Goal: Task Accomplishment & Management: Use online tool/utility

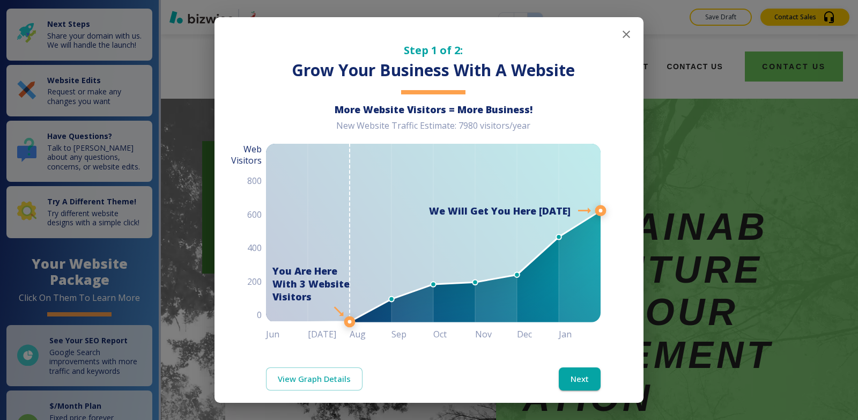
click at [621, 34] on icon "button" at bounding box center [626, 34] width 13 height 13
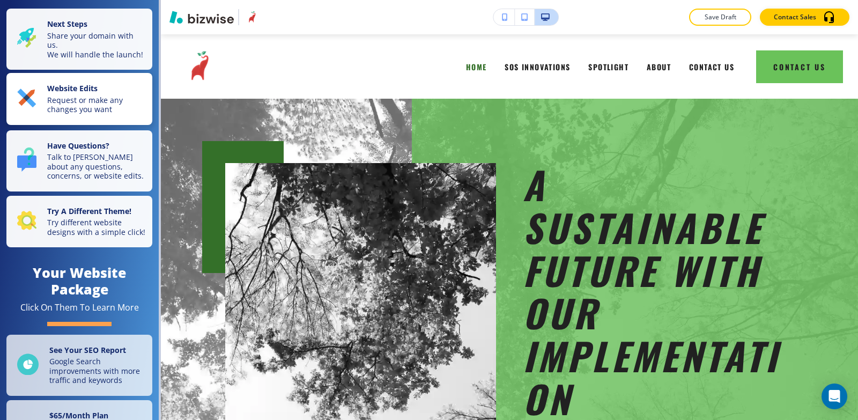
click at [73, 114] on p "Request or make any changes you want" at bounding box center [96, 104] width 99 height 19
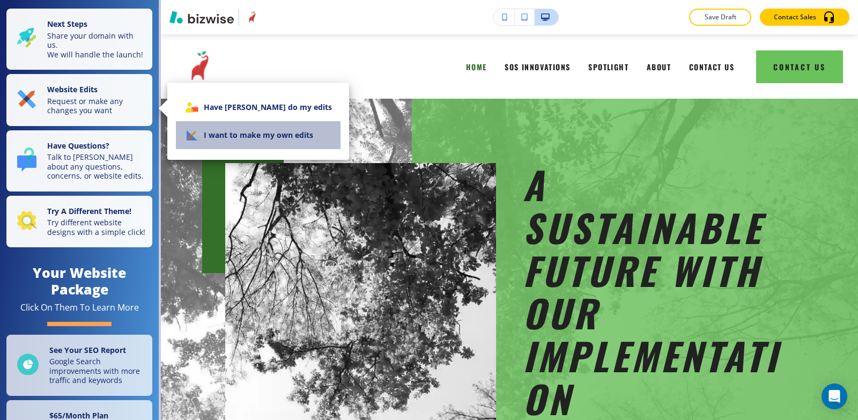
click at [278, 137] on li "I want to make my own edits" at bounding box center [258, 135] width 165 height 28
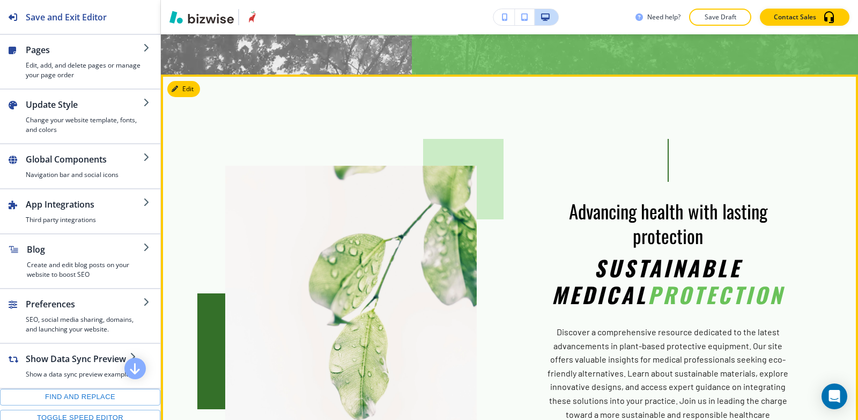
scroll to position [697, 0]
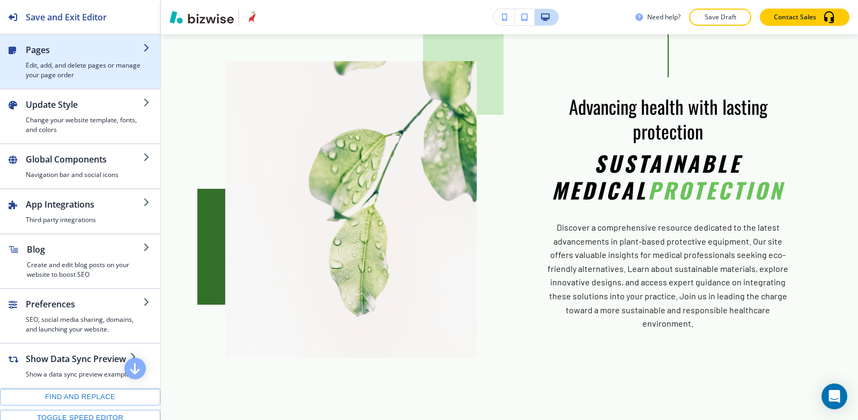
click at [34, 55] on h2 "Pages" at bounding box center [84, 49] width 117 height 13
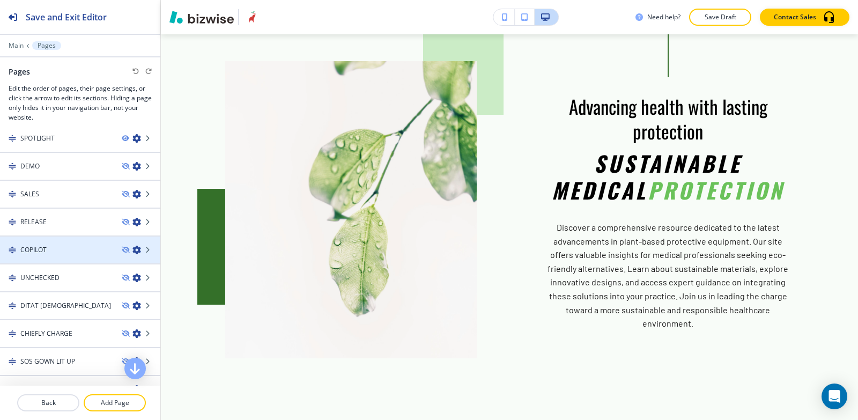
scroll to position [107, 0]
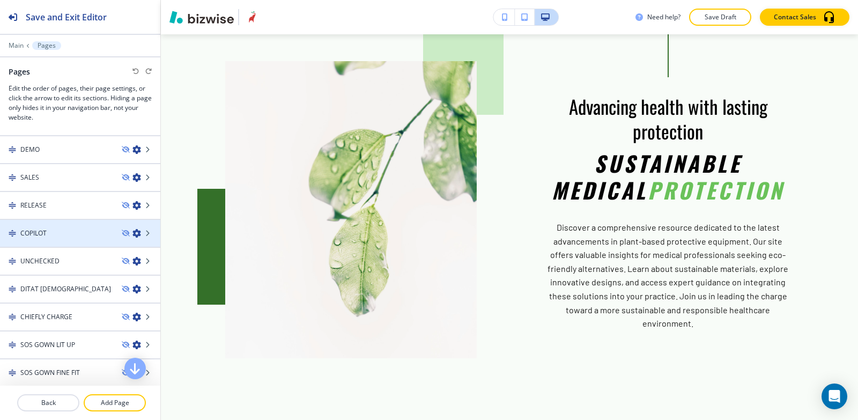
click at [56, 231] on div "COPILOT" at bounding box center [56, 233] width 113 height 10
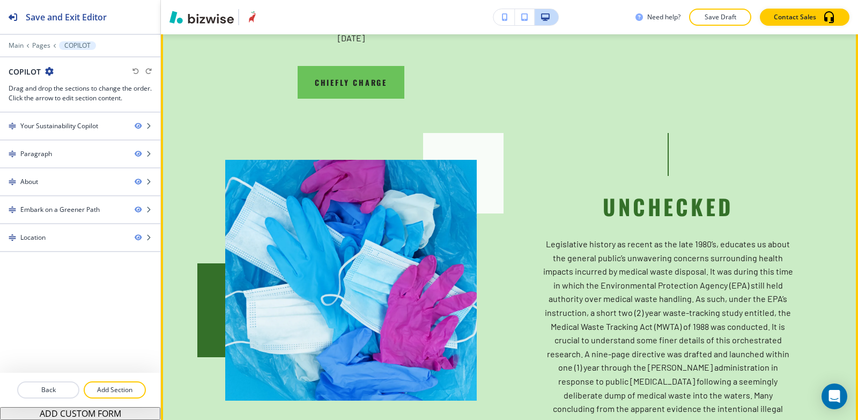
scroll to position [1715, 0]
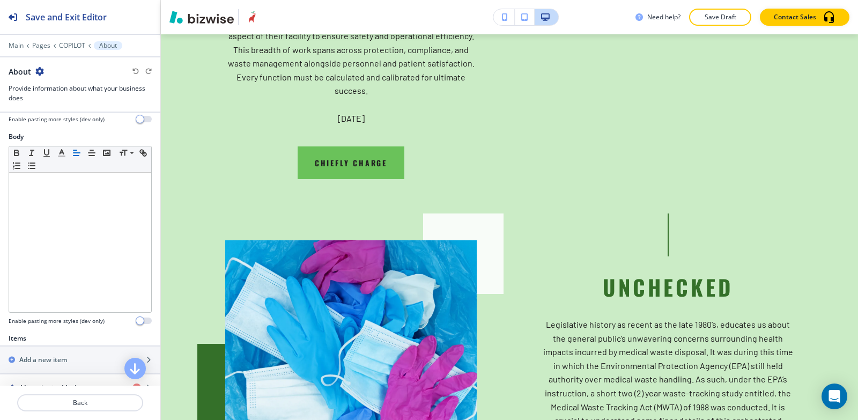
scroll to position [322, 0]
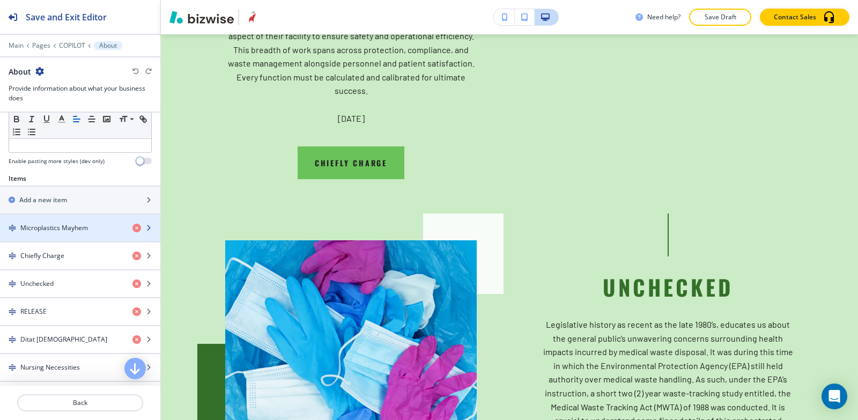
click at [54, 237] on div "button" at bounding box center [80, 237] width 160 height 9
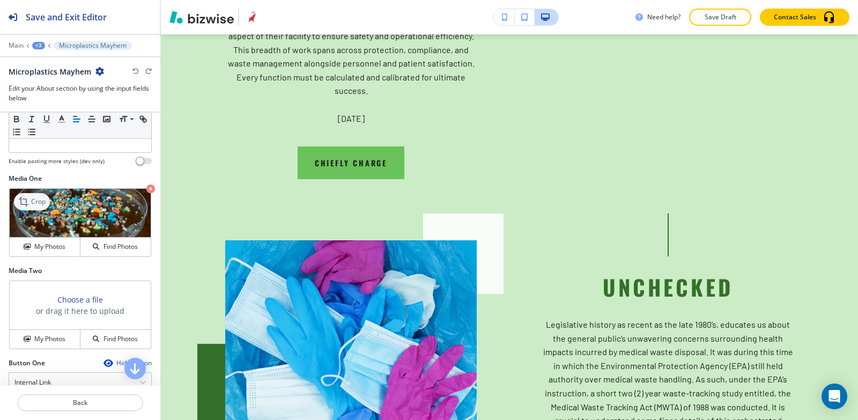
click at [31, 203] on icon at bounding box center [24, 201] width 13 height 13
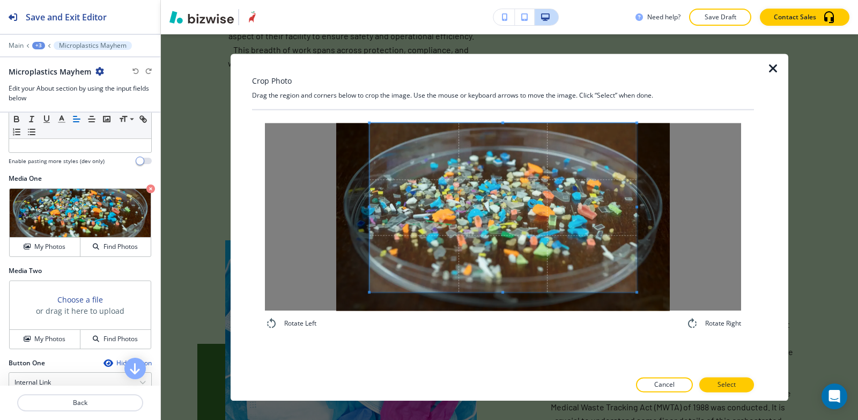
click at [493, 60] on div "Crop Photo Drag the region and corners below to crop the image. Use the mouse o…" at bounding box center [503, 227] width 502 height 347
click at [487, 289] on span at bounding box center [502, 207] width 267 height 169
click at [458, 351] on div "Rotate Left Rotate Right" at bounding box center [503, 240] width 502 height 261
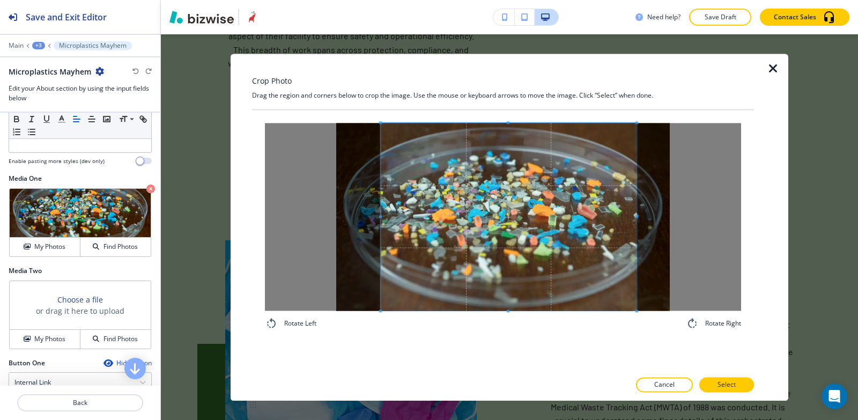
click at [382, 188] on span at bounding box center [380, 217] width 3 height 188
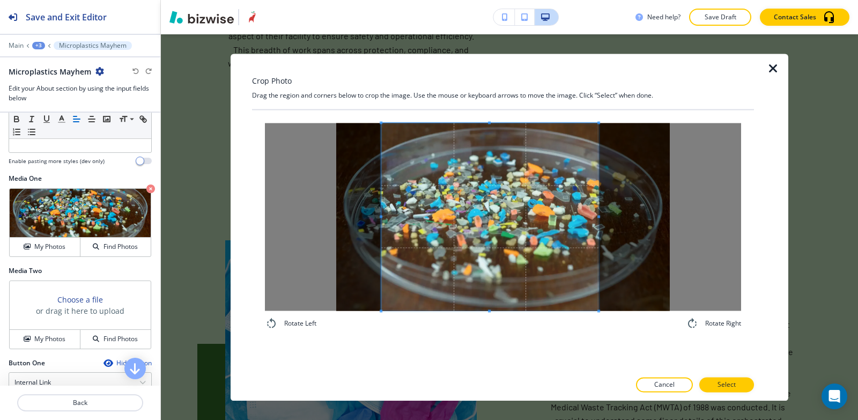
click at [598, 221] on div at bounding box center [489, 217] width 217 height 188
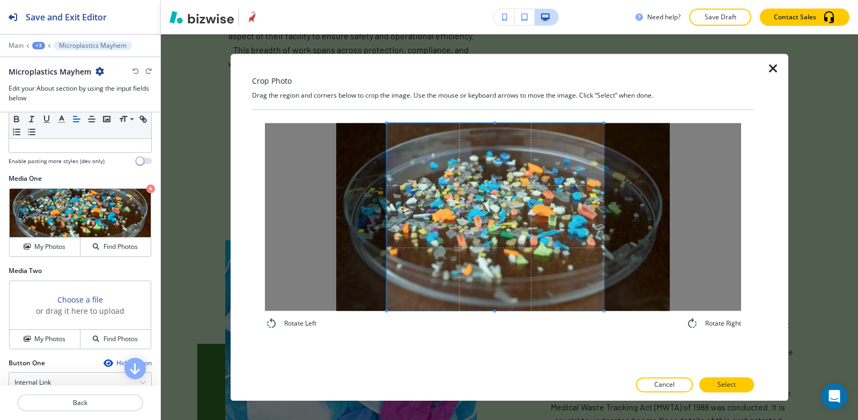
click at [566, 233] on span at bounding box center [495, 217] width 217 height 188
click at [733, 383] on p "Select" at bounding box center [726, 385] width 18 height 10
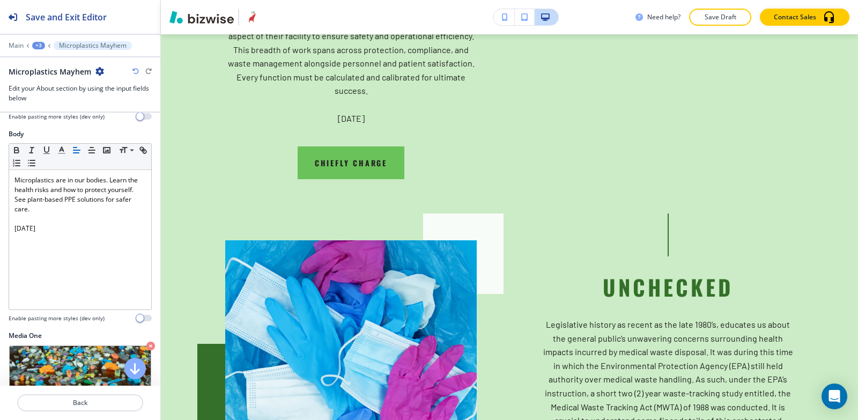
scroll to position [161, 0]
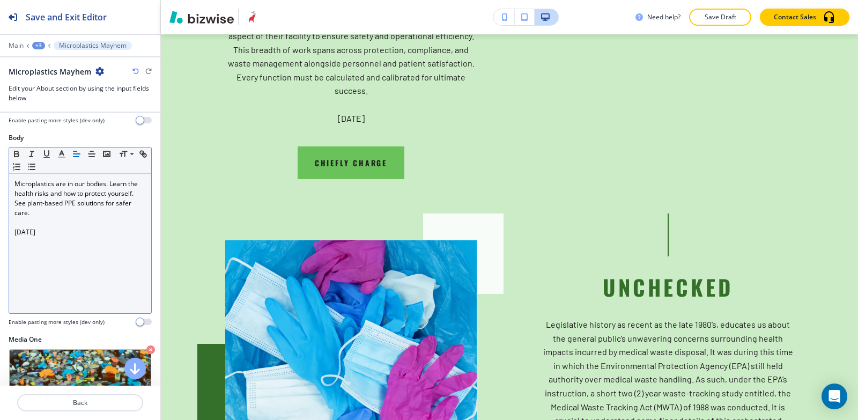
click at [10, 233] on div "Microplastics are in our bodies. Learn the health risks and how to protect your…" at bounding box center [80, 243] width 142 height 139
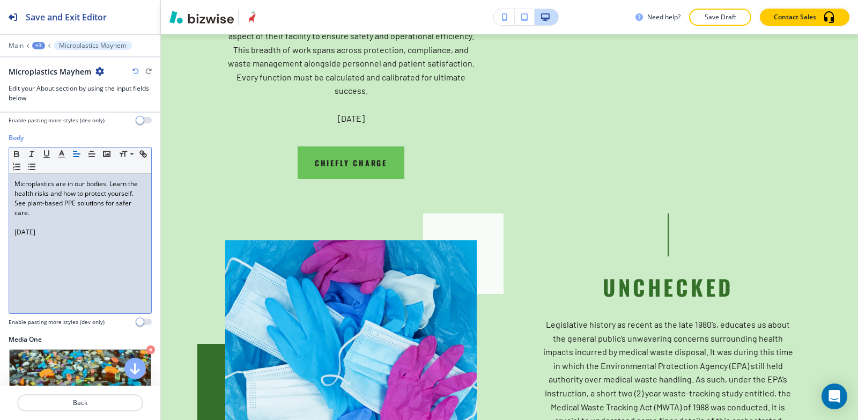
click at [37, 47] on div "+3" at bounding box center [38, 46] width 13 height 8
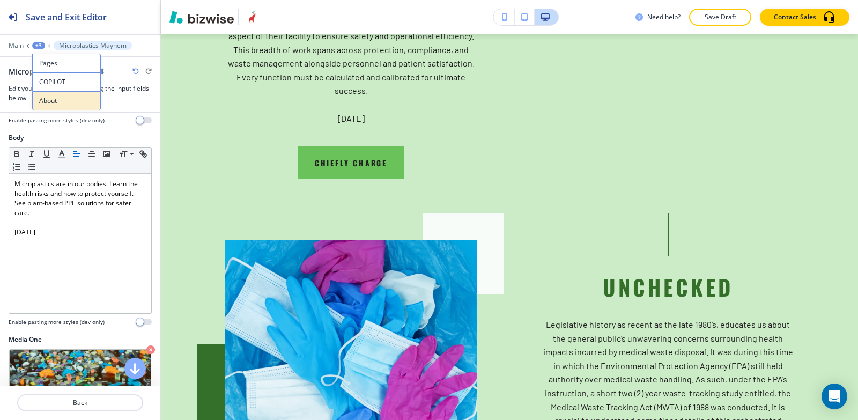
click at [55, 104] on p "About" at bounding box center [66, 101] width 55 height 10
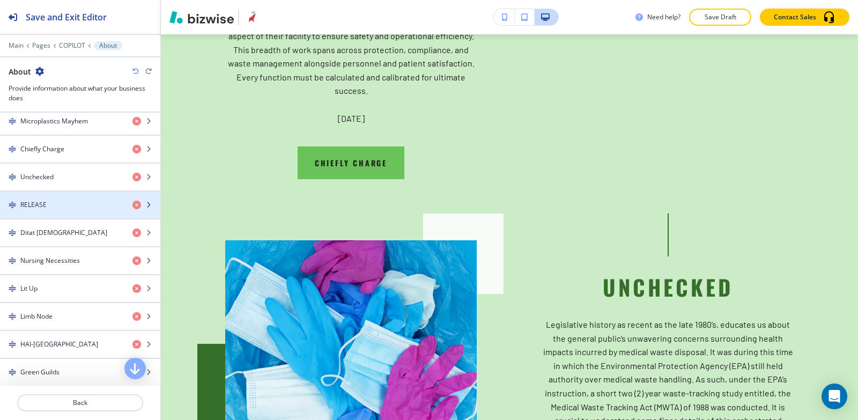
scroll to position [429, 0]
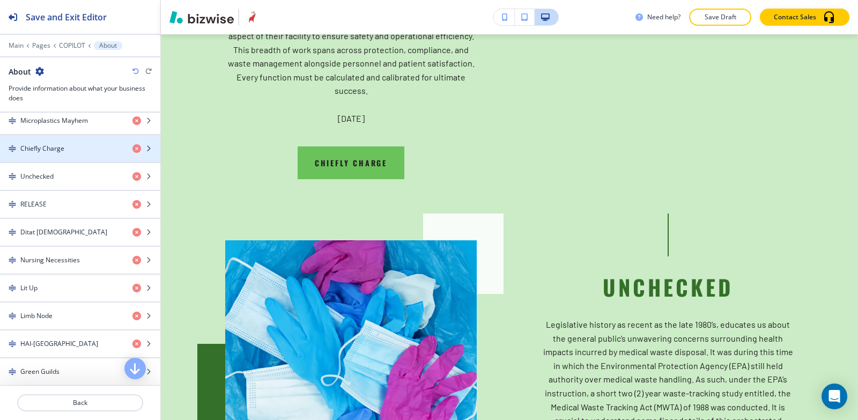
click at [53, 150] on h4 "Chiefly Charge" at bounding box center [42, 149] width 44 height 10
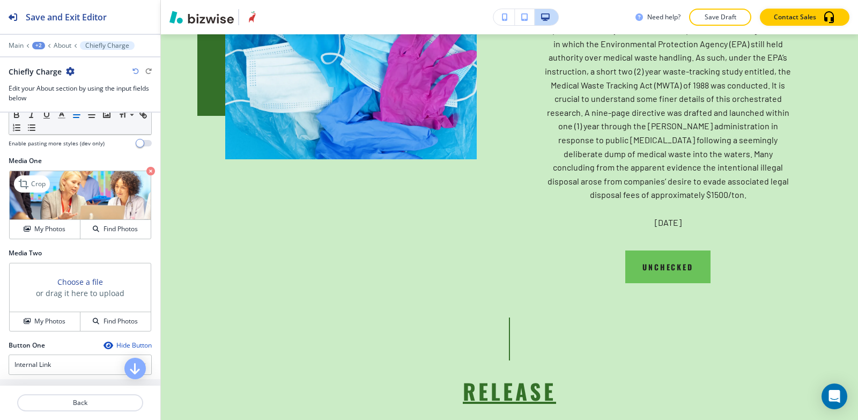
scroll to position [375, 0]
click at [29, 190] on icon at bounding box center [24, 183] width 13 height 13
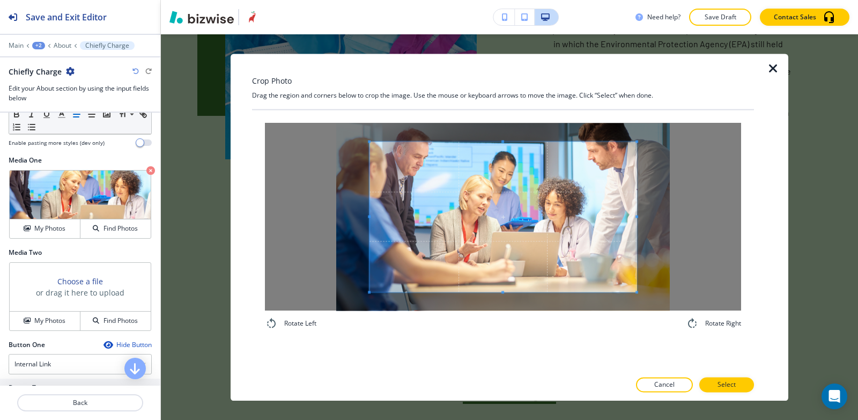
click at [484, 326] on div "Rotate Left Rotate Right" at bounding box center [503, 226] width 476 height 207
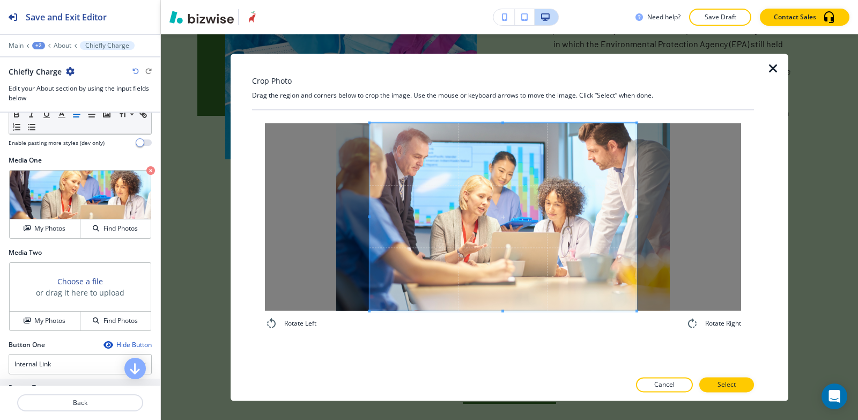
click at [504, 105] on div "Crop Photo Drag the region and corners below to crop the image. Use the mouse o…" at bounding box center [503, 227] width 502 height 347
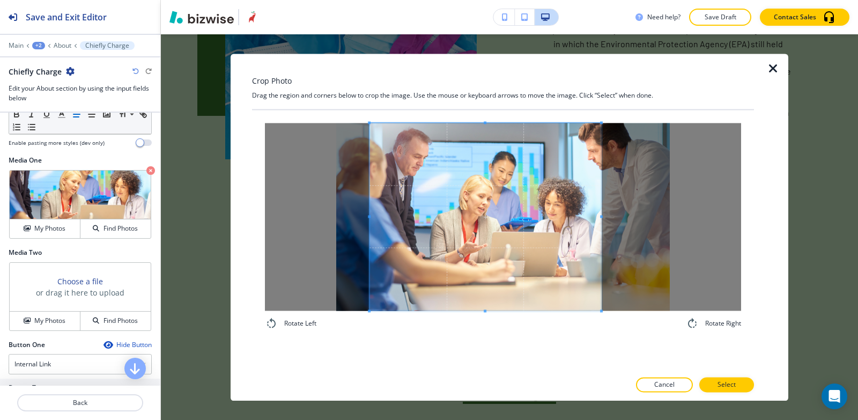
click at [601, 208] on span at bounding box center [601, 217] width 3 height 188
click at [381, 180] on span at bounding box center [381, 217] width 3 height 188
click at [603, 223] on div at bounding box center [503, 217] width 476 height 188
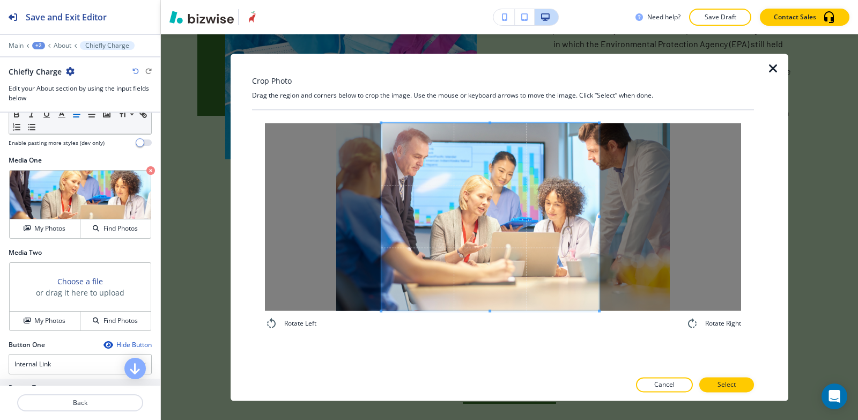
click at [600, 220] on span at bounding box center [599, 217] width 3 height 188
click at [723, 384] on p "Select" at bounding box center [726, 385] width 18 height 10
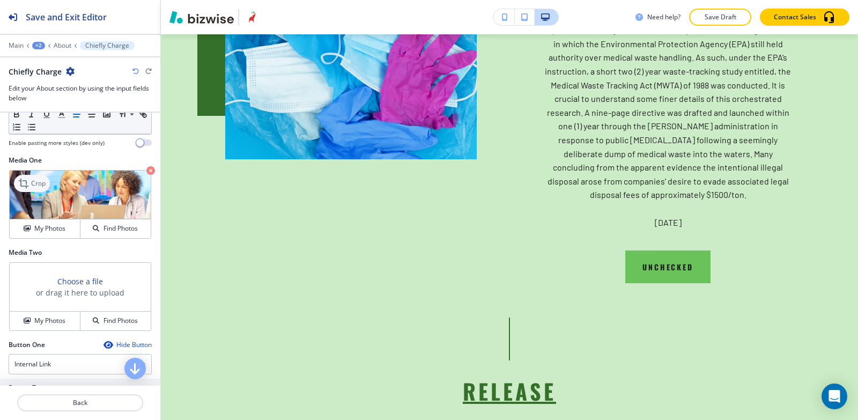
click at [28, 190] on icon at bounding box center [24, 183] width 13 height 13
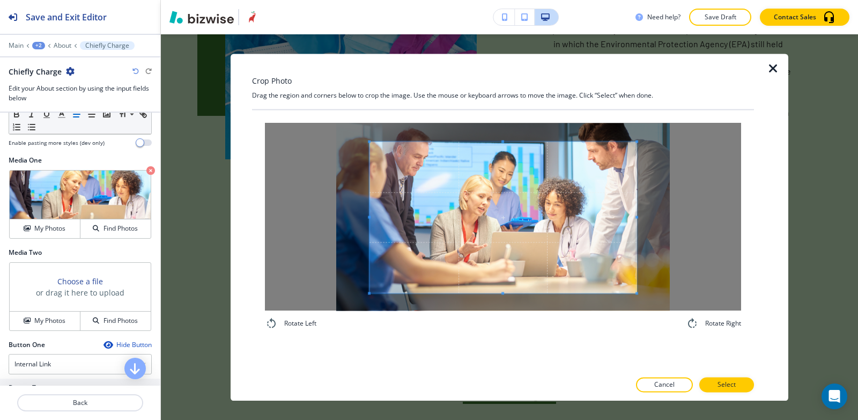
click at [503, 347] on div "Rotate Left Rotate Right" at bounding box center [503, 240] width 502 height 261
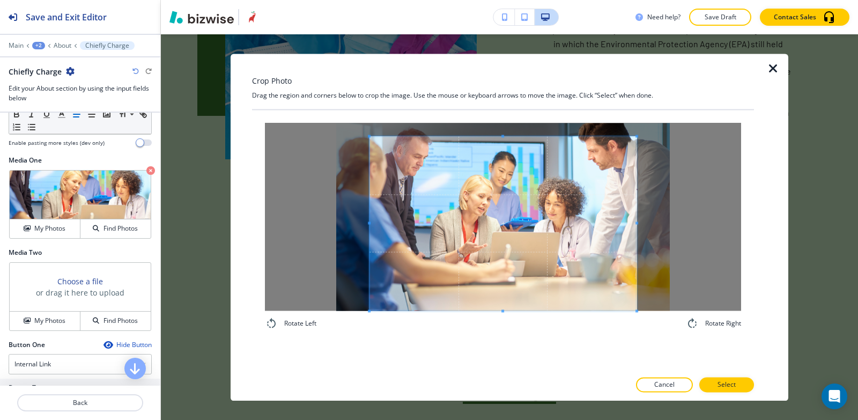
click at [488, 106] on div "Crop Photo Drag the region and corners below to crop the image. Use the mouse o…" at bounding box center [503, 227] width 502 height 347
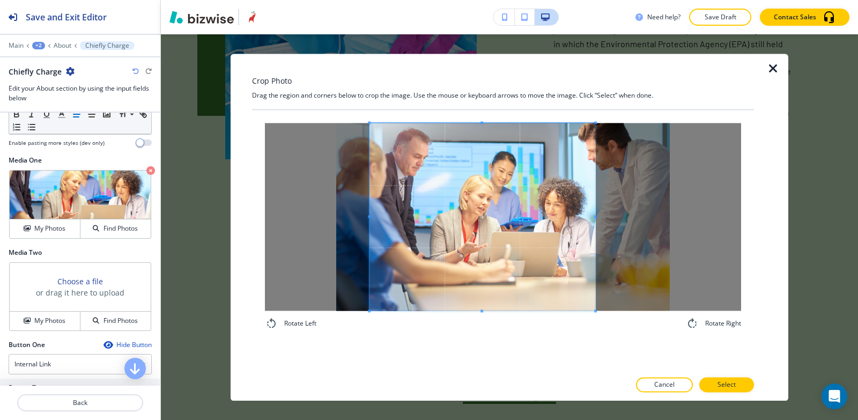
click at [596, 228] on span at bounding box center [595, 217] width 3 height 188
click at [384, 181] on span at bounding box center [385, 217] width 3 height 188
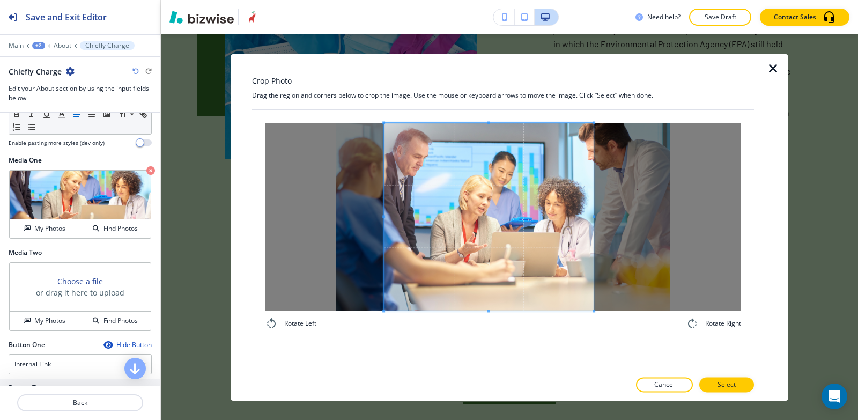
click at [478, 186] on span at bounding box center [489, 217] width 210 height 188
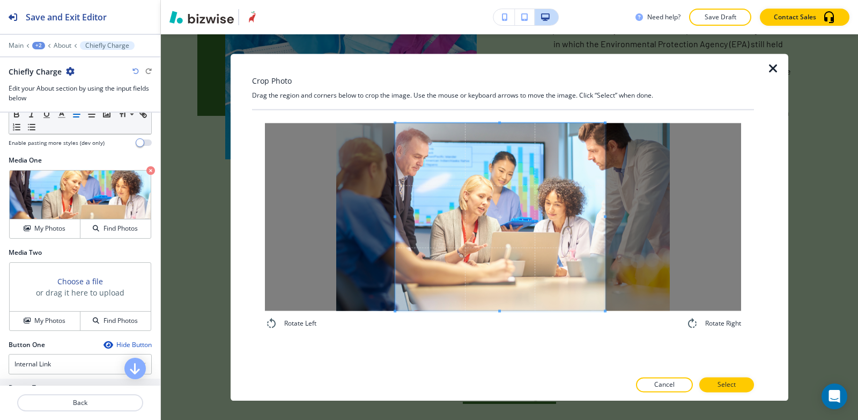
click at [464, 209] on span at bounding box center [500, 217] width 210 height 188
click at [401, 211] on span at bounding box center [400, 217] width 3 height 188
click at [502, 219] on span at bounding box center [501, 217] width 204 height 188
click at [731, 384] on p "Select" at bounding box center [726, 385] width 18 height 10
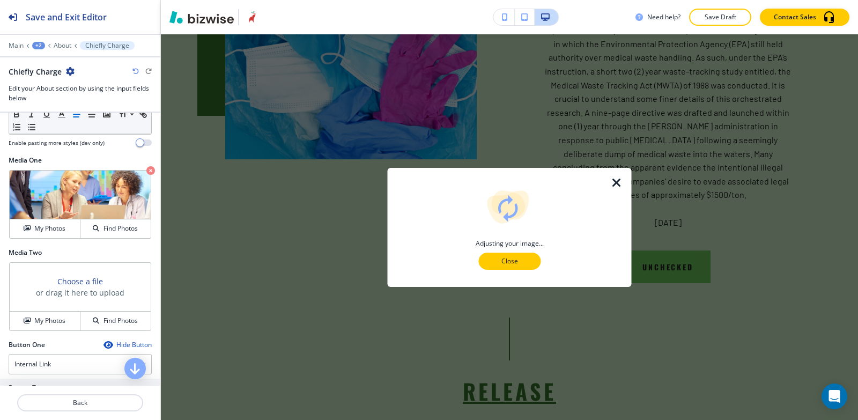
click at [499, 264] on p "Close" at bounding box center [509, 261] width 34 height 10
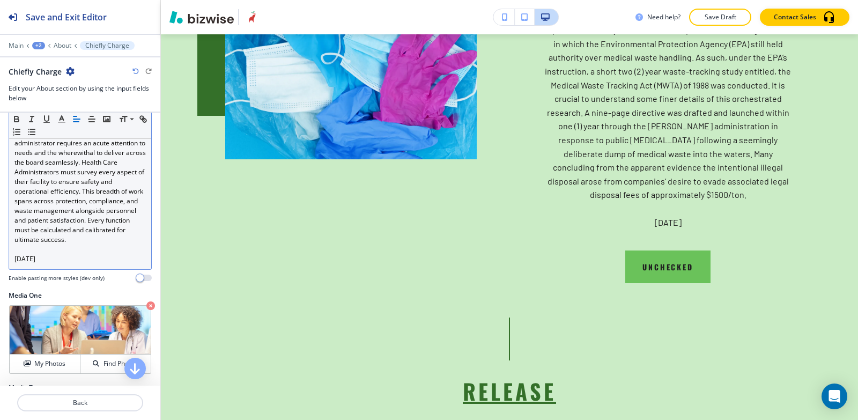
scroll to position [214, 0]
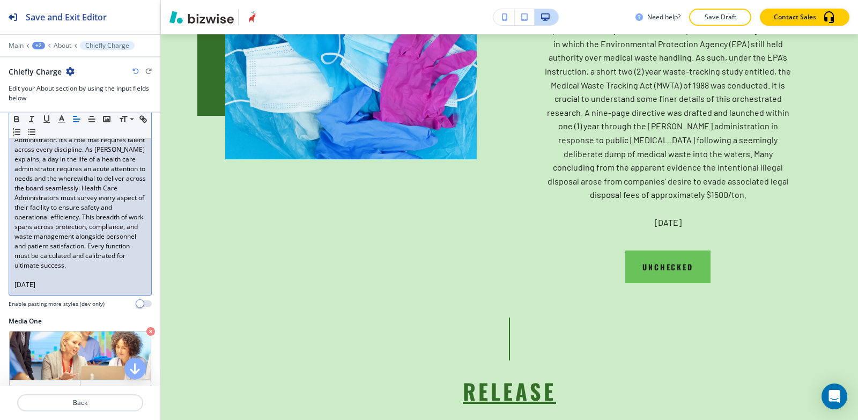
drag, startPoint x: 12, startPoint y: 291, endPoint x: 0, endPoint y: 291, distance: 12.3
click at [0, 291] on div "Body Small Normal Large Huge It’s no easy task to be a Health Care Administrato…" at bounding box center [80, 197] width 160 height 237
copy p "[DATE]"
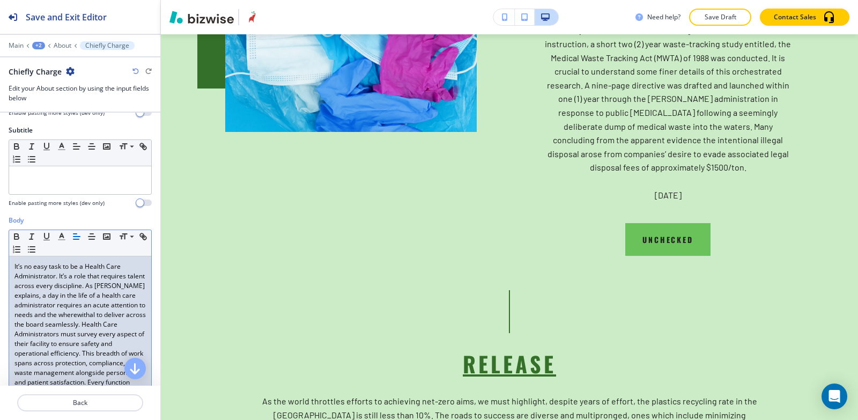
scroll to position [54, 0]
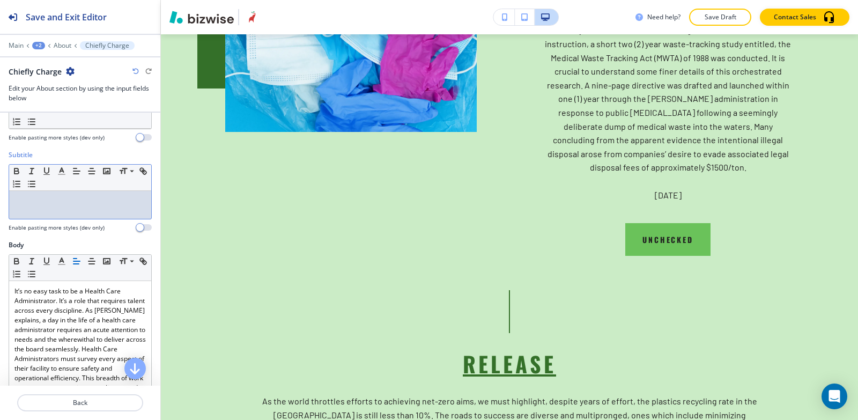
click at [54, 209] on div at bounding box center [80, 205] width 142 height 28
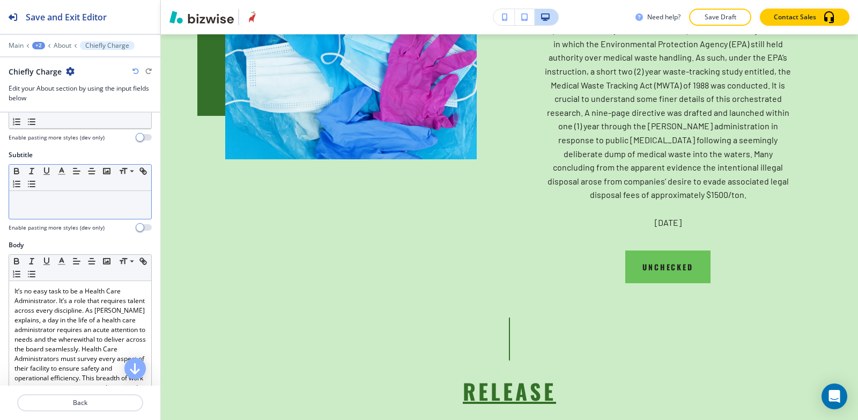
click at [59, 211] on div at bounding box center [80, 205] width 142 height 28
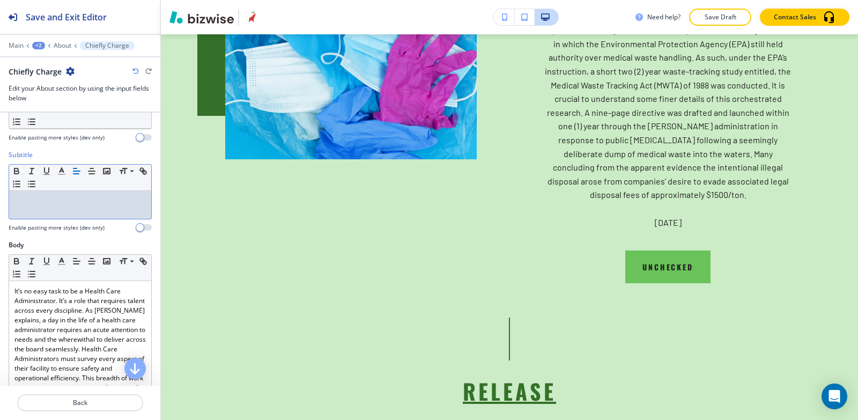
paste div
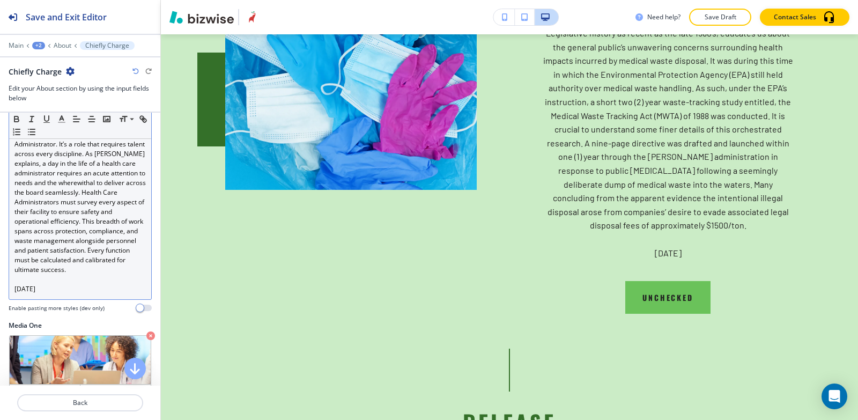
scroll to position [214, 0]
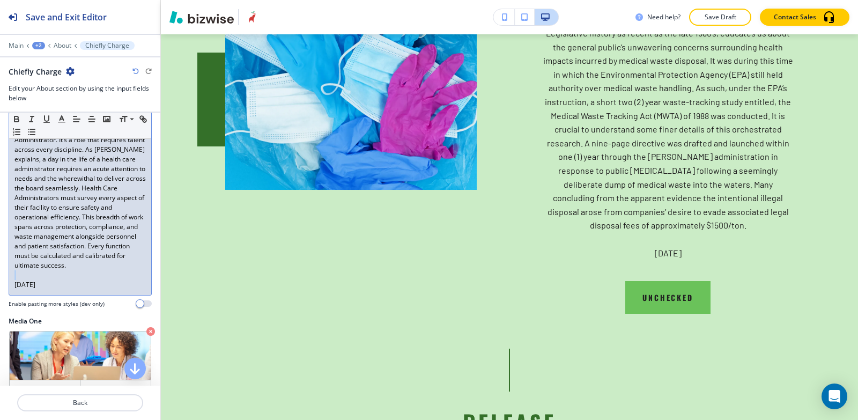
drag, startPoint x: 85, startPoint y: 287, endPoint x: 0, endPoint y: 304, distance: 86.3
click at [0, 304] on div "Body Small Normal Large Huge It’s no easy task to be a Health Care Administrato…" at bounding box center [80, 197] width 160 height 237
click at [71, 295] on div "It’s no easy task to be a Health Care Administrator. It’s a role that requires …" at bounding box center [80, 207] width 142 height 175
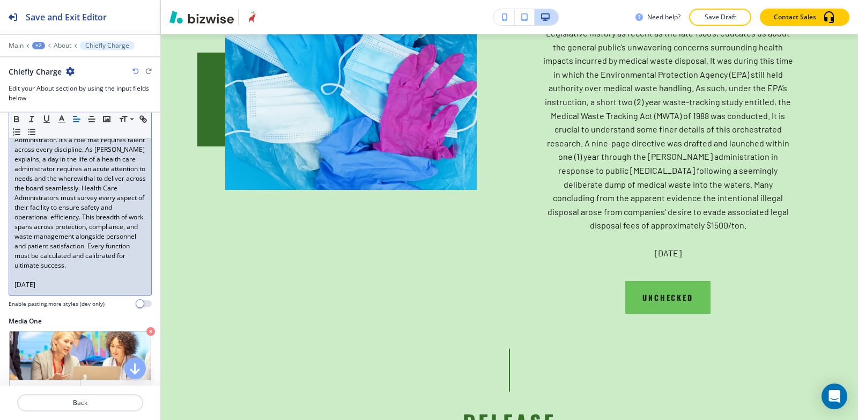
click at [71, 295] on div "It’s no easy task to be a Health Care Administrator. It’s a role that requires …" at bounding box center [80, 207] width 142 height 175
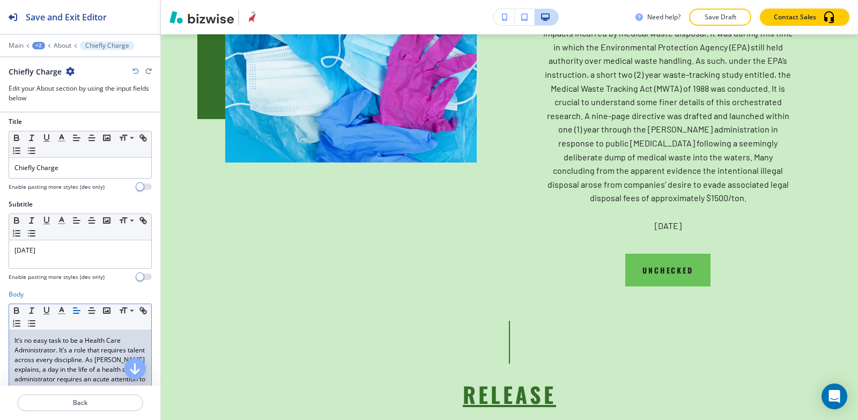
scroll to position [0, 0]
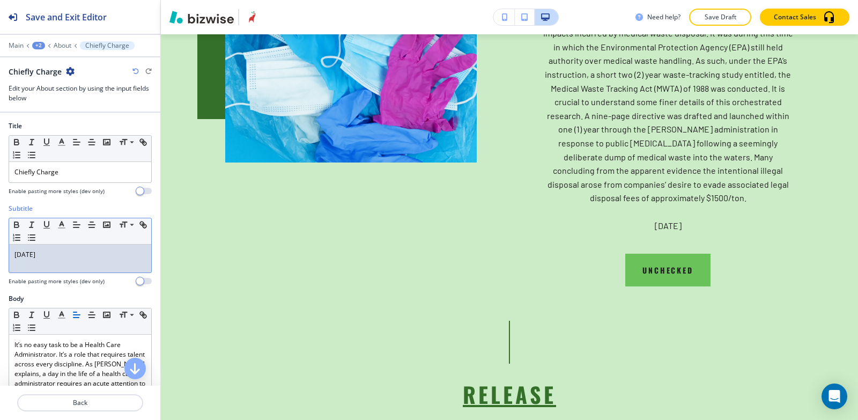
click at [69, 257] on p "[DATE]" at bounding box center [79, 255] width 131 height 10
click at [14, 265] on div "[DATE]" at bounding box center [80, 258] width 142 height 28
click at [103, 276] on div "Subtitle Small Normal Large Huge June 17, 2024 Enable pasting more styles (dev …" at bounding box center [80, 244] width 143 height 81
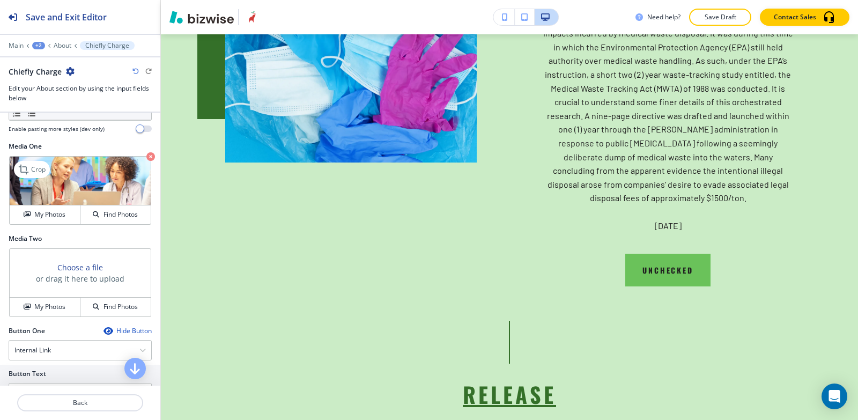
scroll to position [322, 0]
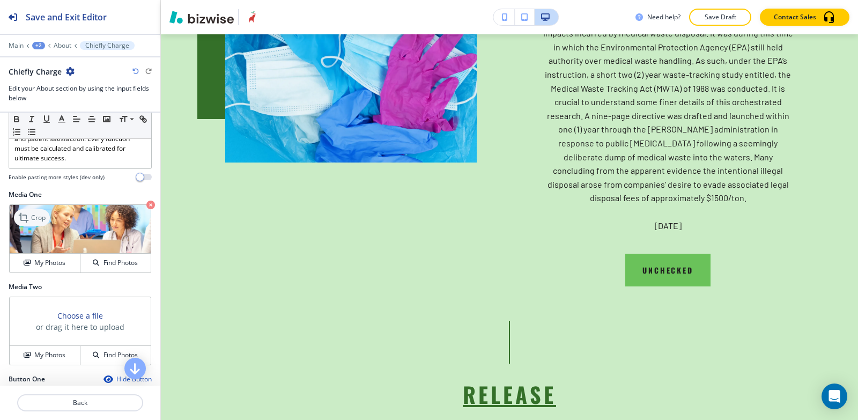
click at [21, 222] on icon at bounding box center [24, 218] width 10 height 10
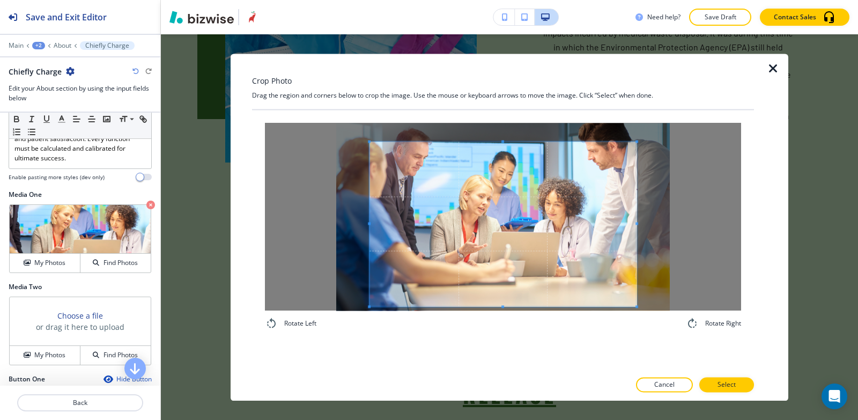
click at [490, 374] on div "Crop Photo Drag the region and corners below to crop the image. Use the mouse o…" at bounding box center [503, 227] width 502 height 347
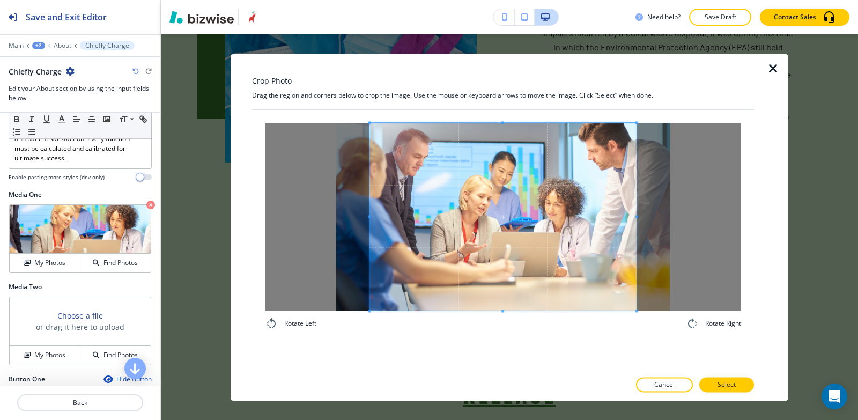
click at [481, 99] on div "Crop Photo Drag the region and corners below to crop the image. Use the mouse o…" at bounding box center [503, 227] width 502 height 347
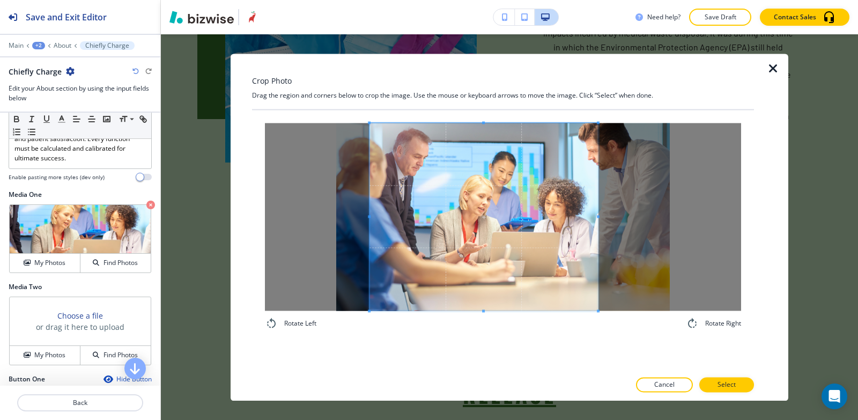
click at [598, 213] on span at bounding box center [598, 217] width 3 height 188
click at [382, 170] on span at bounding box center [381, 217] width 3 height 188
click at [597, 180] on span at bounding box center [597, 217] width 3 height 188
click at [414, 228] on span at bounding box center [490, 217] width 215 height 188
click at [600, 216] on div at bounding box center [503, 217] width 476 height 188
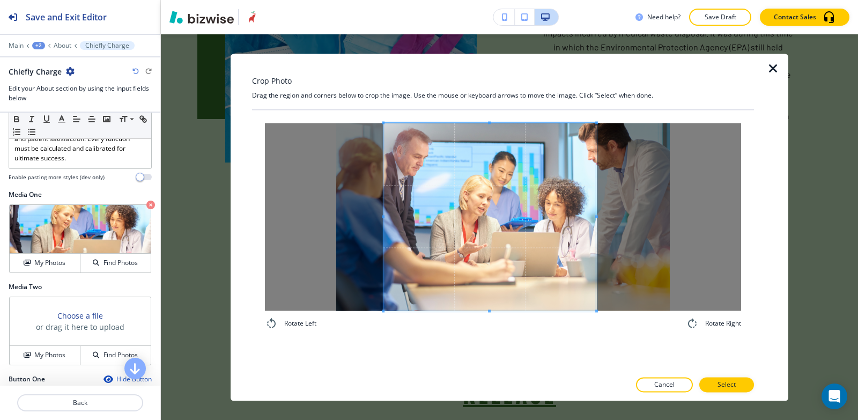
click at [596, 219] on span at bounding box center [596, 217] width 3 height 188
click at [507, 333] on div "Rotate Left Rotate Right" at bounding box center [503, 226] width 502 height 233
click at [738, 384] on button "Select" at bounding box center [726, 384] width 55 height 15
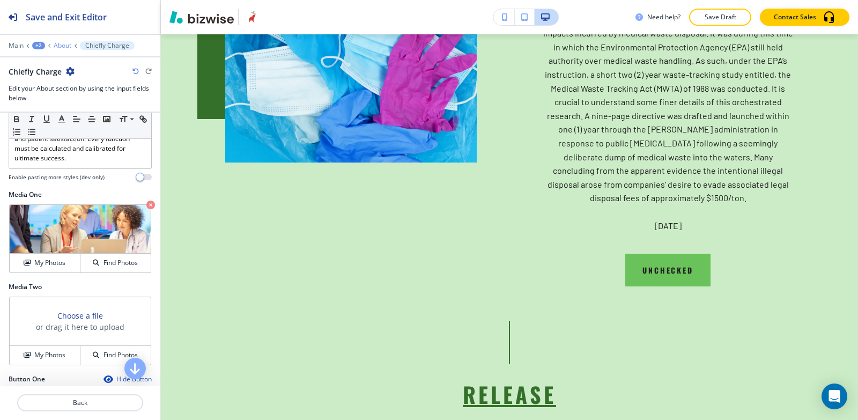
click at [56, 44] on p "About" at bounding box center [63, 46] width 18 height 8
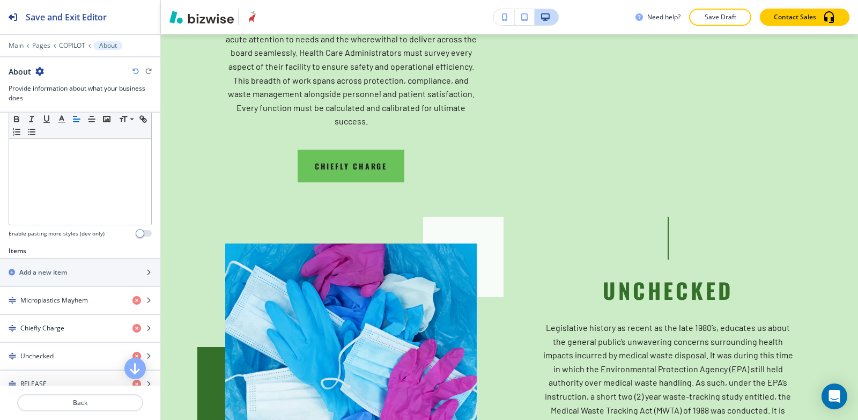
scroll to position [268, 0]
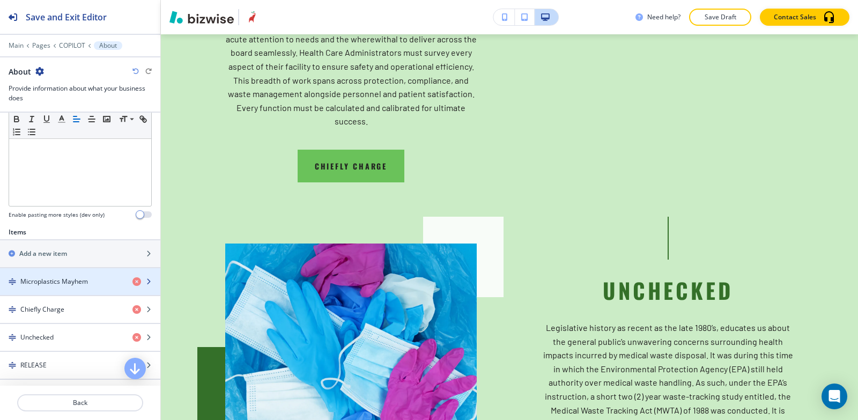
click at [63, 286] on div "button" at bounding box center [80, 290] width 160 height 9
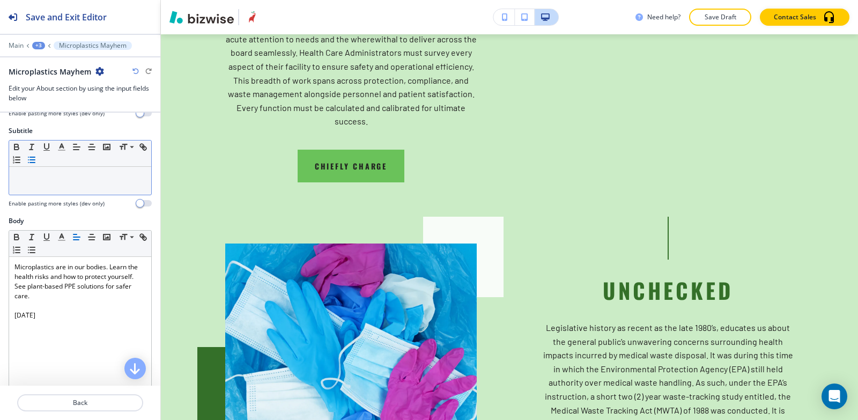
scroll to position [161, 0]
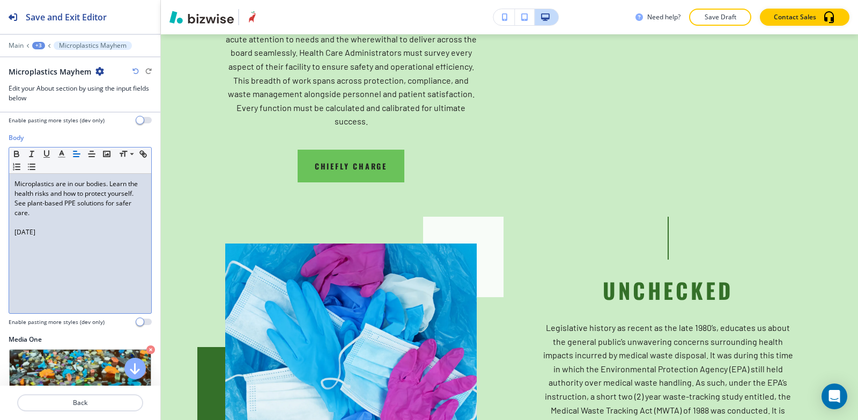
drag, startPoint x: 68, startPoint y: 231, endPoint x: 0, endPoint y: 242, distance: 68.4
click at [0, 242] on div "Body Small Normal Large Huge Microplastics are in our bodies. Learn the health …" at bounding box center [80, 234] width 160 height 202
copy p "[DATE]"
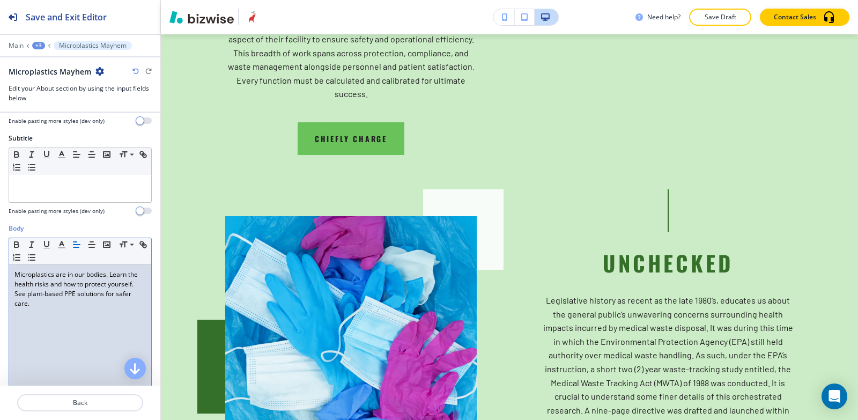
scroll to position [54, 0]
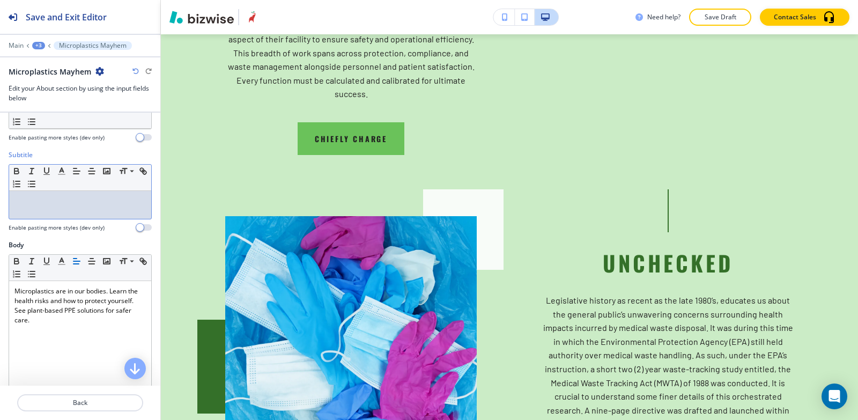
click at [98, 215] on div at bounding box center [80, 205] width 142 height 28
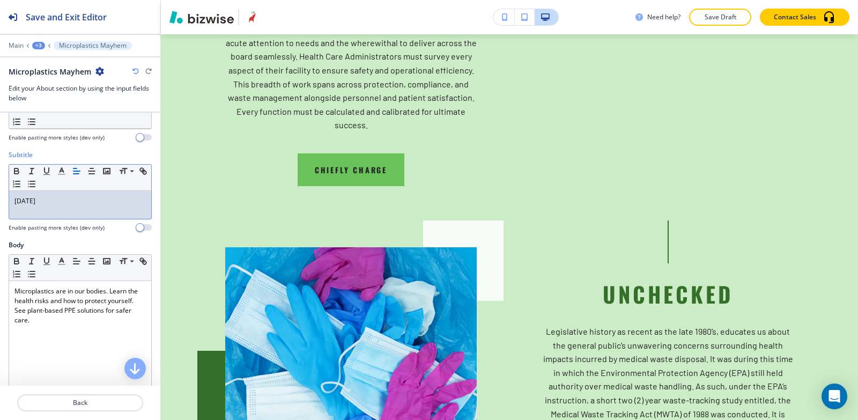
click at [35, 44] on div "+3" at bounding box center [38, 46] width 13 height 8
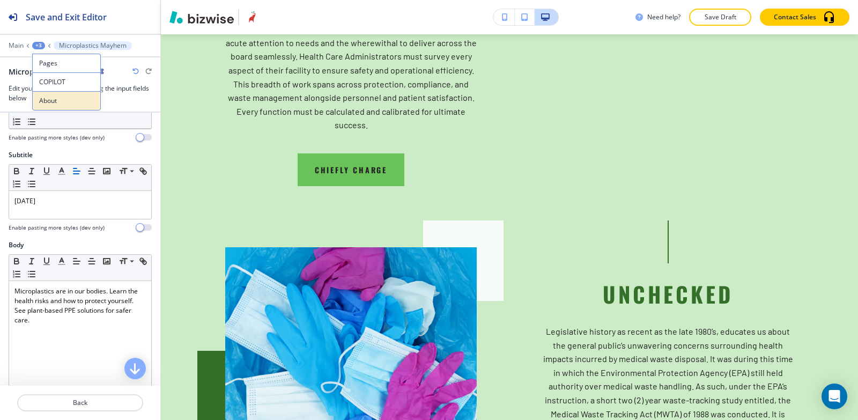
click at [44, 101] on p "About" at bounding box center [66, 101] width 55 height 10
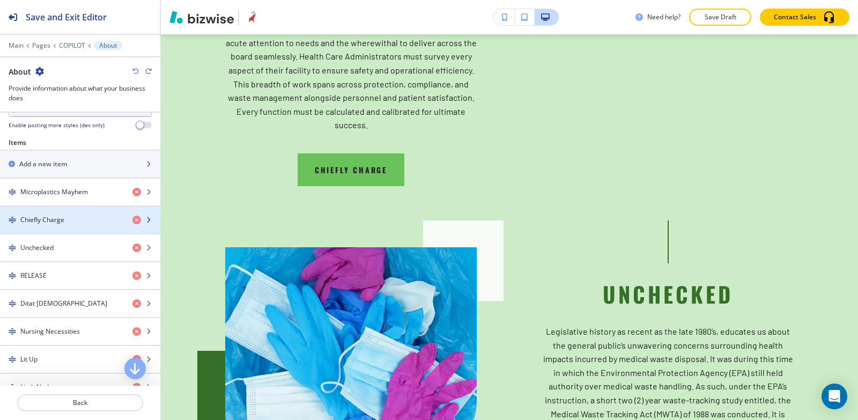
scroll to position [375, 0]
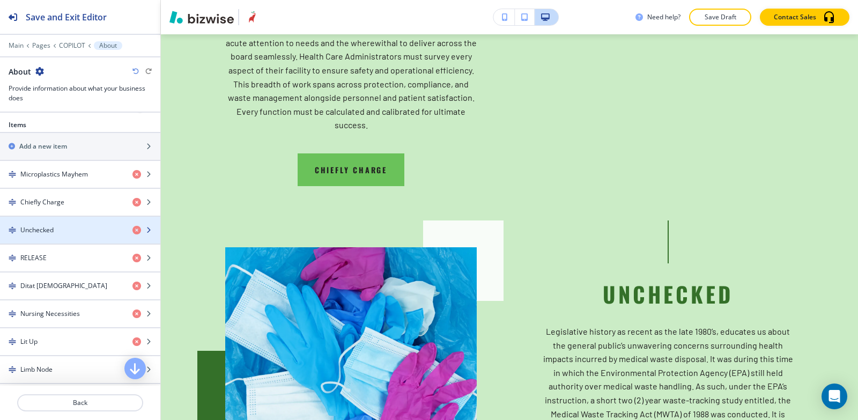
click at [53, 230] on h4 "Unchecked" at bounding box center [36, 230] width 33 height 10
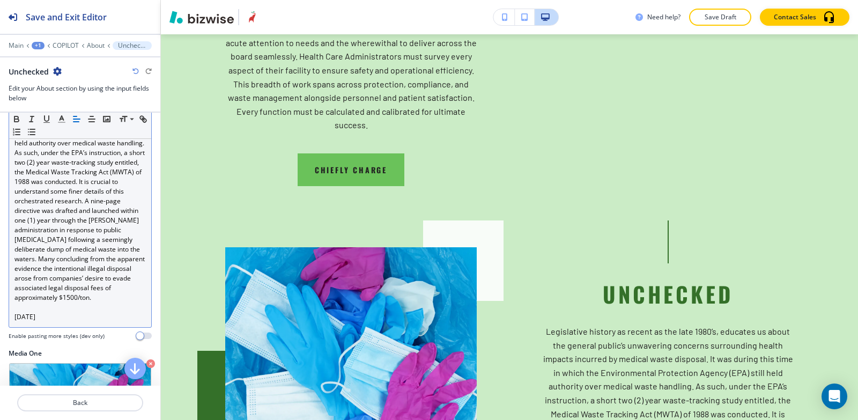
scroll to position [322, 0]
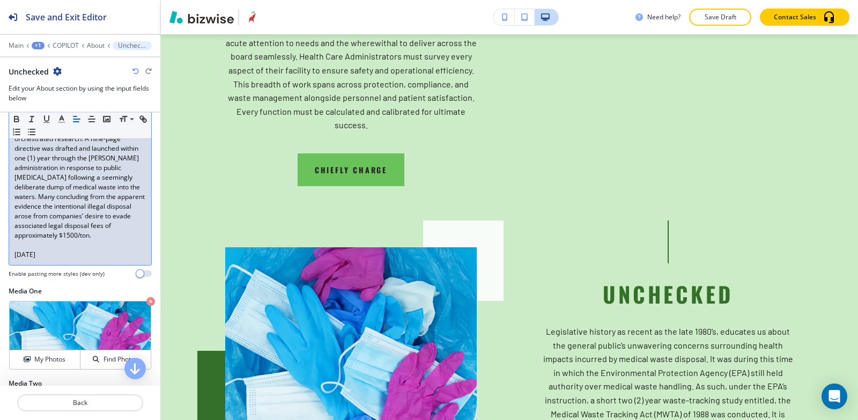
drag, startPoint x: 76, startPoint y: 265, endPoint x: 0, endPoint y: 274, distance: 76.1
click at [0, 274] on div "Body Small Normal Large Huge February 29, 2024 Enable pasting more styles (dev …" at bounding box center [80, 129] width 160 height 314
copy p "[DATE]"
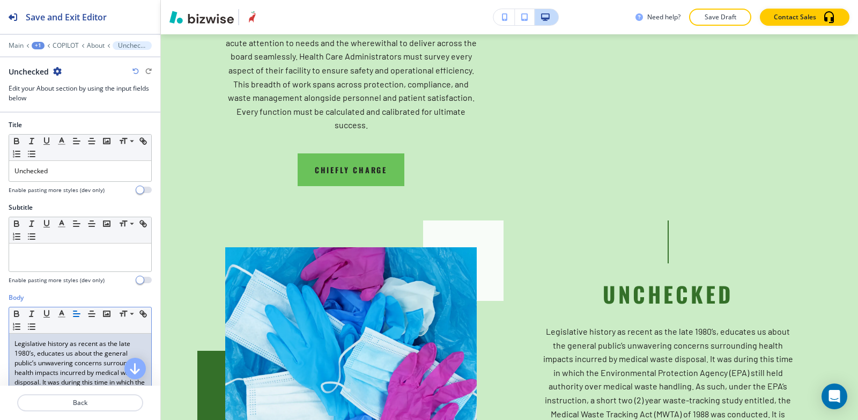
scroll to position [0, 0]
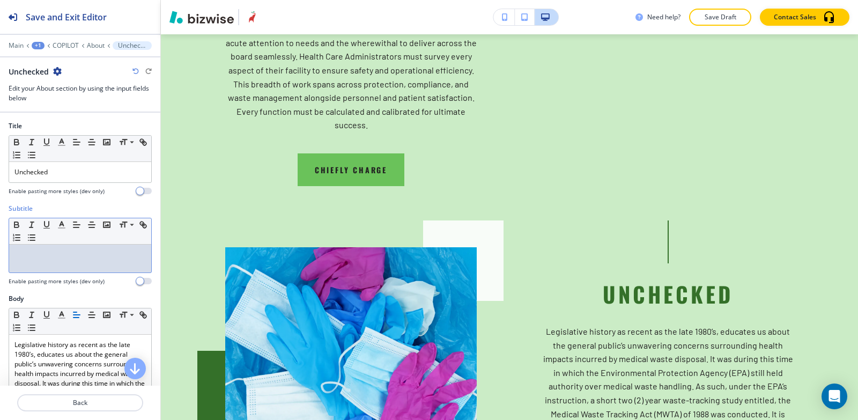
click at [58, 256] on p at bounding box center [79, 255] width 131 height 10
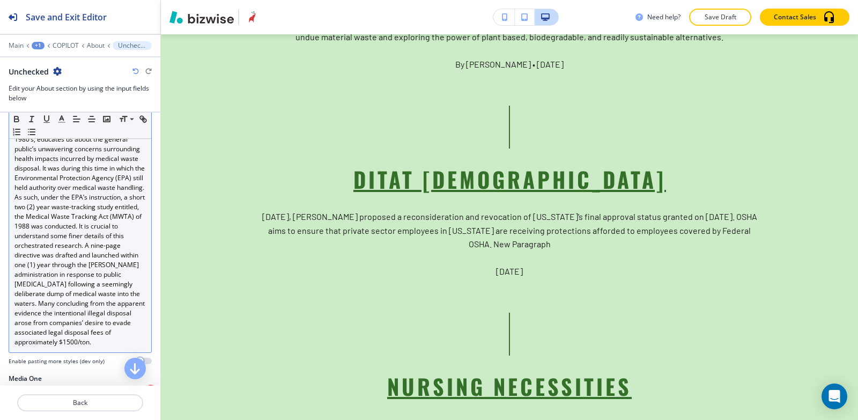
scroll to position [214, 0]
click at [110, 236] on p "Legislative history as recent as the late 1980’s, educates us about the general…" at bounding box center [79, 236] width 131 height 222
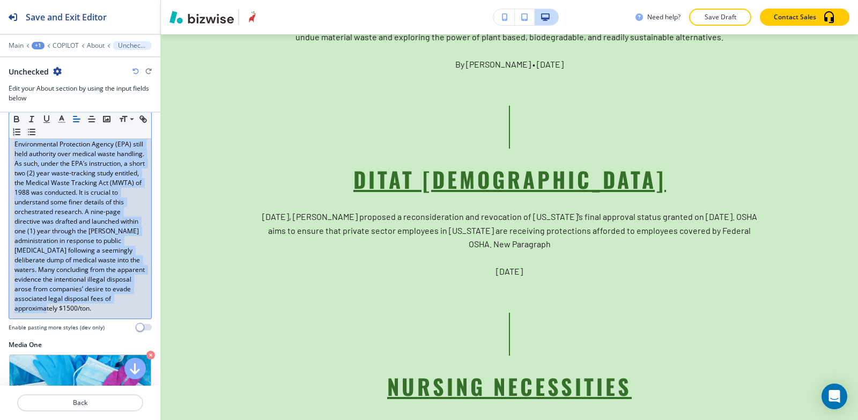
scroll to position [322, 0]
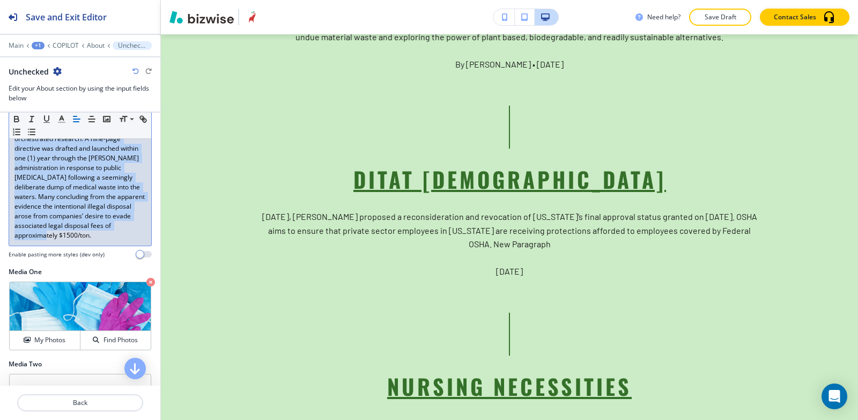
drag, startPoint x: 10, startPoint y: 239, endPoint x: 114, endPoint y: 265, distance: 107.4
click at [114, 258] on div "Body Small Normal Large Huge Enable pasting more styles (dev only)" at bounding box center [80, 115] width 143 height 286
click at [72, 120] on icon "button" at bounding box center [77, 119] width 10 height 10
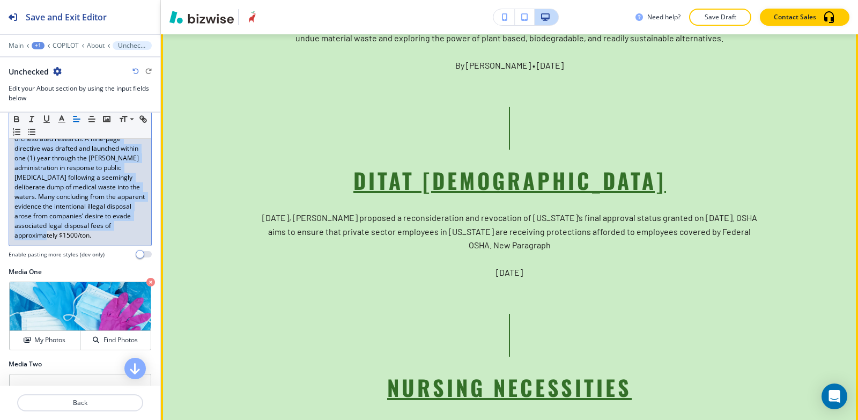
scroll to position [2490, 0]
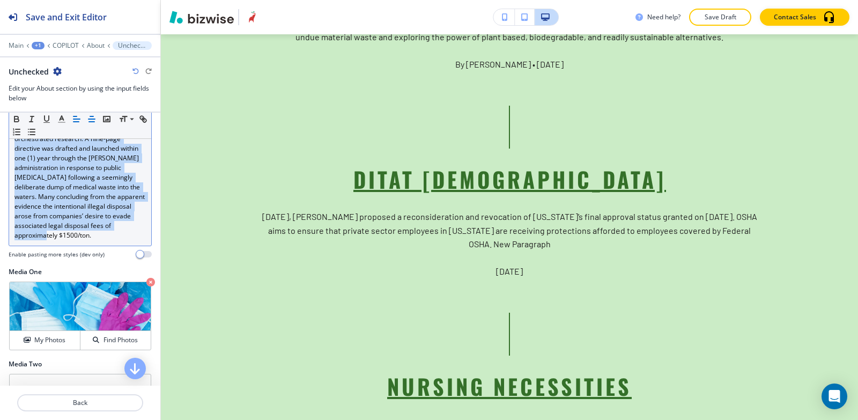
click at [94, 118] on icon "button" at bounding box center [92, 119] width 10 height 10
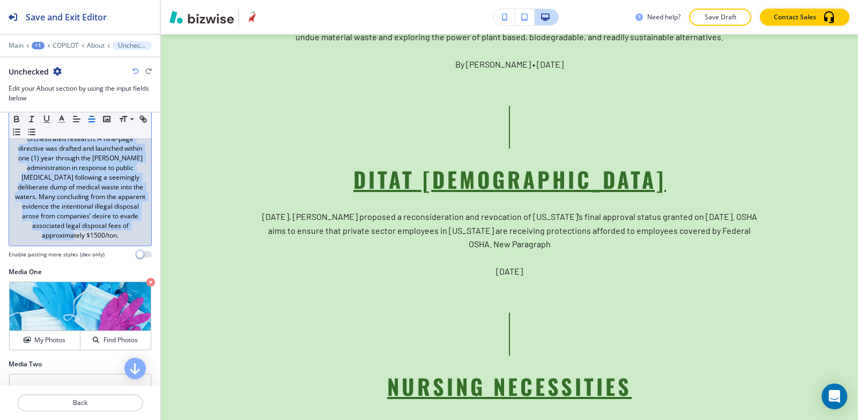
click at [121, 240] on p "Legislative history as recent as the late 1980’s, educates us about the general…" at bounding box center [79, 129] width 131 height 222
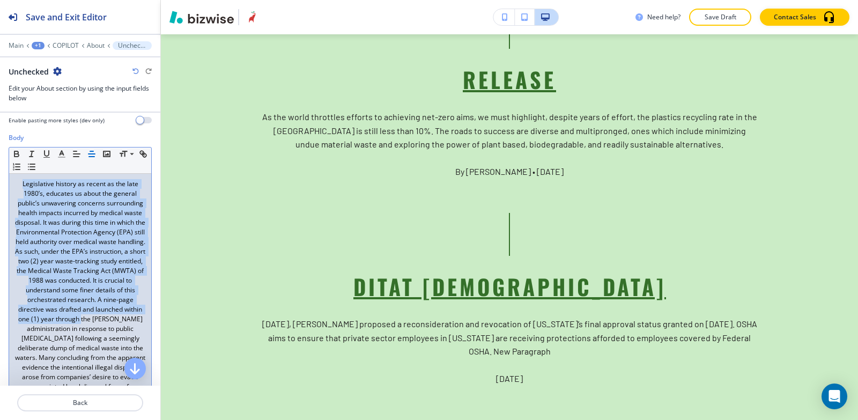
scroll to position [214, 0]
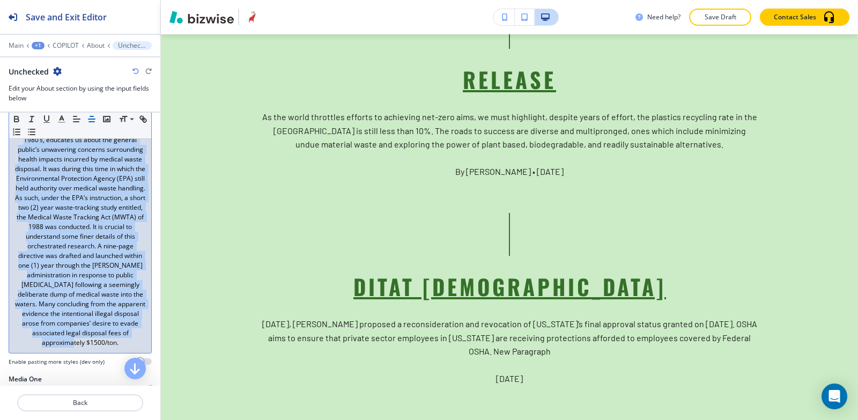
drag, startPoint x: 18, startPoint y: 183, endPoint x: 124, endPoint y: 358, distance: 203.7
click at [124, 353] on div "Legislative history as recent as the late 1980’s, educates us about the general…" at bounding box center [80, 236] width 142 height 233
click at [73, 121] on icon "button" at bounding box center [77, 119] width 10 height 10
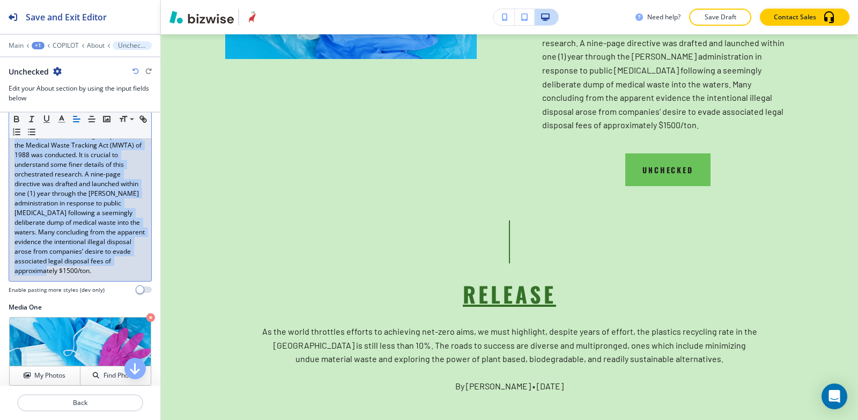
scroll to position [375, 0]
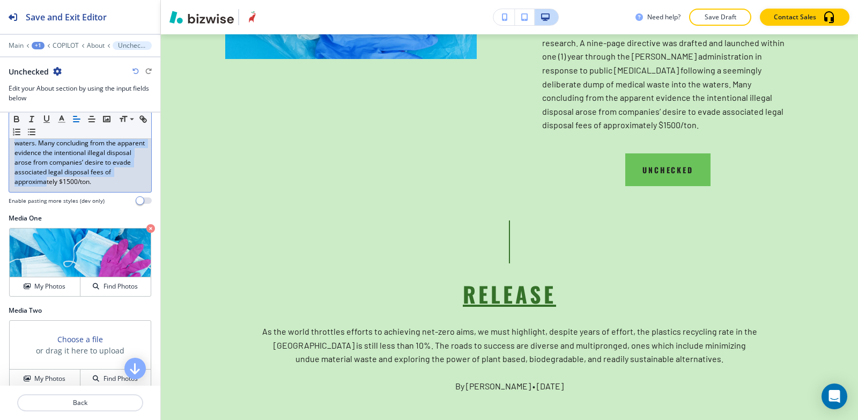
click at [121, 187] on p "Legislative history as recent as the late 1980’s, educates us about the general…" at bounding box center [79, 76] width 131 height 222
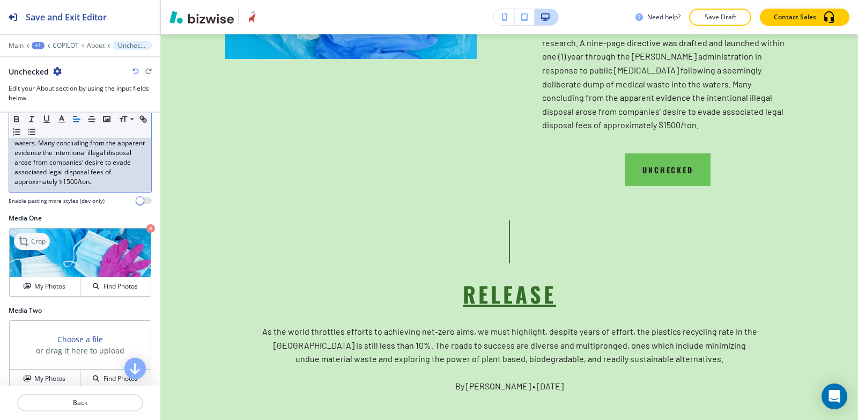
click at [24, 244] on icon at bounding box center [24, 241] width 13 height 13
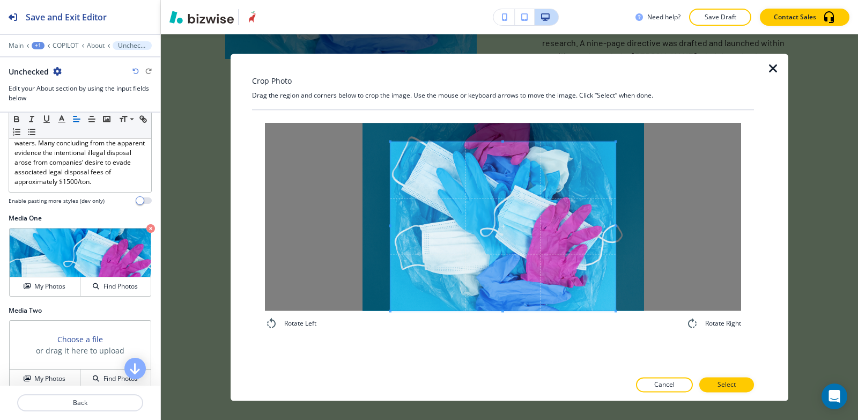
click at [491, 326] on div "Rotate Left Rotate Right" at bounding box center [503, 226] width 476 height 207
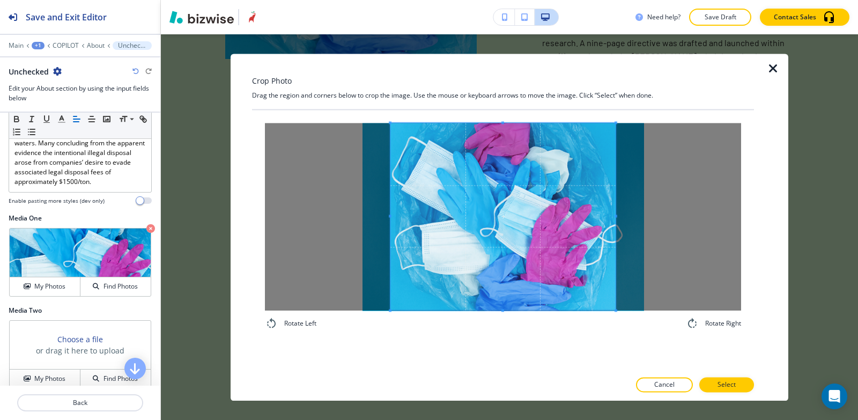
click at [493, 100] on div "Crop Photo Drag the region and corners below to crop the image. Use the mouse o…" at bounding box center [503, 227] width 502 height 347
click at [388, 209] on div at bounding box center [503, 217] width 476 height 188
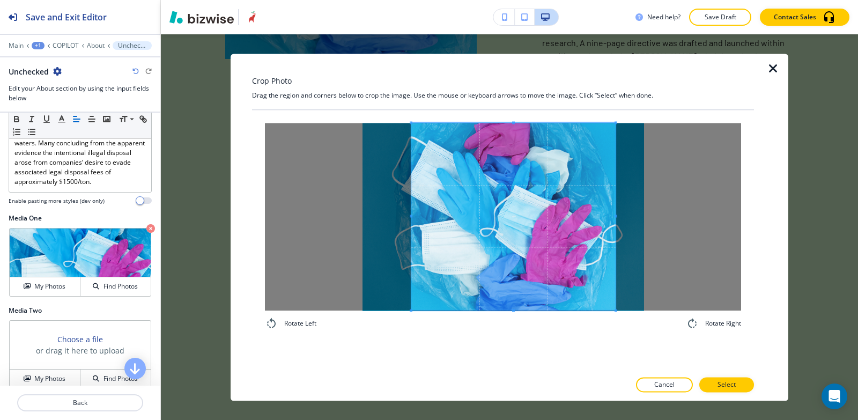
click at [412, 194] on span at bounding box center [411, 216] width 3 height 187
click at [600, 219] on div at bounding box center [506, 216] width 190 height 187
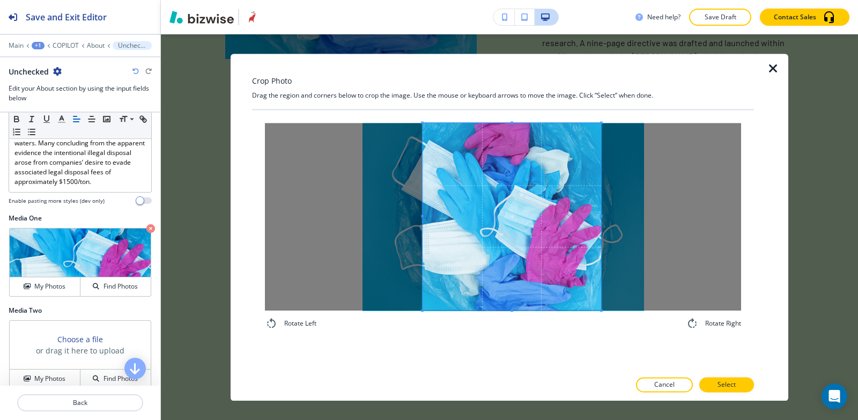
click at [421, 213] on span at bounding box center [422, 216] width 3 height 187
click at [599, 212] on span at bounding box center [598, 216] width 3 height 187
click at [723, 389] on p "Select" at bounding box center [726, 385] width 18 height 10
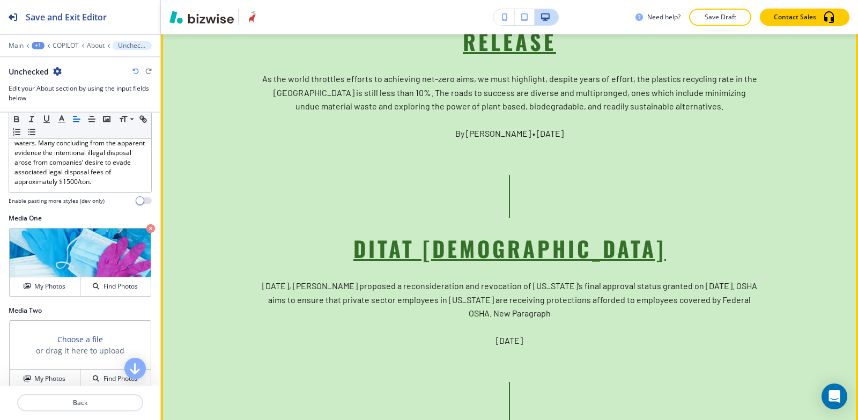
scroll to position [2436, 0]
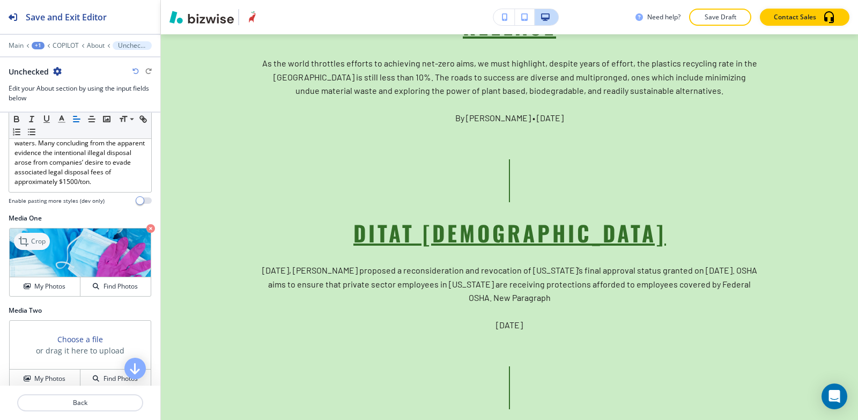
click at [23, 248] on icon at bounding box center [24, 241] width 13 height 13
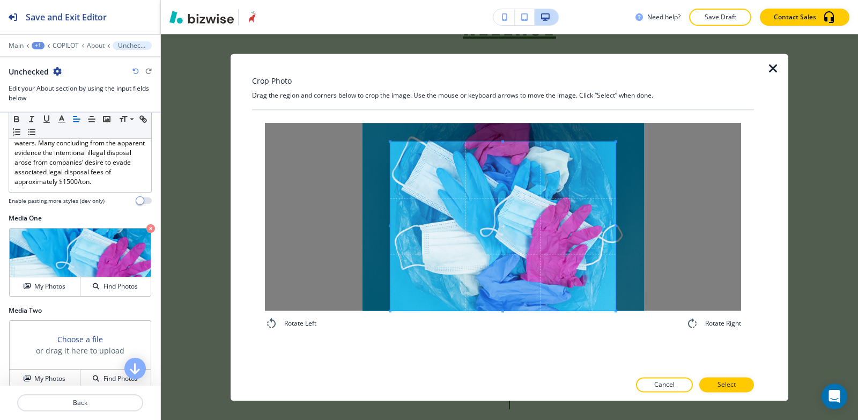
click at [504, 331] on div "Rotate Left Rotate Right" at bounding box center [503, 226] width 502 height 233
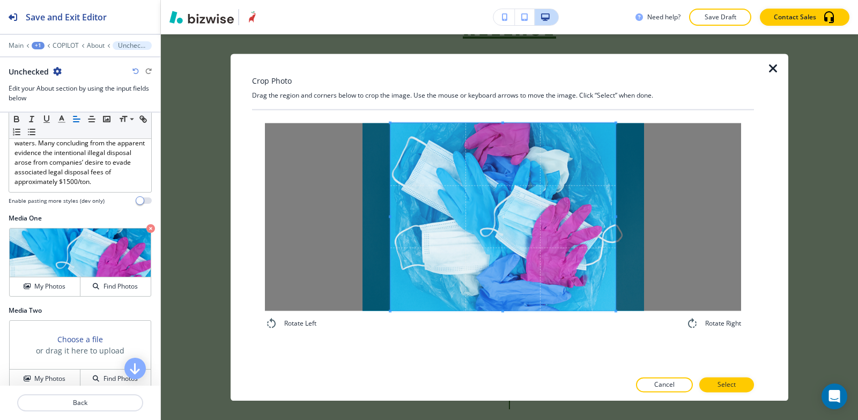
click at [477, 100] on div "Crop Photo Drag the region and corners below to crop the image. Use the mouse o…" at bounding box center [503, 227] width 502 height 347
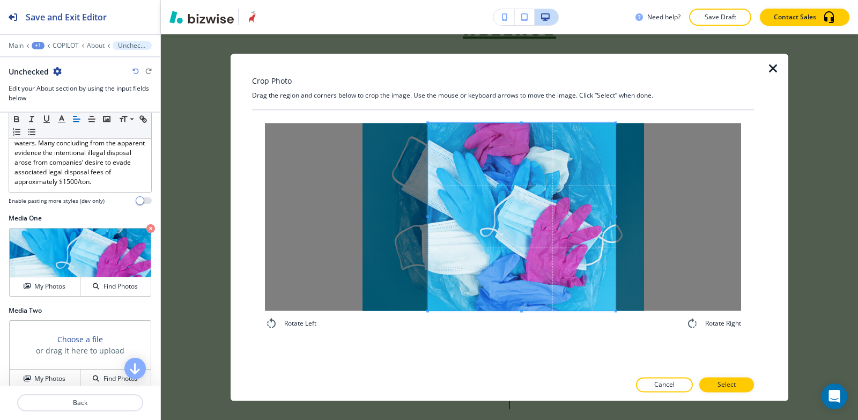
click at [426, 200] on span at bounding box center [427, 217] width 3 height 188
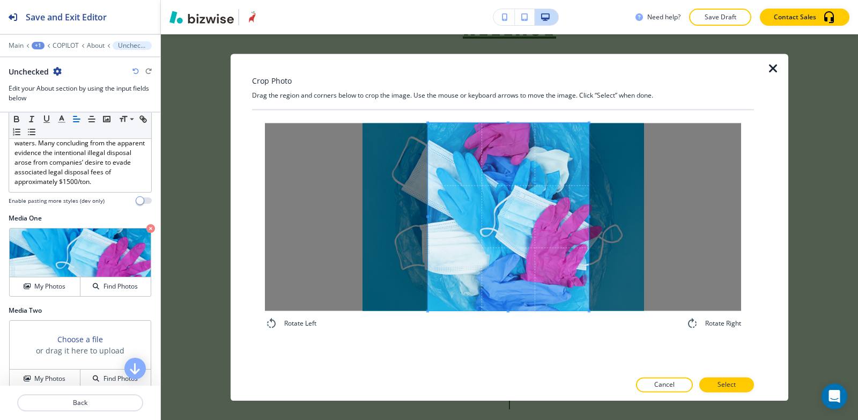
click at [588, 202] on span at bounding box center [589, 217] width 3 height 188
click at [514, 242] on span at bounding box center [507, 217] width 161 height 188
click at [428, 195] on span at bounding box center [428, 217] width 3 height 188
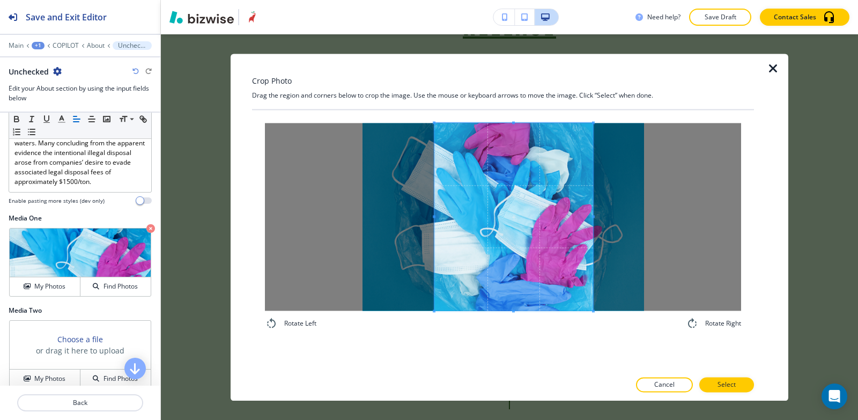
click at [498, 202] on span at bounding box center [513, 217] width 159 height 188
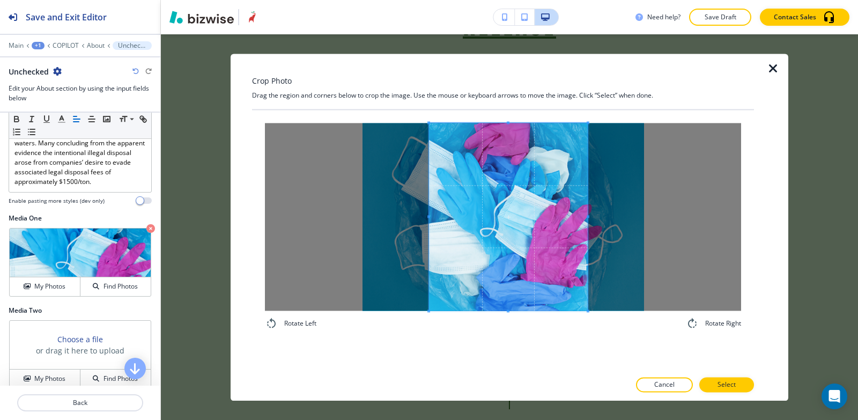
click at [532, 242] on span at bounding box center [508, 217] width 159 height 188
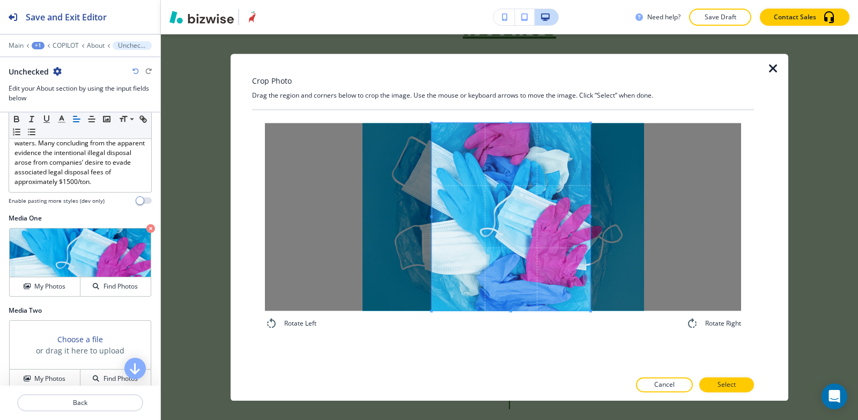
click at [553, 285] on span at bounding box center [511, 217] width 159 height 188
click at [721, 380] on p "Select" at bounding box center [726, 385] width 18 height 10
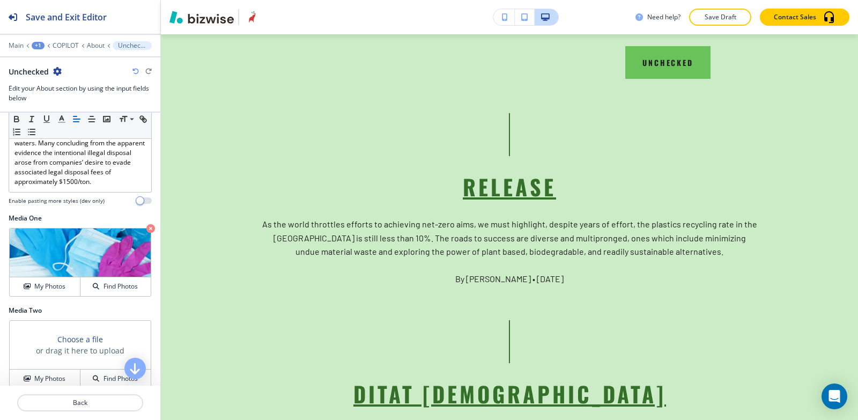
scroll to position [2114, 0]
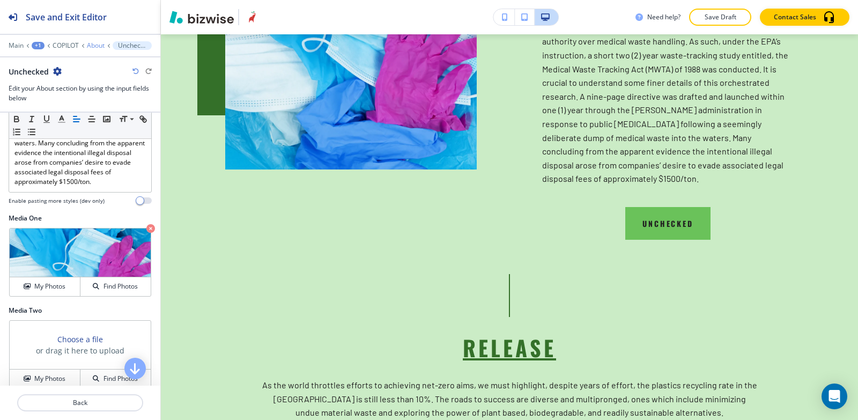
click at [91, 43] on p "About" at bounding box center [96, 46] width 18 height 8
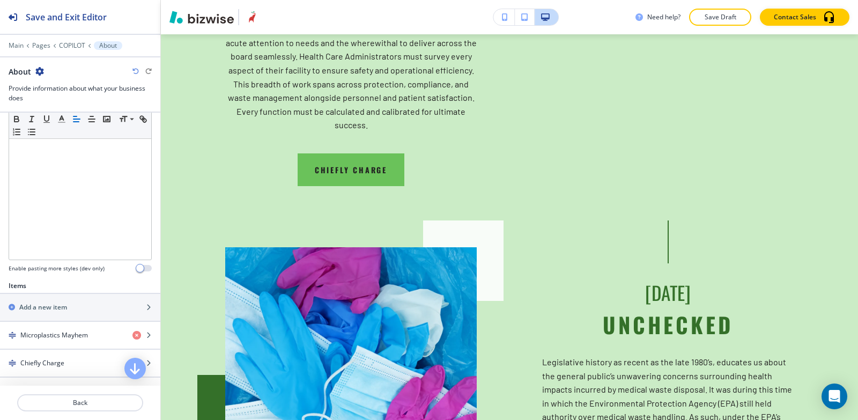
scroll to position [268, 0]
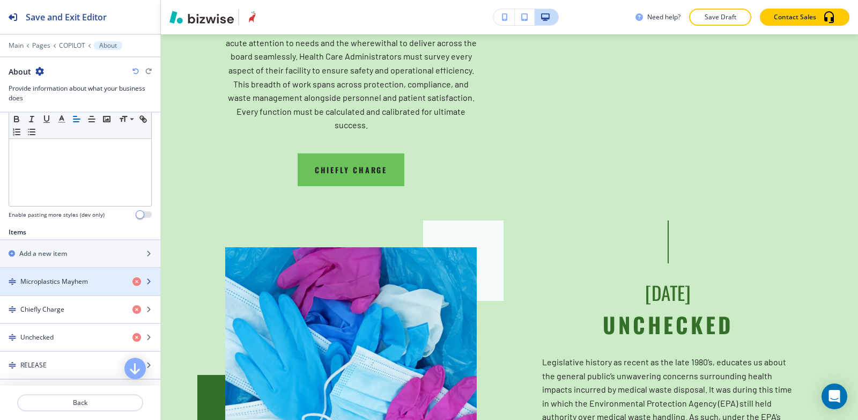
click at [36, 274] on div "button" at bounding box center [80, 272] width 160 height 9
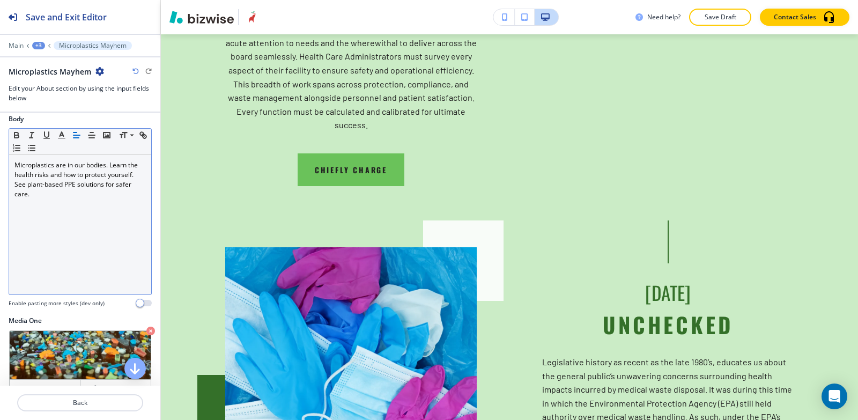
scroll to position [161, 0]
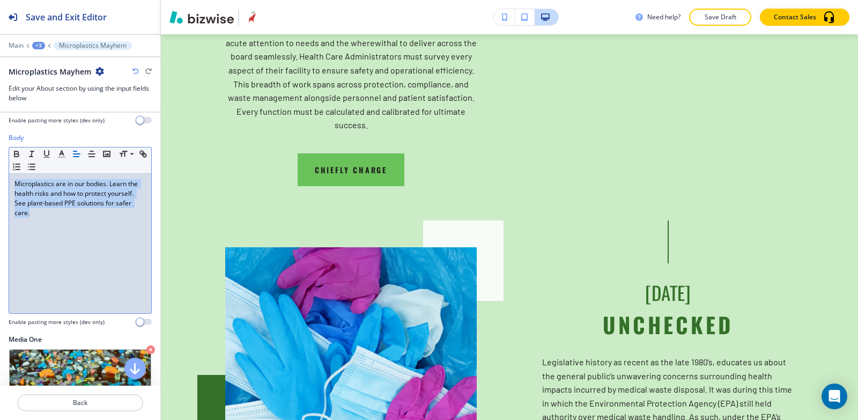
drag, startPoint x: 66, startPoint y: 225, endPoint x: 0, endPoint y: 180, distance: 79.8
click at [0, 180] on div "Body Small Normal Large Huge Microplastics are in our bodies. Learn the health …" at bounding box center [80, 234] width 160 height 202
click at [79, 158] on icon "button" at bounding box center [77, 154] width 10 height 10
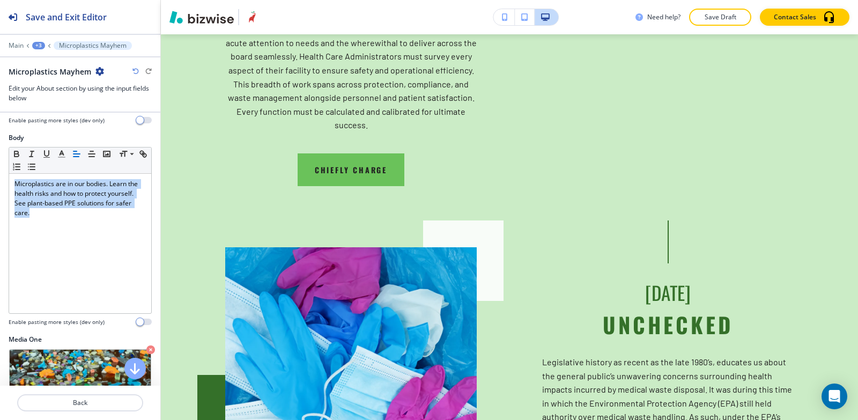
click at [41, 46] on div "+3" at bounding box center [38, 46] width 13 height 8
click at [59, 101] on p "About" at bounding box center [66, 101] width 55 height 10
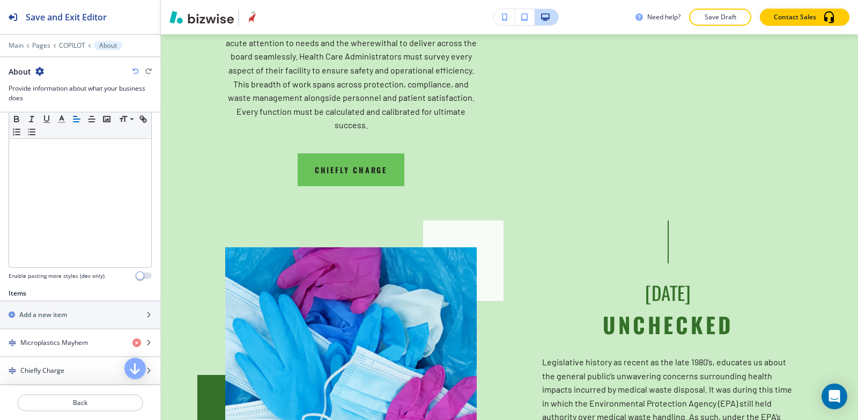
scroll to position [268, 0]
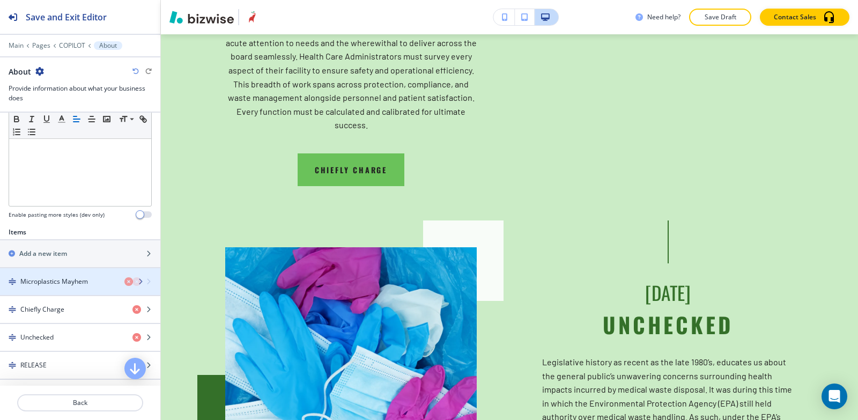
click at [52, 288] on div "button" at bounding box center [80, 290] width 160 height 9
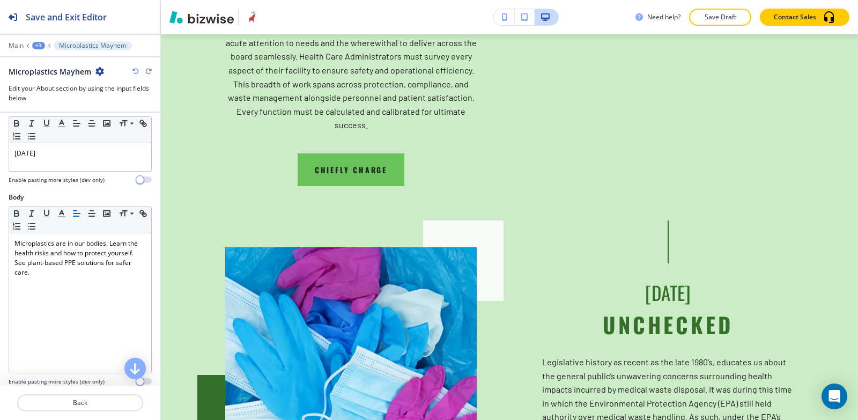
scroll to position [107, 0]
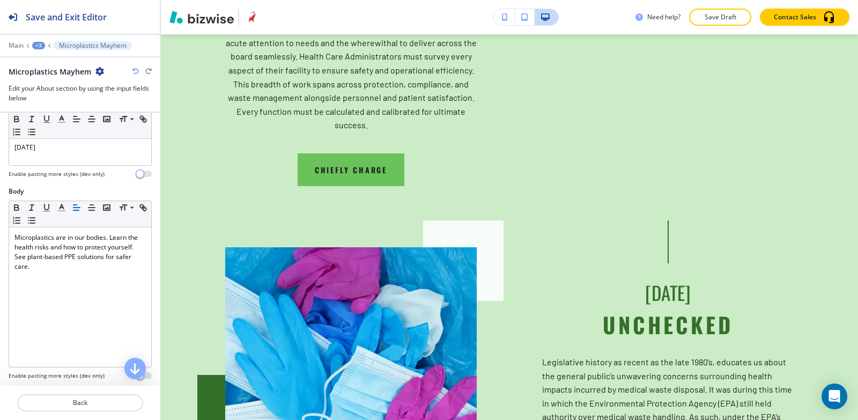
click at [42, 46] on div "+3" at bounding box center [38, 46] width 13 height 8
click at [52, 95] on button "About" at bounding box center [66, 100] width 69 height 19
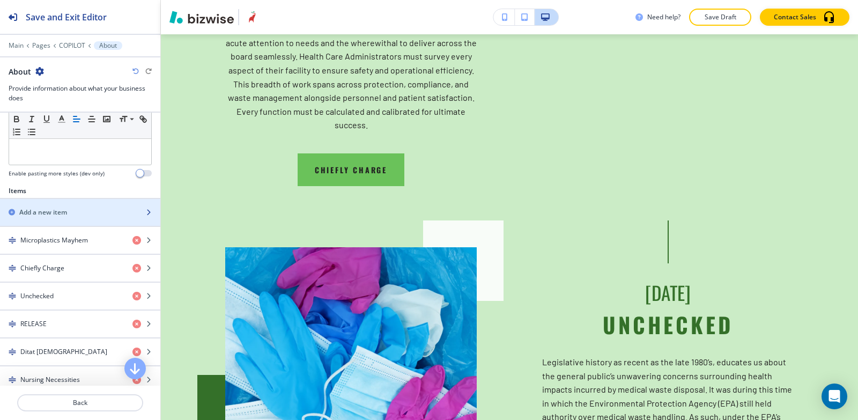
scroll to position [322, 0]
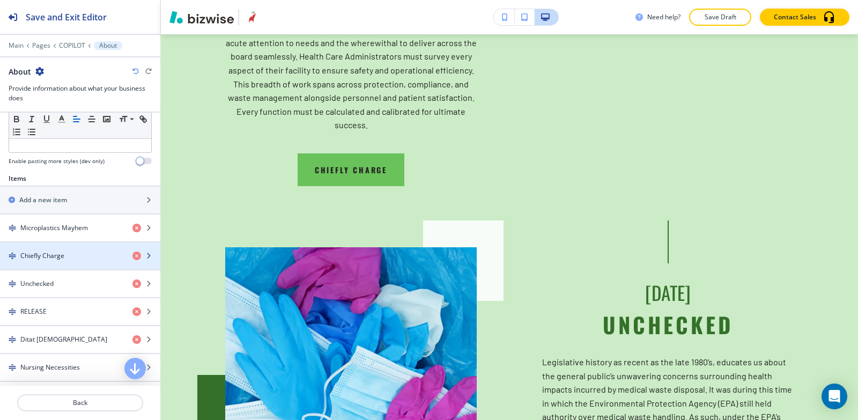
click at [50, 251] on h4 "Chiefly Charge" at bounding box center [42, 256] width 44 height 10
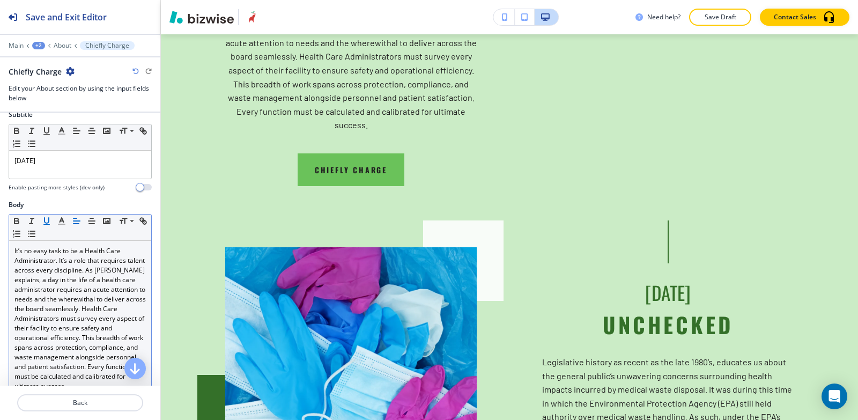
scroll to position [161, 0]
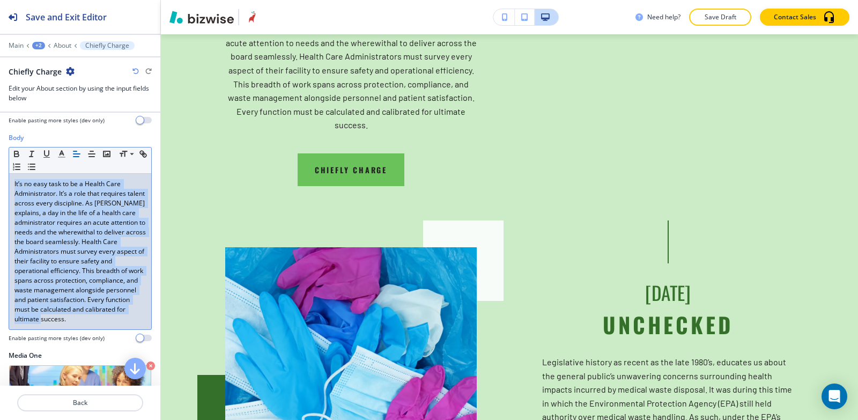
drag, startPoint x: 13, startPoint y: 181, endPoint x: 64, endPoint y: 241, distance: 78.7
click at [73, 351] on div "Body Small Normal Large Huge It’s no easy task to be a Health Care Administrato…" at bounding box center [80, 242] width 160 height 218
click at [76, 154] on line "button" at bounding box center [76, 154] width 6 height 0
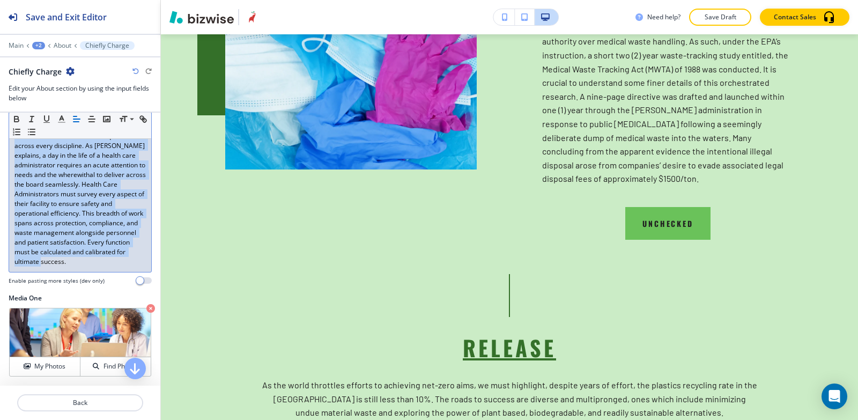
scroll to position [268, 0]
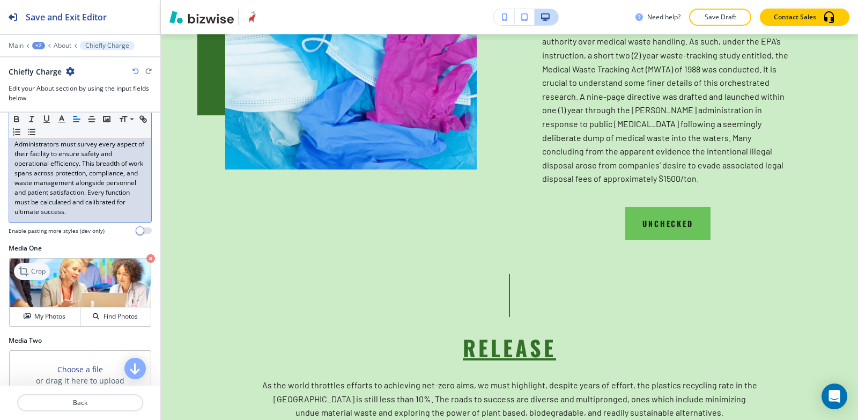
click at [34, 280] on div "Crop" at bounding box center [32, 271] width 36 height 17
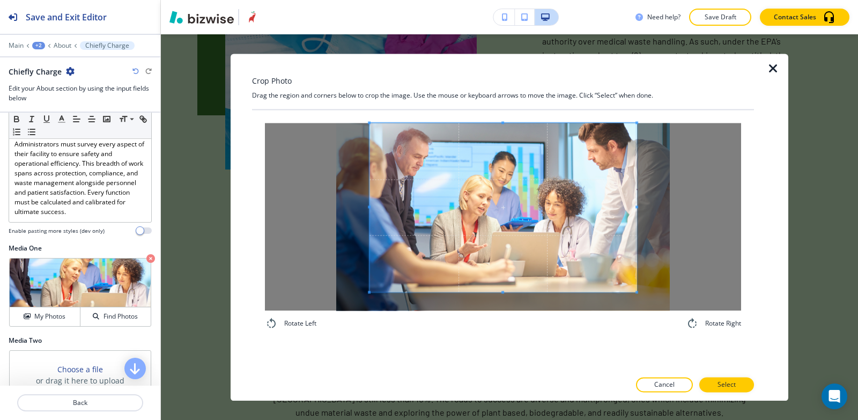
click at [502, 100] on div "Crop Photo Drag the region and corners below to crop the image. Use the mouse o…" at bounding box center [503, 227] width 502 height 347
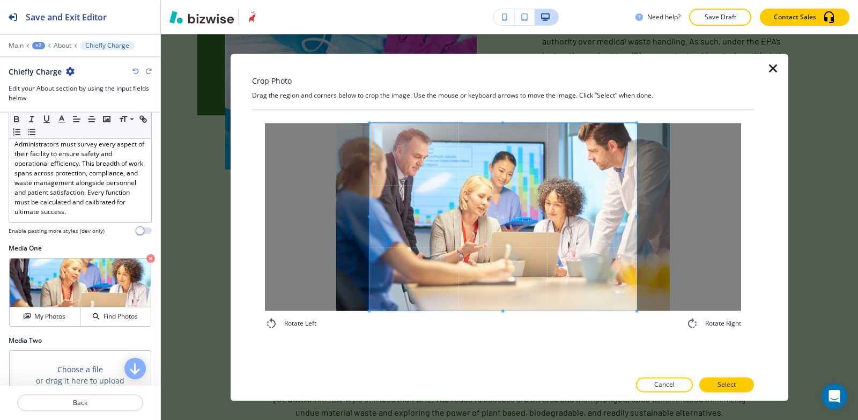
click at [485, 373] on div "Crop Photo Drag the region and corners below to crop the image. Use the mouse o…" at bounding box center [503, 227] width 502 height 347
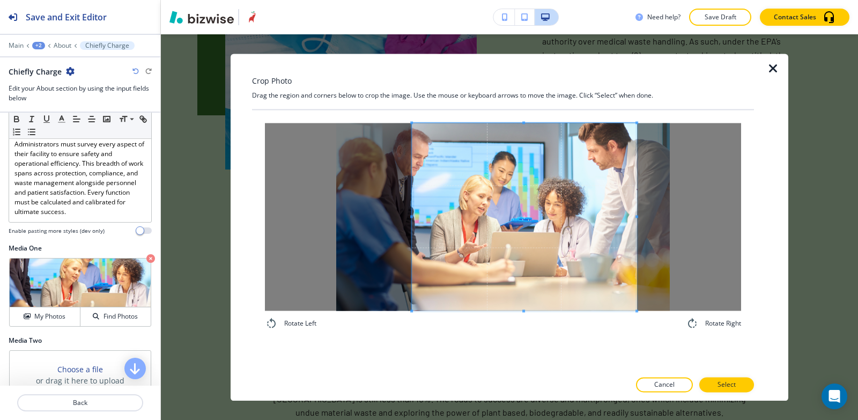
click at [412, 162] on span at bounding box center [411, 217] width 3 height 188
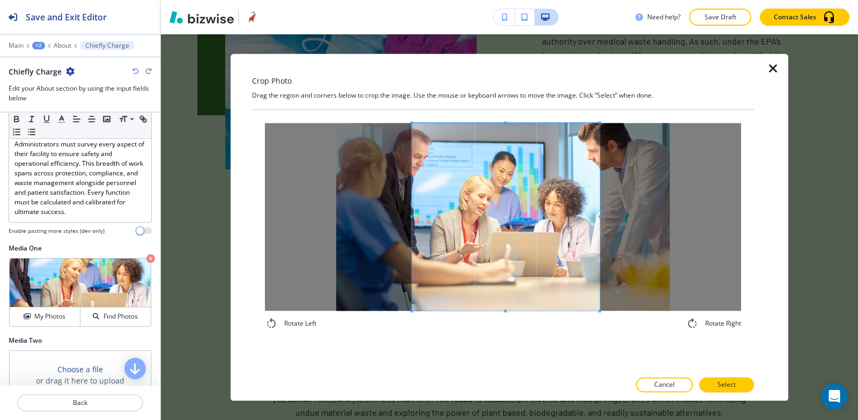
click at [599, 241] on span at bounding box center [599, 217] width 3 height 188
click at [414, 206] on span at bounding box center [413, 217] width 3 height 188
click at [598, 191] on span at bounding box center [598, 217] width 3 height 188
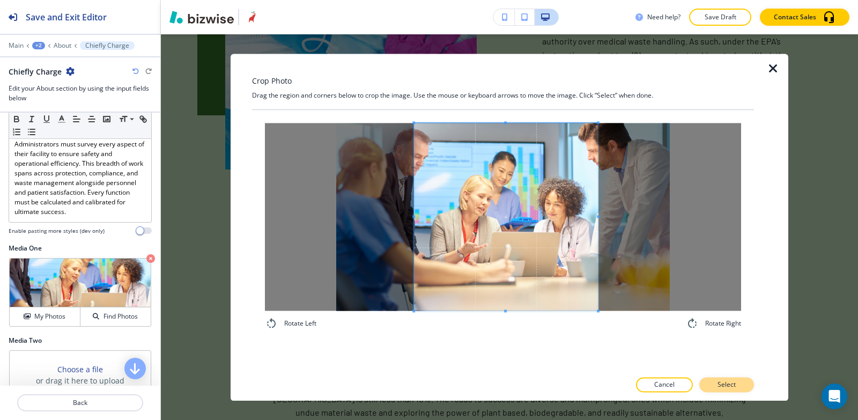
click at [736, 390] on button "Select" at bounding box center [726, 384] width 55 height 15
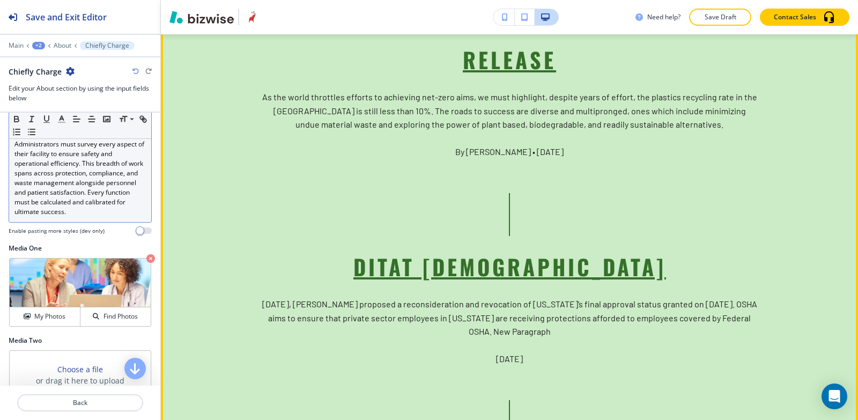
scroll to position [2382, 0]
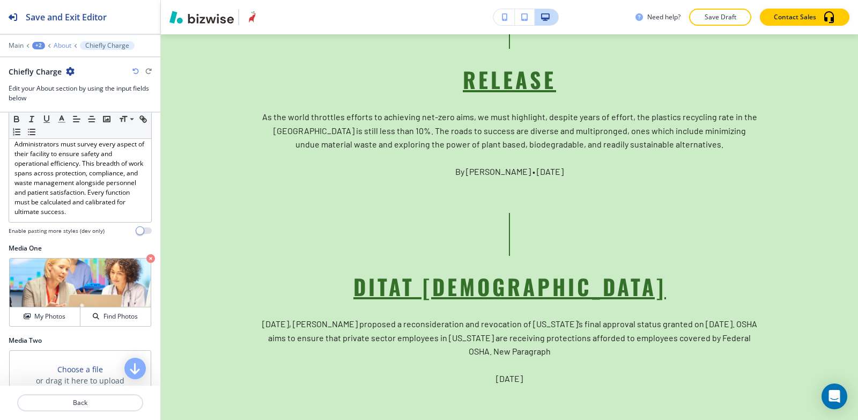
click at [66, 45] on p "About" at bounding box center [63, 46] width 18 height 8
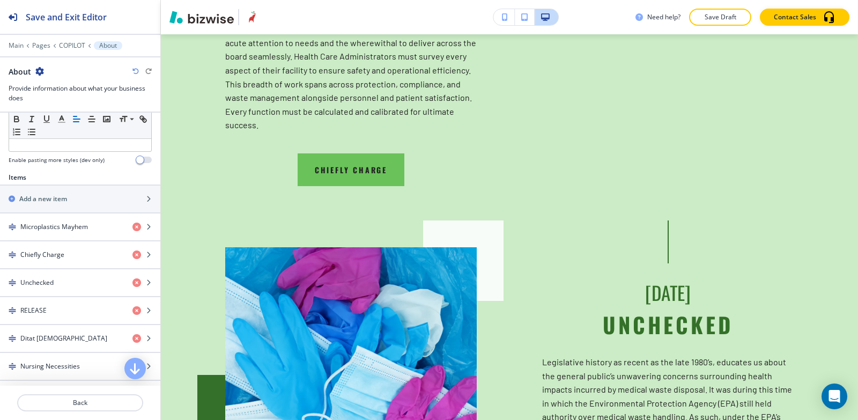
scroll to position [375, 0]
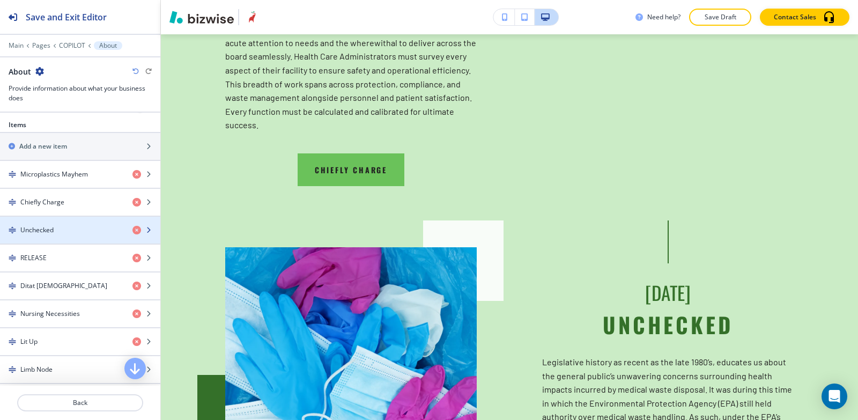
click at [47, 229] on h4 "Unchecked" at bounding box center [36, 230] width 33 height 10
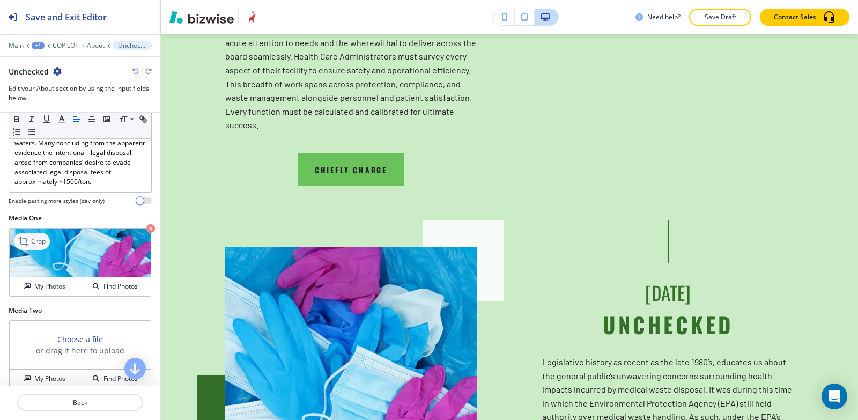
click at [28, 248] on icon at bounding box center [24, 241] width 13 height 13
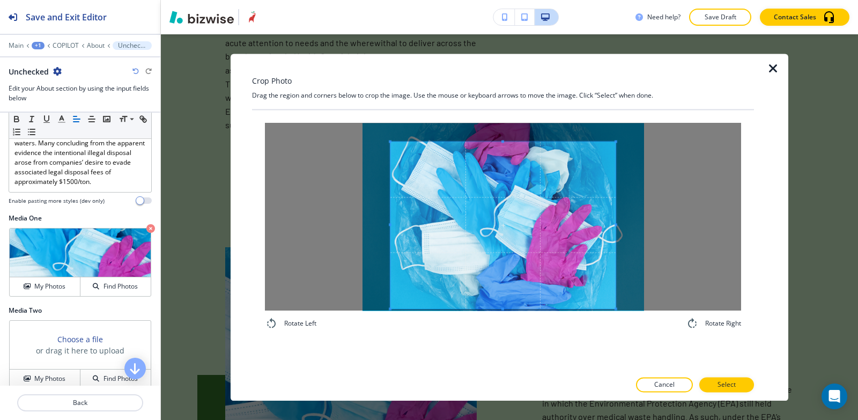
click at [486, 339] on div "Rotate Left Rotate Right" at bounding box center [503, 226] width 502 height 233
click at [507, 86] on div "Crop Photo Drag the region and corners below to crop the image. Use the mouse o…" at bounding box center [503, 227] width 502 height 347
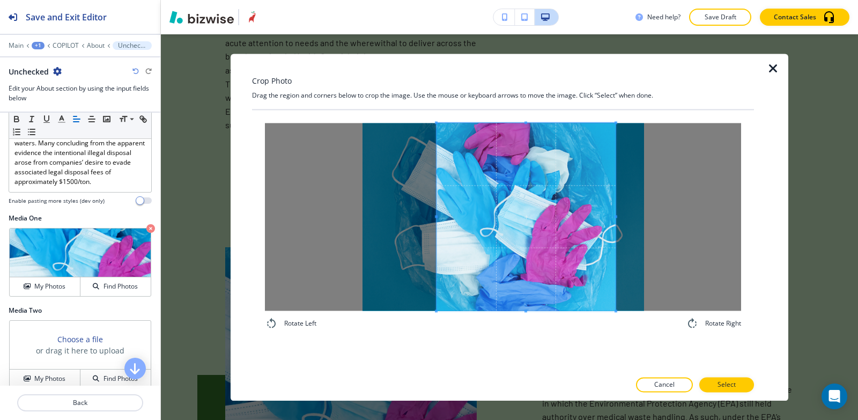
click at [435, 183] on span at bounding box center [436, 217] width 3 height 188
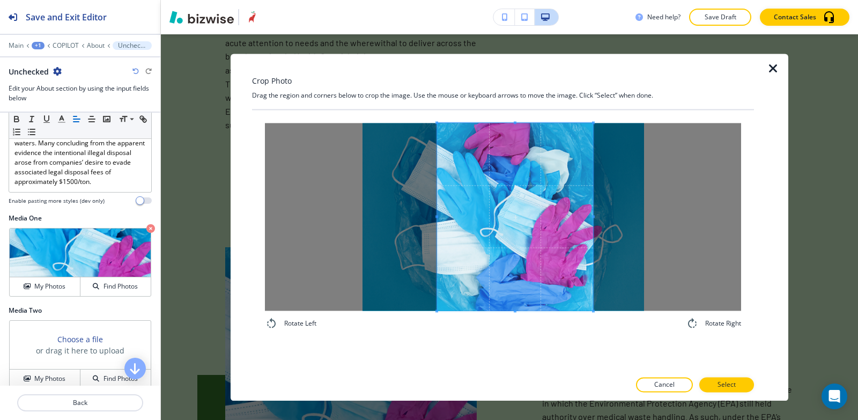
click at [593, 218] on span at bounding box center [593, 217] width 3 height 188
click at [729, 385] on p "Select" at bounding box center [726, 385] width 18 height 10
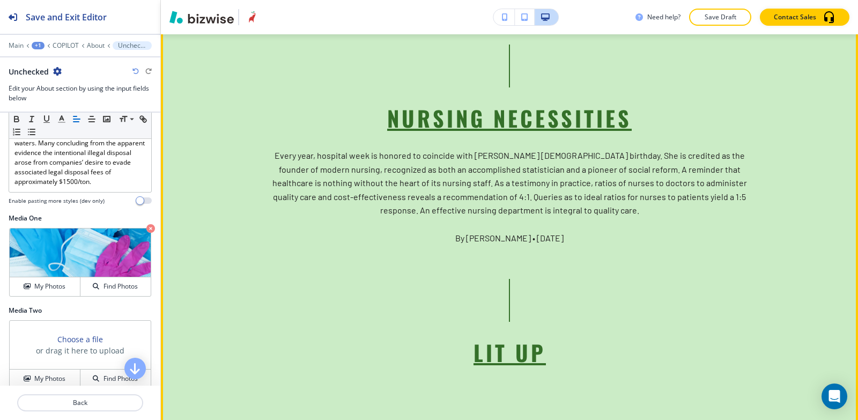
scroll to position [2597, 0]
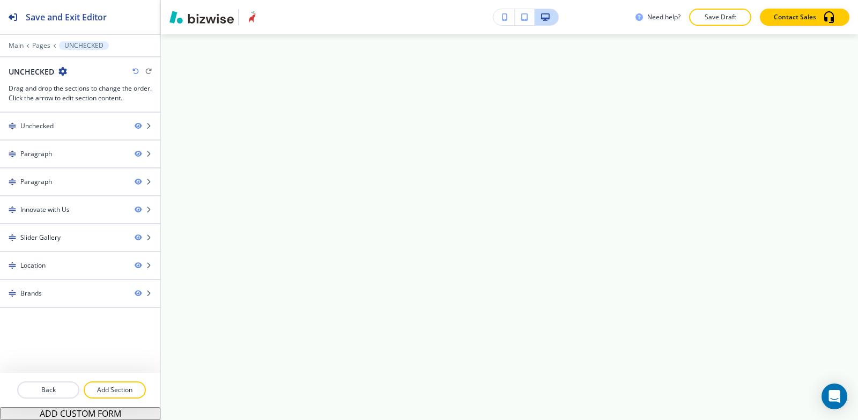
scroll to position [0, 0]
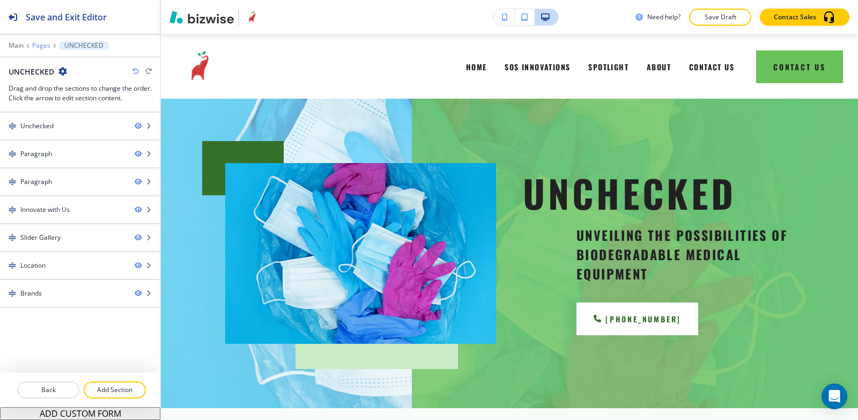
click at [43, 45] on p "Pages" at bounding box center [41, 46] width 18 height 8
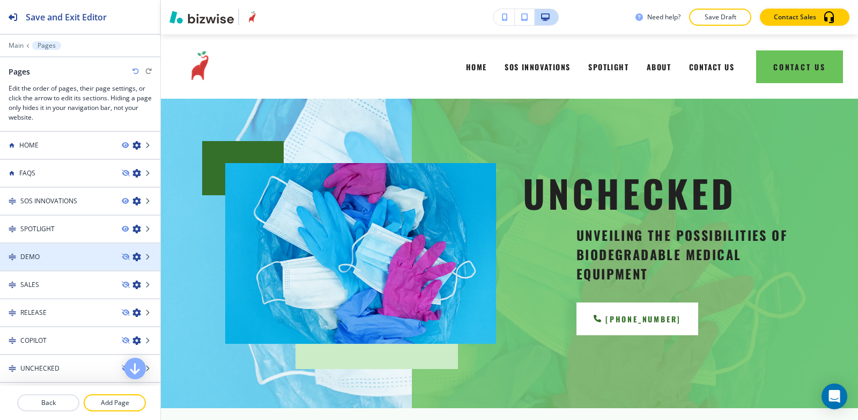
scroll to position [107, 0]
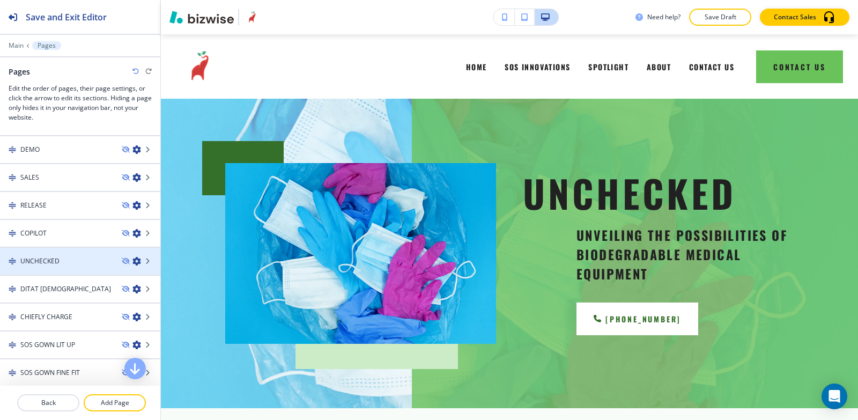
click at [42, 269] on div at bounding box center [80, 270] width 160 height 9
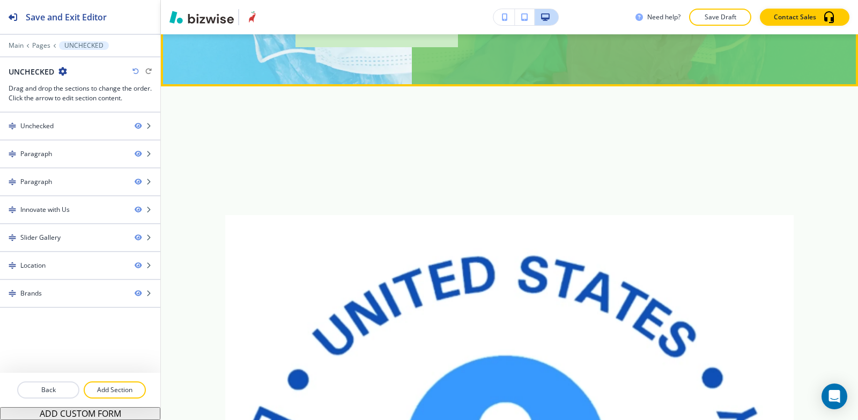
scroll to position [482, 0]
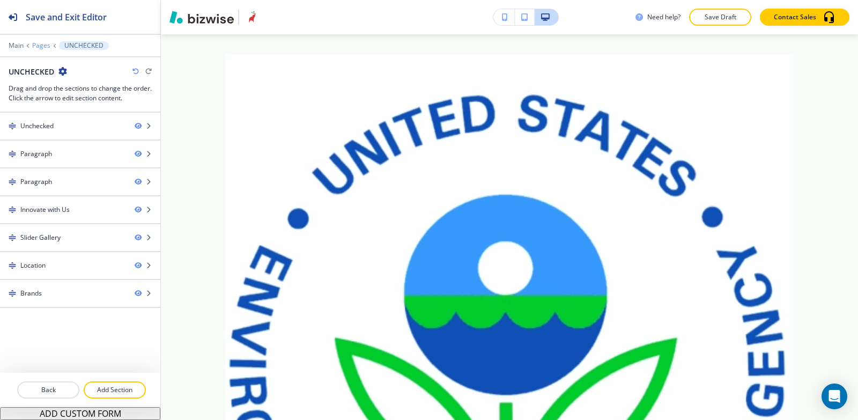
click at [38, 43] on p "Pages" at bounding box center [41, 46] width 18 height 8
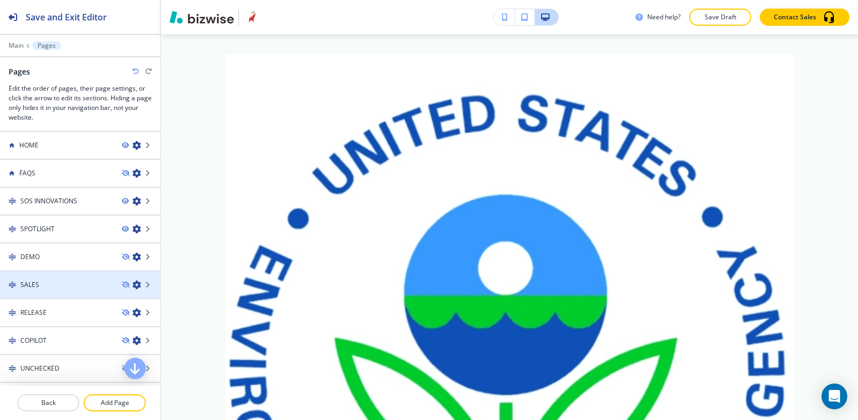
scroll to position [54, 0]
click at [69, 282] on div "COPILOT" at bounding box center [56, 287] width 113 height 10
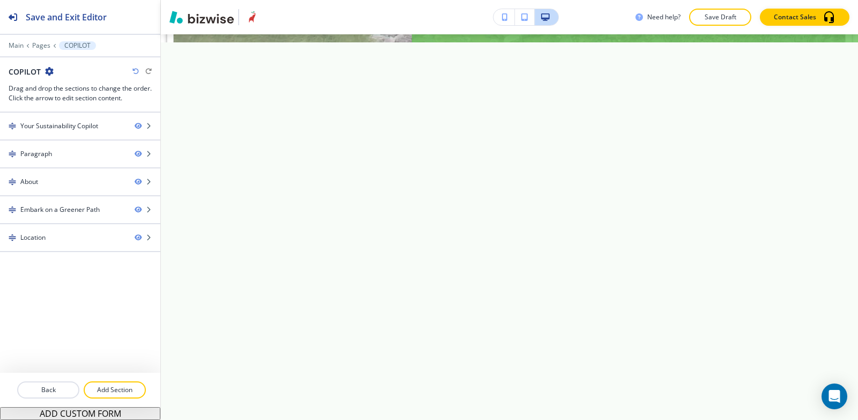
scroll to position [0, 0]
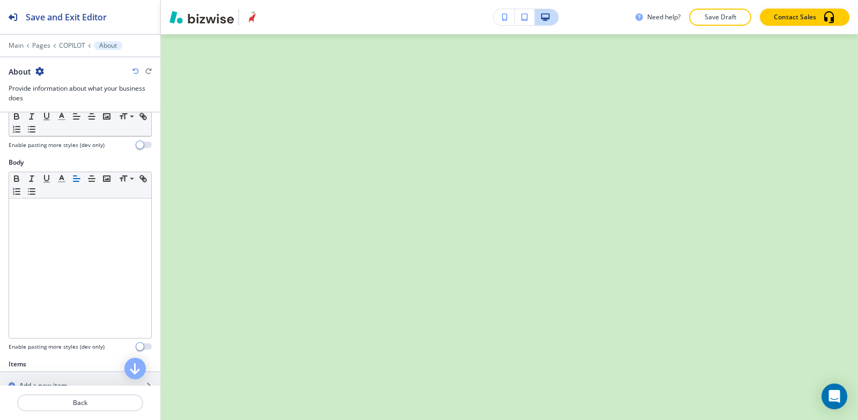
scroll to position [322, 0]
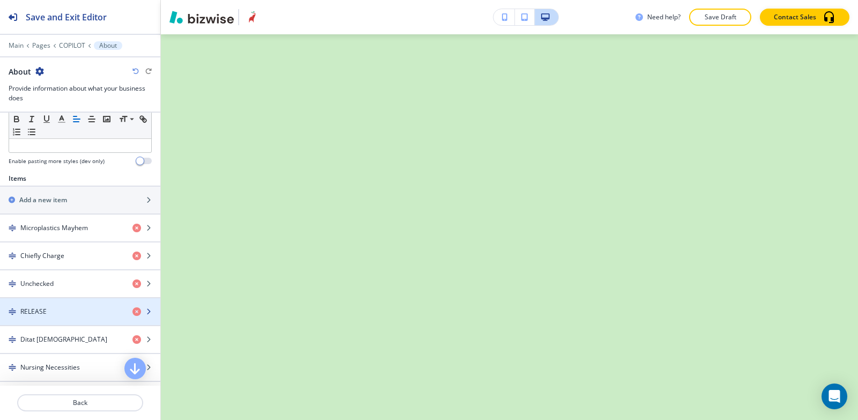
click at [43, 312] on h4 "RELEASE" at bounding box center [33, 312] width 26 height 10
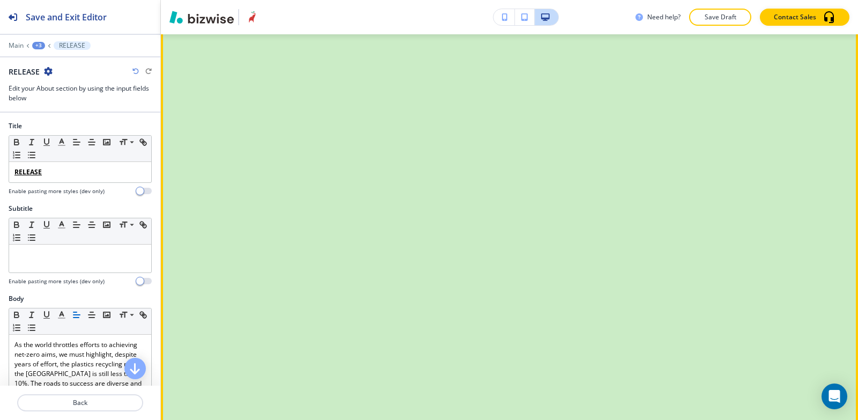
scroll to position [2704, 0]
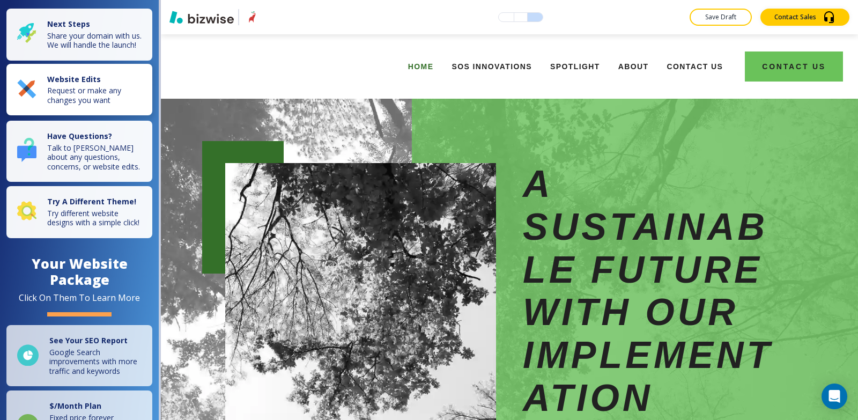
click at [84, 105] on p "Request or make any changes you want" at bounding box center [96, 95] width 99 height 19
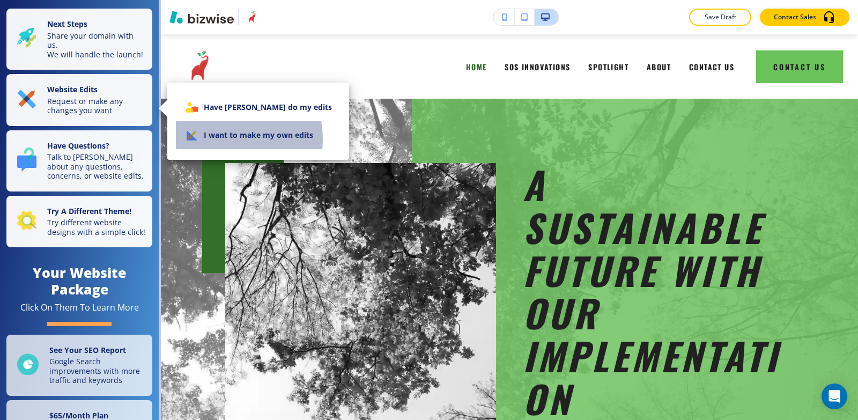
click at [219, 139] on li "I want to make my own edits" at bounding box center [258, 135] width 165 height 28
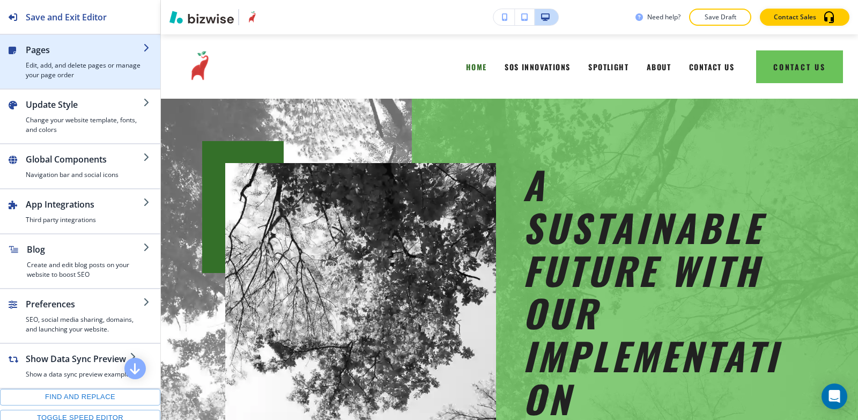
click at [61, 62] on h4 "Edit, add, and delete pages or manage your page order" at bounding box center [84, 70] width 117 height 19
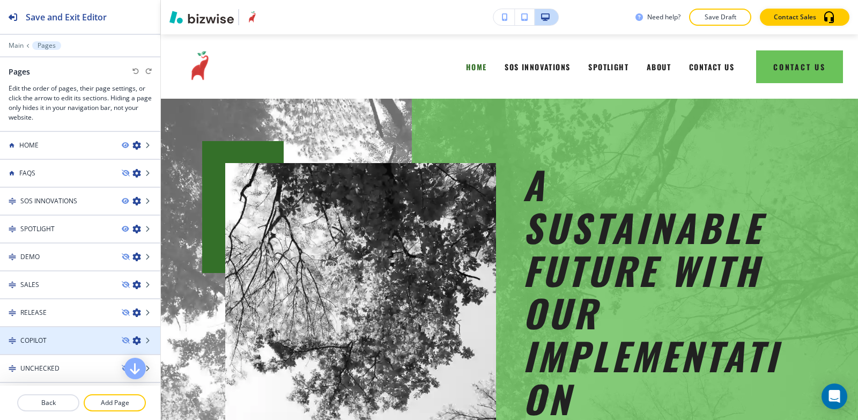
click at [41, 338] on h4 "COPILOT" at bounding box center [33, 341] width 26 height 10
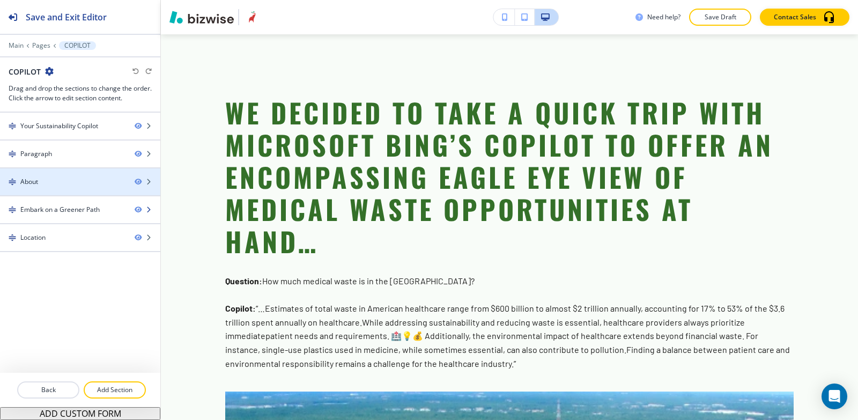
click at [79, 198] on div at bounding box center [80, 200] width 160 height 9
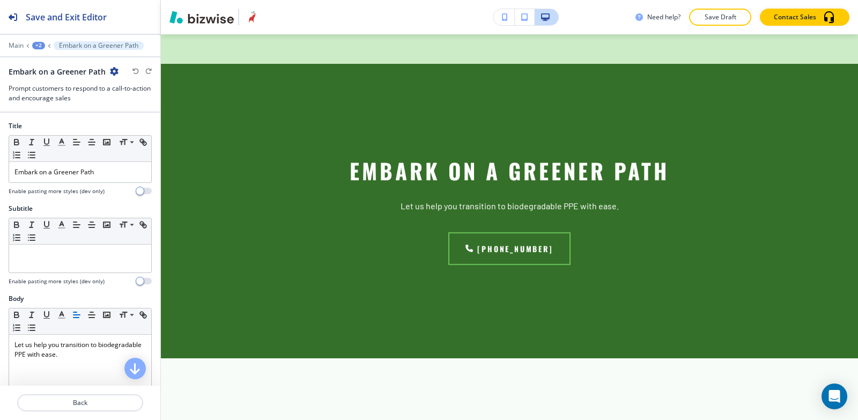
scroll to position [4448, 0]
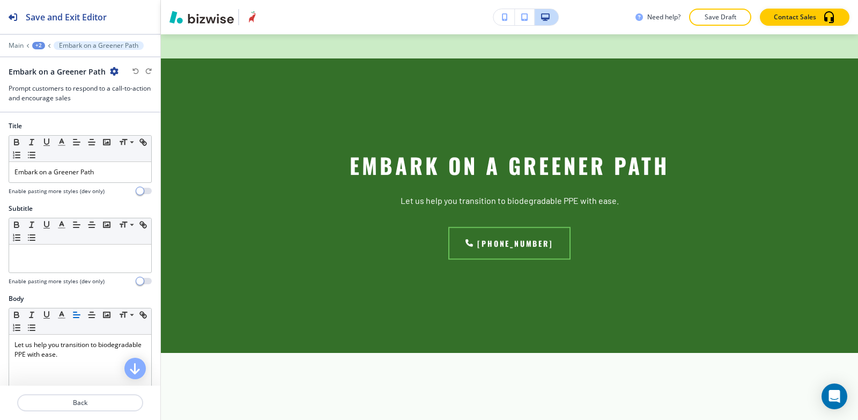
click at [41, 43] on div "+2" at bounding box center [38, 46] width 13 height 8
click at [60, 78] on p "COPILOT" at bounding box center [66, 82] width 55 height 10
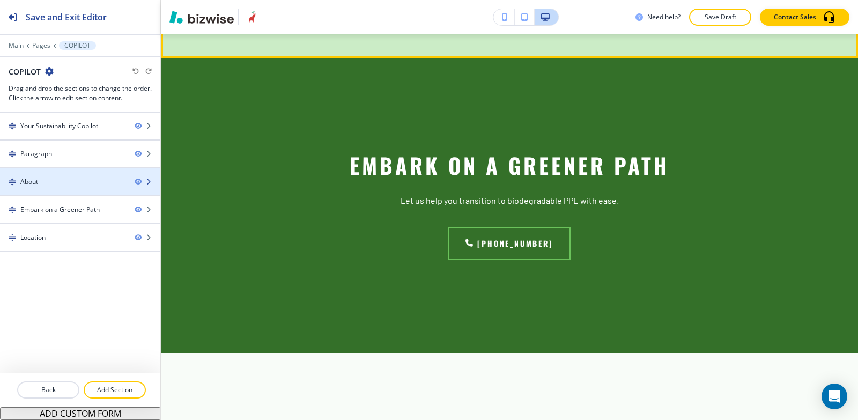
click at [42, 179] on div "About" at bounding box center [63, 182] width 126 height 10
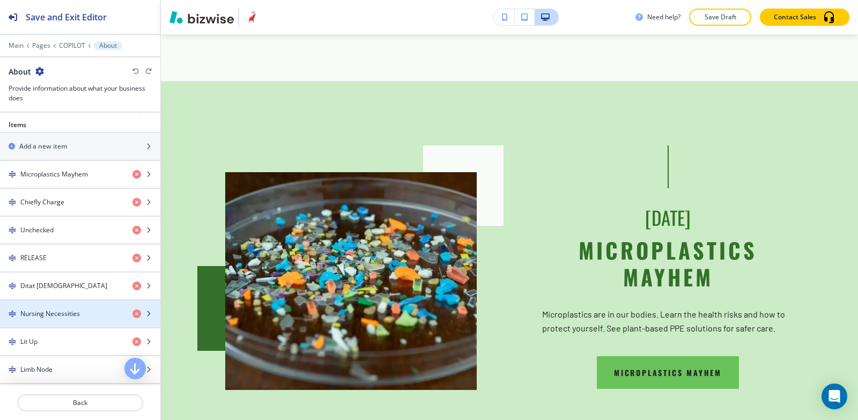
scroll to position [1739, 0]
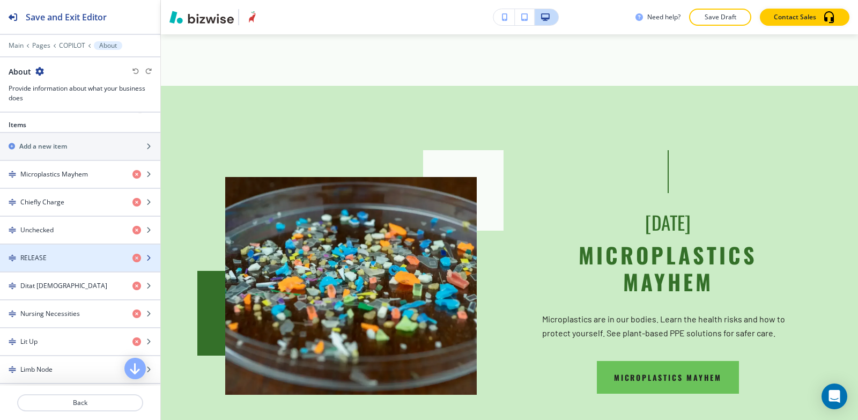
click at [52, 261] on div "RELEASE" at bounding box center [62, 258] width 124 height 10
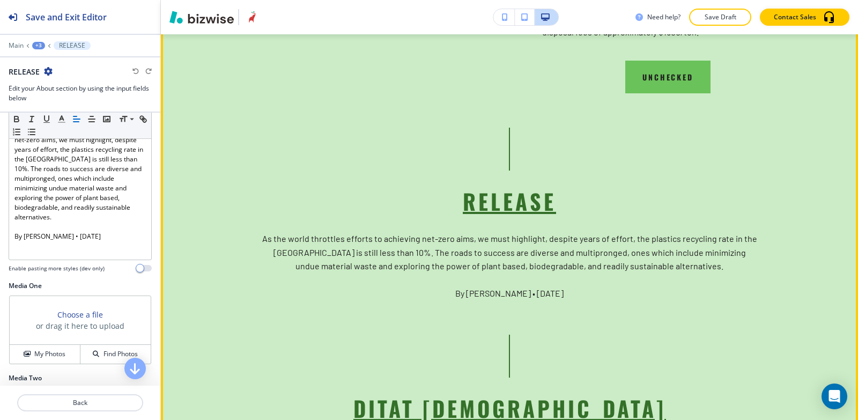
scroll to position [2811, 0]
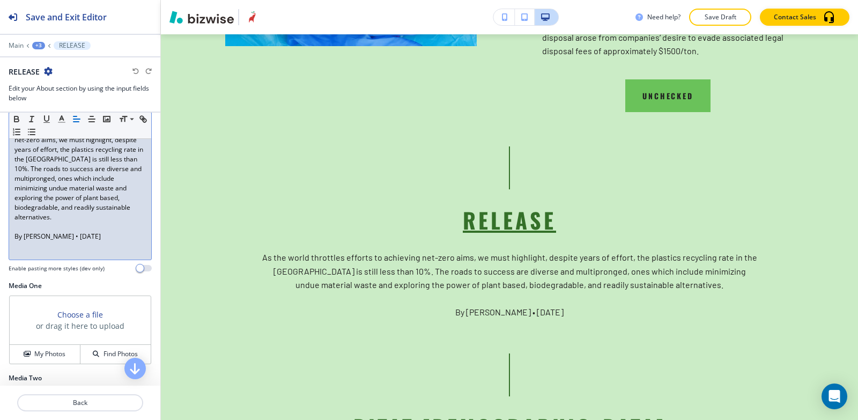
drag, startPoint x: 126, startPoint y: 236, endPoint x: 58, endPoint y: 236, distance: 67.5
click at [58, 236] on p "By [PERSON_NAME] • [DATE]" at bounding box center [79, 237] width 131 height 10
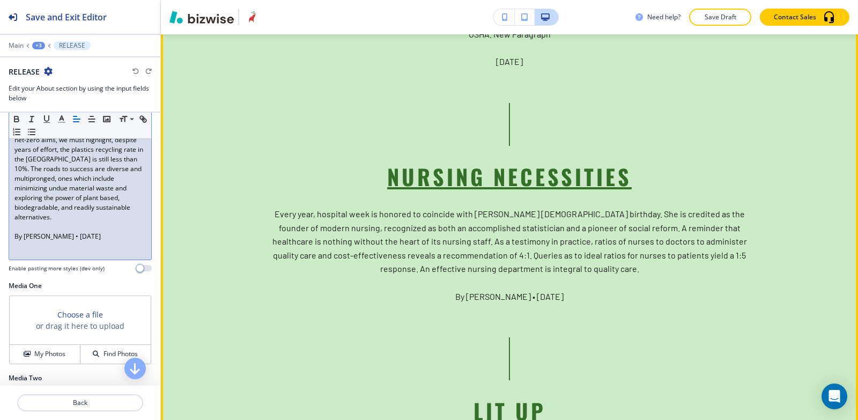
scroll to position [3294, 0]
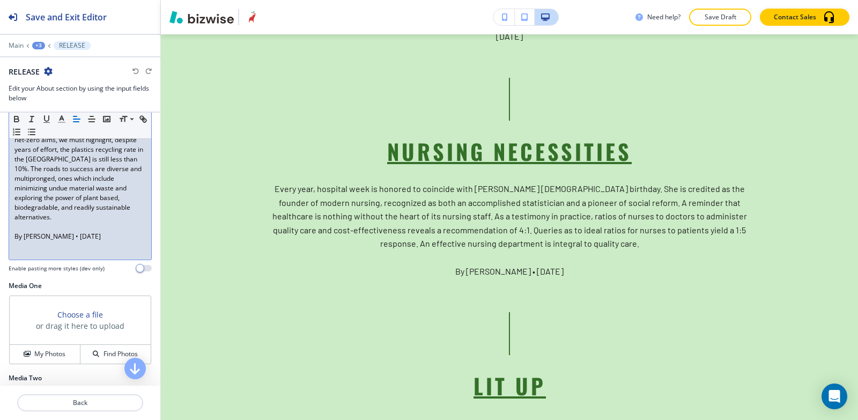
click at [113, 244] on div "As the world throttles efforts to achieving net-zero aims, we must highlight, d…" at bounding box center [80, 189] width 142 height 139
drag, startPoint x: 119, startPoint y: 240, endPoint x: 8, endPoint y: 241, distance: 111.0
click at [8, 241] on div "Body Small Normal Large Huge As the world throttles efforts to achieving net-ze…" at bounding box center [80, 180] width 160 height 202
copy p "By [PERSON_NAME] • [DATE]"
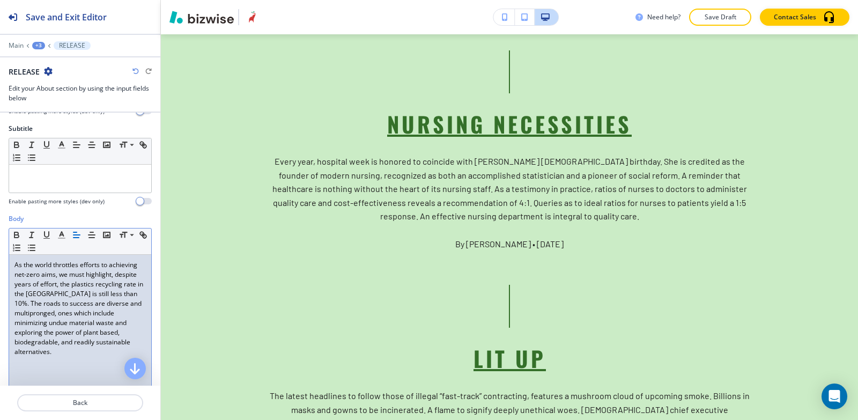
scroll to position [0, 0]
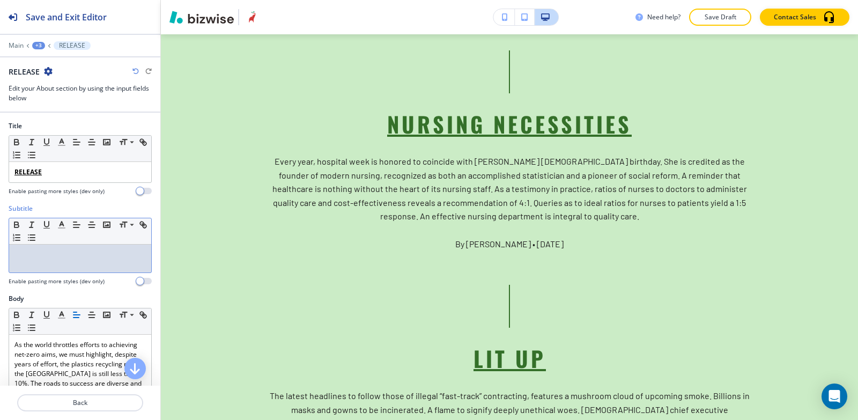
click at [51, 266] on div at bounding box center [80, 258] width 142 height 28
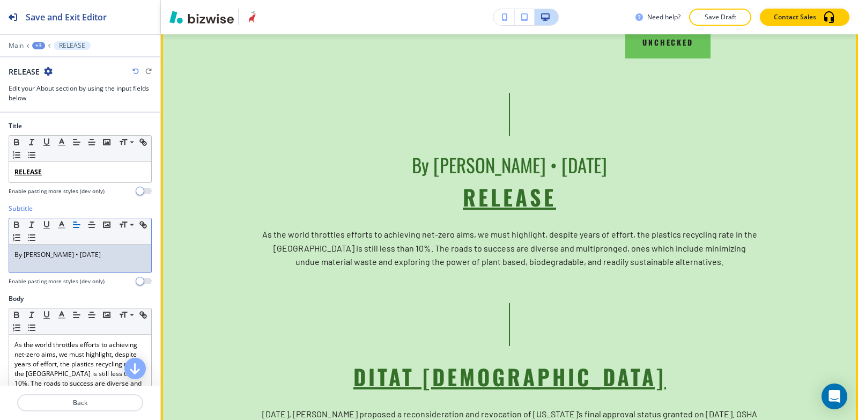
scroll to position [2758, 0]
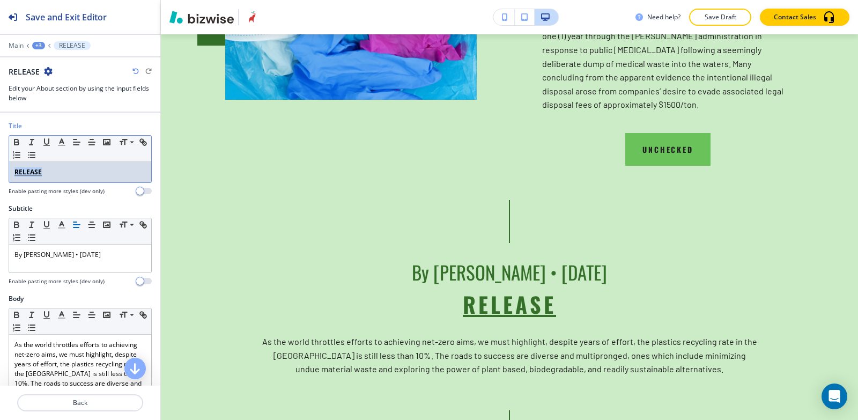
drag, startPoint x: 48, startPoint y: 172, endPoint x: 0, endPoint y: 167, distance: 48.5
click at [0, 167] on div "Title Small Normal Large Huge RELEASE Enable pasting more styles (dev only)" at bounding box center [80, 162] width 160 height 83
click at [16, 140] on icon "button" at bounding box center [17, 142] width 10 height 10
click at [138, 147] on icon "button" at bounding box center [143, 142] width 10 height 10
click at [47, 144] on icon "button" at bounding box center [46, 141] width 4 height 5
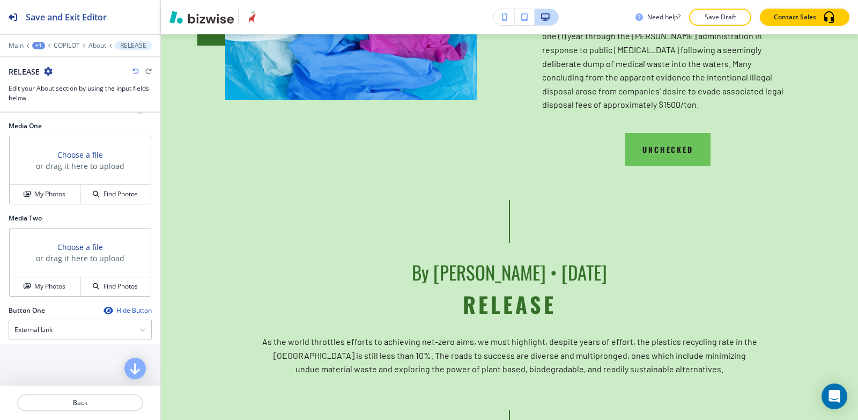
scroll to position [375, 0]
click at [53, 193] on h4 "My Photos" at bounding box center [49, 193] width 31 height 10
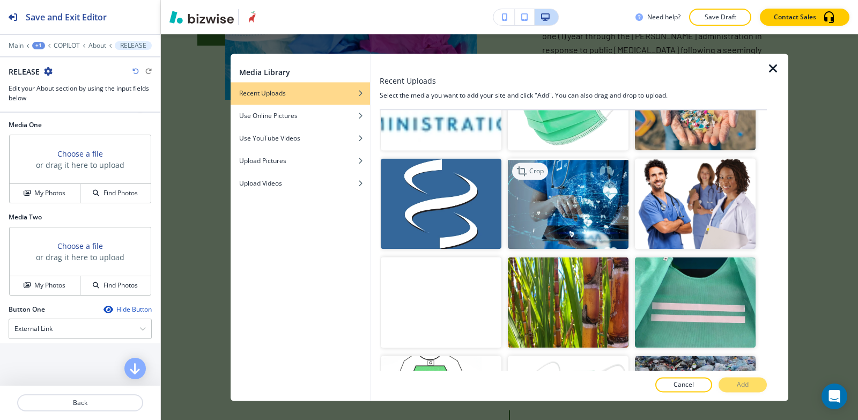
scroll to position [2573, 0]
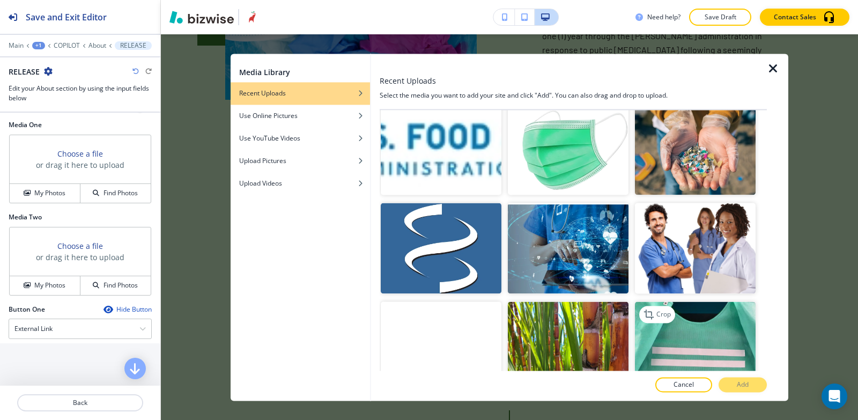
drag, startPoint x: 589, startPoint y: 286, endPoint x: 640, endPoint y: 310, distance: 56.4
click at [589, 302] on img "button" at bounding box center [568, 347] width 121 height 91
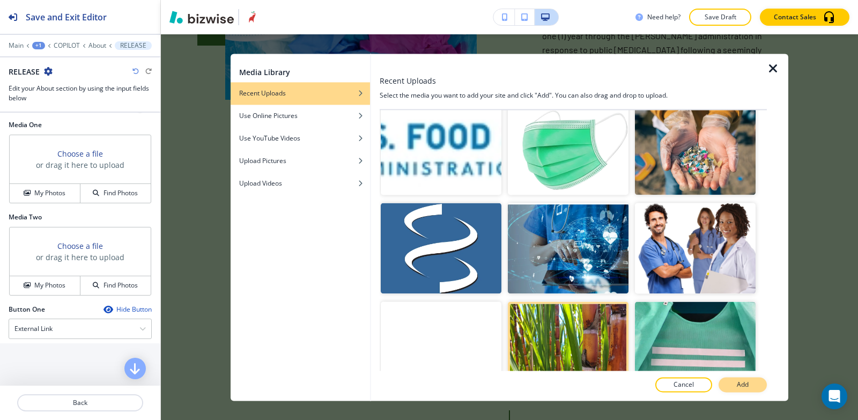
click at [749, 387] on button "Add" at bounding box center [742, 384] width 48 height 15
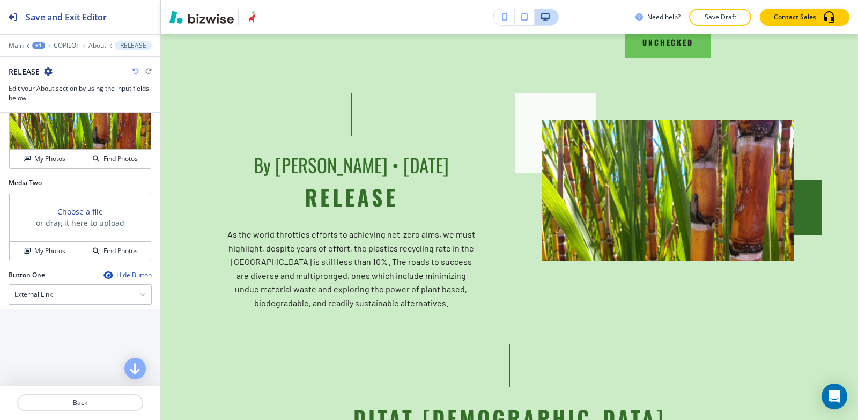
scroll to position [536, 0]
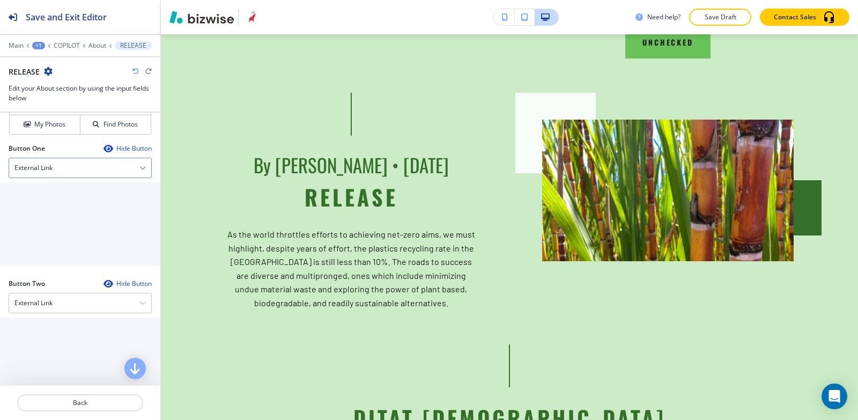
click at [43, 161] on div "External Link" at bounding box center [80, 167] width 142 height 19
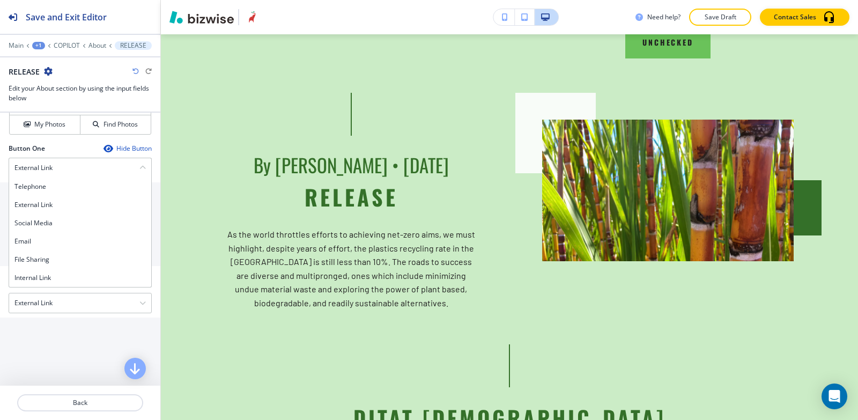
click at [55, 282] on h4 "Internal Link" at bounding box center [79, 278] width 131 height 10
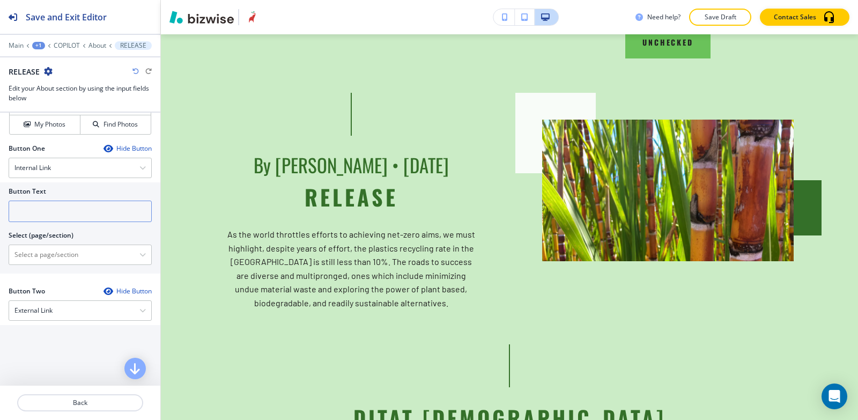
click at [32, 218] on input "text" at bounding box center [80, 210] width 143 height 21
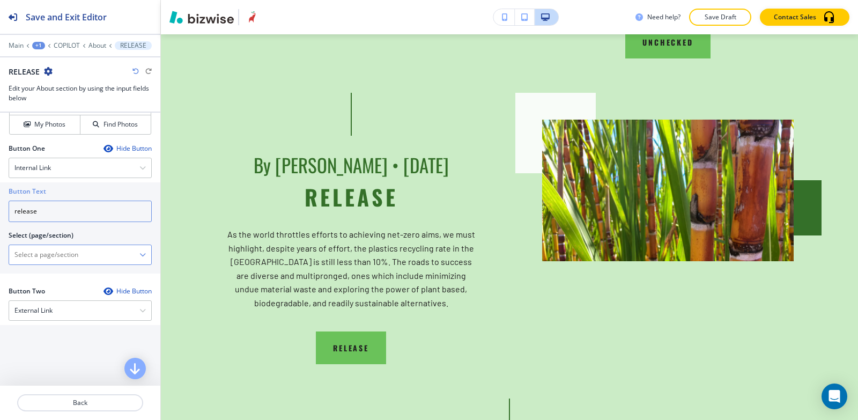
type input "release"
click at [58, 257] on \(page\/section\) "Manual Input" at bounding box center [74, 255] width 130 height 18
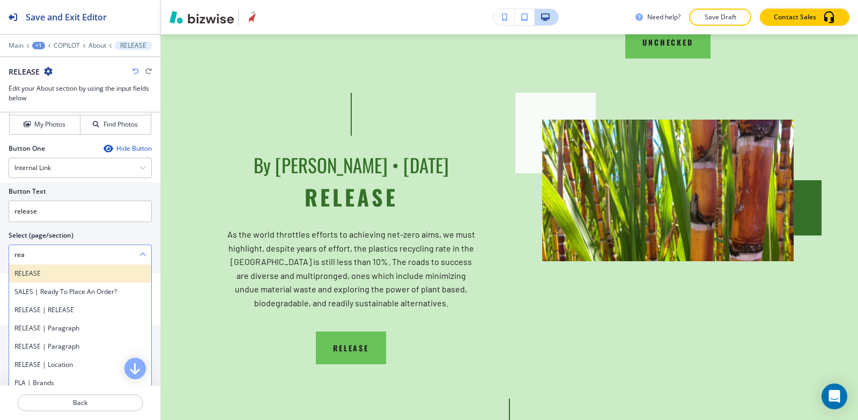
click at [42, 273] on h4 "RELEASE" at bounding box center [79, 274] width 131 height 10
type \(page\/section\) "RELEASE"
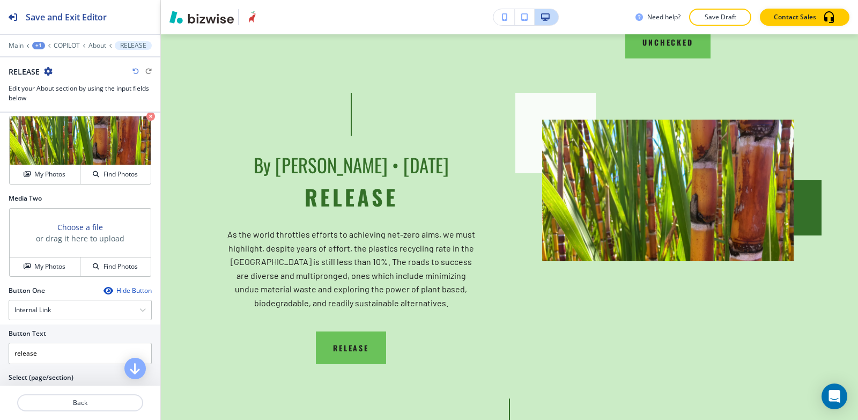
scroll to position [375, 0]
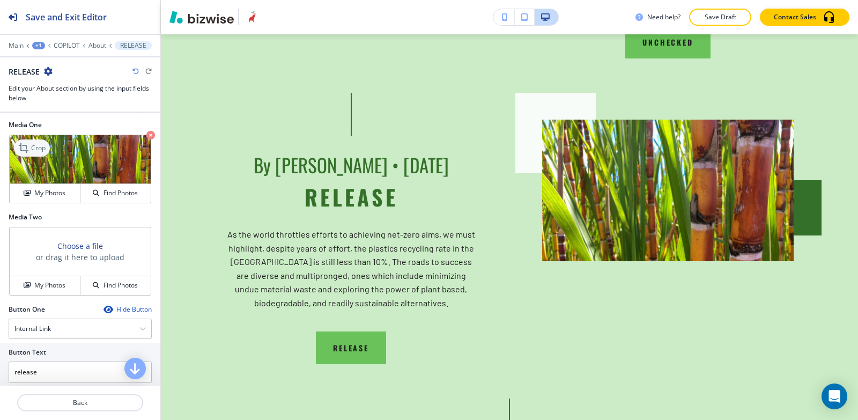
click at [29, 148] on icon at bounding box center [24, 148] width 13 height 13
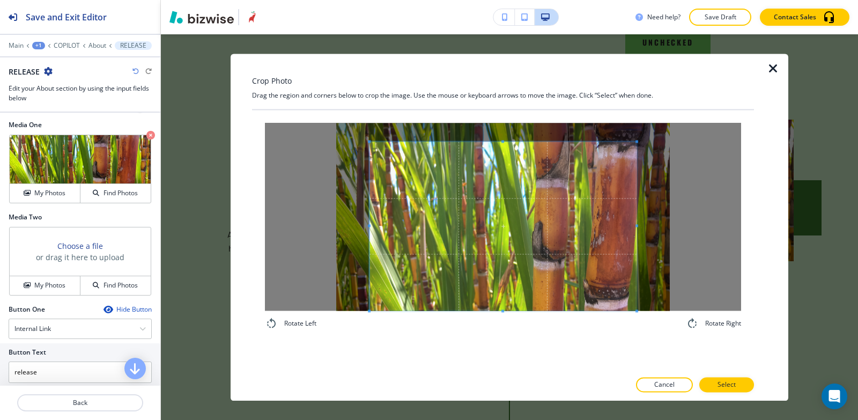
click at [498, 338] on div "Rotate Left Rotate Right" at bounding box center [503, 226] width 502 height 233
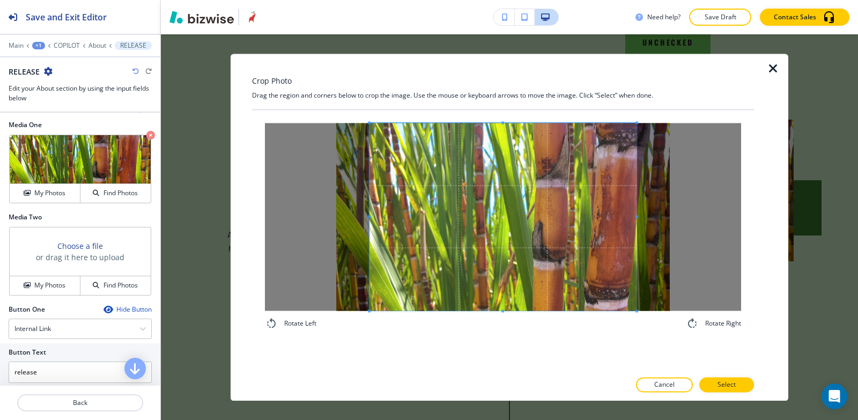
click at [506, 113] on div "Rotate Left Rotate Right" at bounding box center [503, 226] width 502 height 233
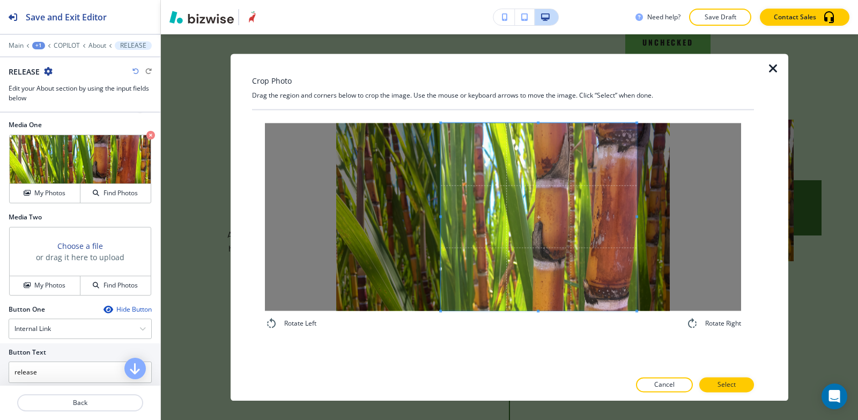
click at [442, 204] on div at bounding box center [539, 217] width 196 height 188
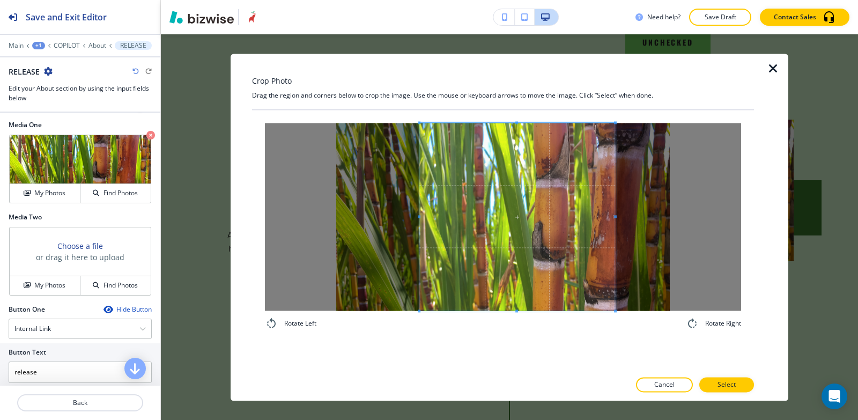
click at [569, 255] on span at bounding box center [517, 217] width 196 height 188
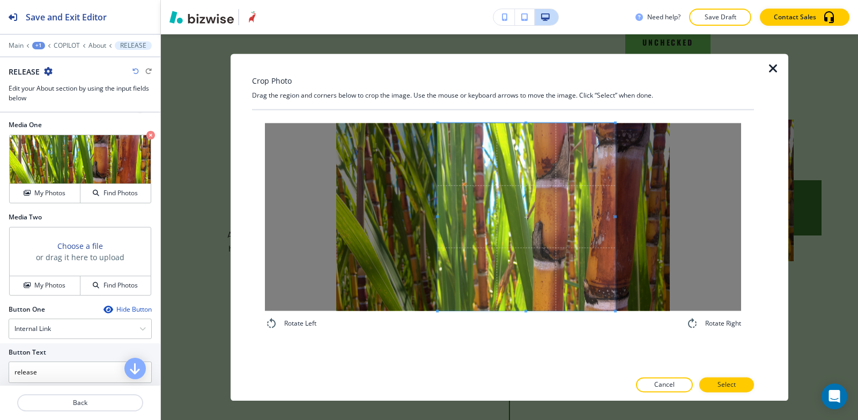
click at [439, 195] on span at bounding box center [437, 217] width 3 height 188
click at [747, 388] on button "Select" at bounding box center [726, 384] width 55 height 15
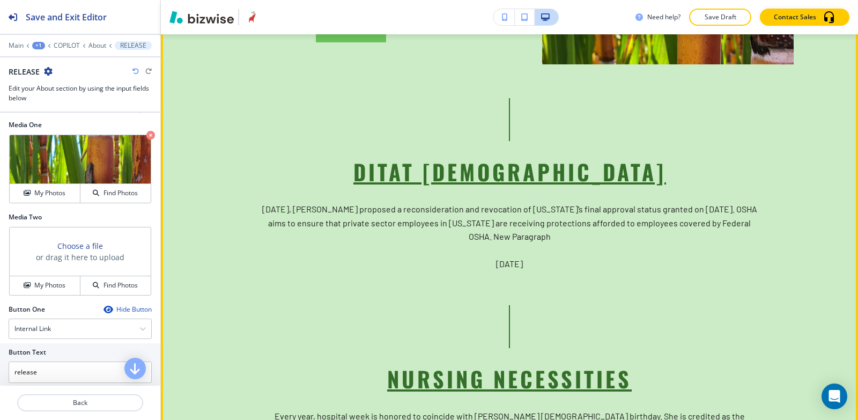
scroll to position [2972, 0]
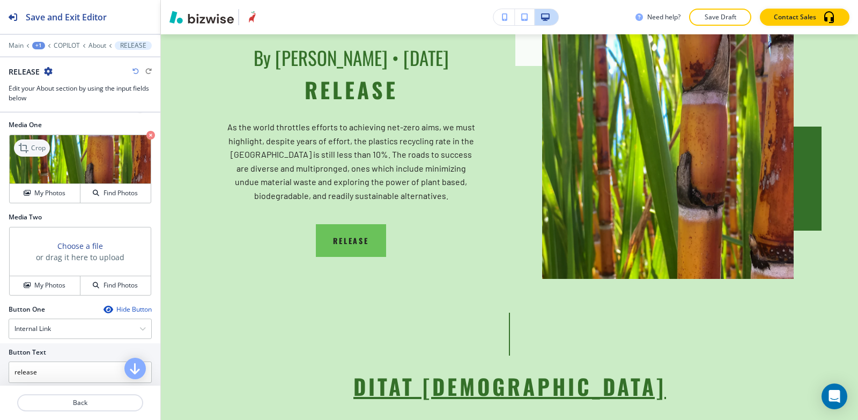
click at [25, 144] on icon at bounding box center [24, 148] width 13 height 13
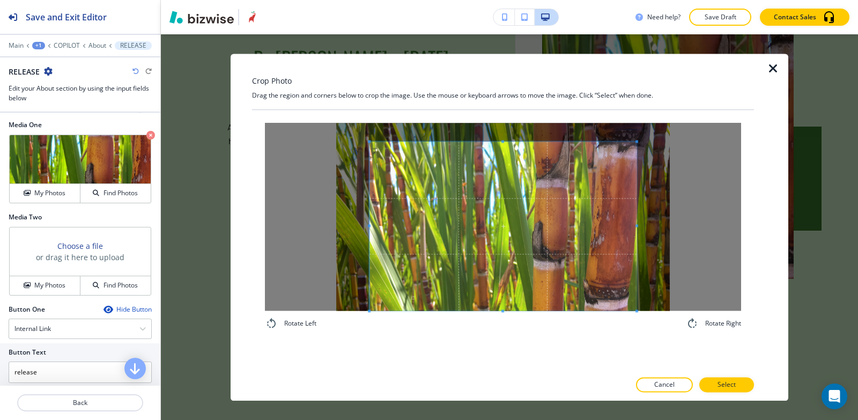
click at [497, 354] on div "Rotate Left Rotate Right" at bounding box center [503, 240] width 502 height 261
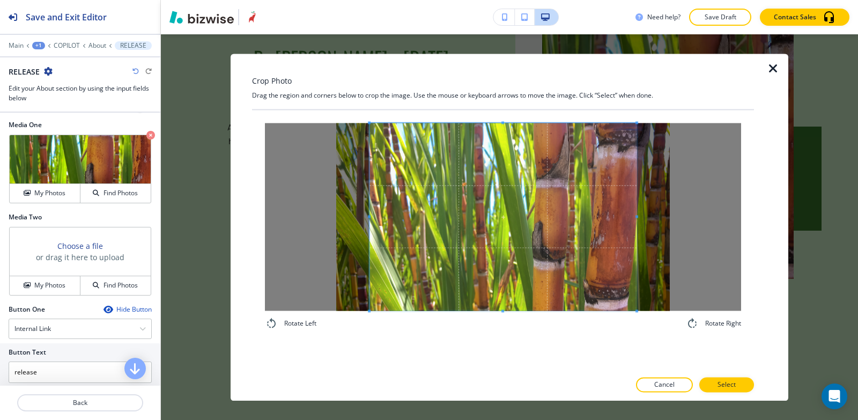
click at [491, 75] on div "Crop Photo Drag the region and corners below to crop the image. Use the mouse o…" at bounding box center [503, 227] width 502 height 347
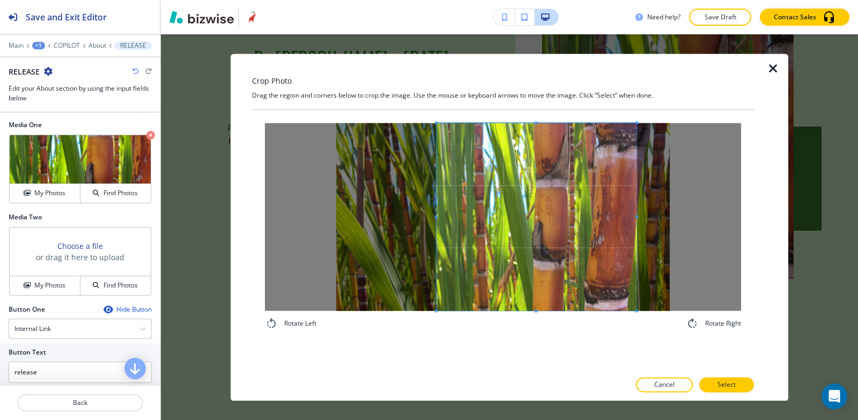
click at [437, 190] on span at bounding box center [436, 217] width 3 height 188
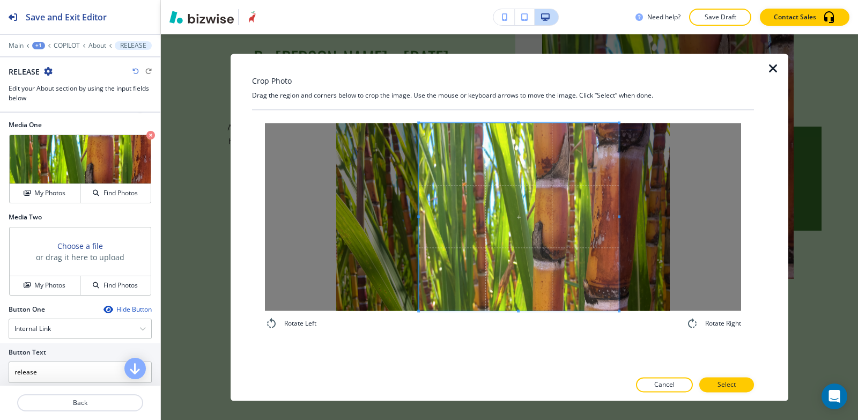
click at [535, 224] on span at bounding box center [519, 217] width 200 height 188
click at [421, 170] on span at bounding box center [421, 217] width 3 height 188
click at [425, 204] on span at bounding box center [425, 217] width 3 height 188
click at [544, 277] on span at bounding box center [516, 217] width 193 height 188
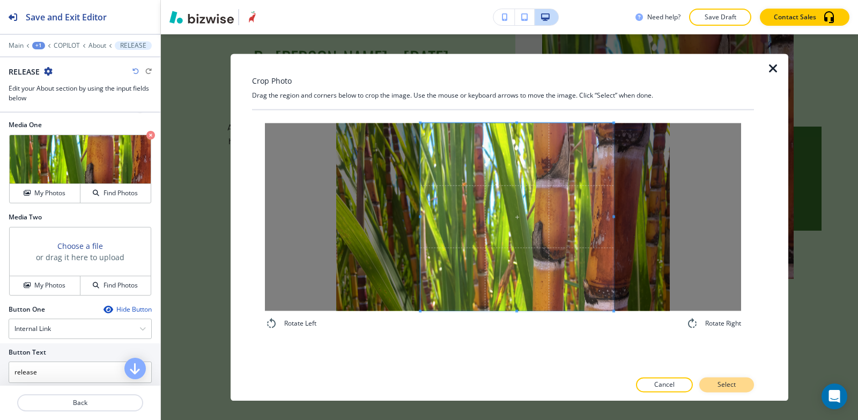
click at [734, 390] on button "Select" at bounding box center [726, 384] width 55 height 15
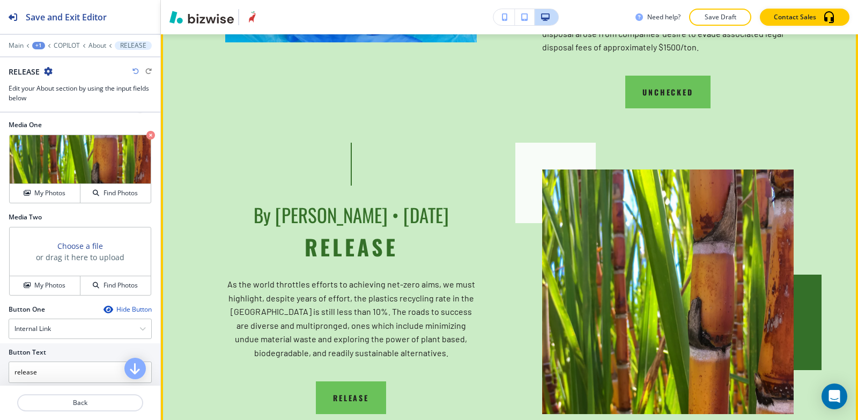
scroll to position [2811, 0]
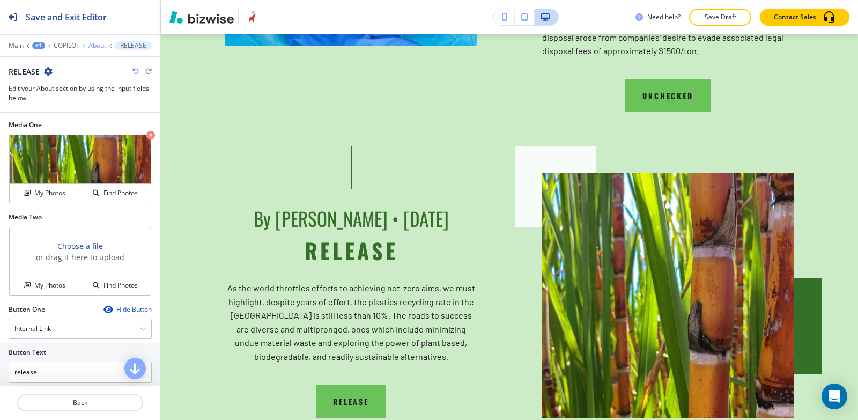
click at [92, 45] on p "About" at bounding box center [97, 46] width 18 height 8
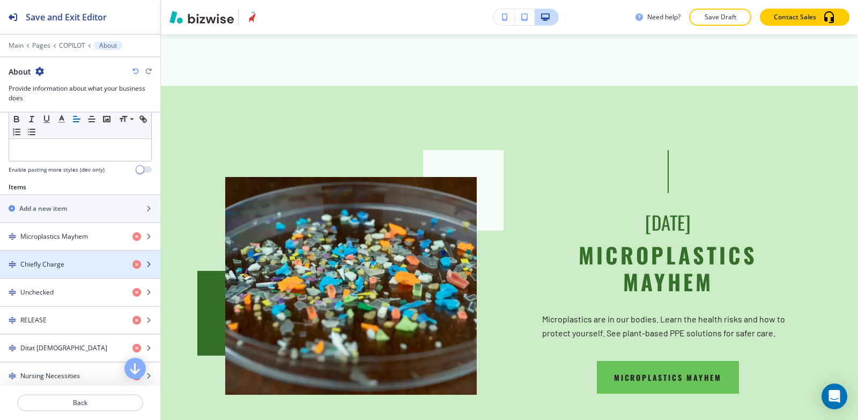
scroll to position [375, 0]
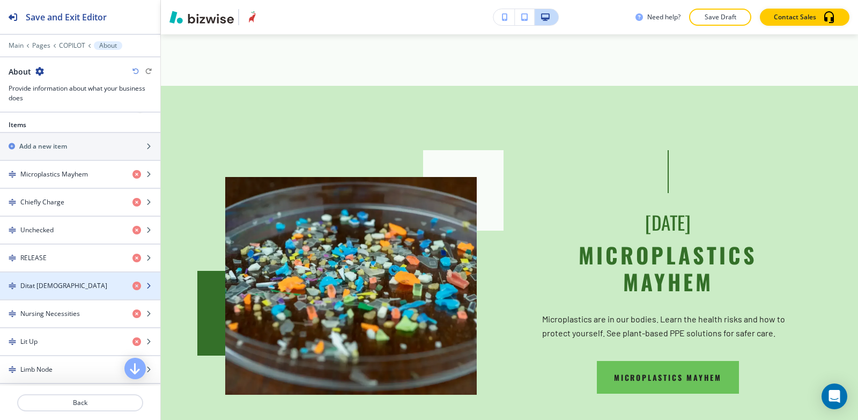
click at [60, 287] on div "Ditat [DEMOGRAPHIC_DATA]" at bounding box center [62, 286] width 124 height 10
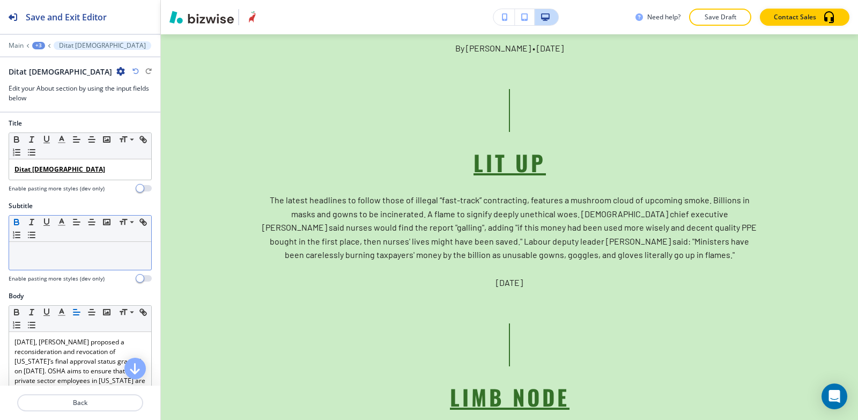
scroll to position [0, 0]
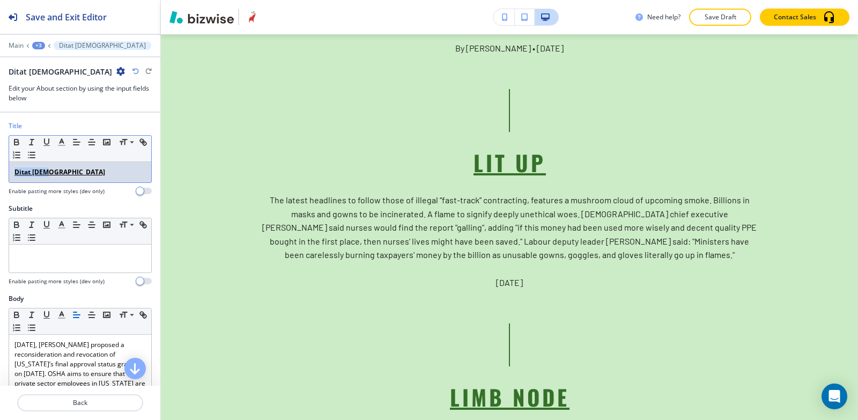
drag, startPoint x: 57, startPoint y: 174, endPoint x: 0, endPoint y: 173, distance: 56.8
click at [0, 173] on div "Title Small Normal Large Huge Ditat [DEMOGRAPHIC_DATA] Enable pasting more styl…" at bounding box center [80, 162] width 160 height 83
click at [143, 145] on icon "button" at bounding box center [145, 144] width 4 height 4
click at [17, 145] on icon "button" at bounding box center [16, 143] width 4 height 3
click at [47, 142] on icon "button" at bounding box center [47, 142] width 10 height 10
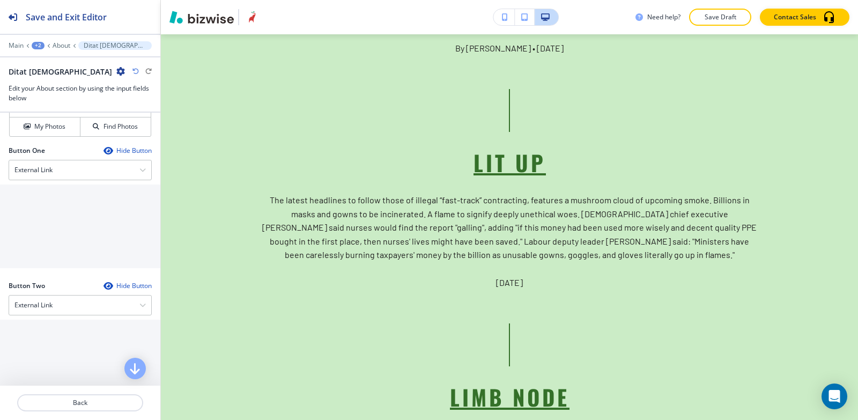
scroll to position [536, 0]
click at [89, 174] on div "External Link" at bounding box center [80, 167] width 142 height 19
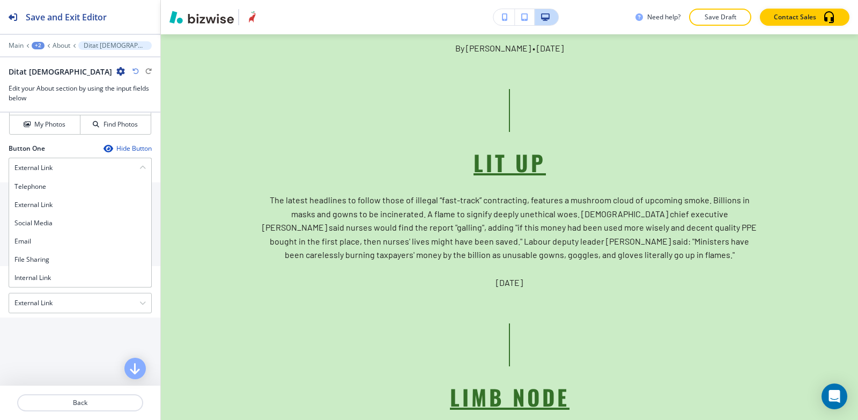
click at [68, 287] on div "Button Two Hide Button" at bounding box center [80, 284] width 143 height 10
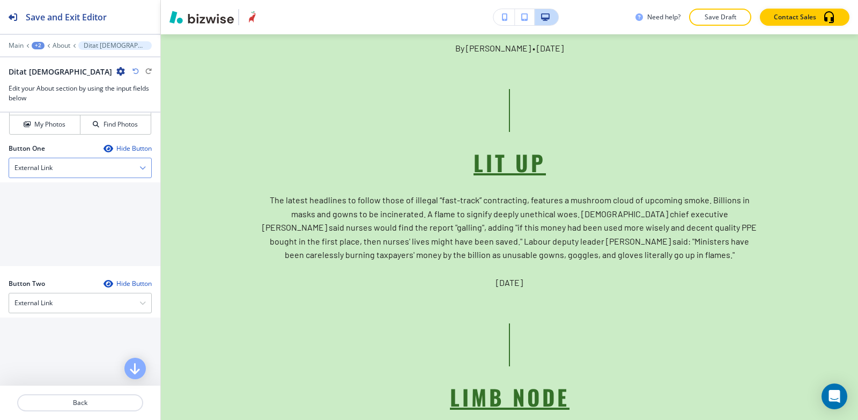
click at [58, 172] on div "External Link" at bounding box center [80, 167] width 142 height 19
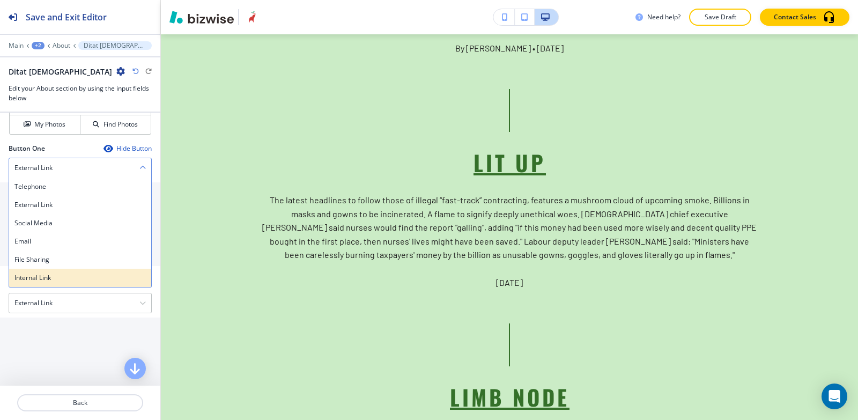
click at [47, 276] on h4 "Internal Link" at bounding box center [79, 278] width 131 height 10
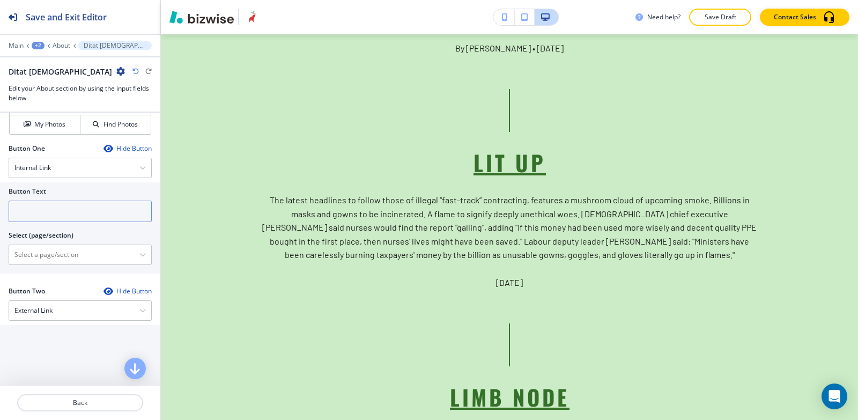
click at [41, 203] on input "text" at bounding box center [80, 210] width 143 height 21
paste input "Ditat [DEMOGRAPHIC_DATA]"
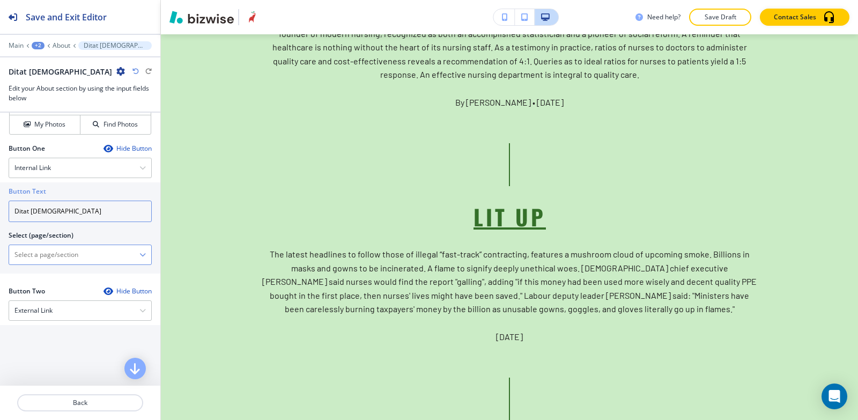
type input "Ditat [DEMOGRAPHIC_DATA]"
click at [48, 254] on \(page\/section\) "Manual Input" at bounding box center [74, 255] width 130 height 18
paste \(page\/section\) "Ditat [DEMOGRAPHIC_DATA]"
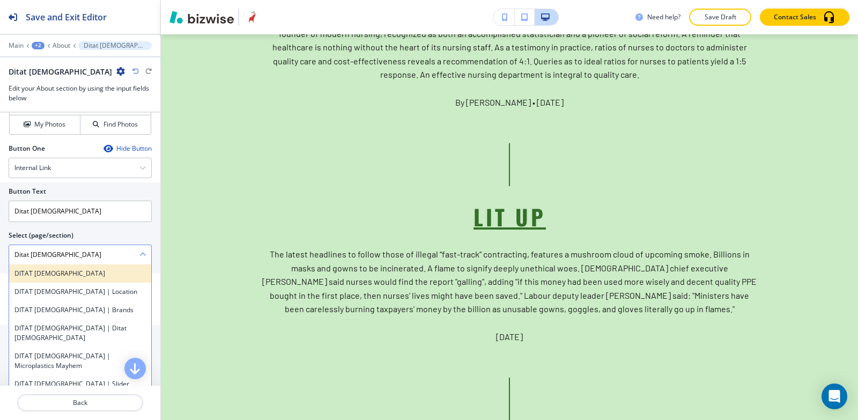
click at [47, 277] on h4 "DITAT [DEMOGRAPHIC_DATA]" at bounding box center [79, 274] width 131 height 10
type \(page\/section\) "DITAT [DEMOGRAPHIC_DATA]"
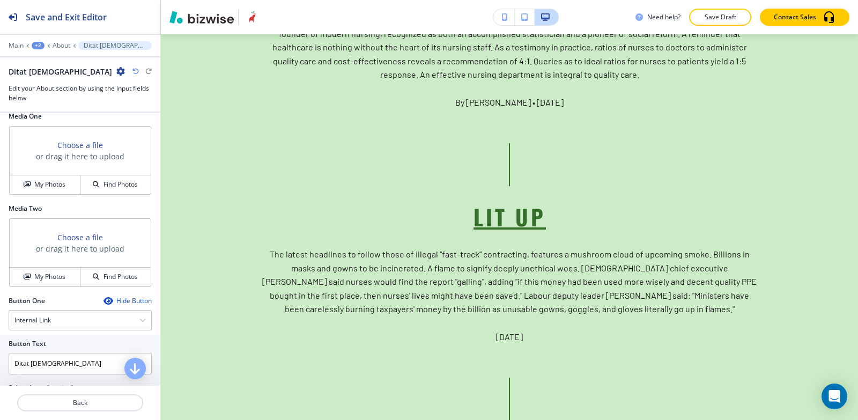
scroll to position [322, 0]
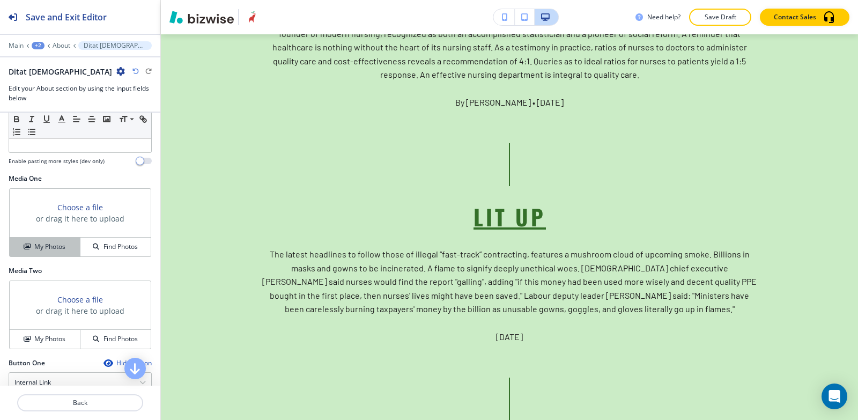
click at [34, 246] on h4 "My Photos" at bounding box center [49, 247] width 31 height 10
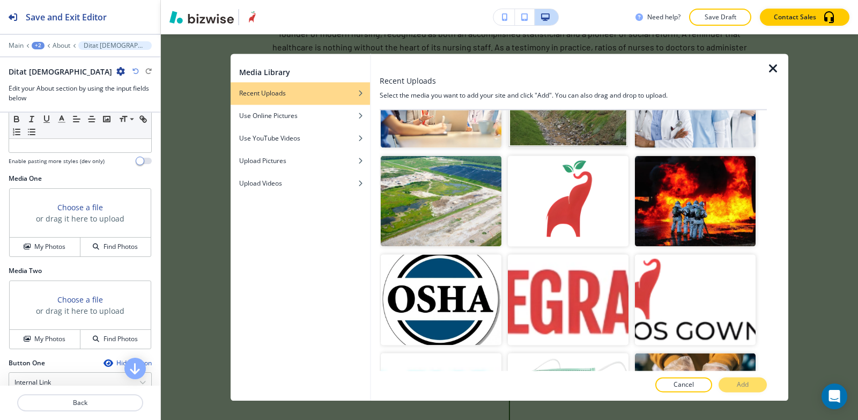
scroll to position [2359, 0]
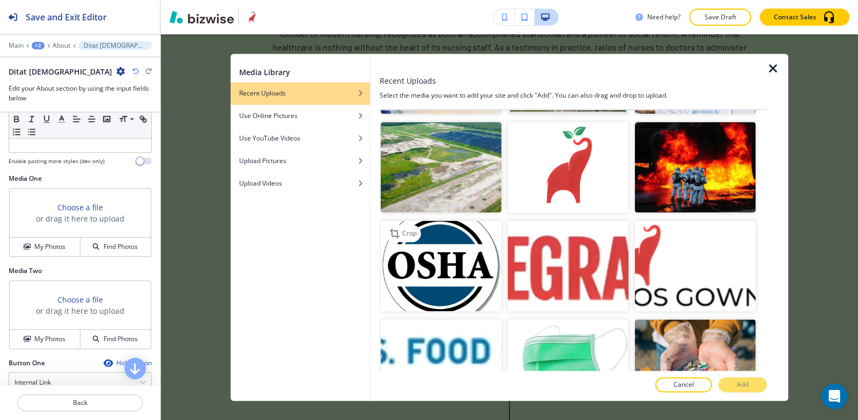
click at [447, 221] on img "button" at bounding box center [441, 266] width 121 height 91
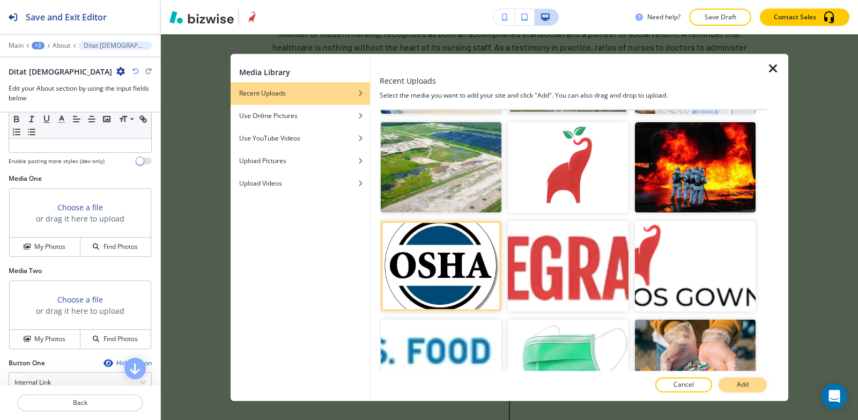
click at [750, 391] on button "Add" at bounding box center [742, 384] width 48 height 15
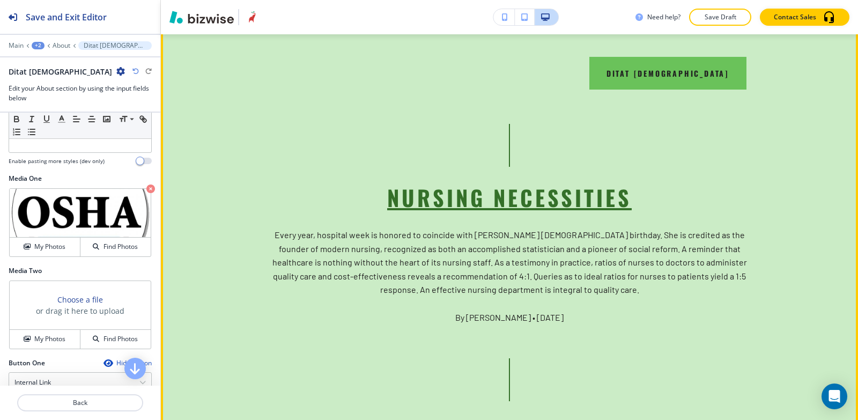
scroll to position [3133, 0]
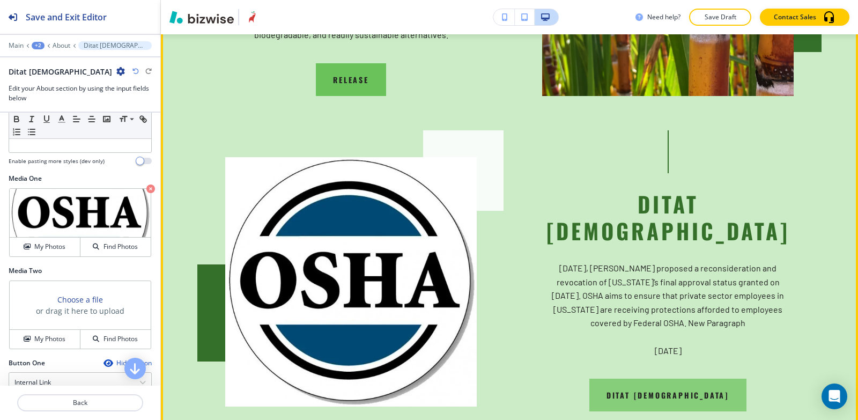
click at [670, 378] on button "Ditat [DEMOGRAPHIC_DATA]" at bounding box center [667, 394] width 157 height 33
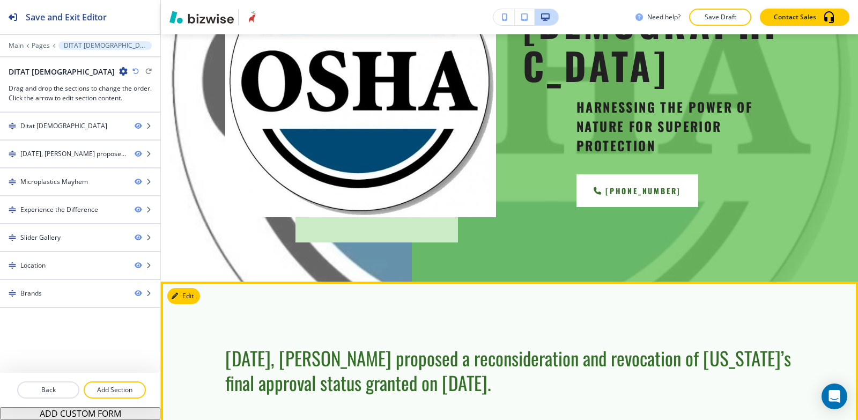
scroll to position [0, 0]
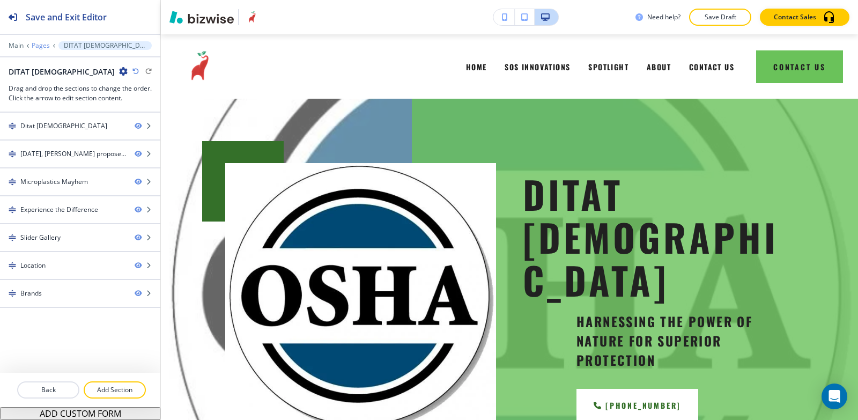
click at [41, 45] on p "Pages" at bounding box center [41, 46] width 18 height 8
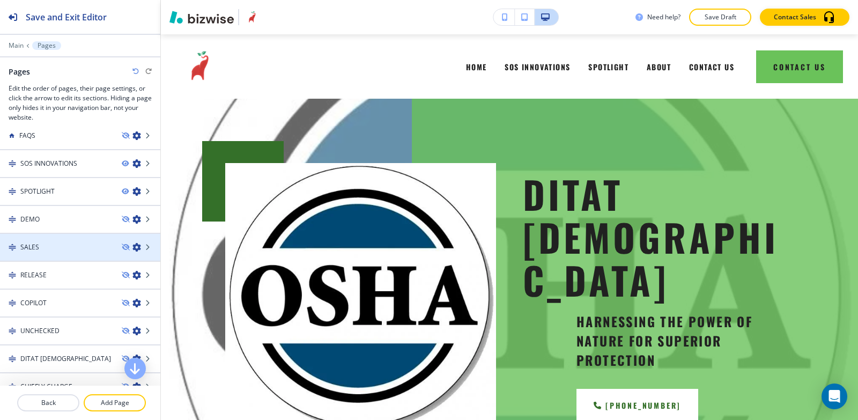
scroll to position [54, 0]
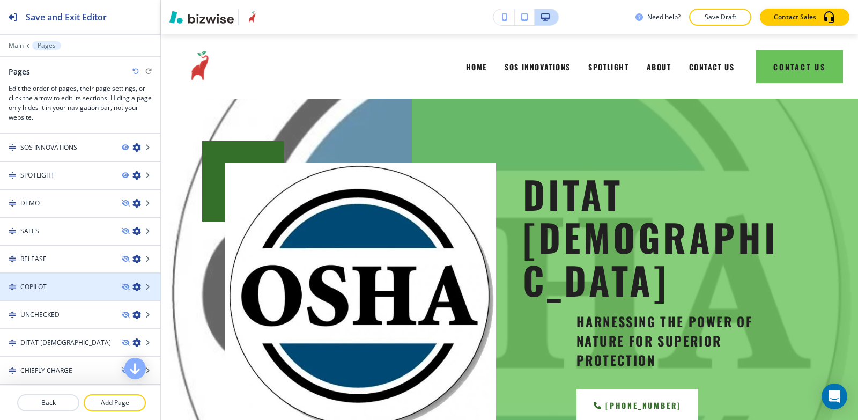
click at [49, 289] on div "COPILOT" at bounding box center [56, 287] width 113 height 10
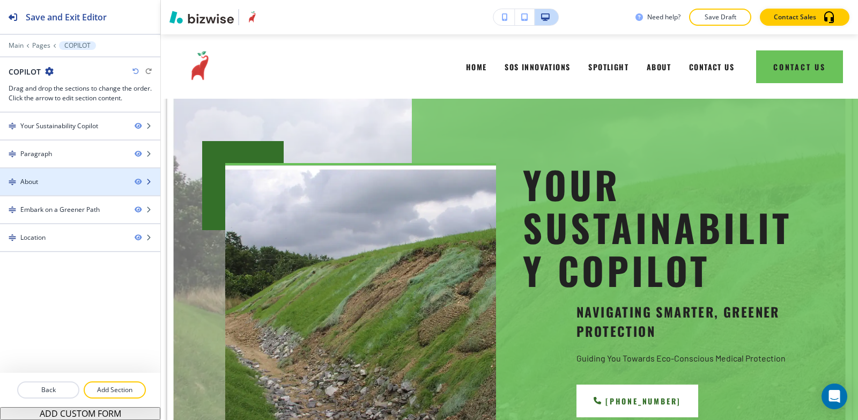
click at [42, 177] on div "About" at bounding box center [63, 182] width 126 height 10
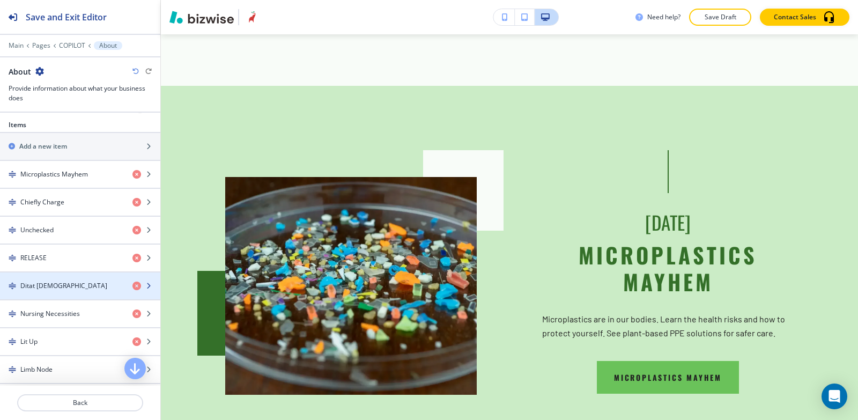
scroll to position [429, 0]
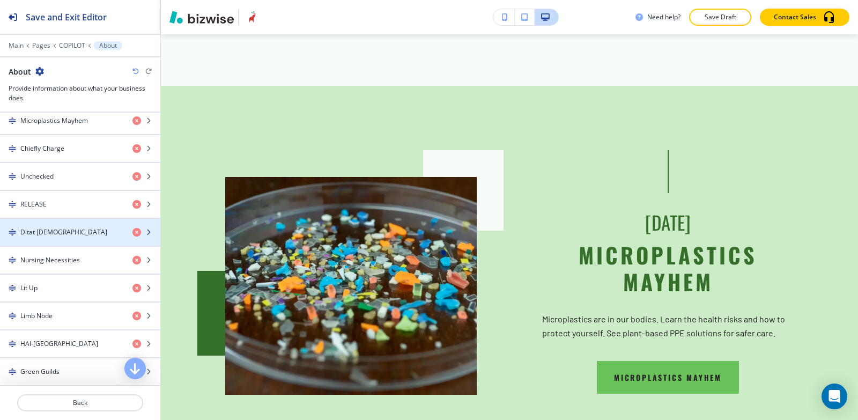
click at [53, 222] on div "button" at bounding box center [80, 223] width 160 height 9
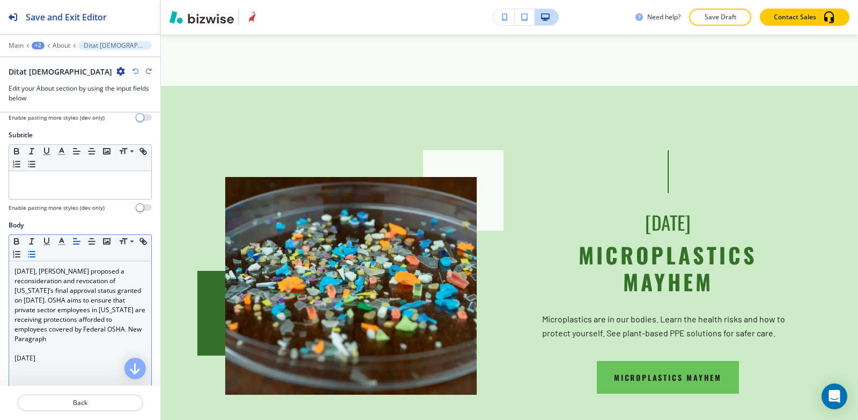
scroll to position [161, 0]
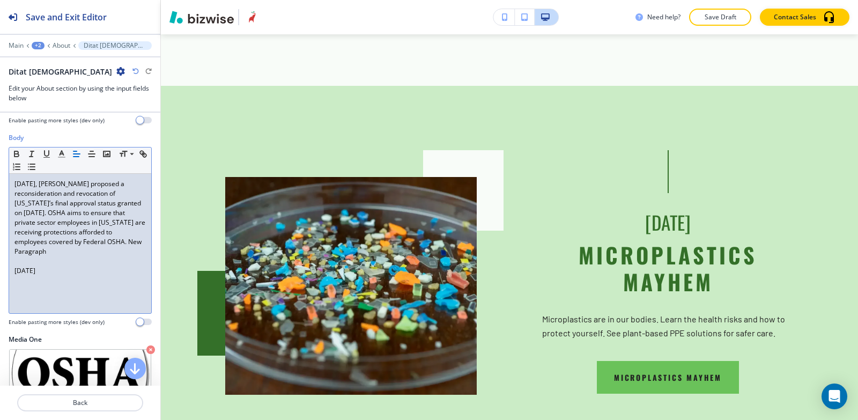
drag, startPoint x: 69, startPoint y: 277, endPoint x: 0, endPoint y: 276, distance: 69.2
click at [0, 276] on div "Body Small Normal Large Huge [DATE], [PERSON_NAME] proposed a reconsideration a…" at bounding box center [80, 234] width 160 height 202
copy p "[DATE]"
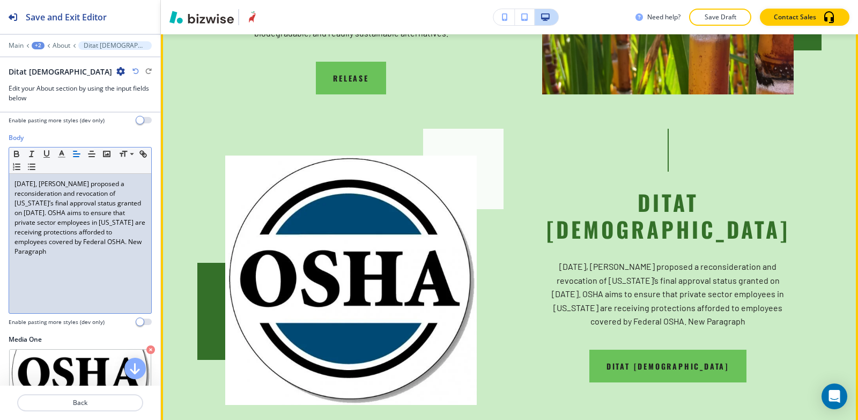
scroll to position [3187, 0]
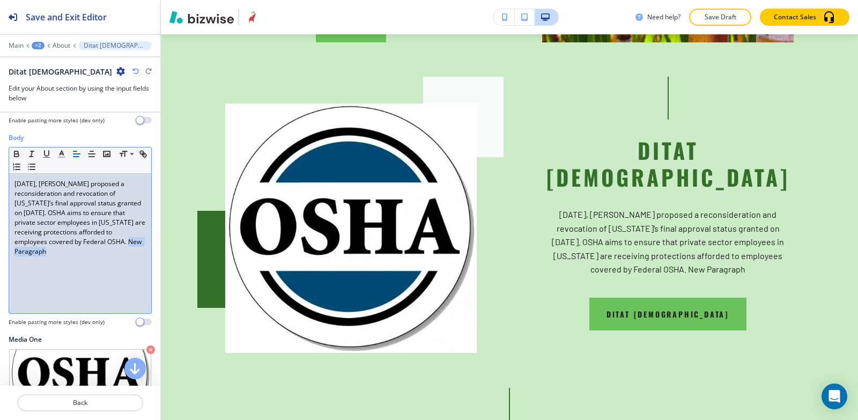
drag, startPoint x: 73, startPoint y: 250, endPoint x: 11, endPoint y: 253, distance: 62.2
click at [11, 253] on div "[DATE], [PERSON_NAME] proposed a reconsideration and revocation of [US_STATE]’s…" at bounding box center [80, 243] width 142 height 139
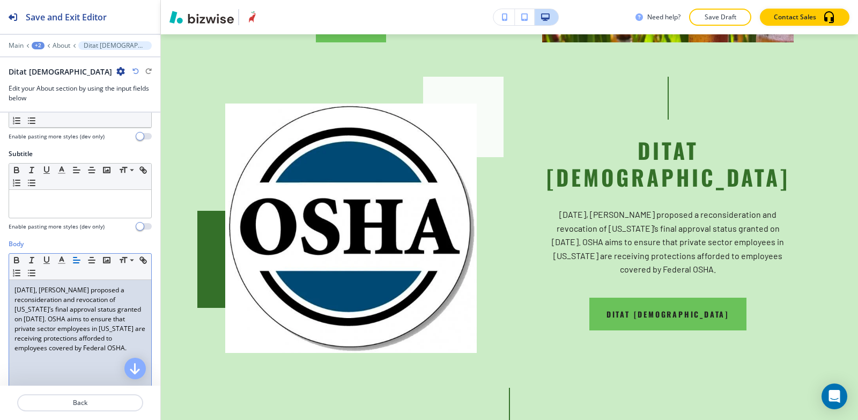
scroll to position [54, 0]
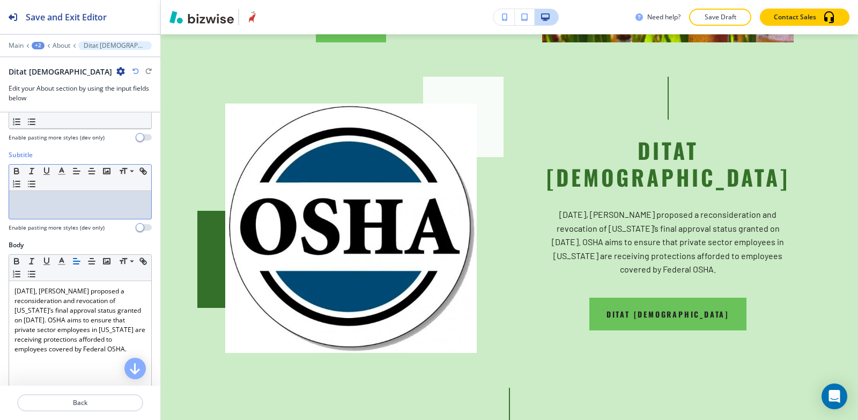
click at [61, 210] on div at bounding box center [80, 205] width 142 height 28
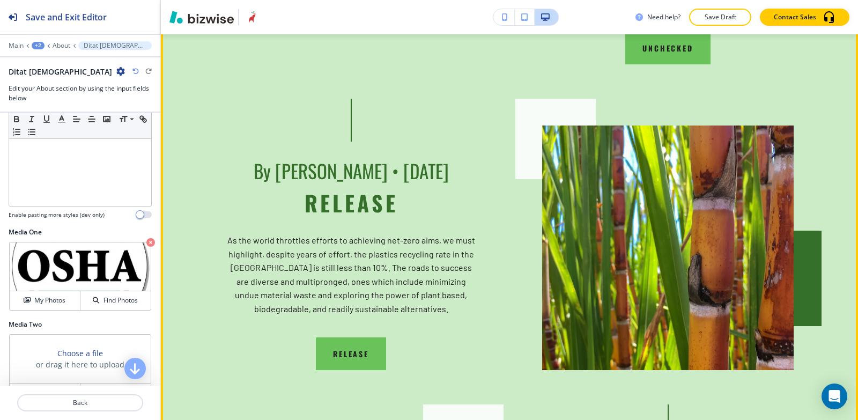
scroll to position [2758, 0]
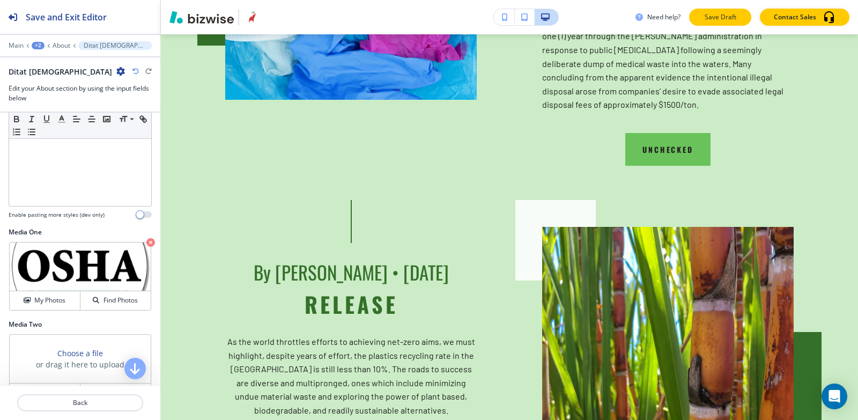
click at [699, 19] on button "Save Draft" at bounding box center [720, 17] width 62 height 17
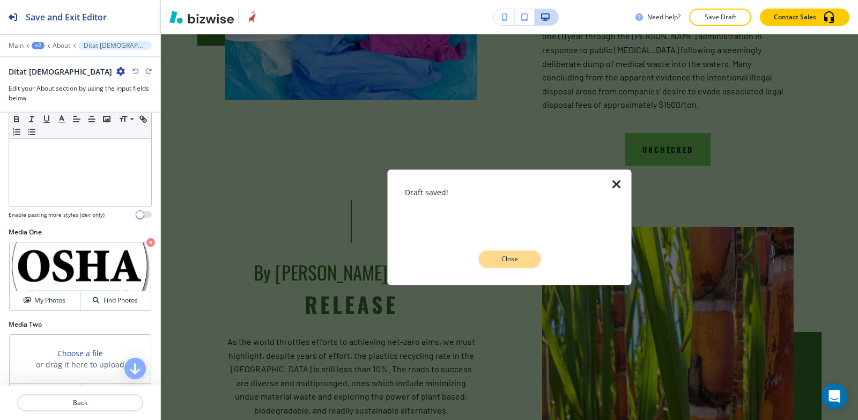
click at [499, 254] on p "Close" at bounding box center [509, 259] width 34 height 10
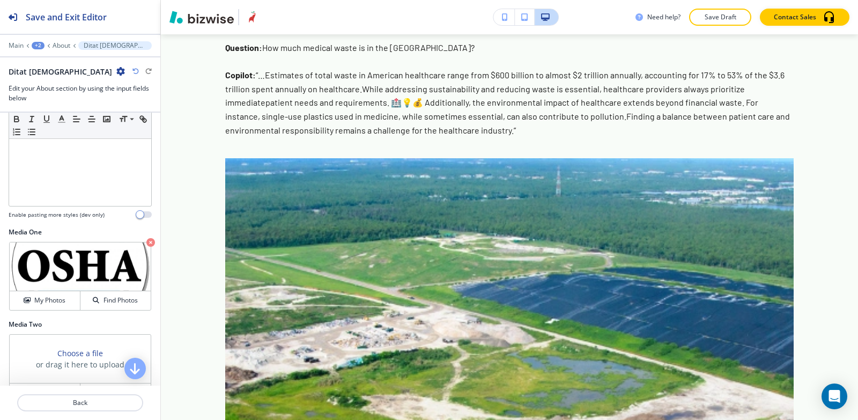
scroll to position [0, 0]
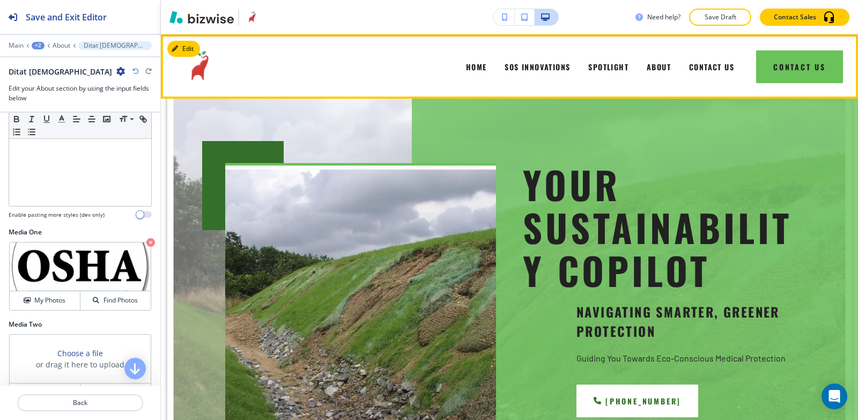
click at [478, 67] on div "HOME" at bounding box center [476, 66] width 39 height 43
click at [466, 67] on span "HOME" at bounding box center [476, 66] width 21 height 11
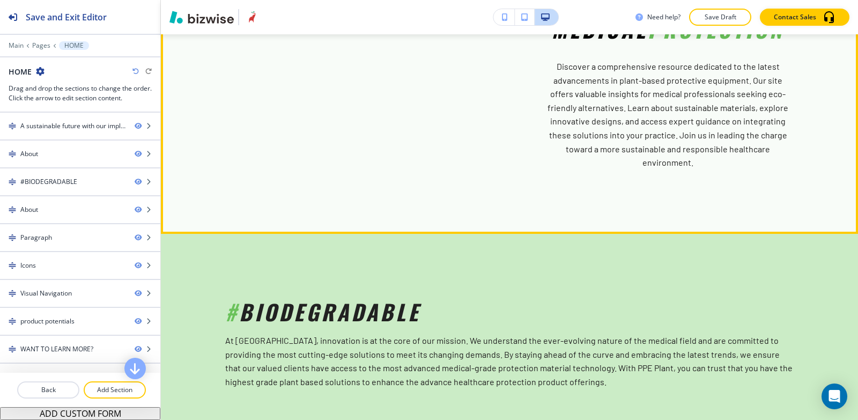
scroll to position [590, 0]
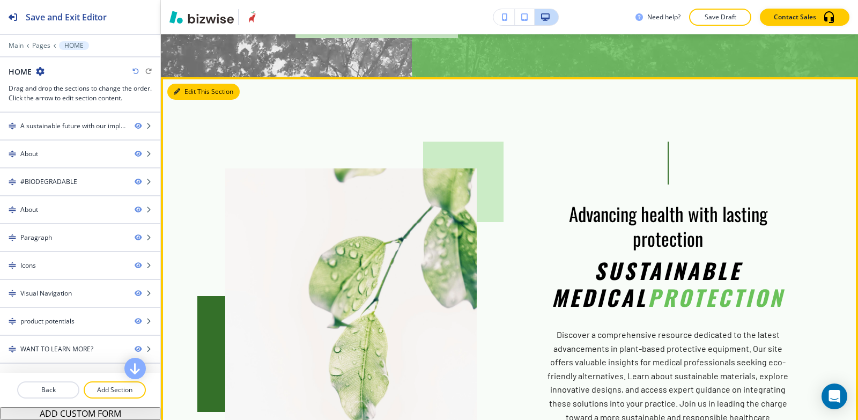
click at [188, 84] on button "Edit This Section" at bounding box center [203, 92] width 72 height 16
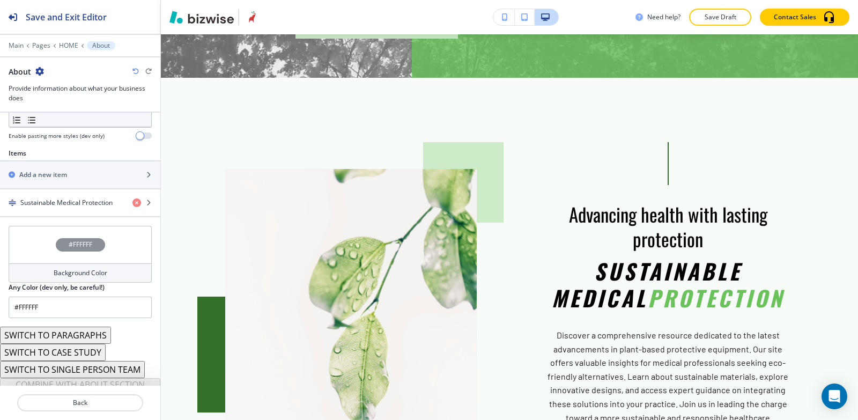
scroll to position [361, 0]
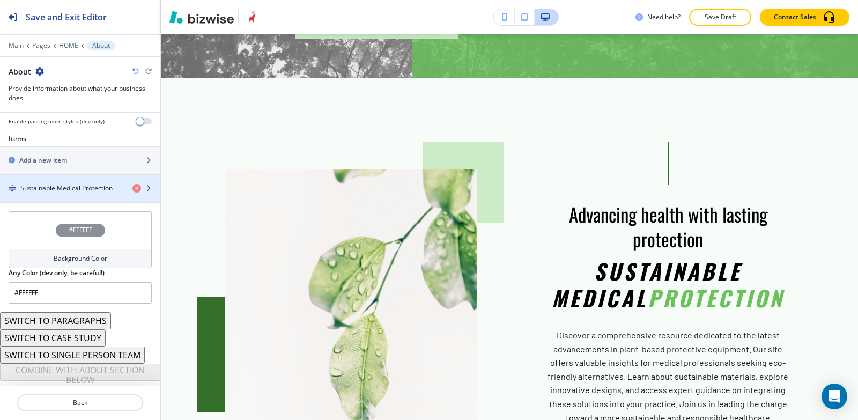
click at [56, 183] on h4 "Sustainable Medical Protection" at bounding box center [66, 188] width 92 height 10
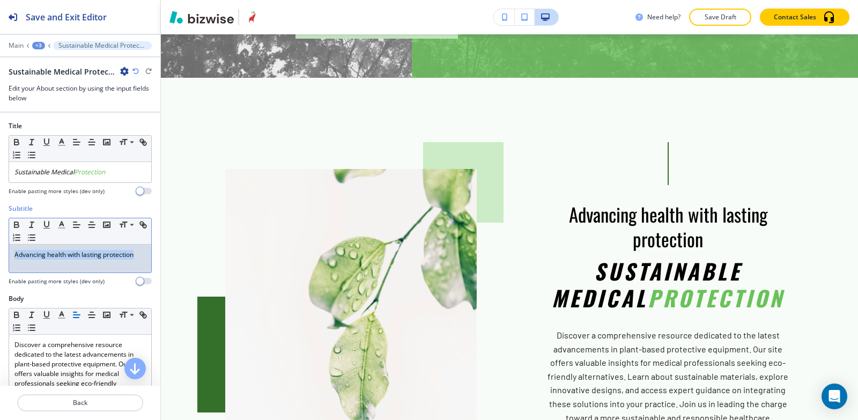
drag, startPoint x: 137, startPoint y: 251, endPoint x: 0, endPoint y: 247, distance: 136.8
click at [0, 247] on div "Subtitle Small Normal Large Huge Advancing health with lasting protection Enabl…" at bounding box center [80, 249] width 160 height 90
click at [29, 223] on icon "button" at bounding box center [32, 225] width 10 height 10
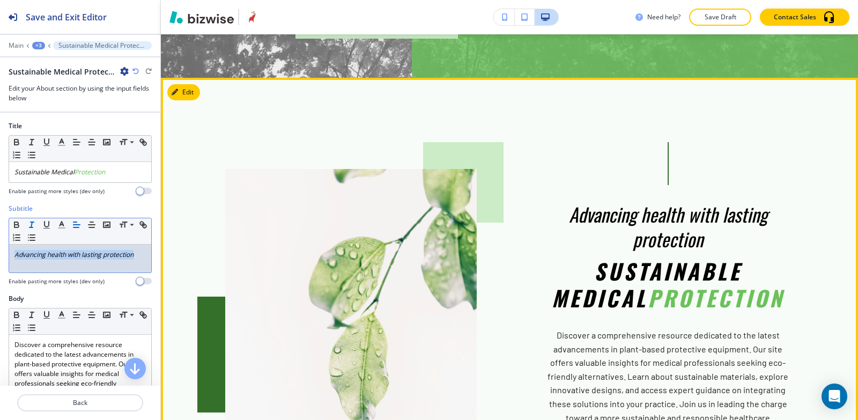
scroll to position [482, 0]
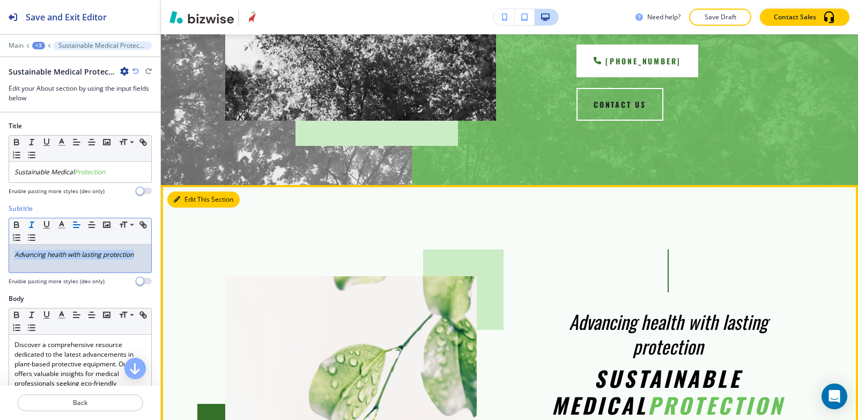
click at [186, 191] on button "Edit This Section" at bounding box center [203, 199] width 72 height 16
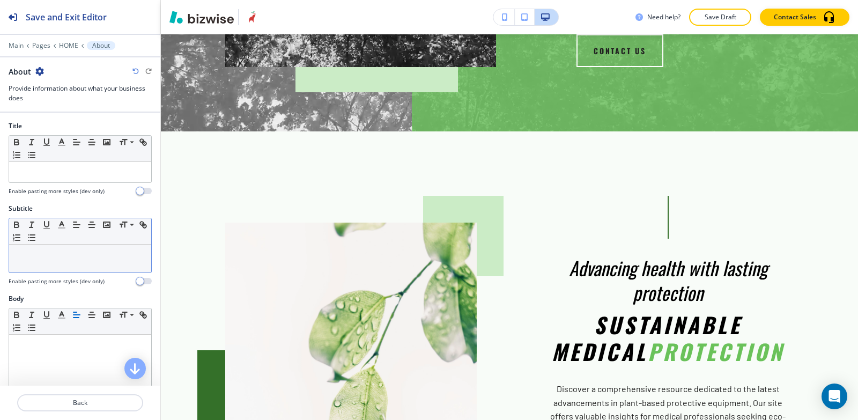
scroll to position [322, 0]
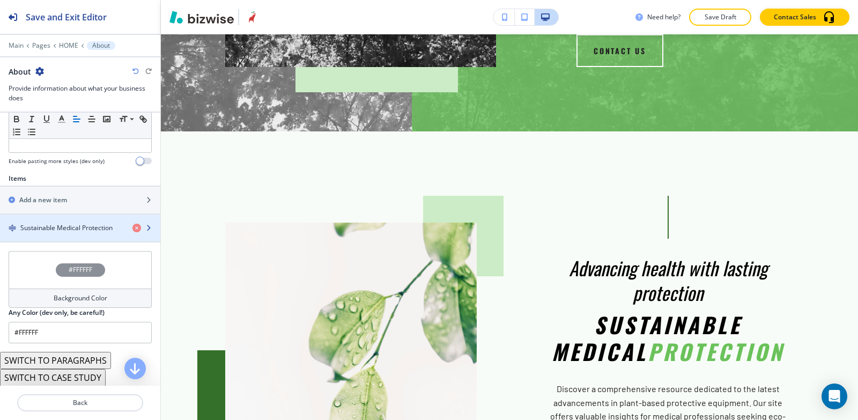
click at [72, 233] on div "button" at bounding box center [80, 237] width 160 height 9
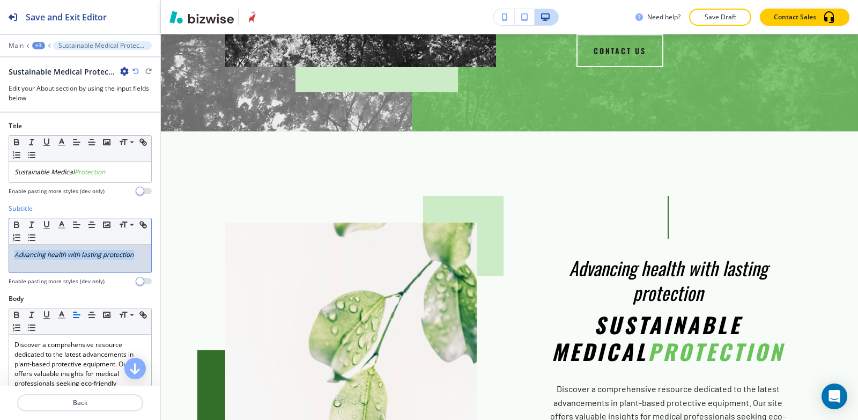
drag, startPoint x: 144, startPoint y: 256, endPoint x: 0, endPoint y: 250, distance: 143.8
click at [0, 250] on div "Subtitle Small Normal Large Huge Advancing health with lasting protection Enabl…" at bounding box center [80, 249] width 160 height 90
click at [29, 222] on icon "button" at bounding box center [32, 225] width 10 height 10
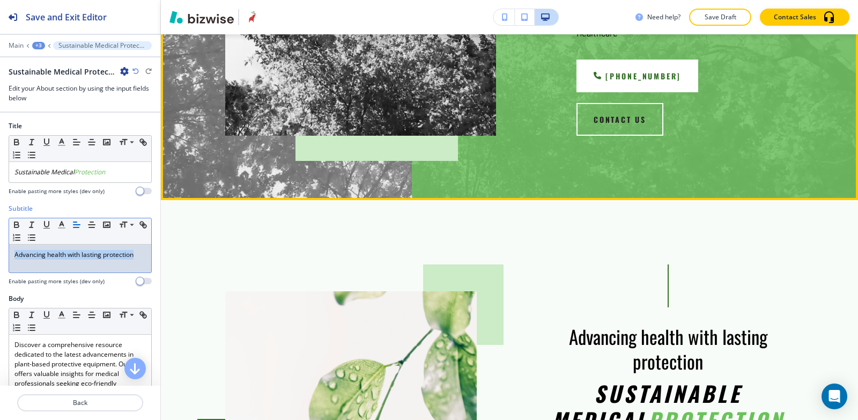
scroll to position [750, 0]
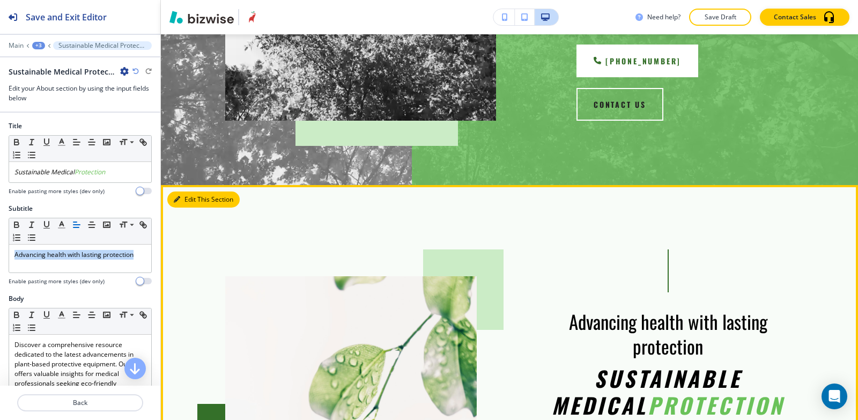
click at [180, 196] on icon "button" at bounding box center [177, 199] width 6 height 6
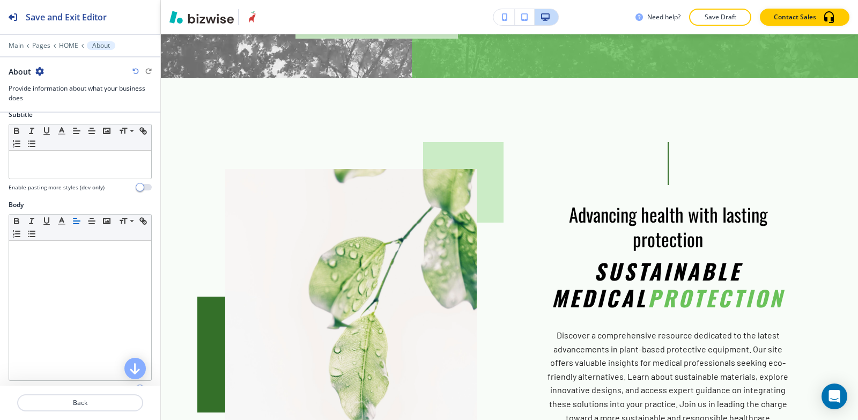
scroll to position [268, 0]
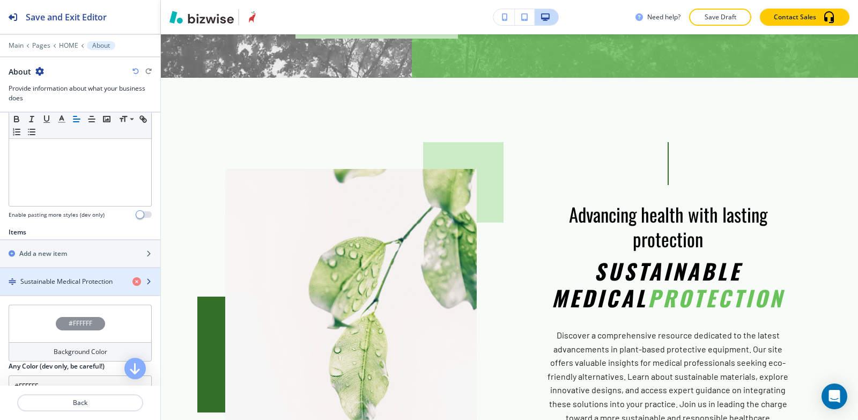
click at [69, 277] on h4 "Sustainable Medical Protection" at bounding box center [66, 282] width 92 height 10
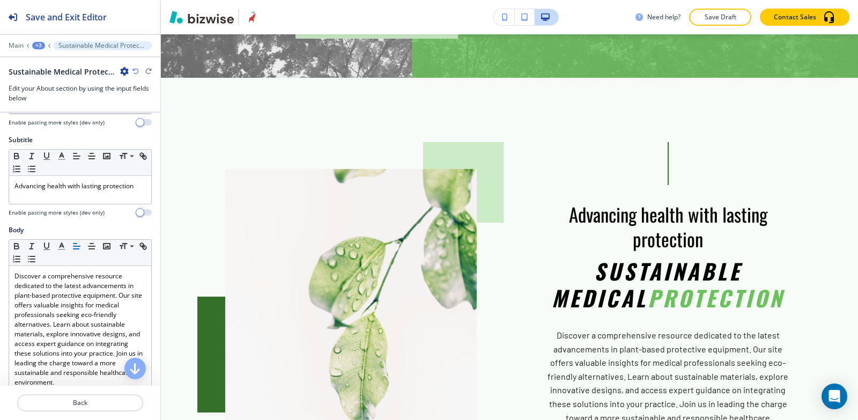
scroll to position [161, 0]
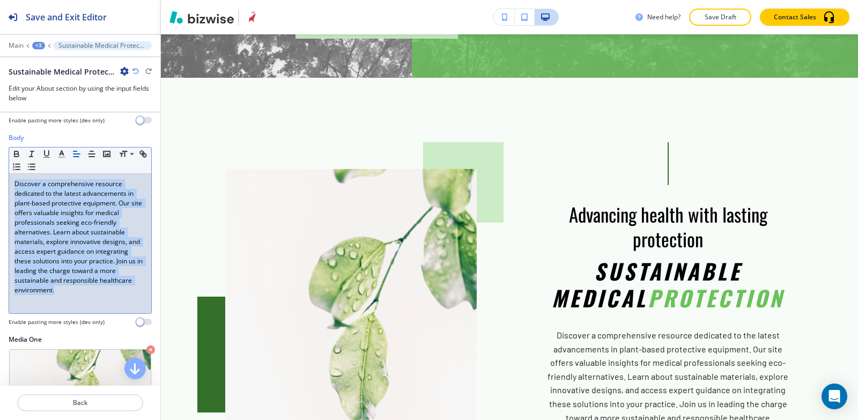
drag, startPoint x: 10, startPoint y: 182, endPoint x: 135, endPoint y: 301, distance: 172.9
click at [135, 301] on div "Discover a comprehensive resource dedicated to the latest advancements in plant…" at bounding box center [80, 243] width 142 height 139
click at [60, 155] on icon "button" at bounding box center [62, 154] width 10 height 10
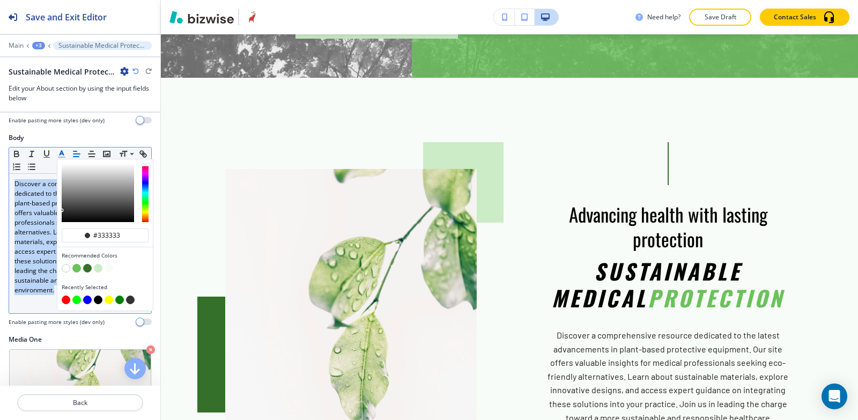
click at [98, 301] on button "button" at bounding box center [98, 299] width 9 height 9
type input "#000000"
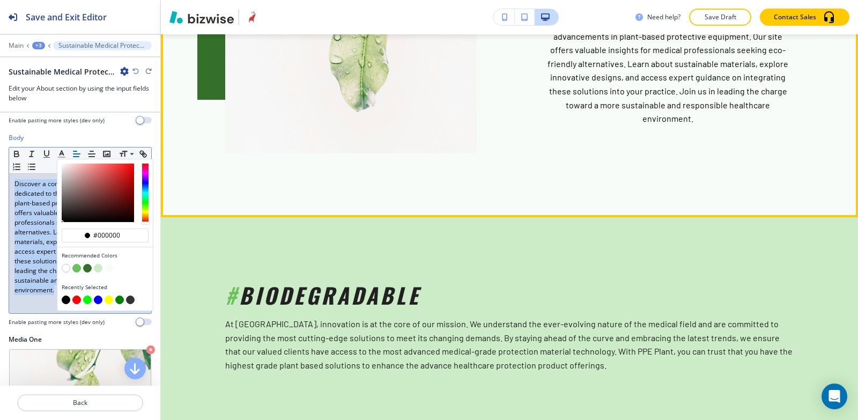
scroll to position [911, 0]
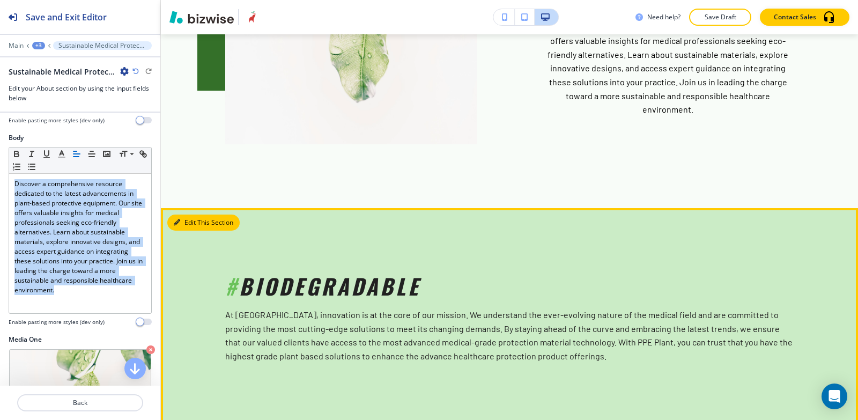
click at [190, 214] on button "Edit This Section" at bounding box center [203, 222] width 72 height 16
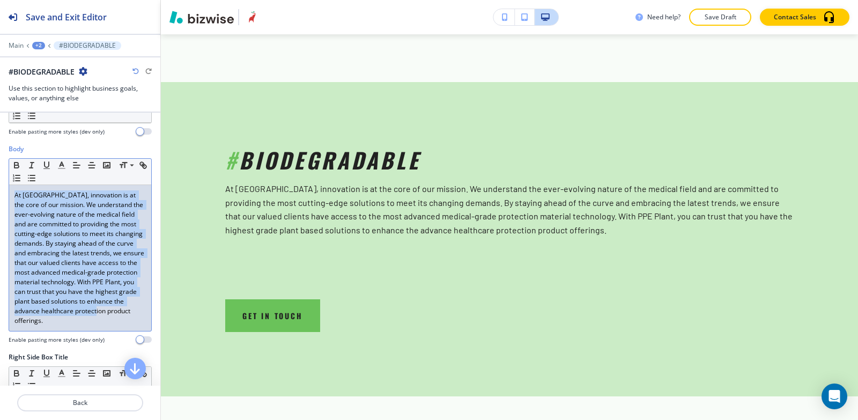
scroll to position [214, 0]
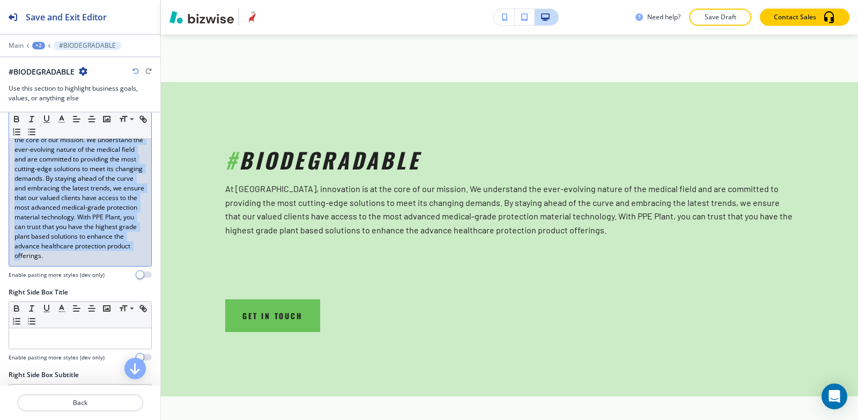
drag, startPoint x: 9, startPoint y: 236, endPoint x: 146, endPoint y: 262, distance: 139.6
click at [146, 262] on div "Body Small Normal Large Huge At PPE Plant, innovation is at the core of our mis…" at bounding box center [80, 183] width 160 height 208
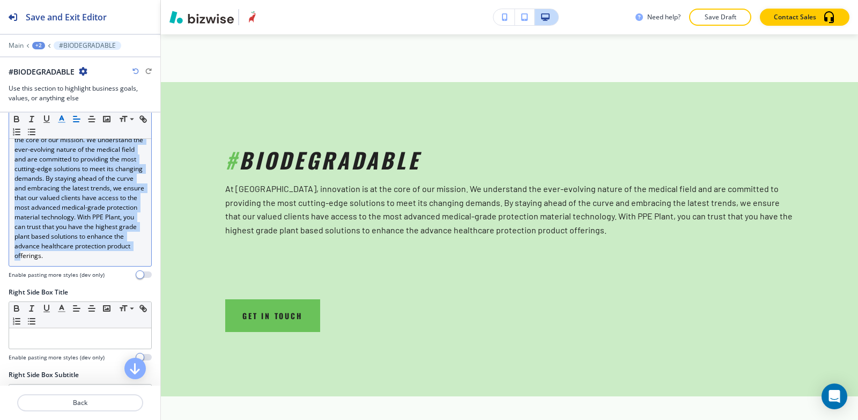
click at [59, 118] on icon "button" at bounding box center [62, 119] width 10 height 10
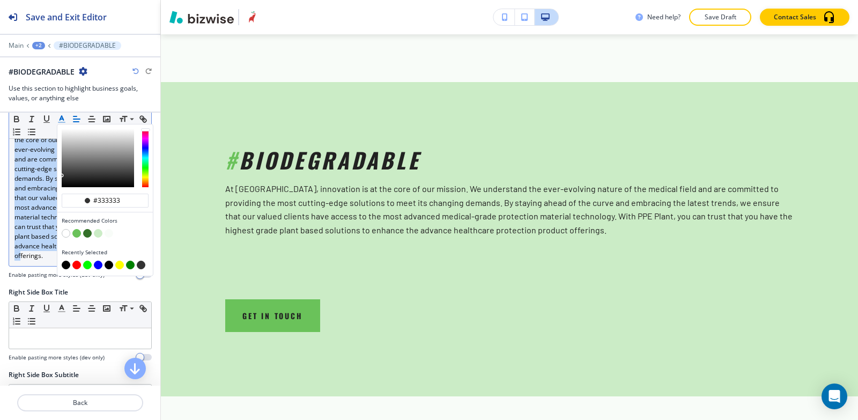
click at [65, 267] on button "button" at bounding box center [66, 265] width 9 height 9
type input "#000000"
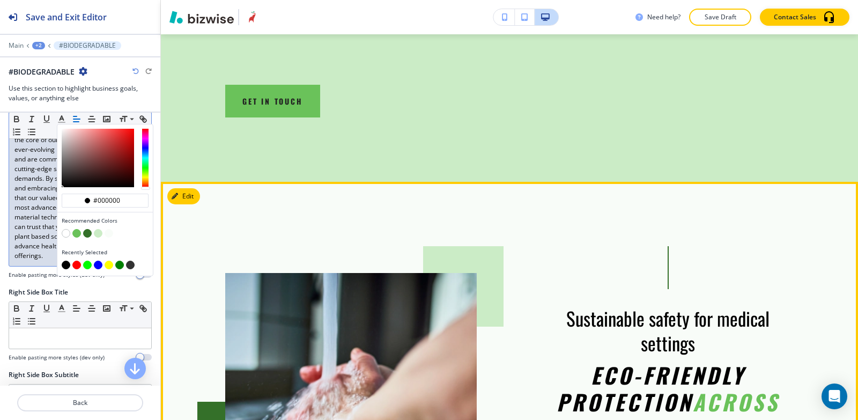
scroll to position [1358, 0]
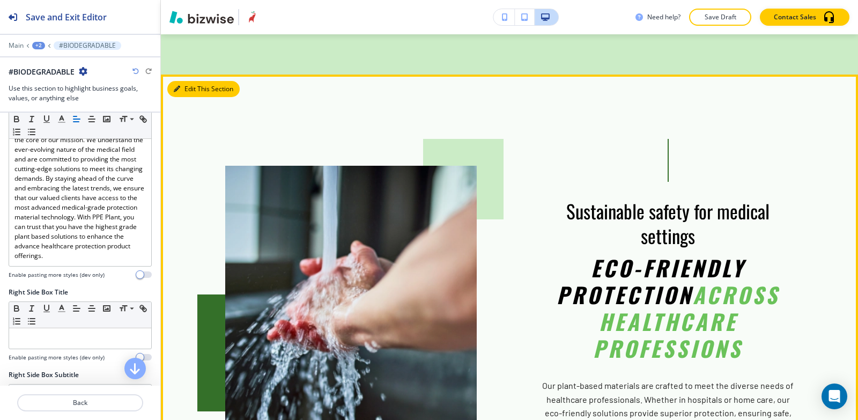
click at [191, 81] on button "Edit This Section" at bounding box center [203, 89] width 72 height 16
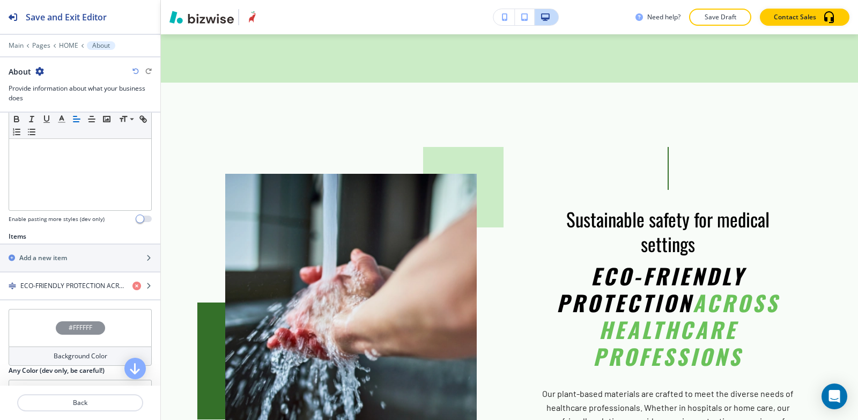
scroll to position [268, 0]
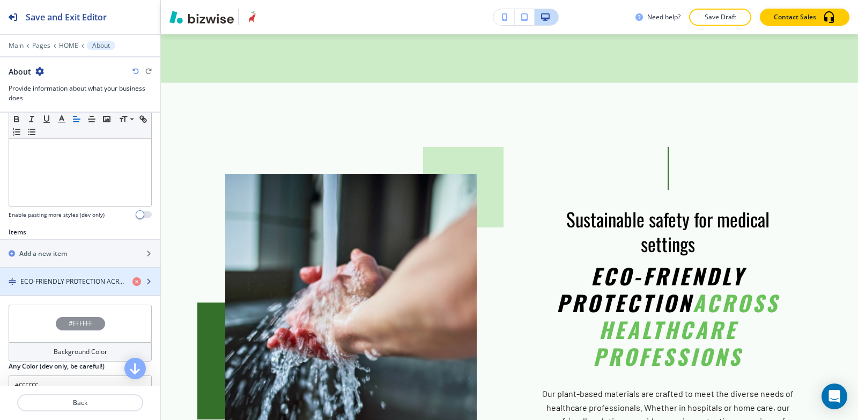
click at [43, 283] on h4 "ECO-FRIENDLY PROTECTION ACROSS HEALTHCARE PROFESSIONS" at bounding box center [71, 282] width 103 height 10
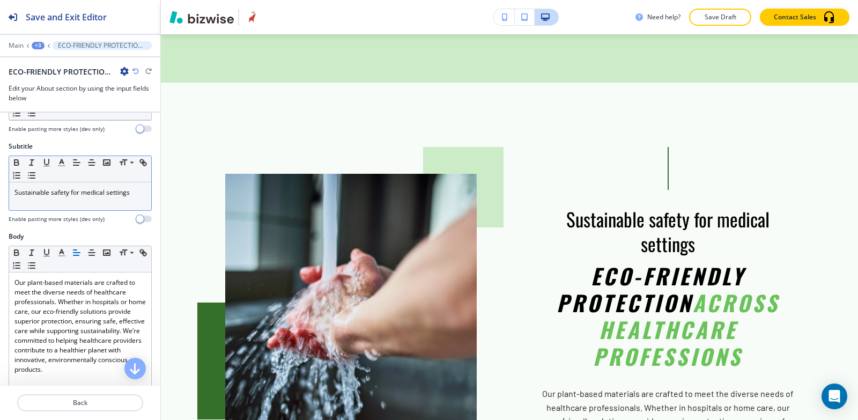
scroll to position [161, 0]
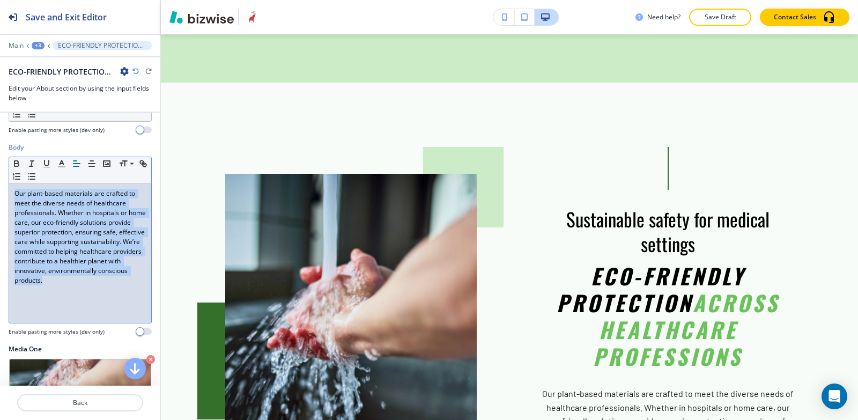
drag, startPoint x: 13, startPoint y: 196, endPoint x: 79, endPoint y: 219, distance: 69.5
click at [130, 295] on div "Our plant-based materials are crafted to meet the diverse needs of healthcare p…" at bounding box center [80, 252] width 142 height 139
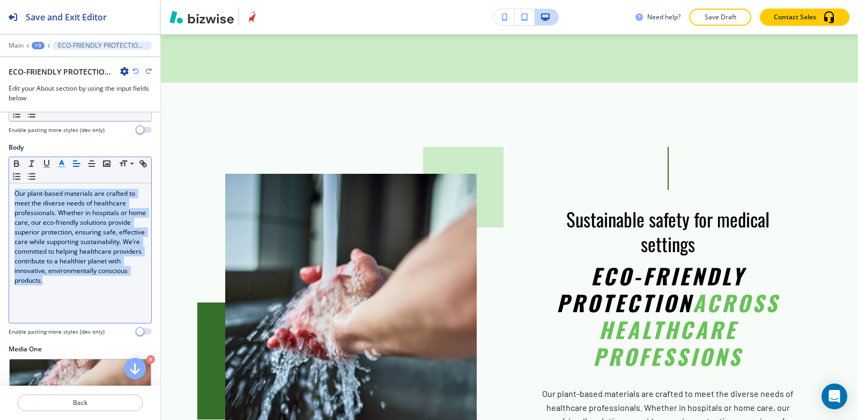
click at [59, 157] on button "button" at bounding box center [61, 163] width 15 height 13
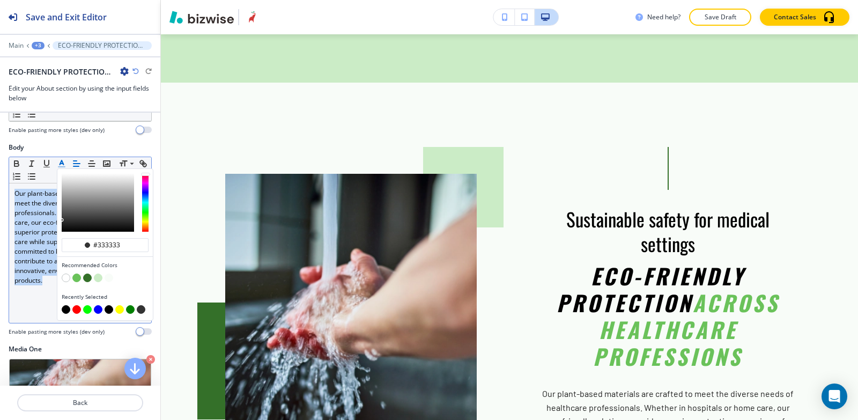
click at [65, 309] on button "button" at bounding box center [66, 309] width 9 height 9
type input "#000000"
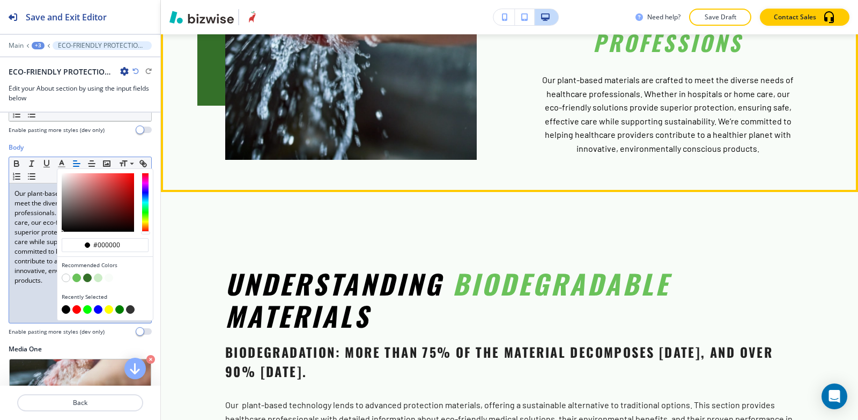
scroll to position [1672, 0]
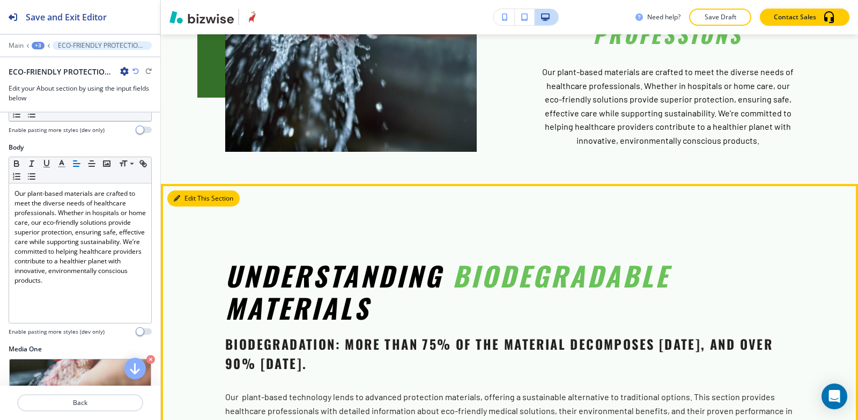
click at [186, 190] on button "Edit This Section" at bounding box center [203, 198] width 72 height 16
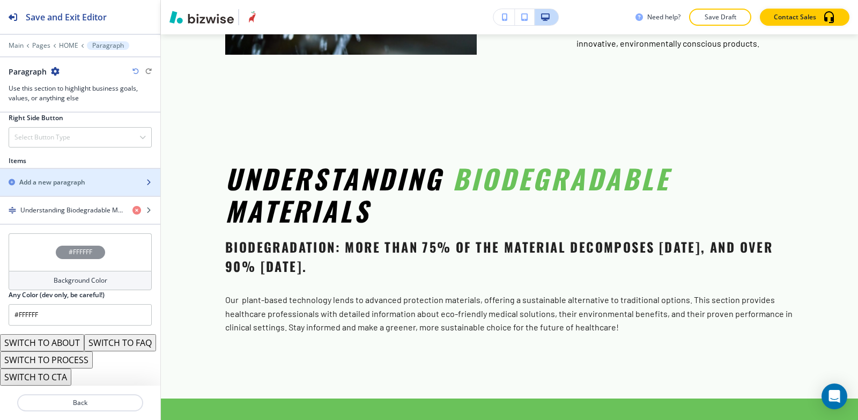
scroll to position [643, 0]
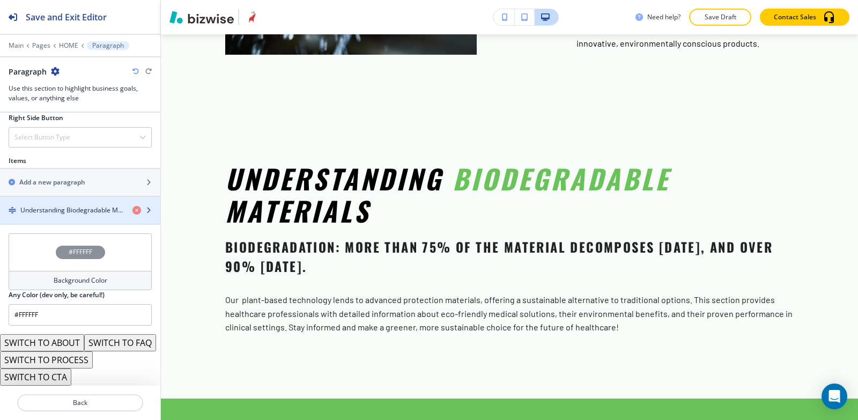
click at [62, 205] on h4 "Understanding Biodegradable Materials" at bounding box center [71, 210] width 103 height 10
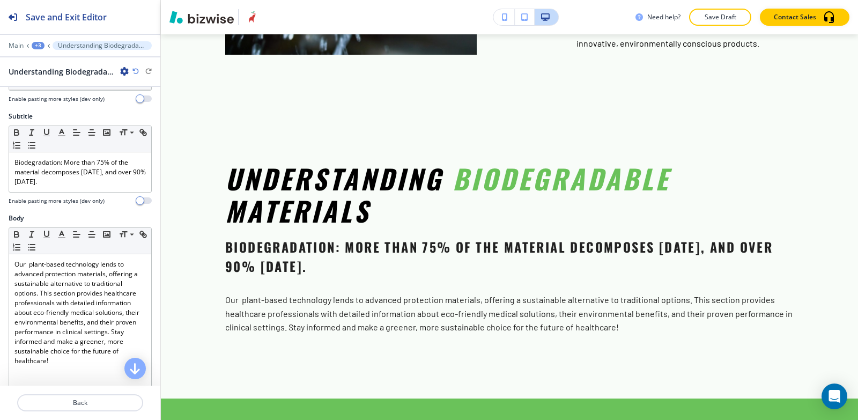
scroll to position [107, 0]
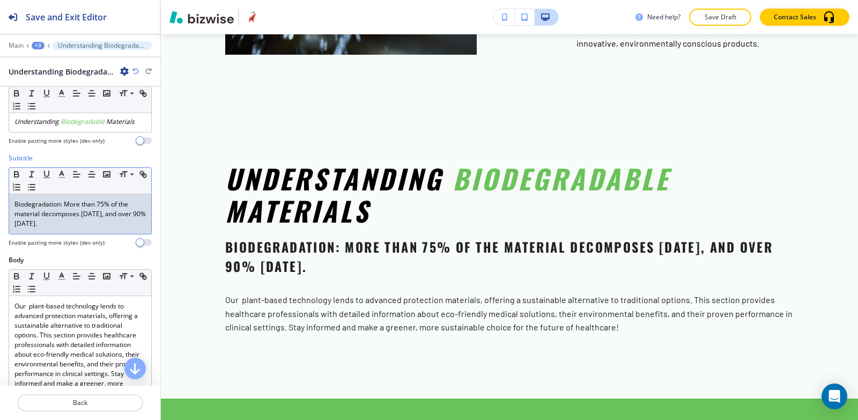
drag, startPoint x: 117, startPoint y: 224, endPoint x: 1, endPoint y: 197, distance: 119.9
click at [1, 197] on div "Subtitle Small Normal Large Huge Biodegradation: More than 75% of the material …" at bounding box center [80, 204] width 160 height 102
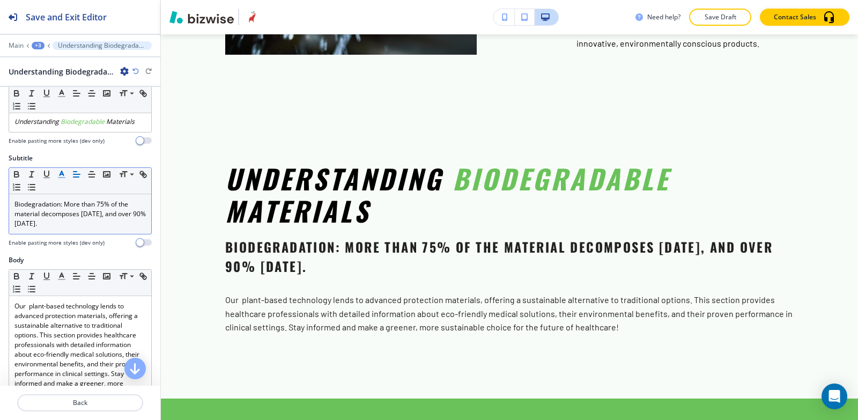
click at [60, 176] on icon "button" at bounding box center [62, 174] width 10 height 10
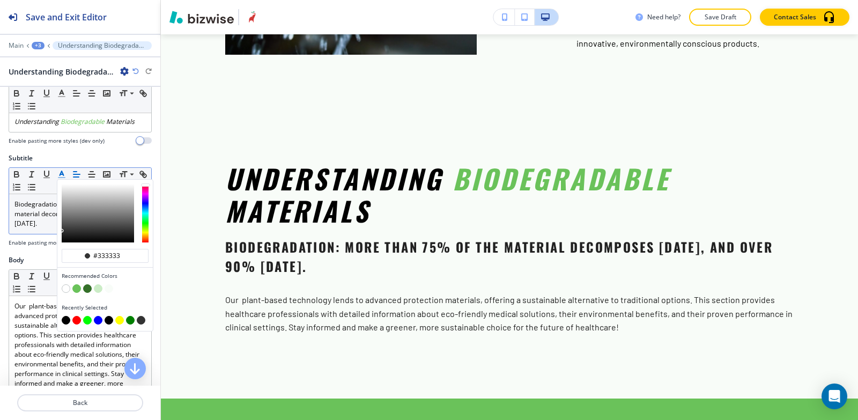
click at [66, 321] on button "button" at bounding box center [66, 320] width 9 height 9
type input "#000000"
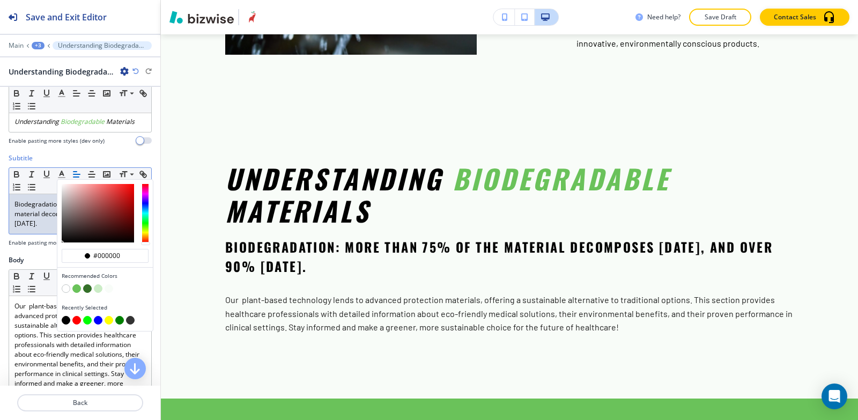
scroll to position [161, 0]
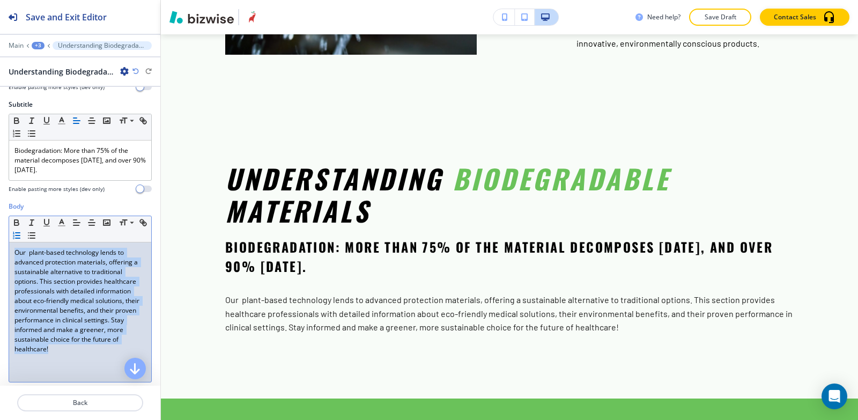
drag, startPoint x: 11, startPoint y: 251, endPoint x: 38, endPoint y: 231, distance: 34.0
click at [58, 353] on div "Our plant-based technology lends to advanced protection materials, offering a s…" at bounding box center [80, 311] width 142 height 139
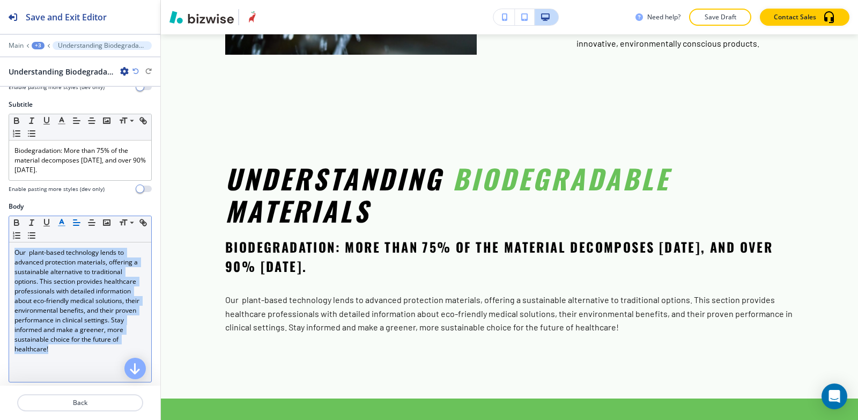
click at [63, 223] on polyline "button" at bounding box center [62, 221] width 4 height 4
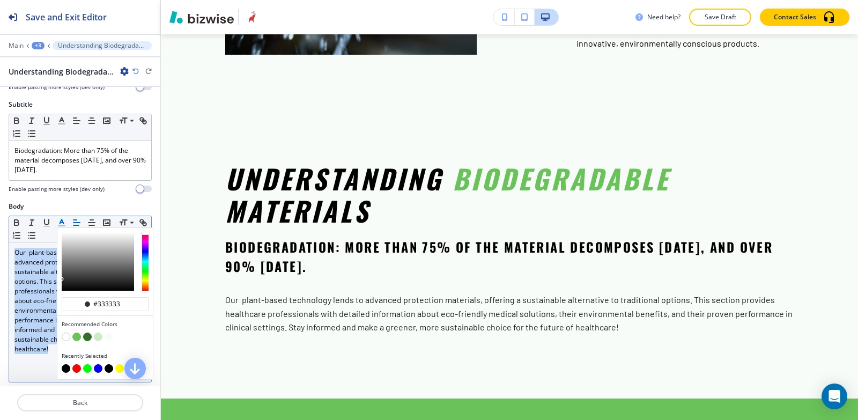
click at [64, 367] on button "button" at bounding box center [66, 368] width 9 height 9
type input "#000000"
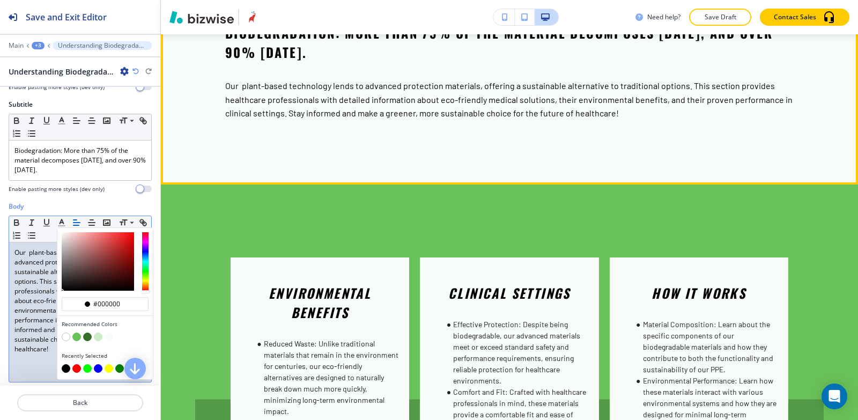
scroll to position [1984, 0]
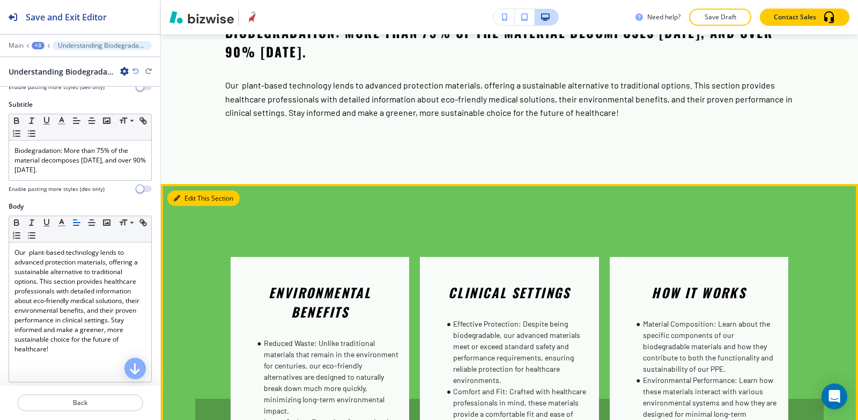
click at [194, 190] on button "Edit This Section" at bounding box center [203, 198] width 72 height 16
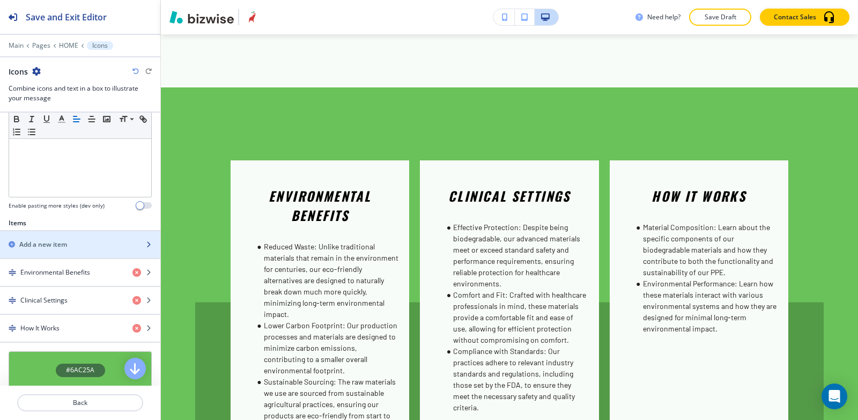
scroll to position [375, 0]
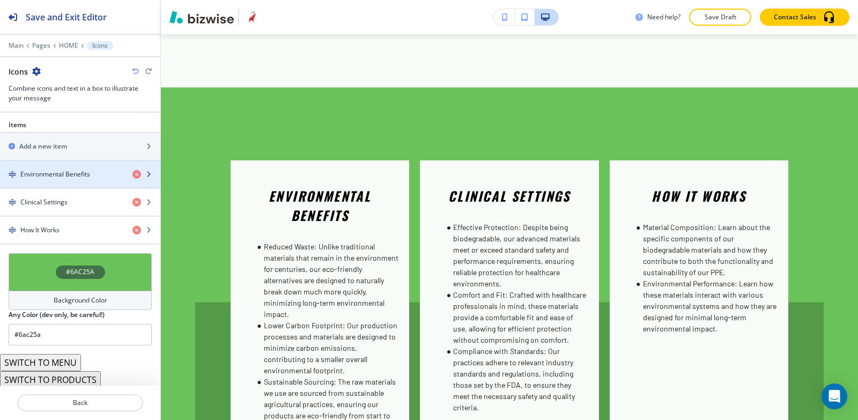
click at [62, 187] on div "button" at bounding box center [80, 183] width 160 height 9
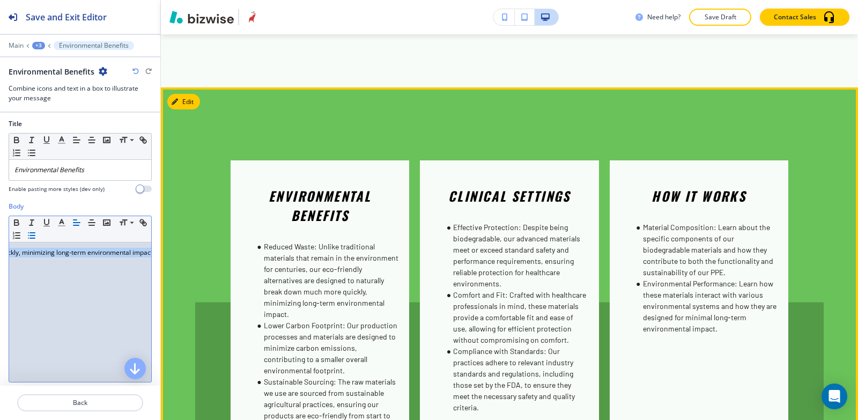
scroll to position [0, 554]
drag, startPoint x: 31, startPoint y: 252, endPoint x: 185, endPoint y: 295, distance: 160.2
click at [185, 295] on div "Save and Exit Editor Main +3 Environmental Benefits Environmental Benefits Comb…" at bounding box center [429, 210] width 858 height 420
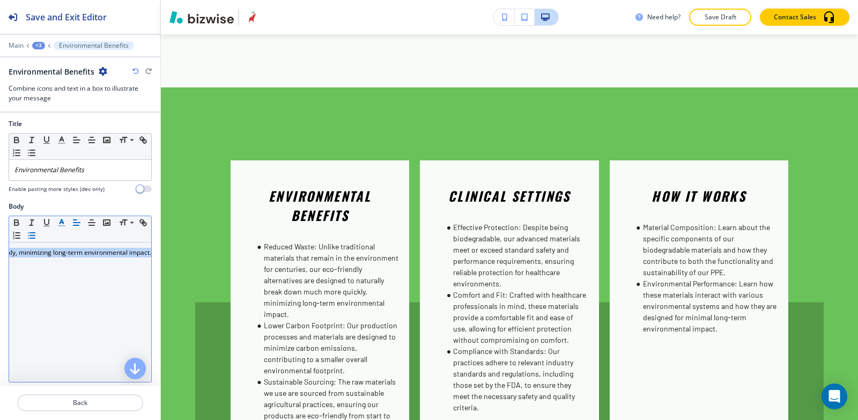
click at [58, 221] on icon "button" at bounding box center [62, 223] width 10 height 10
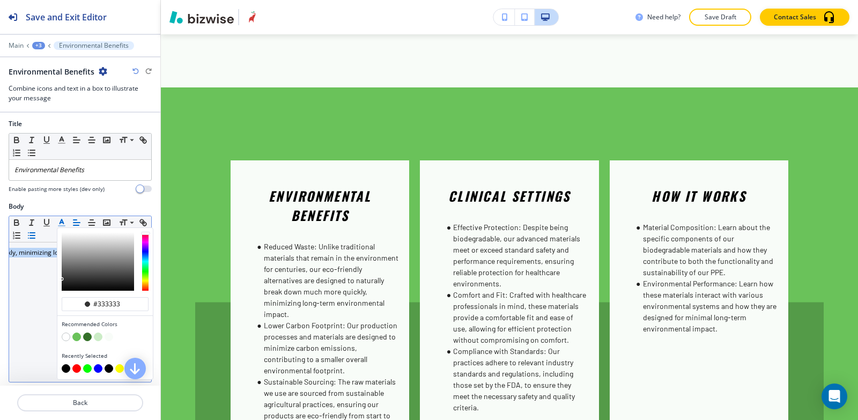
click at [66, 366] on button "button" at bounding box center [66, 368] width 9 height 9
type input "#000000"
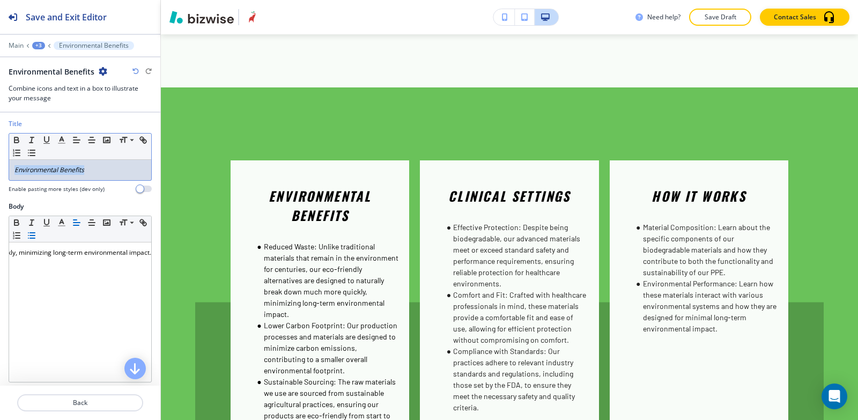
drag, startPoint x: 91, startPoint y: 175, endPoint x: 8, endPoint y: 168, distance: 83.3
click at [0, 177] on div "Title Small Normal Large Huge Environmental Benefits Enable pasting more styles…" at bounding box center [80, 160] width 160 height 83
click at [62, 138] on polyline "button" at bounding box center [62, 139] width 4 height 4
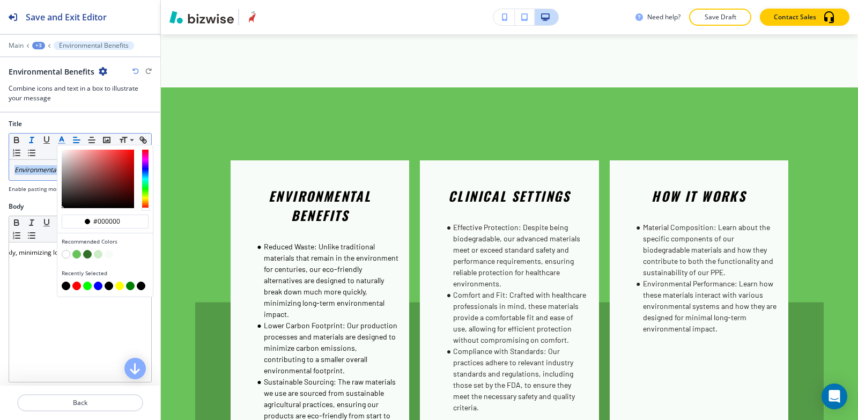
click at [63, 286] on button "button" at bounding box center [66, 285] width 9 height 9
click at [35, 43] on div "+3" at bounding box center [38, 46] width 13 height 8
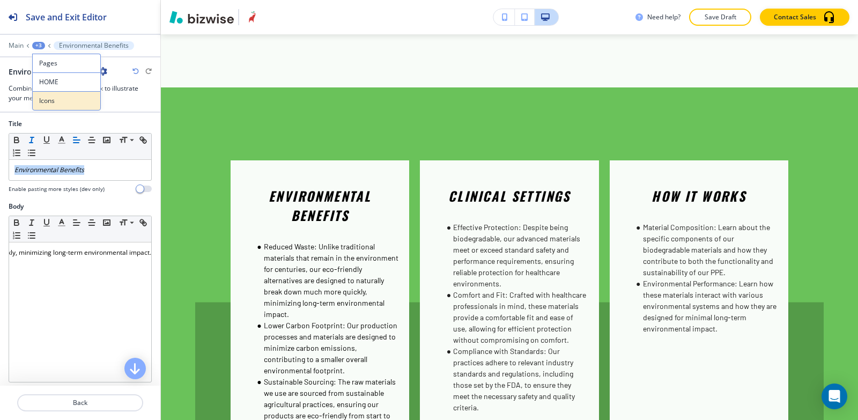
click at [64, 96] on p "Icons" at bounding box center [66, 101] width 55 height 10
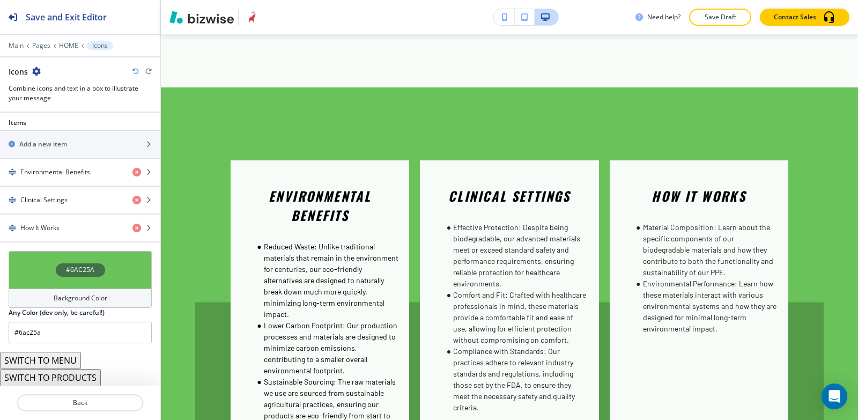
scroll to position [378, 0]
click at [46, 196] on h4 "Clinical Settings" at bounding box center [43, 200] width 47 height 10
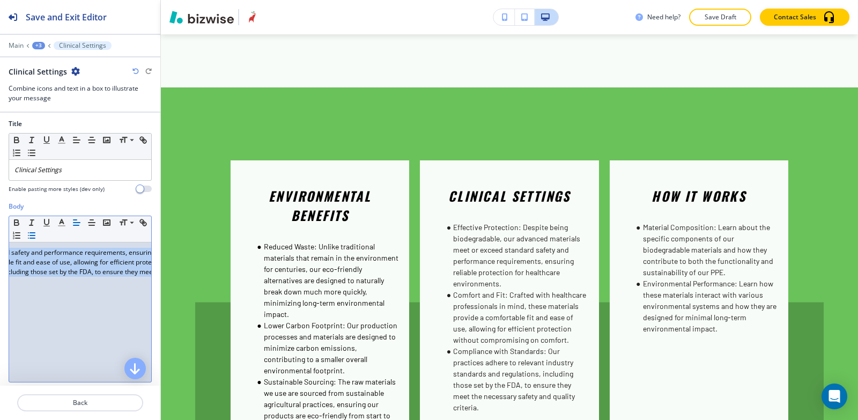
scroll to position [0, 480]
drag, startPoint x: 33, startPoint y: 255, endPoint x: 152, endPoint y: 281, distance: 122.5
click at [152, 281] on div "Show Icon instead of number? Icon Choose a file or drag it here to upload My Ph…" at bounding box center [80, 249] width 160 height 273
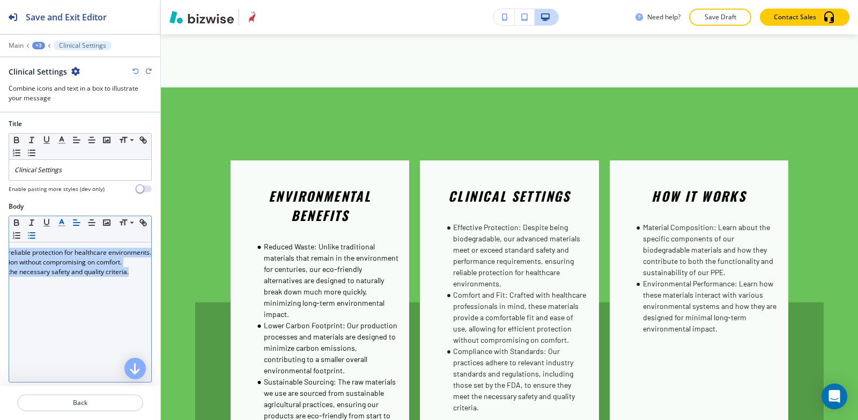
click at [61, 222] on line "button" at bounding box center [61, 222] width 3 height 0
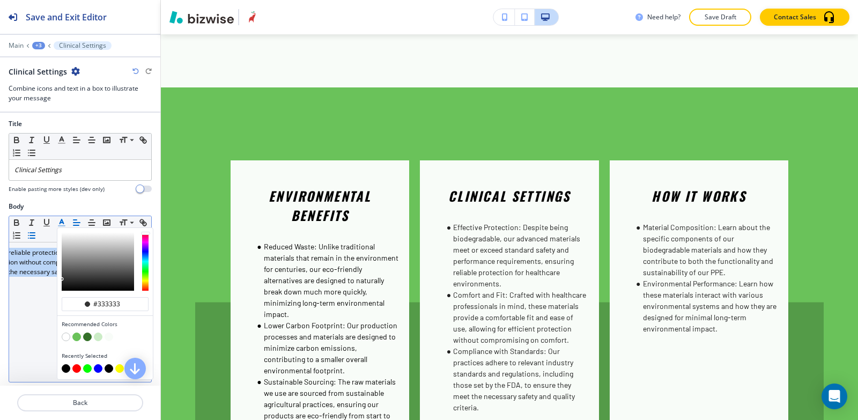
click at [64, 368] on button "button" at bounding box center [66, 368] width 9 height 9
type input "#000000"
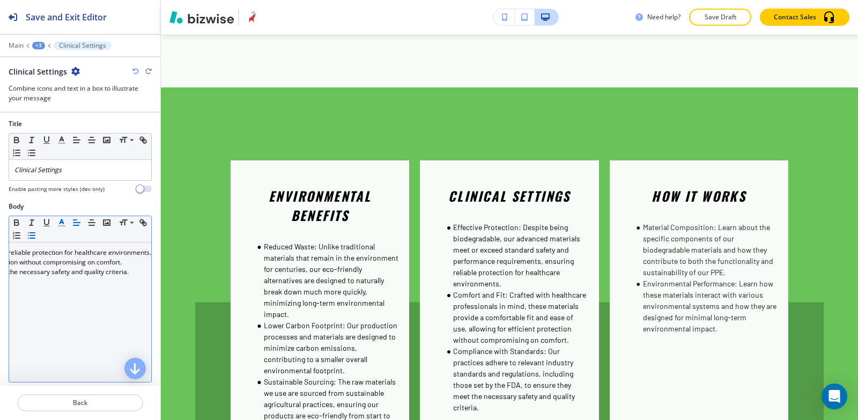
click at [37, 39] on div at bounding box center [80, 38] width 160 height 6
click at [38, 48] on div "+3" at bounding box center [38, 46] width 13 height 8
click at [65, 107] on button "Icons" at bounding box center [66, 100] width 69 height 19
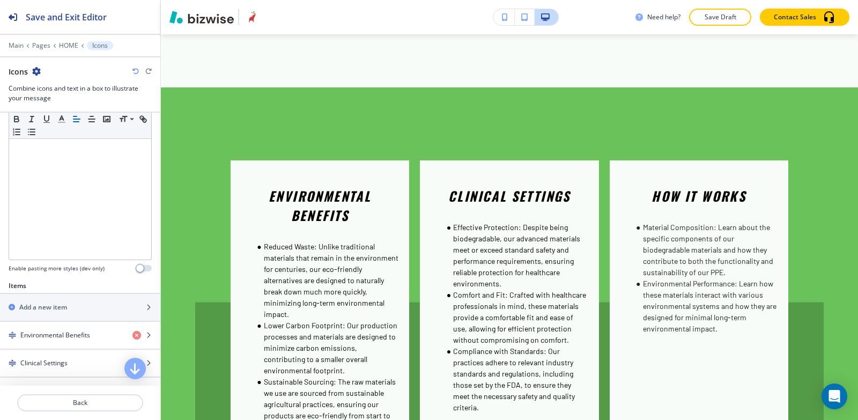
scroll to position [375, 0]
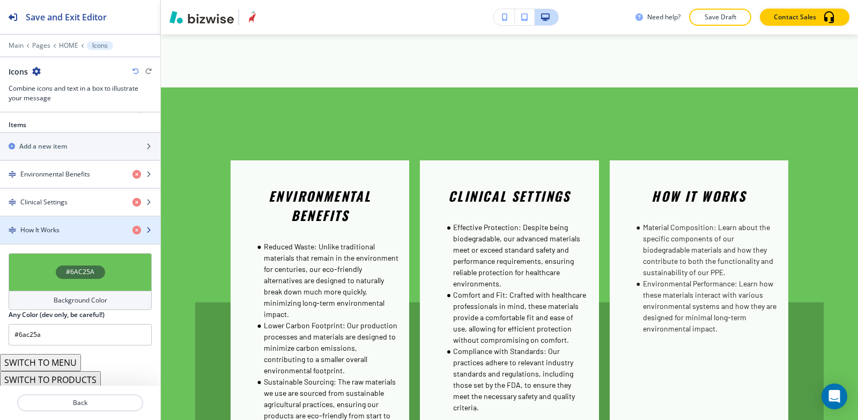
click at [50, 219] on div "button" at bounding box center [80, 221] width 160 height 9
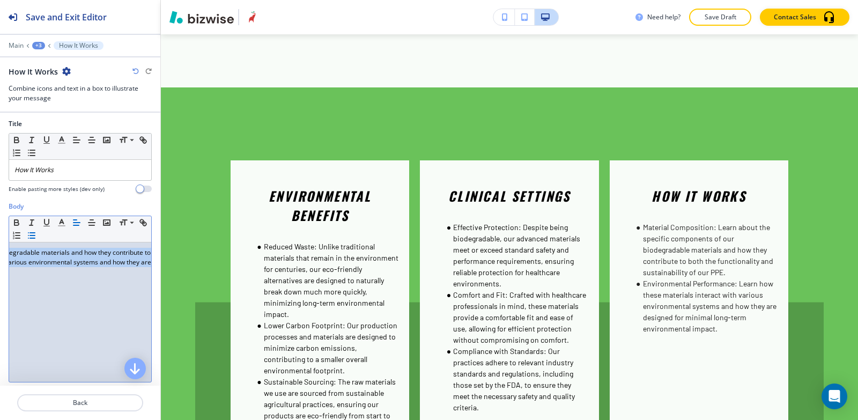
scroll to position [0, 412]
drag, startPoint x: 33, startPoint y: 249, endPoint x: 158, endPoint y: 277, distance: 128.5
click at [158, 277] on div "Show Icon instead of number? Icon Choose a file or drag it here to upload My Ph…" at bounding box center [80, 249] width 160 height 273
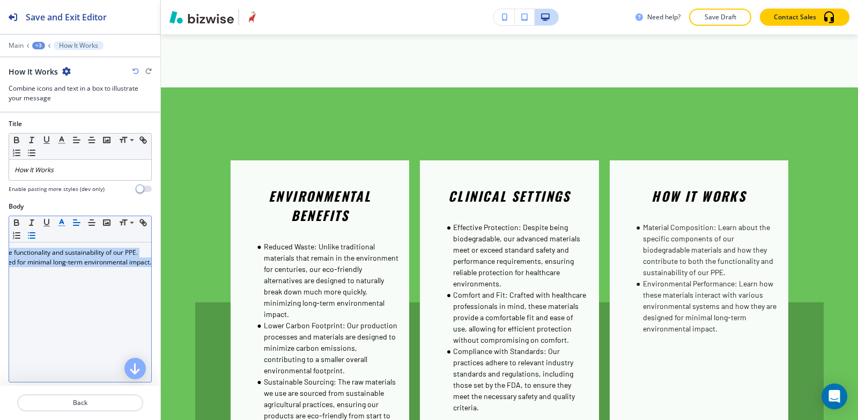
click at [62, 224] on icon "button" at bounding box center [62, 223] width 10 height 10
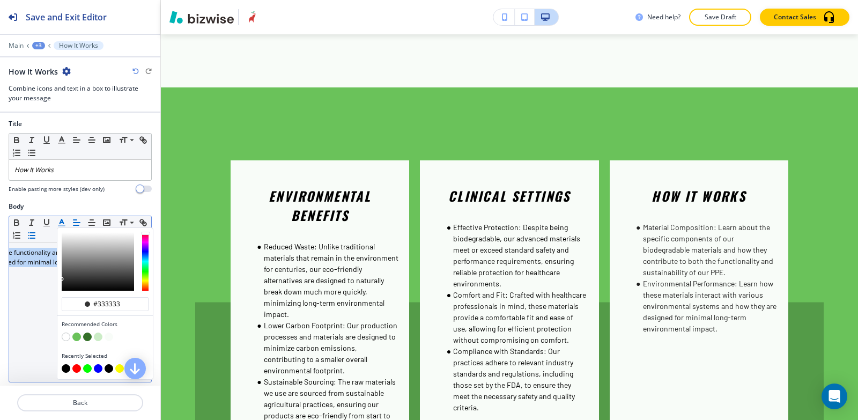
click at [65, 369] on button "button" at bounding box center [66, 368] width 9 height 9
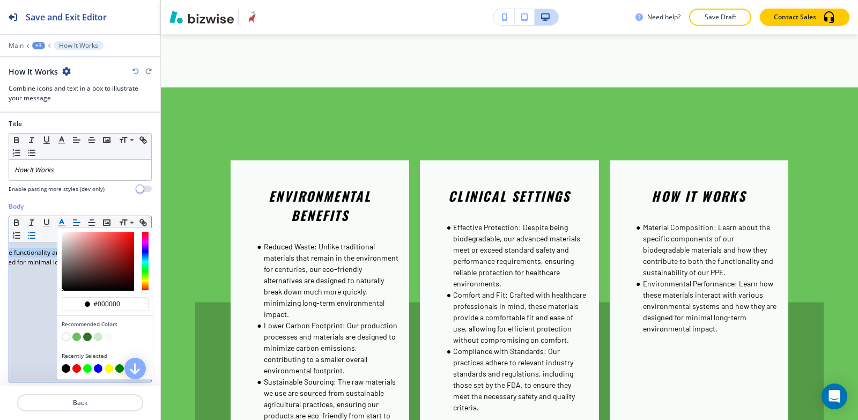
type input "#000000"
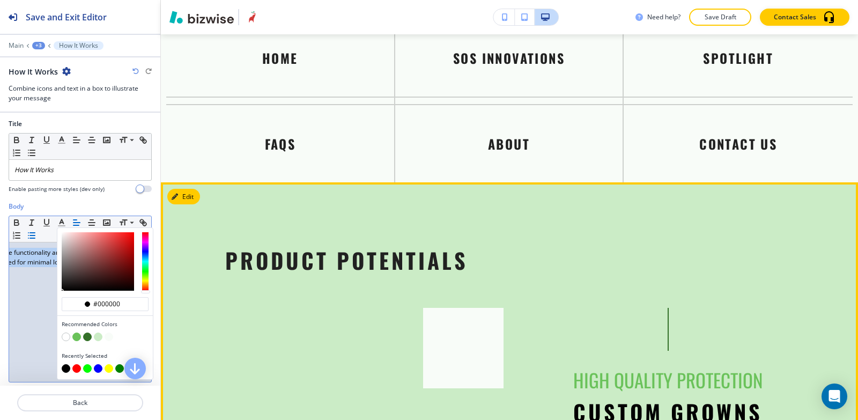
scroll to position [2723, 0]
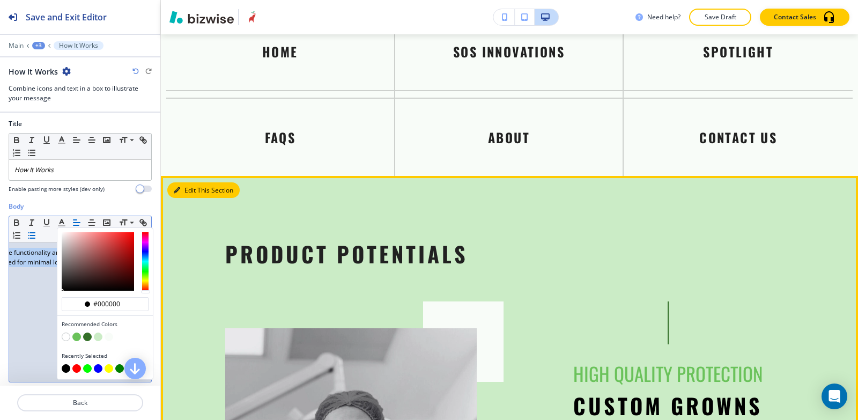
click at [189, 182] on button "Edit This Section" at bounding box center [203, 190] width 72 height 16
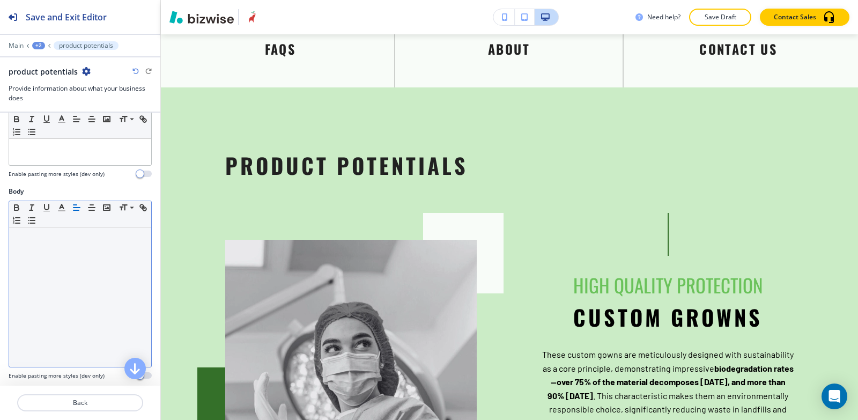
scroll to position [0, 0]
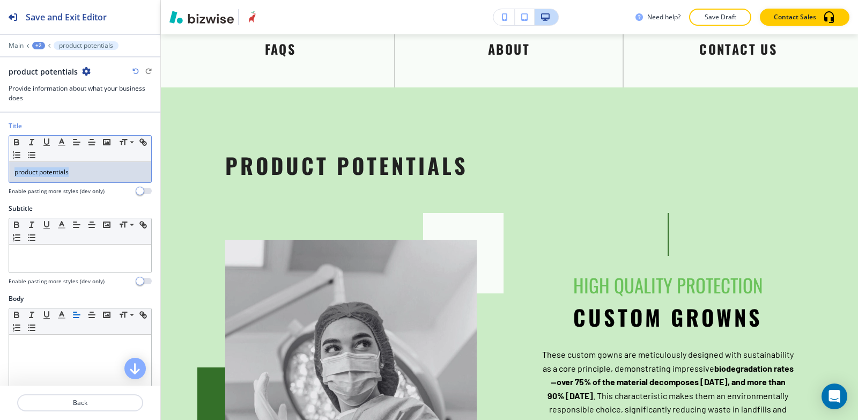
drag, startPoint x: 78, startPoint y: 174, endPoint x: 5, endPoint y: 172, distance: 72.9
click at [1, 174] on div "Title Small Normal Large Huge product potentials Enable pasting more styles (de…" at bounding box center [80, 162] width 160 height 83
click at [90, 145] on line "button" at bounding box center [91, 145] width 5 height 0
click at [72, 142] on icon "button" at bounding box center [77, 142] width 10 height 10
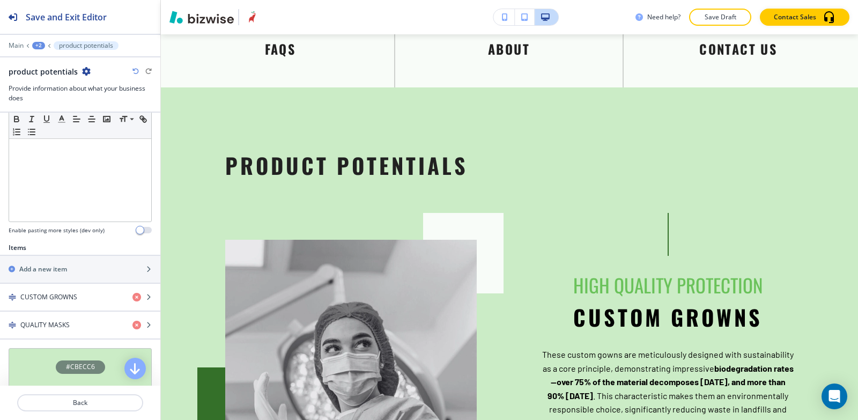
scroll to position [268, 0]
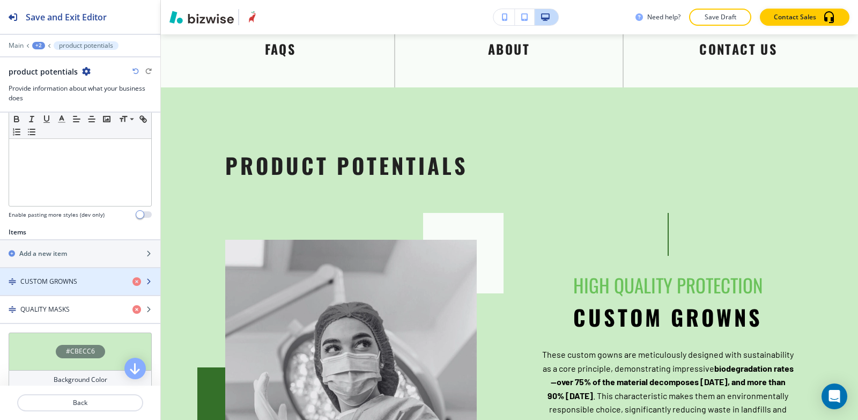
click at [44, 288] on div "button" at bounding box center [80, 290] width 160 height 9
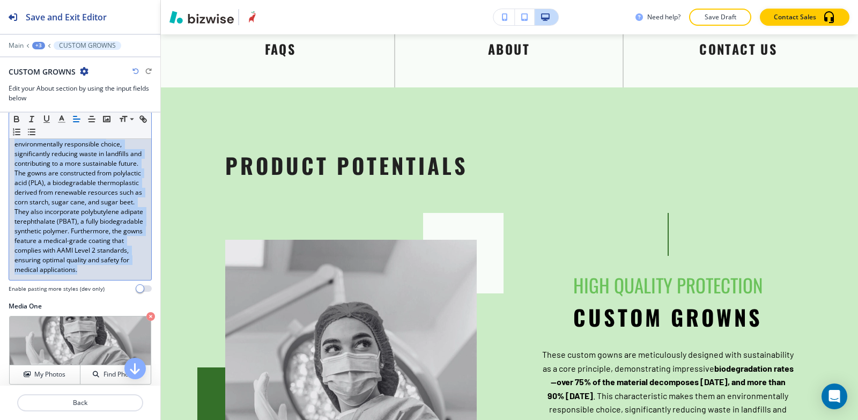
drag, startPoint x: 11, startPoint y: 236, endPoint x: 107, endPoint y: 294, distance: 112.1
click at [109, 280] on div "These custom gowns are meticulously designed with sustainability as a core prin…" at bounding box center [80, 172] width 142 height 213
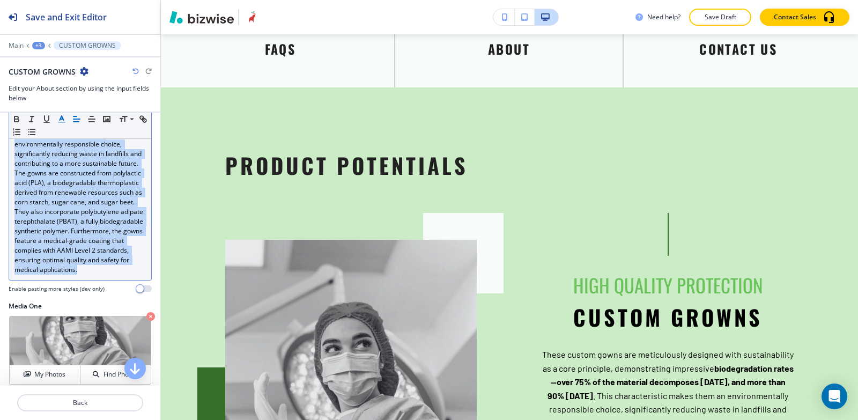
click at [60, 117] on icon "button" at bounding box center [62, 119] width 10 height 10
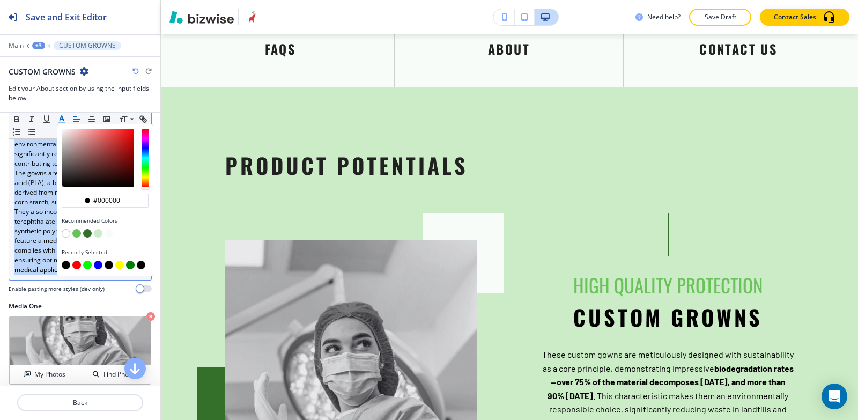
click at [65, 265] on button "button" at bounding box center [66, 265] width 9 height 9
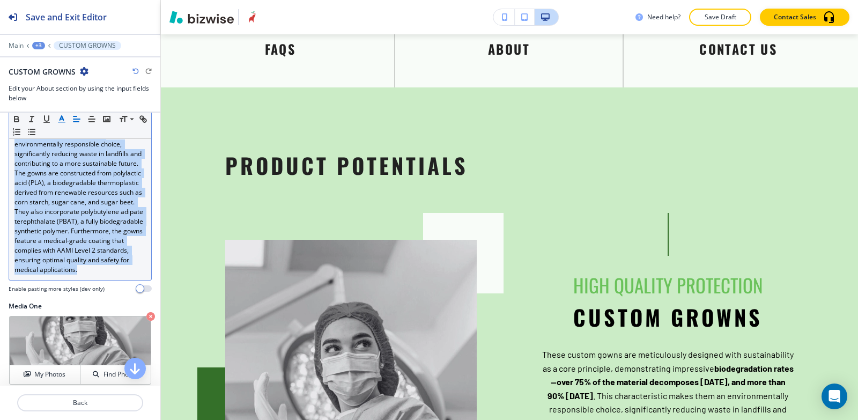
click at [41, 43] on div "+3" at bounding box center [38, 46] width 13 height 8
click at [67, 106] on button "product potentials" at bounding box center [66, 100] width 69 height 19
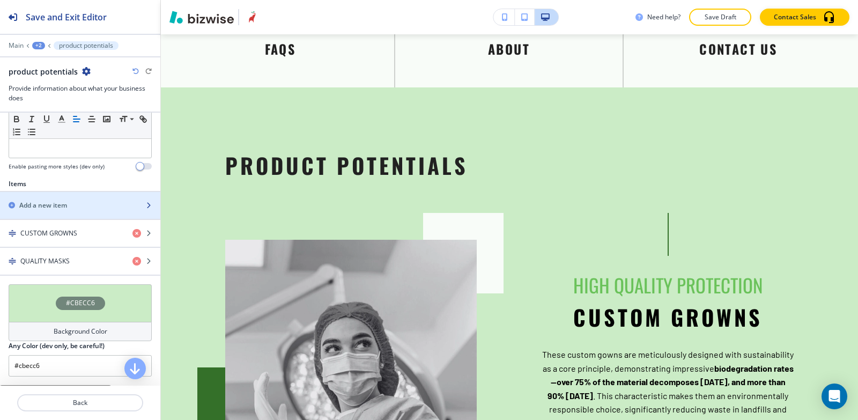
scroll to position [375, 0]
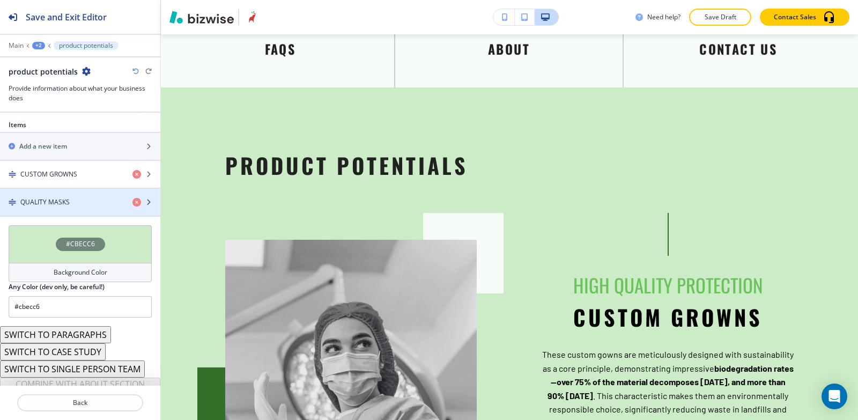
click at [41, 205] on h4 "QUALITY MASKS" at bounding box center [44, 202] width 49 height 10
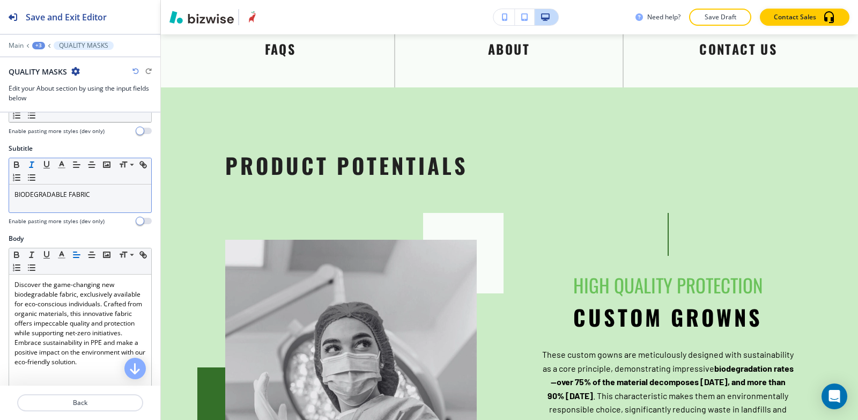
scroll to position [161, 0]
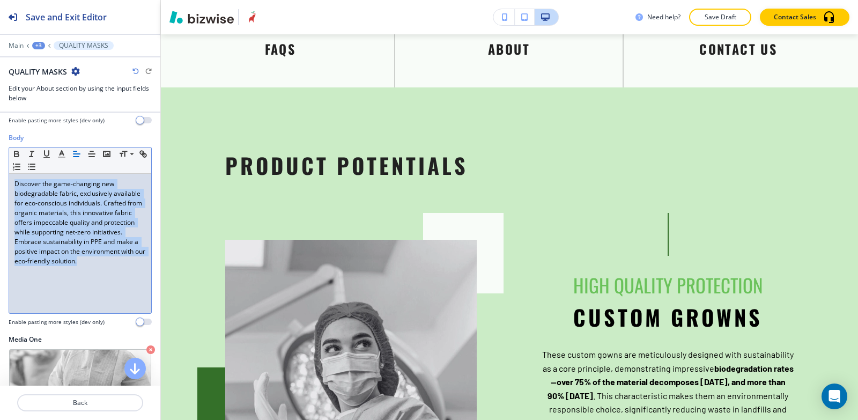
drag, startPoint x: 16, startPoint y: 184, endPoint x: 56, endPoint y: 195, distance: 41.8
click at [84, 279] on div "Discover the game-changing new biodegradable fabric, exclusively available for …" at bounding box center [80, 243] width 142 height 139
click at [60, 158] on icon "button" at bounding box center [62, 154] width 10 height 10
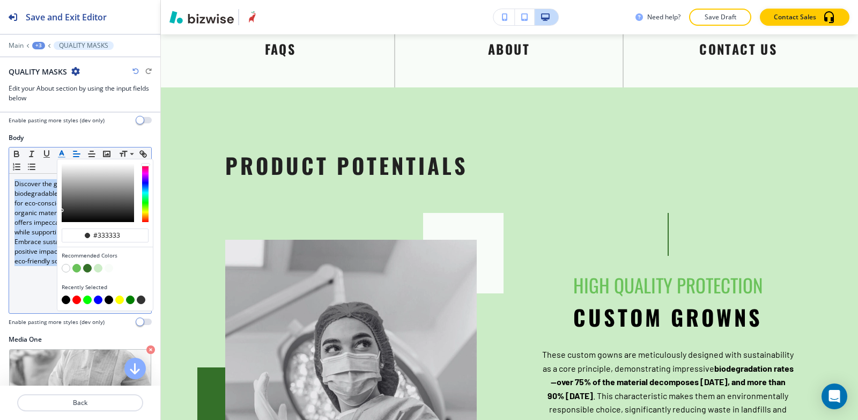
click at [64, 302] on button "button" at bounding box center [66, 299] width 9 height 9
type input "#000000"
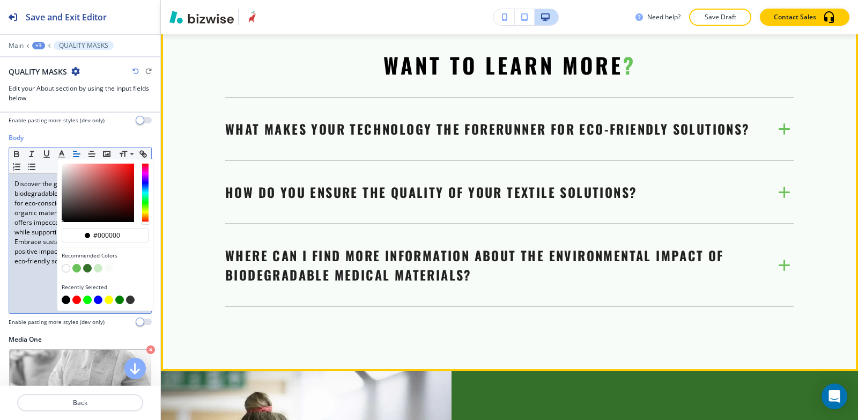
scroll to position [3670, 0]
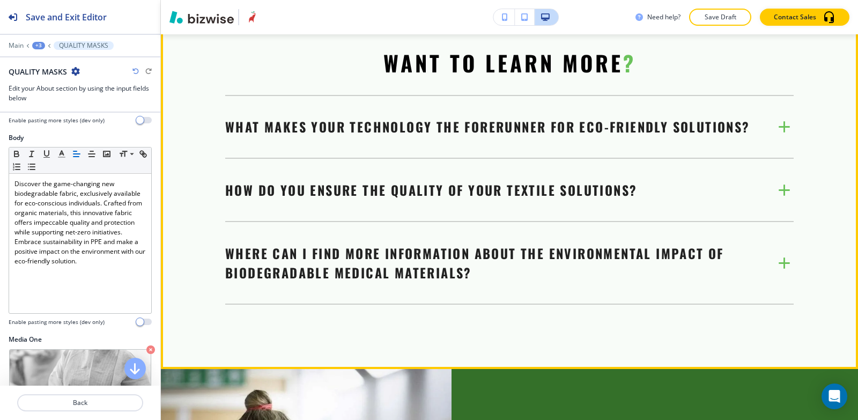
click at [303, 132] on p "What makes your technology the forerunner for eco-friendly solutions?" at bounding box center [487, 126] width 525 height 19
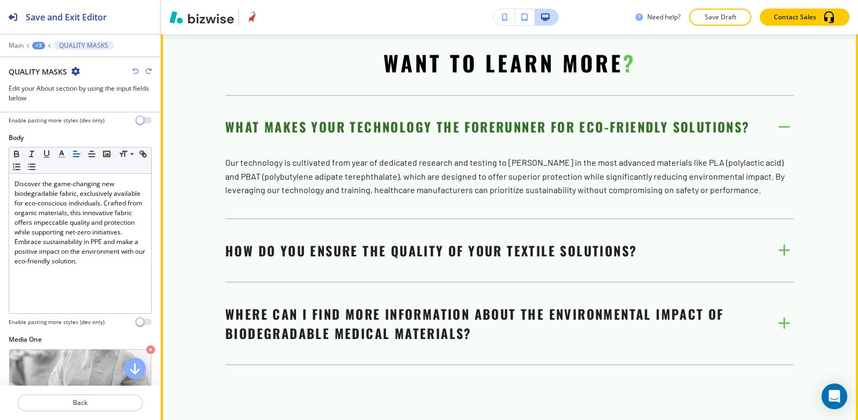
click at [303, 132] on p "What makes your technology the forerunner for eco-friendly solutions?" at bounding box center [487, 126] width 525 height 19
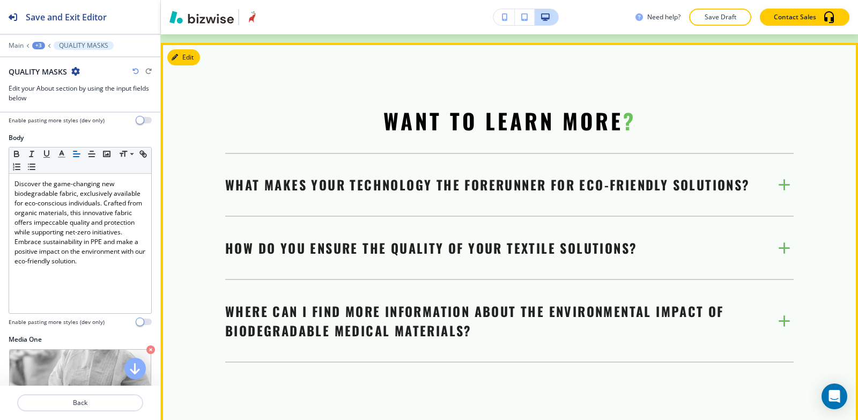
scroll to position [3562, 0]
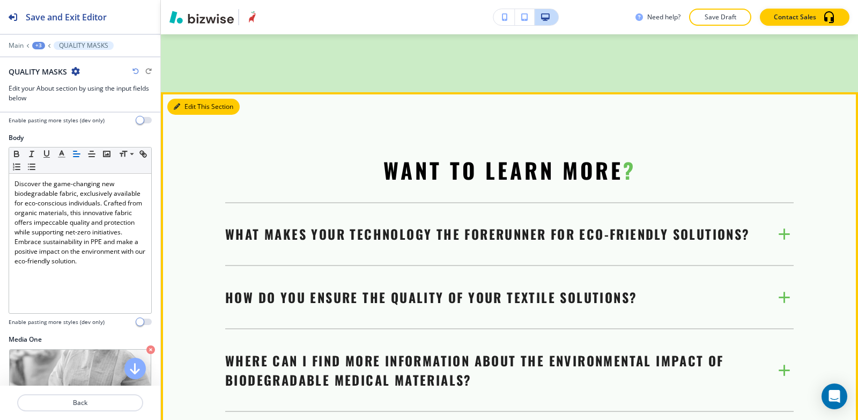
click at [188, 113] on div "Edit This Section WANT TO LEARN MORE ? What makes your technology the forerunne…" at bounding box center [509, 284] width 697 height 384
click at [187, 115] on button "Edit This Section" at bounding box center [203, 107] width 72 height 16
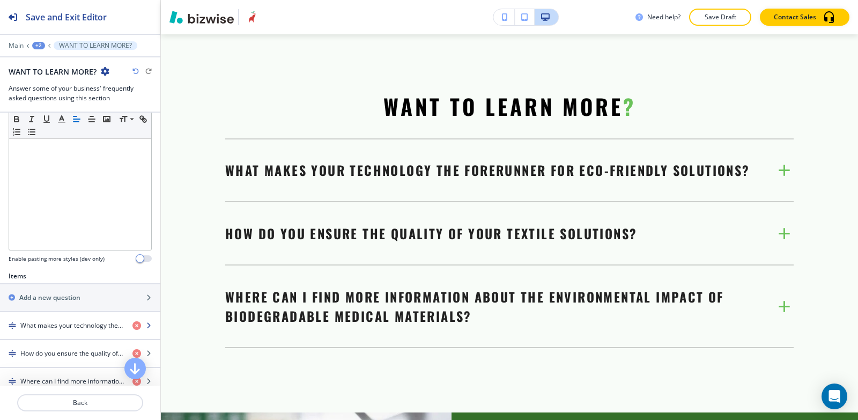
scroll to position [322, 0]
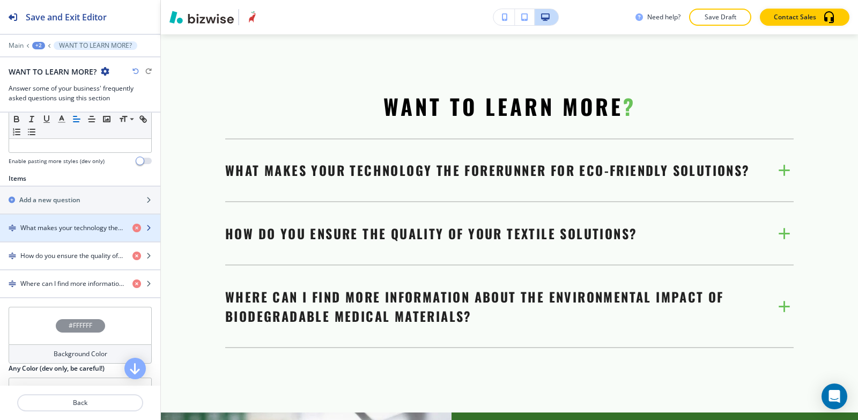
click at [75, 227] on h4 "What makes your technology the forerunner for eco-friendly solutions?" at bounding box center [71, 228] width 103 height 10
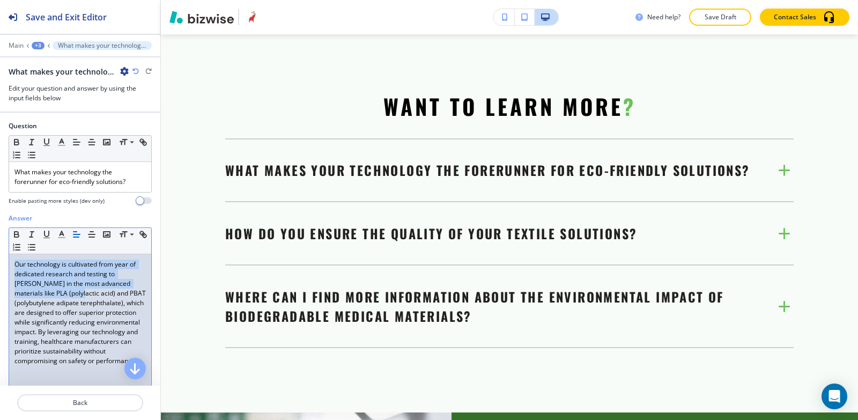
scroll to position [29, 0]
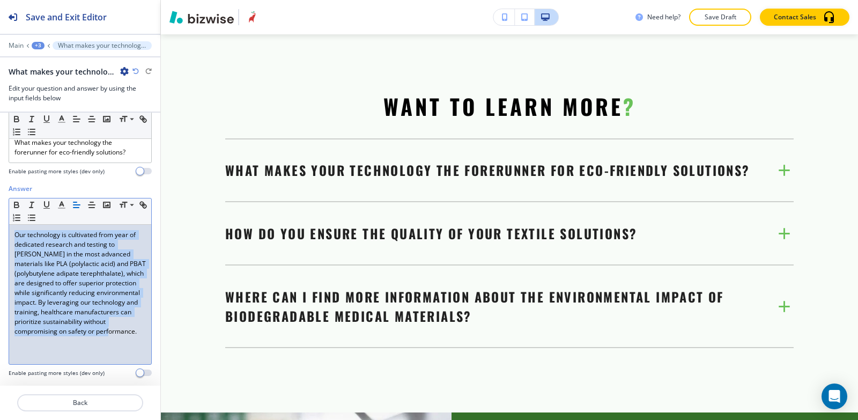
drag, startPoint x: 12, startPoint y: 258, endPoint x: 56, endPoint y: 250, distance: 44.2
click at [94, 348] on div "Our technology is cultivated from year of dedicated research and testing to [PE…" at bounding box center [80, 294] width 142 height 139
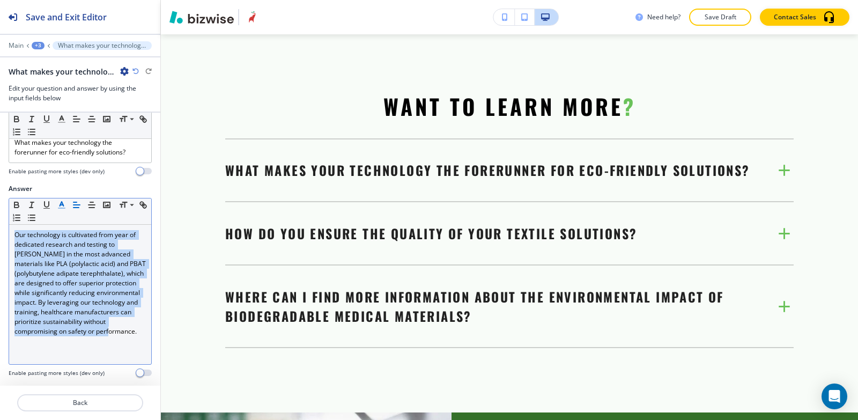
click at [62, 206] on icon "button" at bounding box center [62, 205] width 10 height 10
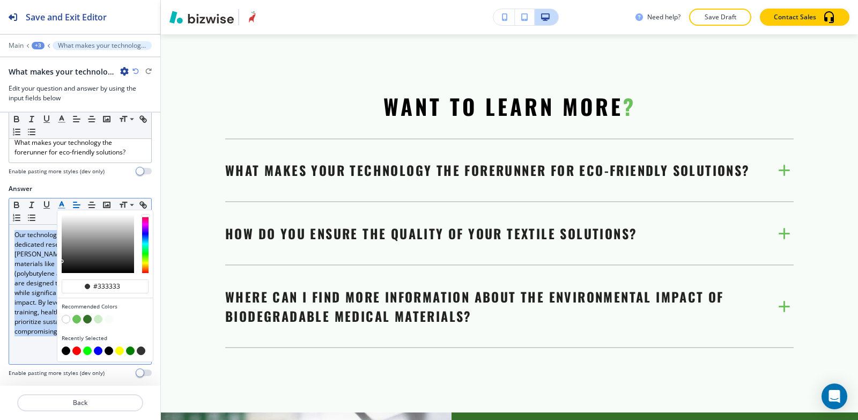
click at [65, 351] on button "button" at bounding box center [66, 350] width 9 height 9
type input "#000000"
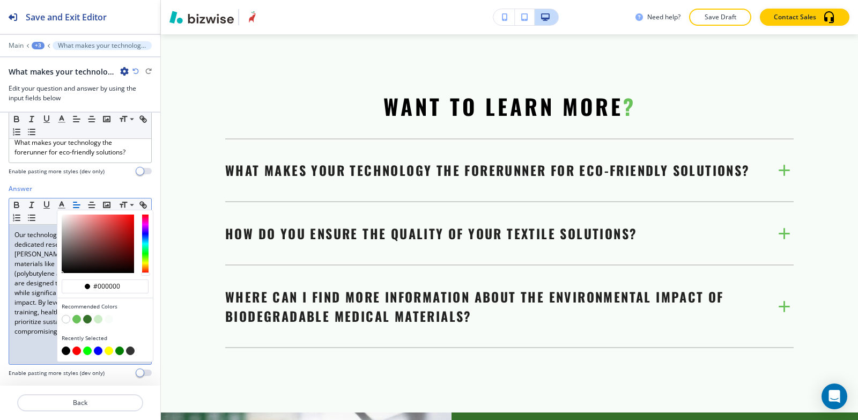
click at [108, 169] on div "Enable pasting more styles (dev only)" at bounding box center [80, 171] width 143 height 8
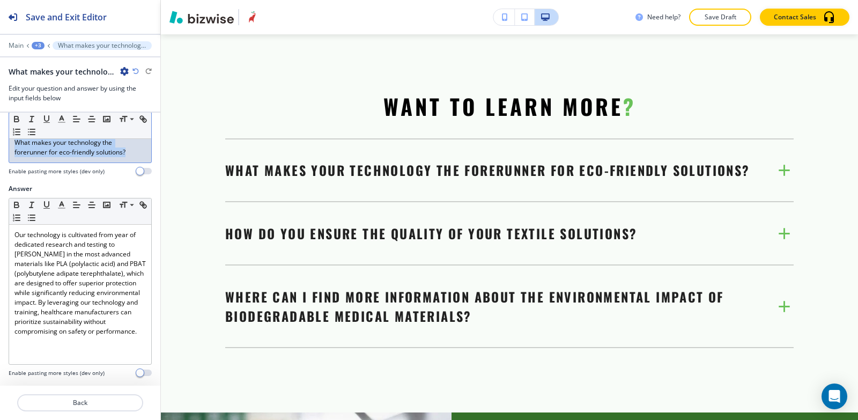
drag, startPoint x: 131, startPoint y: 152, endPoint x: 0, endPoint y: 124, distance: 134.2
click at [0, 124] on div "Question Small Normal Large Huge What makes your technology the forerunner for …" at bounding box center [80, 138] width 160 height 92
click at [63, 121] on icon "button" at bounding box center [62, 119] width 10 height 10
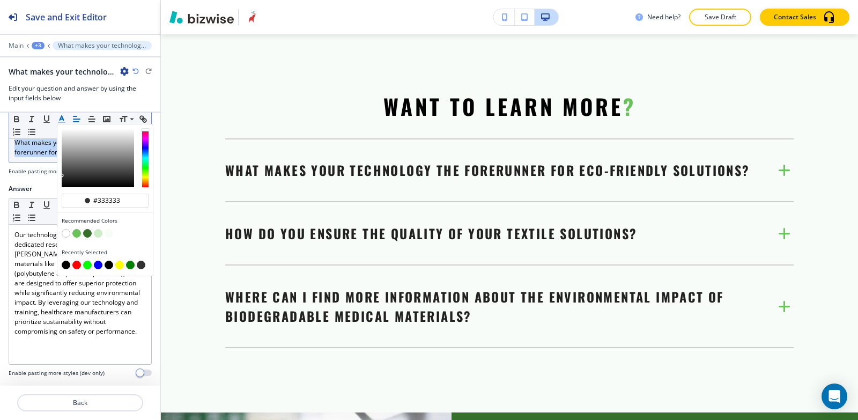
click at [66, 263] on button "button" at bounding box center [66, 265] width 9 height 9
type input "#000000"
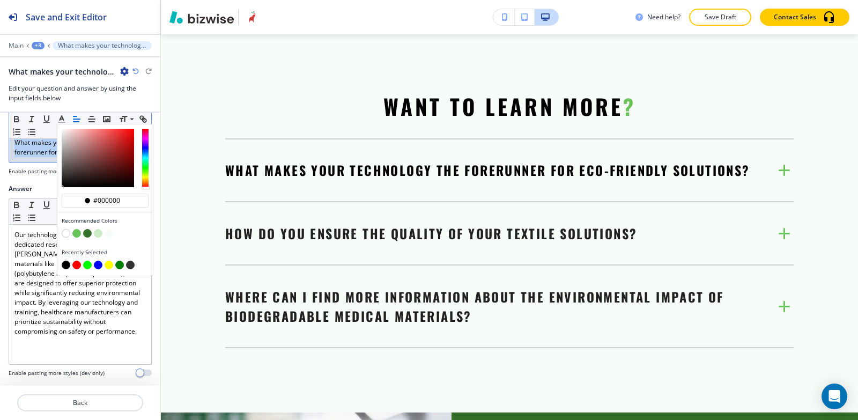
click at [34, 46] on div "+3" at bounding box center [38, 46] width 13 height 8
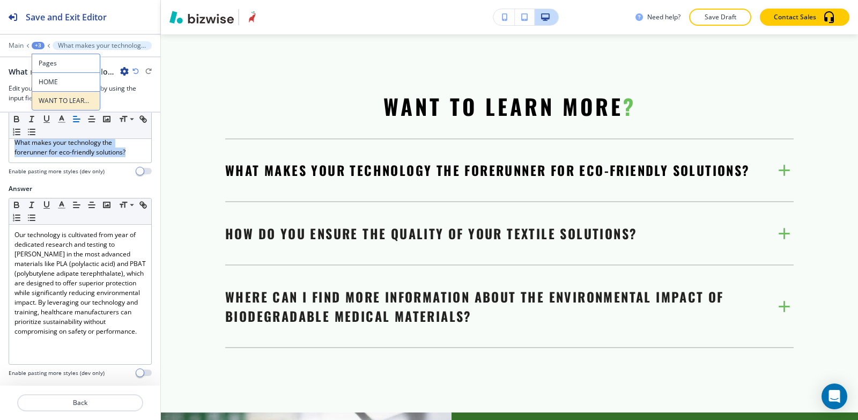
click at [54, 100] on p "WANT TO LEARN MORE?" at bounding box center [66, 101] width 55 height 10
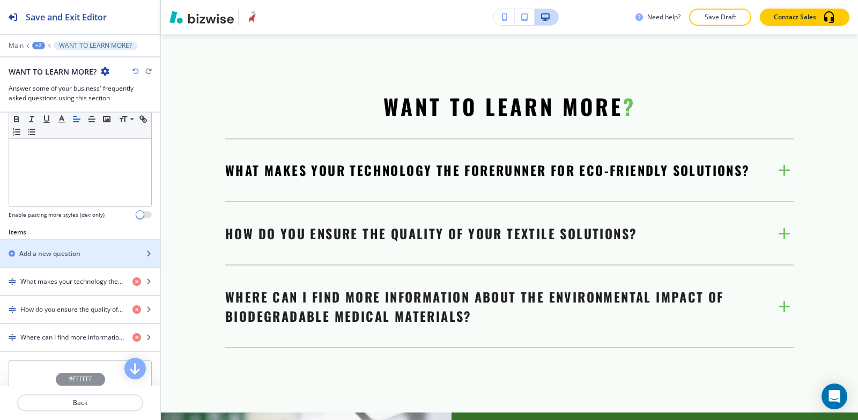
scroll to position [322, 0]
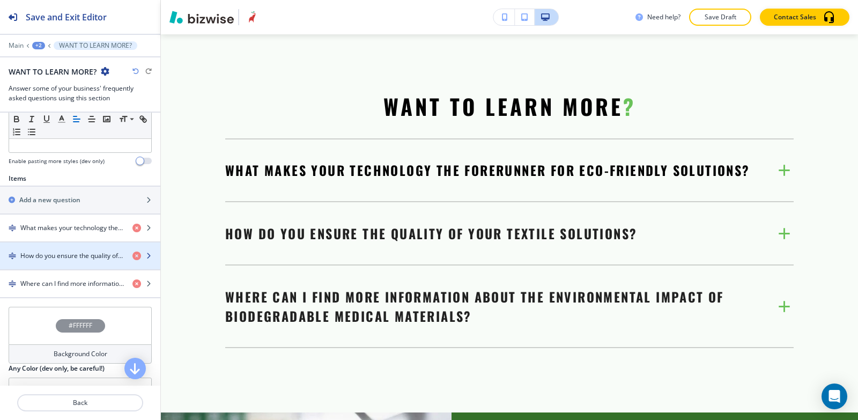
click at [47, 263] on div "button" at bounding box center [80, 265] width 160 height 9
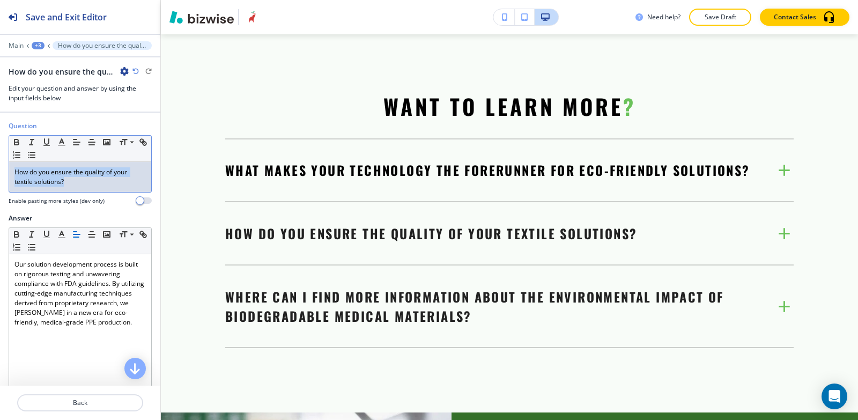
drag, startPoint x: 72, startPoint y: 184, endPoint x: 13, endPoint y: 163, distance: 62.2
click at [1, 167] on div "Question Small Normal Large Huge How do you ensure the quality of your textile …" at bounding box center [80, 167] width 160 height 92
click at [59, 144] on icon "button" at bounding box center [62, 142] width 10 height 10
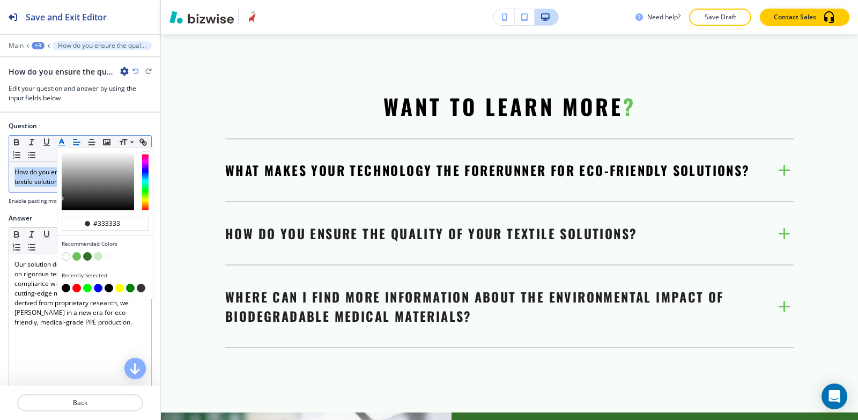
click at [57, 287] on div "Recently Selected" at bounding box center [104, 283] width 95 height 32
click at [65, 289] on button "button" at bounding box center [66, 288] width 9 height 9
type input "#000000"
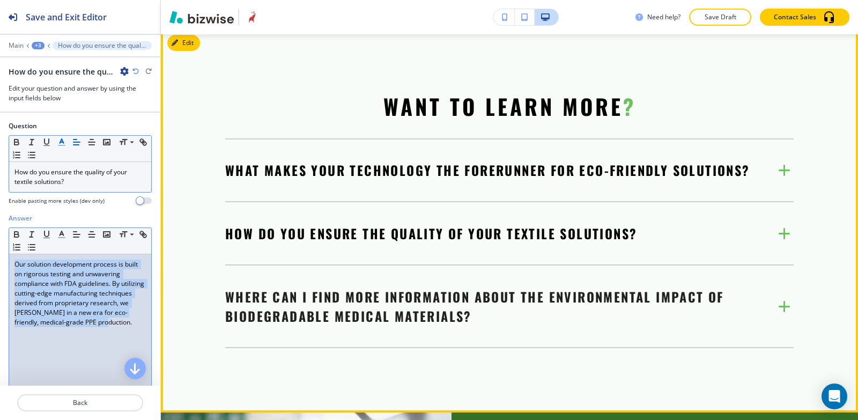
drag, startPoint x: 12, startPoint y: 264, endPoint x: 134, endPoint y: 320, distance: 133.6
click at [172, 336] on div "Save and Exit Editor Main +3 How do you ensure the quality of your textile solu…" at bounding box center [429, 210] width 858 height 420
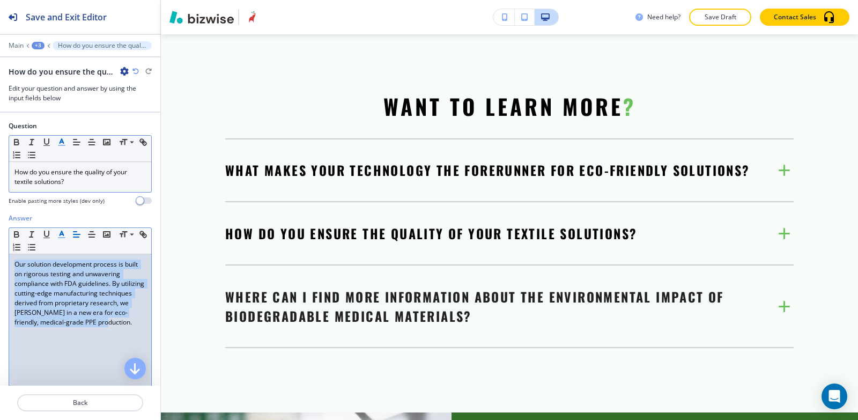
click at [61, 235] on icon "button" at bounding box center [62, 234] width 10 height 10
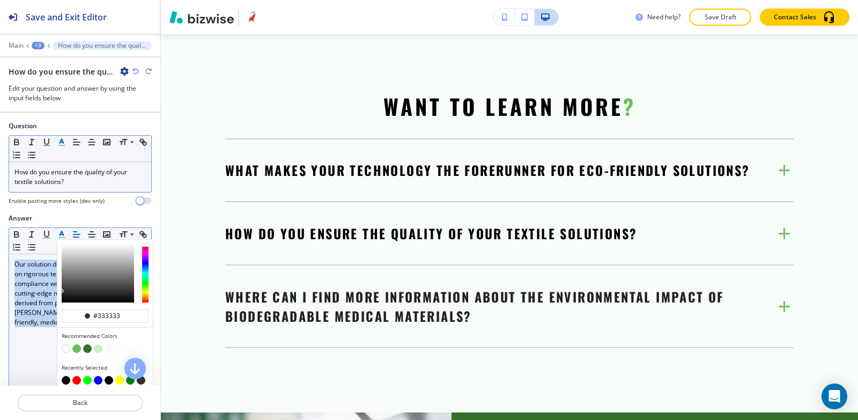
scroll to position [38, 0]
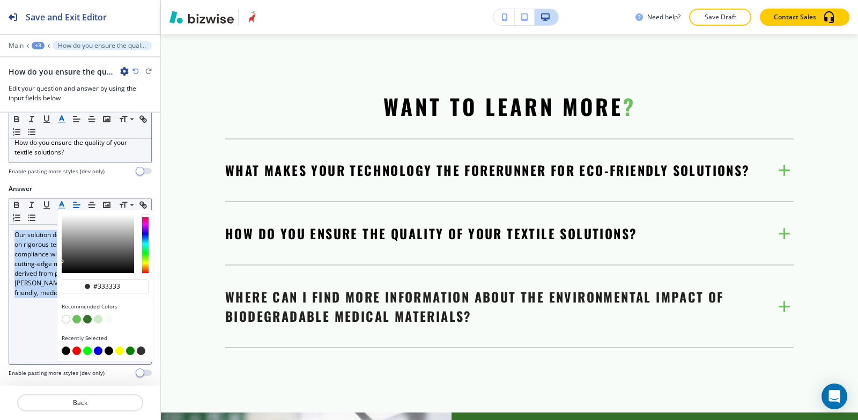
click at [63, 346] on button "button" at bounding box center [66, 350] width 9 height 9
type input "#000000"
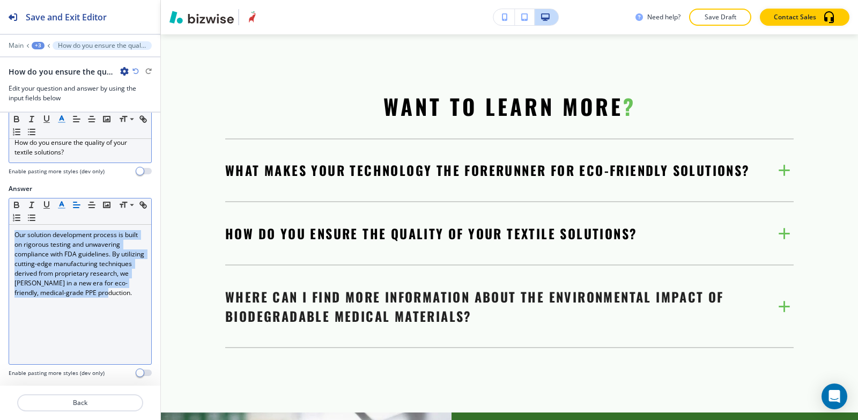
click at [39, 46] on div "+3" at bounding box center [38, 46] width 13 height 8
click at [57, 98] on p "WANT TO LEARN MORE?" at bounding box center [66, 101] width 55 height 10
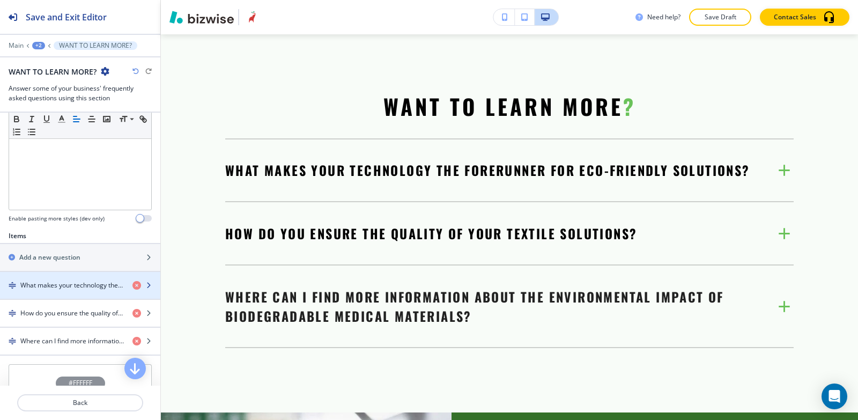
scroll to position [322, 0]
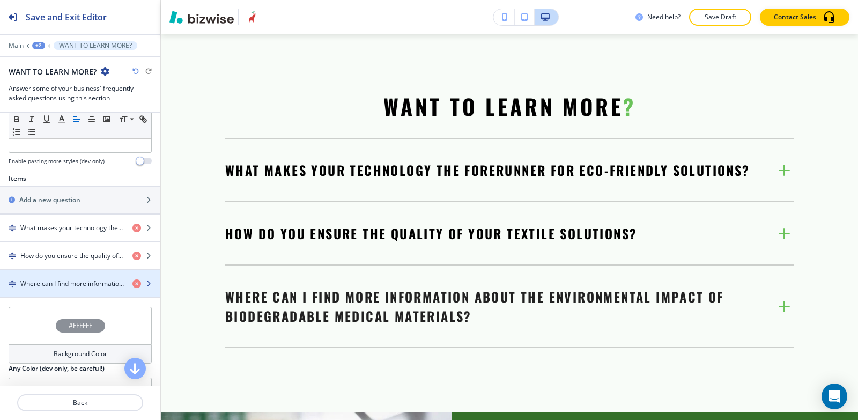
click at [50, 276] on div "button" at bounding box center [80, 274] width 160 height 9
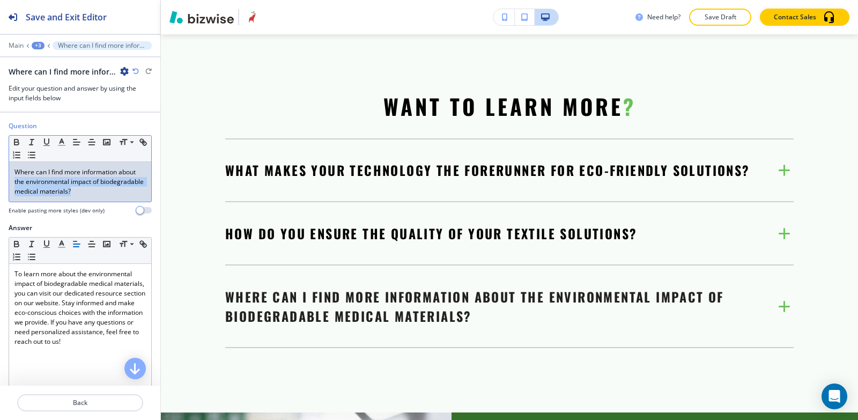
drag, startPoint x: 120, startPoint y: 189, endPoint x: 11, endPoint y: 172, distance: 109.6
click at [0, 180] on div "Question Small Normal Large Huge Where can I find more information about the en…" at bounding box center [80, 172] width 160 height 102
click at [120, 190] on p "Where can I find more information about the environmental impact of biodegradab…" at bounding box center [79, 181] width 131 height 29
drag, startPoint x: 120, startPoint y: 190, endPoint x: 76, endPoint y: 163, distance: 51.3
click at [1, 169] on div "Question Small Normal Large Huge Where can I find more information about the en…" at bounding box center [80, 172] width 160 height 102
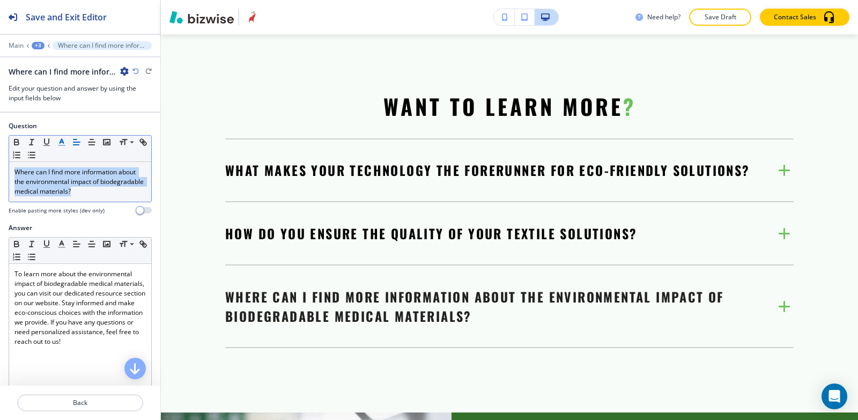
click at [64, 142] on icon "button" at bounding box center [62, 142] width 10 height 10
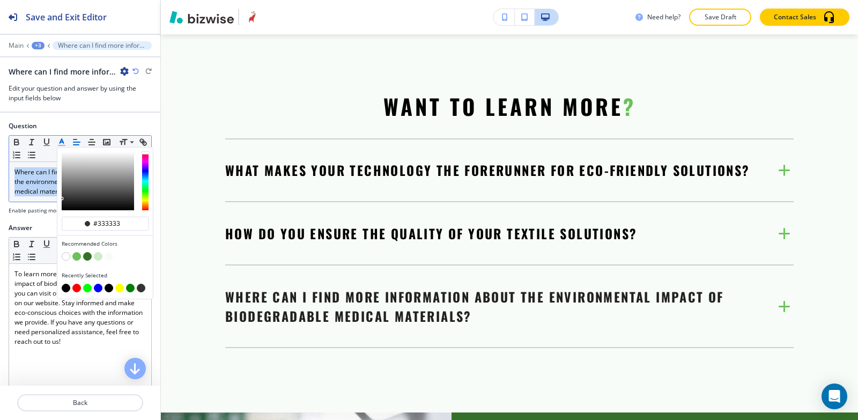
click at [63, 290] on button "button" at bounding box center [66, 288] width 9 height 9
type input "#000000"
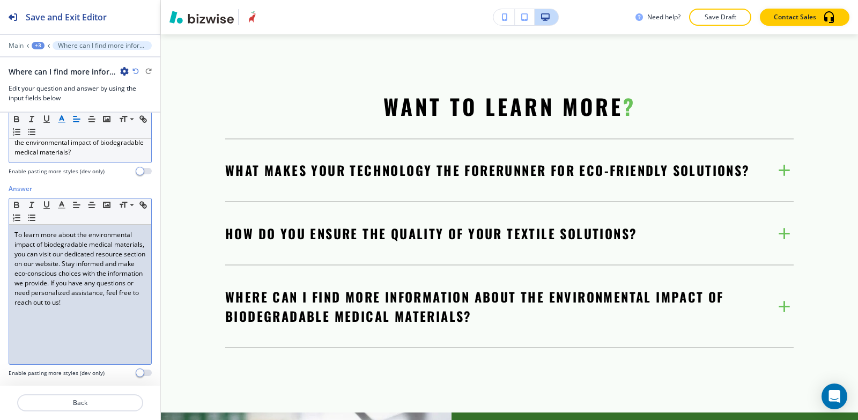
scroll to position [39, 0]
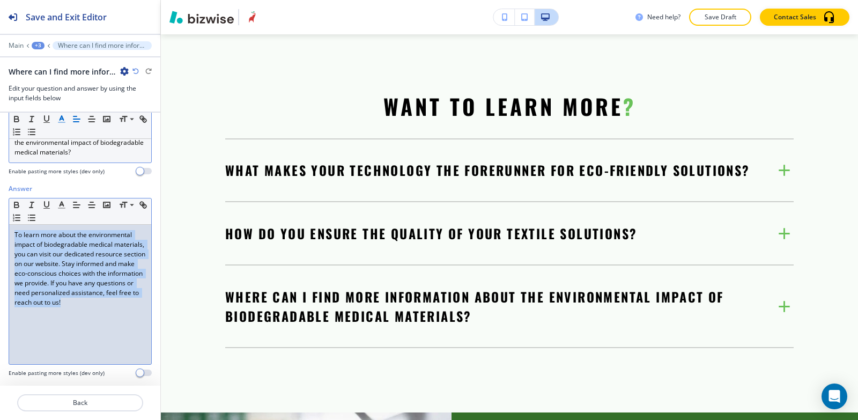
drag, startPoint x: 13, startPoint y: 226, endPoint x: 114, endPoint y: 345, distance: 155.2
click at [114, 346] on div "To learn more about the environmental impact of biodegradable medical materials…" at bounding box center [80, 294] width 142 height 139
click at [63, 206] on icon "button" at bounding box center [62, 205] width 10 height 10
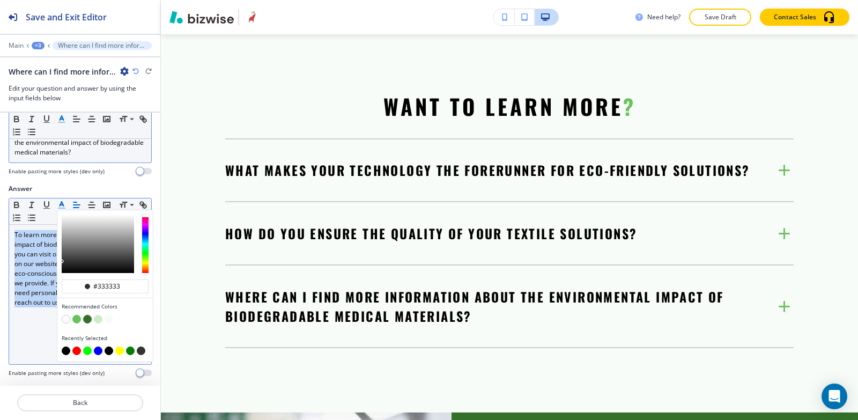
click at [63, 350] on button "button" at bounding box center [66, 350] width 9 height 9
type input "#000000"
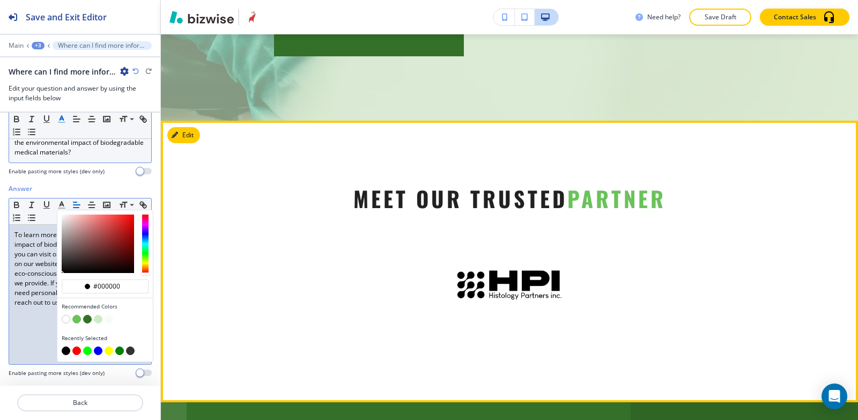
scroll to position [5234, 0]
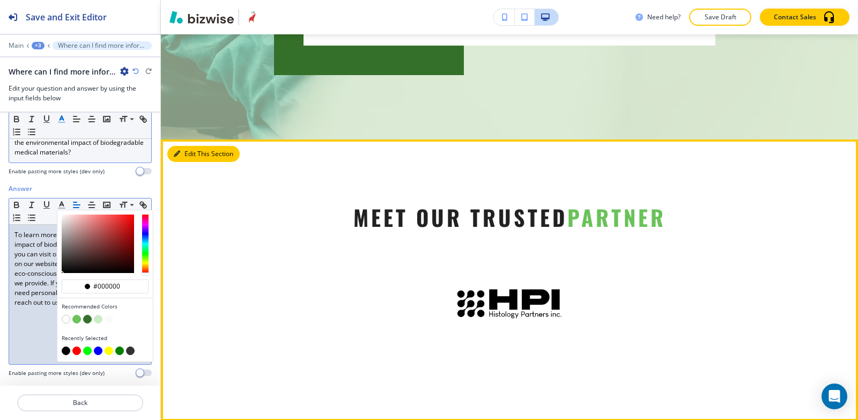
click at [190, 153] on button "Edit This Section" at bounding box center [203, 154] width 72 height 16
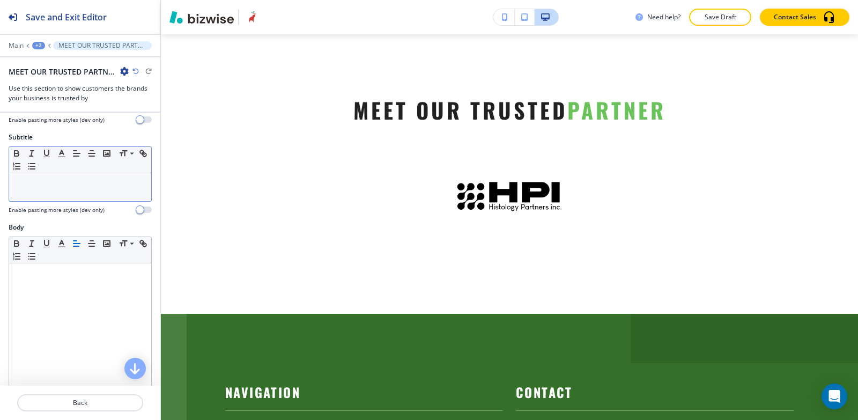
scroll to position [0, 0]
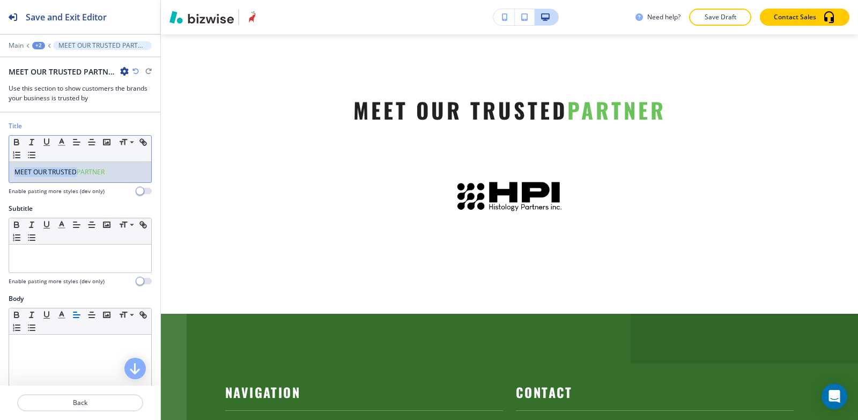
drag, startPoint x: 74, startPoint y: 171, endPoint x: 0, endPoint y: 164, distance: 74.4
click at [0, 164] on div "Title Small Normal Large Huge MEET OUR TRUSTED PARTNER Enable pasting more styl…" at bounding box center [80, 162] width 160 height 83
click at [66, 141] on button "button" at bounding box center [61, 142] width 15 height 13
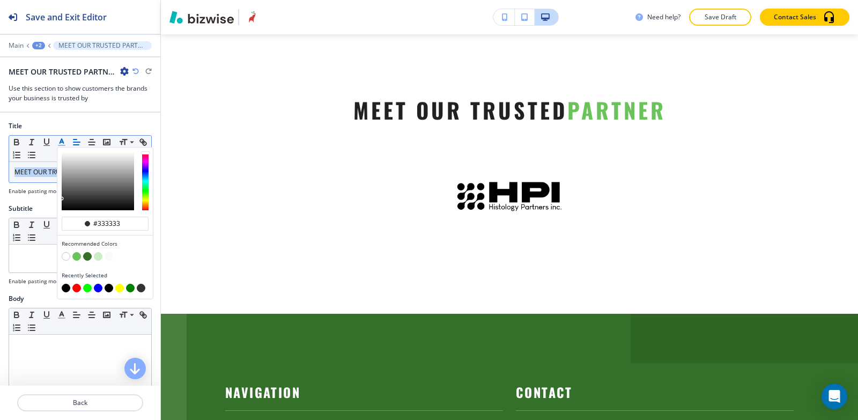
click at [64, 287] on button "button" at bounding box center [66, 288] width 9 height 9
type input "#000000"
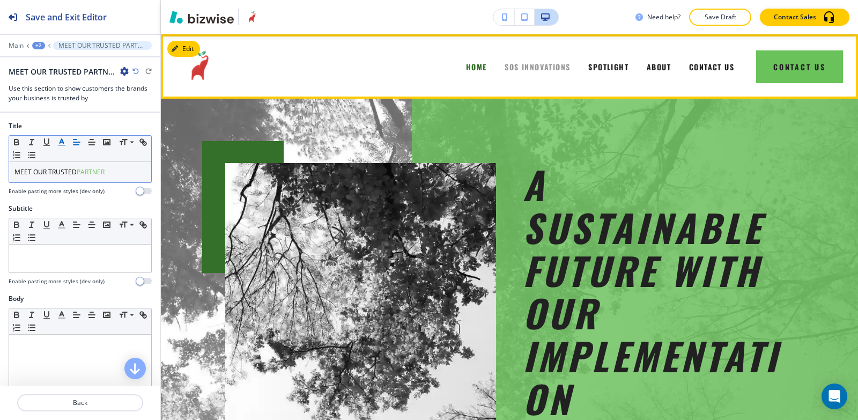
click at [515, 68] on span "SOS INNOVATIONS" at bounding box center [536, 66] width 65 height 11
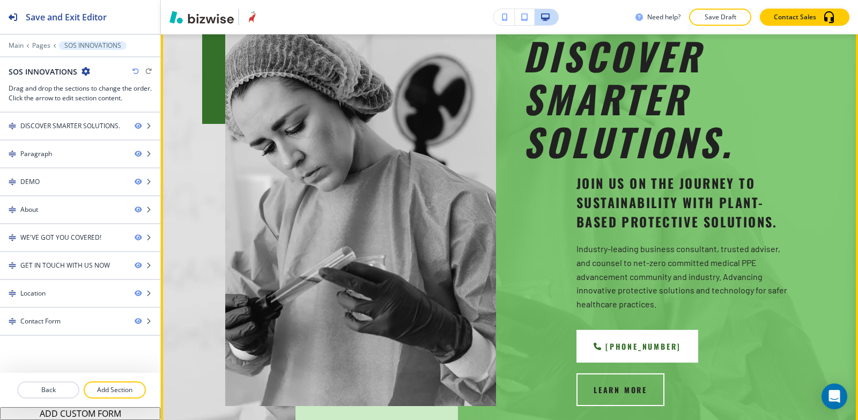
scroll to position [54, 0]
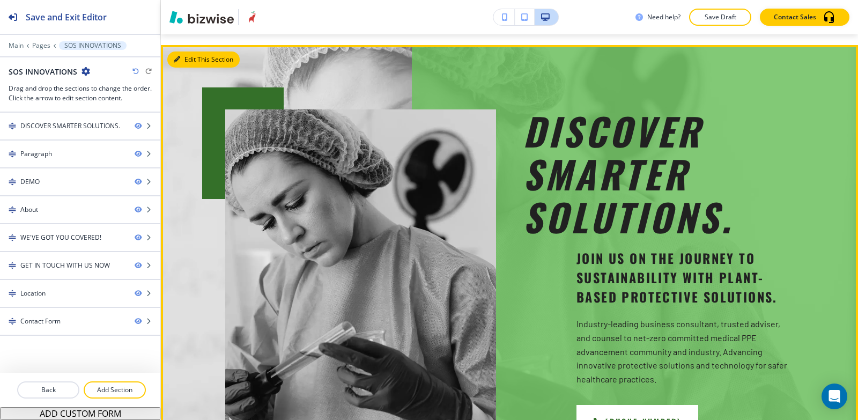
click at [181, 59] on button "Edit This Section" at bounding box center [203, 59] width 72 height 16
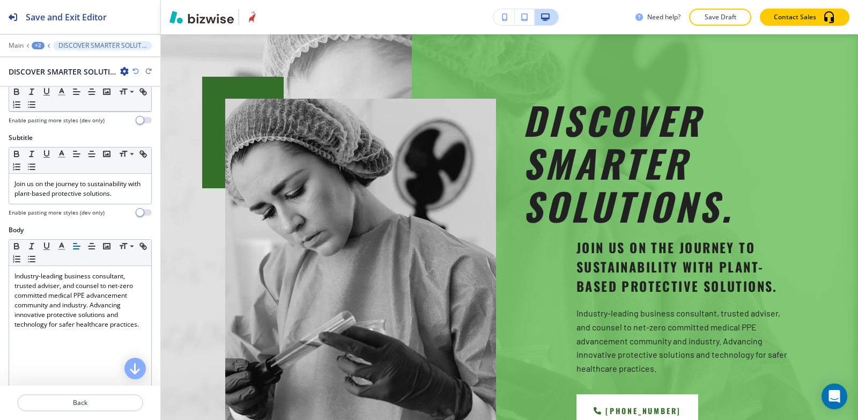
scroll to position [107, 0]
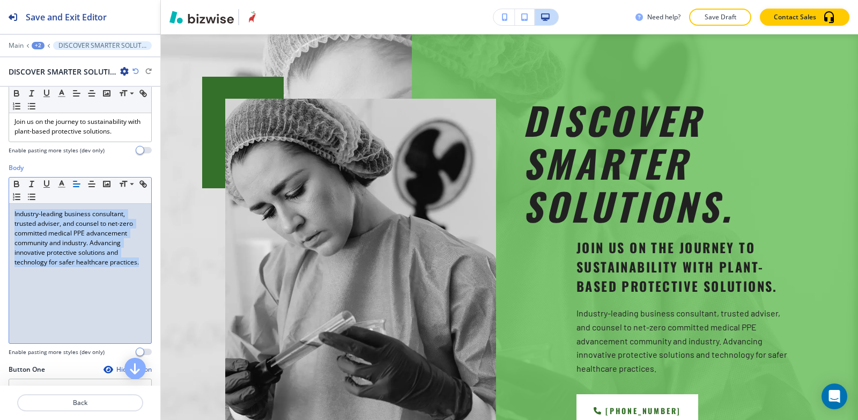
drag, startPoint x: 13, startPoint y: 213, endPoint x: 57, endPoint y: 280, distance: 80.9
click at [57, 302] on div "Industry-leading business consultant, trusted adviser, and counsel to net-zero …" at bounding box center [80, 273] width 142 height 139
click at [61, 184] on line "button" at bounding box center [61, 184] width 3 height 0
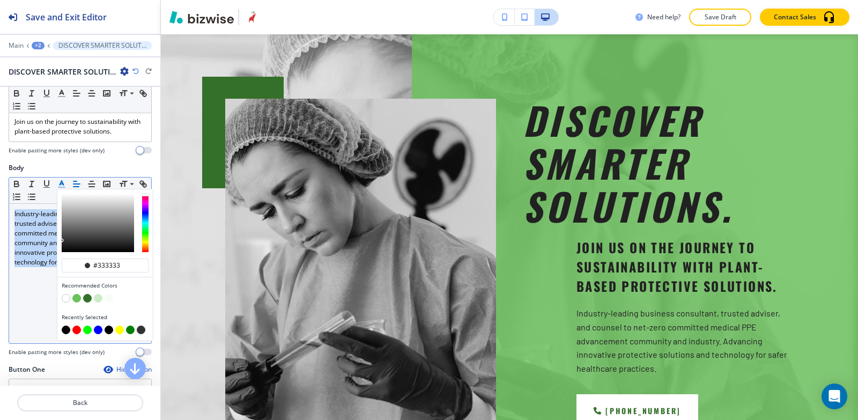
click at [64, 330] on button "button" at bounding box center [66, 329] width 9 height 9
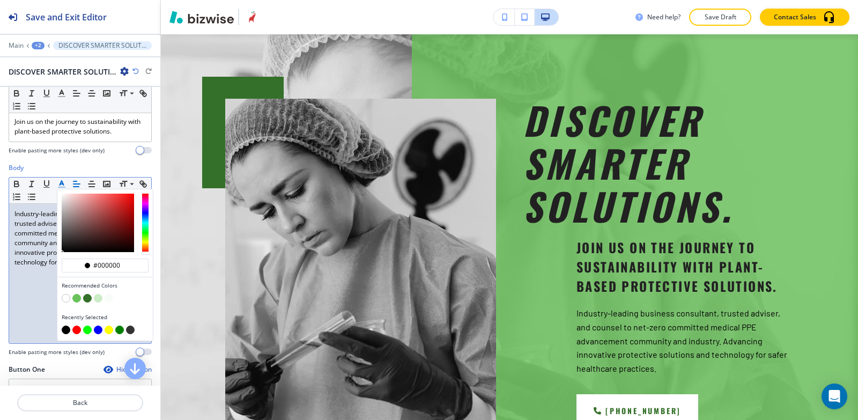
type input "#000000"
click at [36, 295] on div "Industry-leading business consultant, trusted adviser, and counsel to net-zero …" at bounding box center [80, 273] width 142 height 139
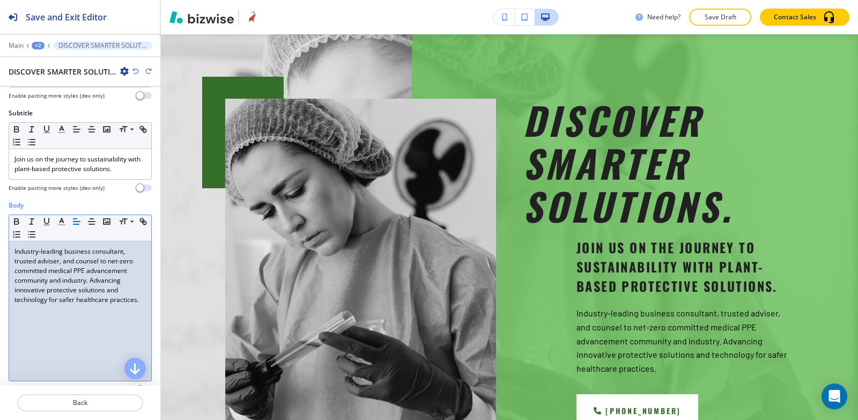
scroll to position [0, 0]
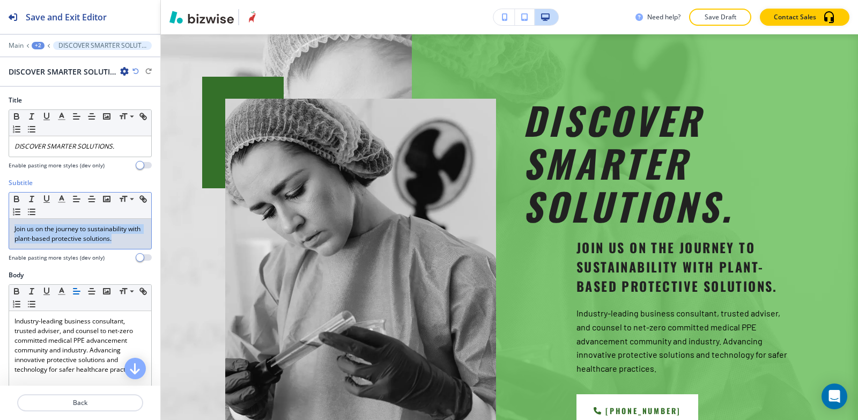
drag, startPoint x: 133, startPoint y: 237, endPoint x: 0, endPoint y: 214, distance: 135.0
click at [0, 214] on div "Subtitle Small Normal Large Huge Join us on the journey to sustainability with …" at bounding box center [80, 224] width 160 height 92
click at [58, 198] on icon "button" at bounding box center [62, 199] width 10 height 10
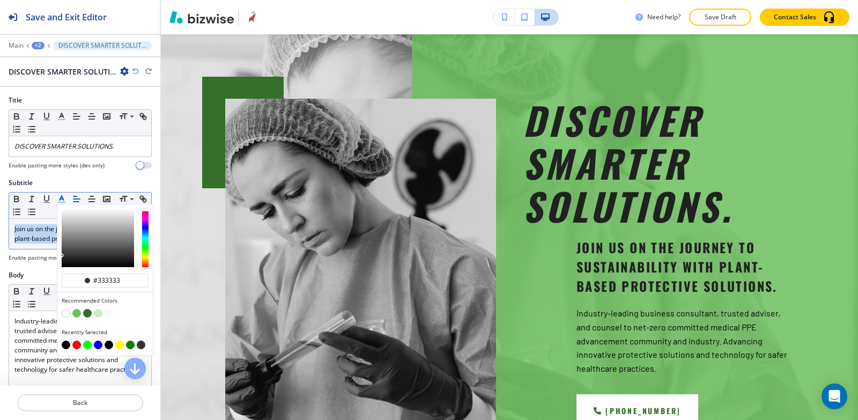
click at [66, 346] on button "button" at bounding box center [66, 344] width 9 height 9
type input "#000000"
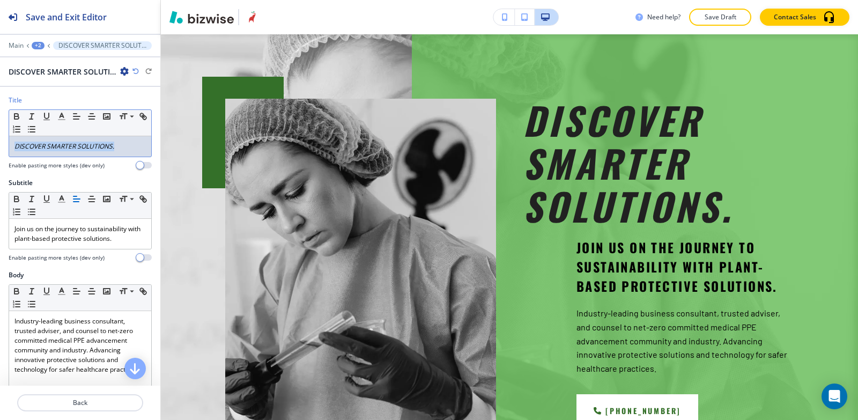
drag, startPoint x: 123, startPoint y: 149, endPoint x: 0, endPoint y: 151, distance: 122.8
click at [0, 151] on div "Title Small Normal Large Huge DISCOVER SMARTER SOLUTIONS. Enable pasting more s…" at bounding box center [80, 136] width 160 height 83
click at [64, 117] on polyline "button" at bounding box center [62, 115] width 4 height 4
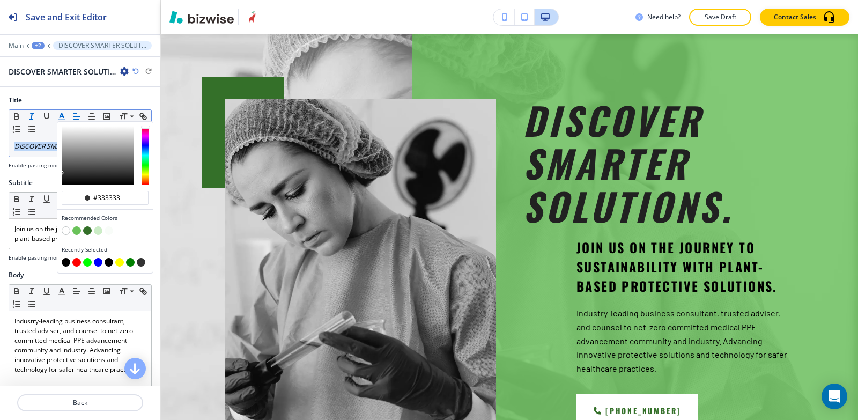
click at [65, 264] on button "button" at bounding box center [66, 262] width 9 height 9
type input "#000000"
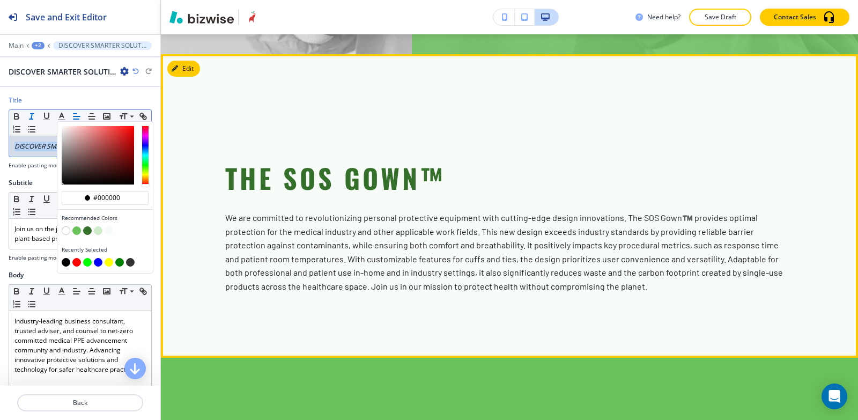
scroll to position [547, 0]
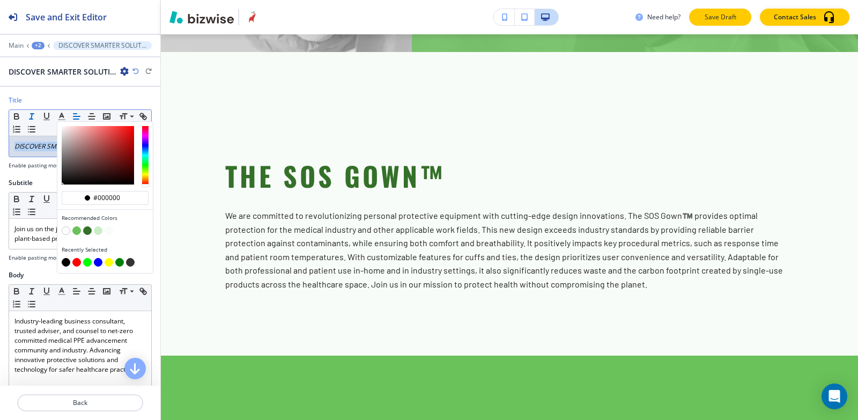
click at [722, 20] on p "Save Draft" at bounding box center [720, 17] width 34 height 10
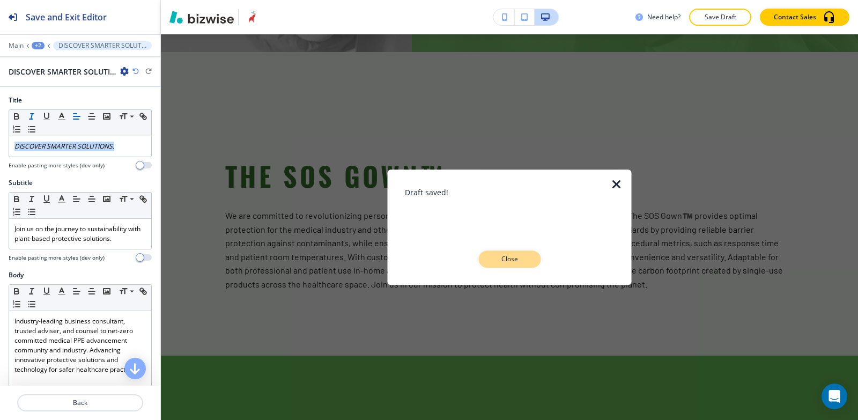
click at [509, 254] on p "Close" at bounding box center [509, 259] width 34 height 10
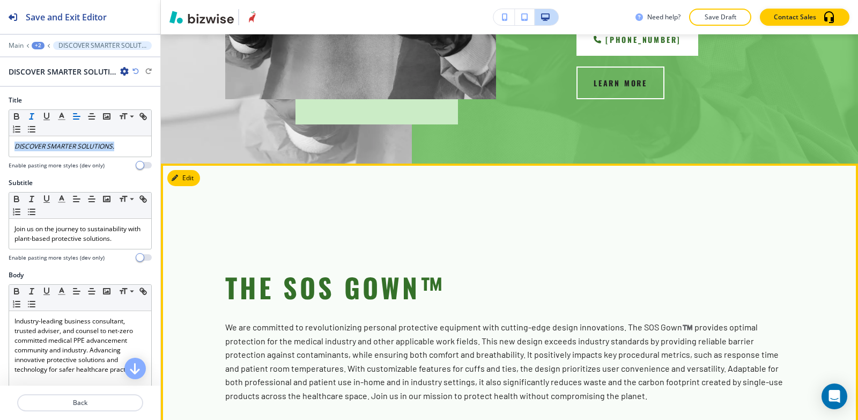
scroll to position [493, 0]
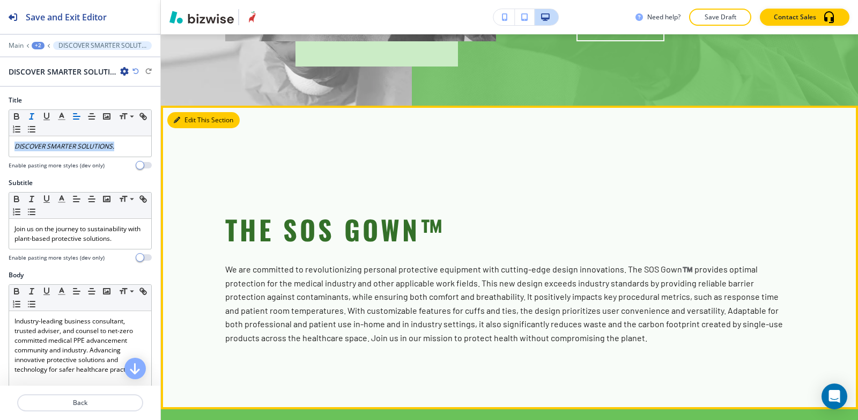
click at [184, 112] on button "Edit This Section" at bounding box center [203, 120] width 72 height 16
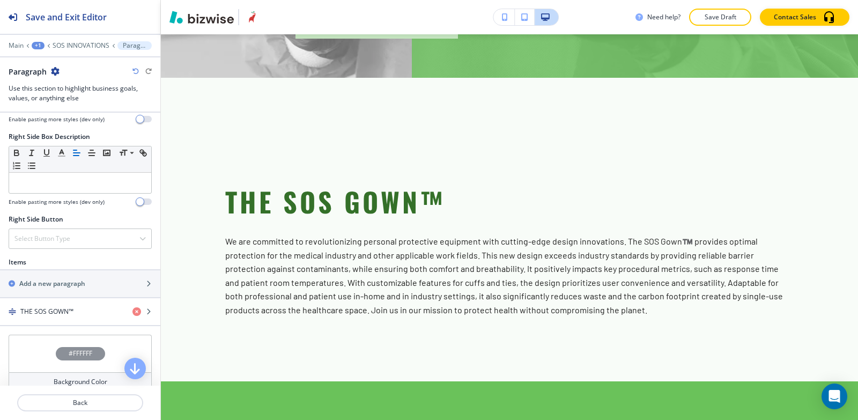
scroll to position [590, 0]
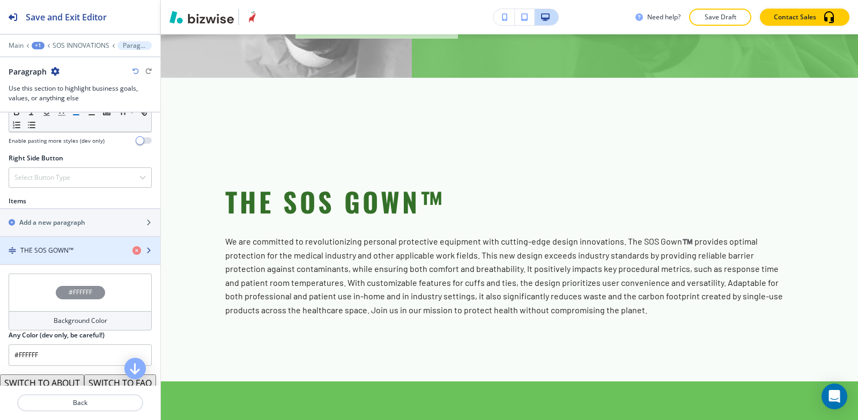
click at [53, 247] on h4 "THE SOS GOWN™" at bounding box center [46, 251] width 53 height 10
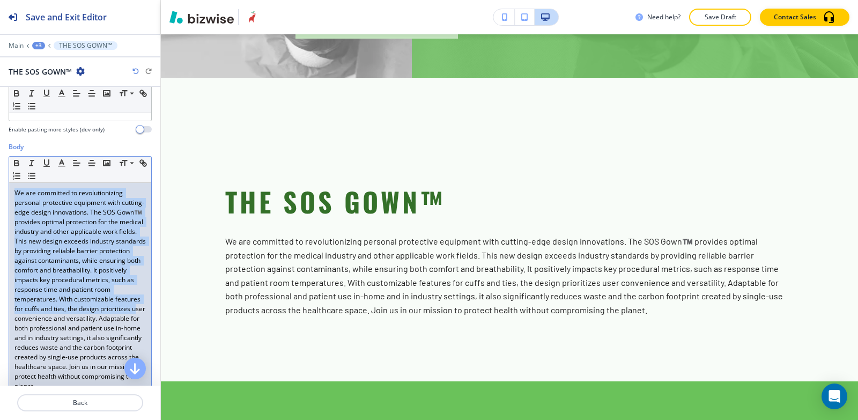
scroll to position [268, 0]
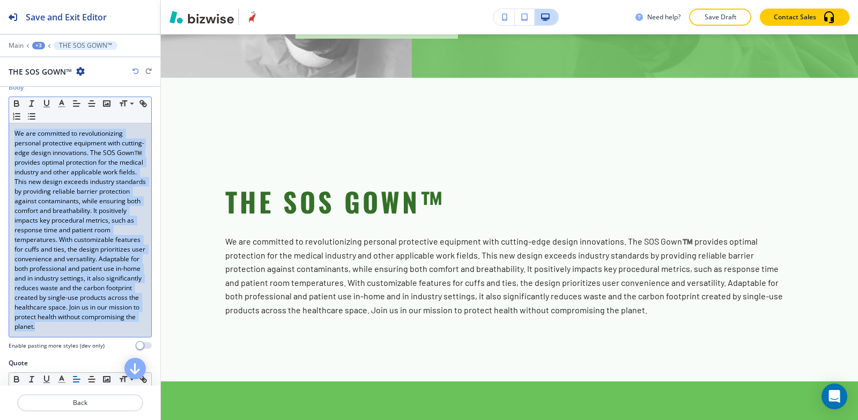
drag, startPoint x: 13, startPoint y: 243, endPoint x: 41, endPoint y: 242, distance: 27.9
click at [144, 341] on div "Body Small Normal Large Huge We are committed to revolutionizing personal prote…" at bounding box center [80, 221] width 160 height 276
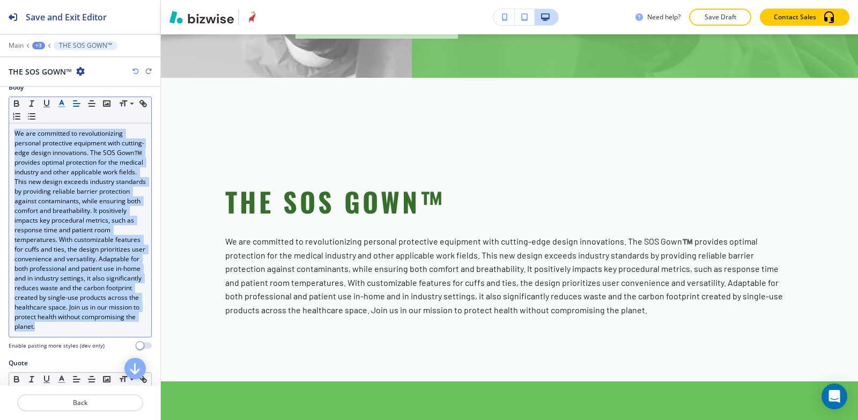
click at [59, 104] on icon "button" at bounding box center [62, 104] width 10 height 10
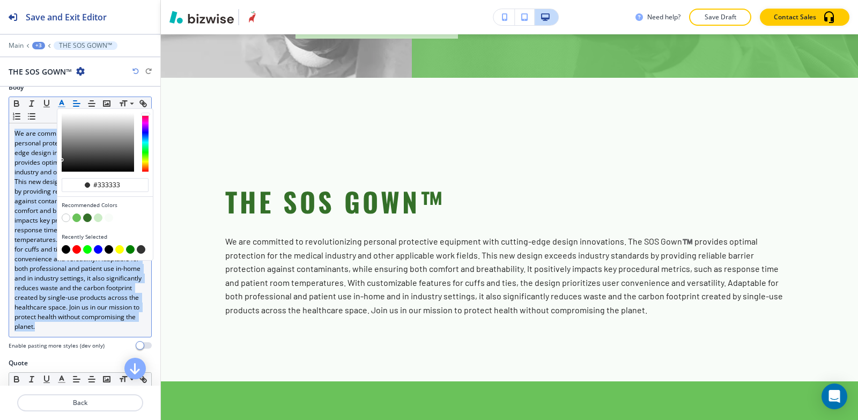
click at [64, 248] on button "button" at bounding box center [66, 249] width 9 height 9
type input "#000000"
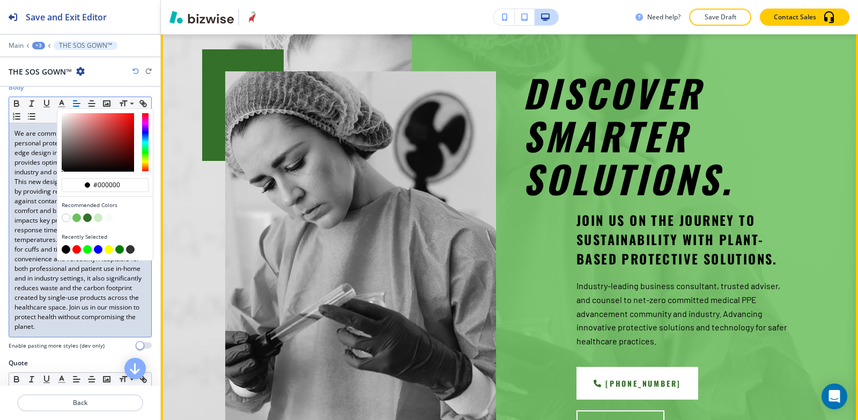
scroll to position [0, 0]
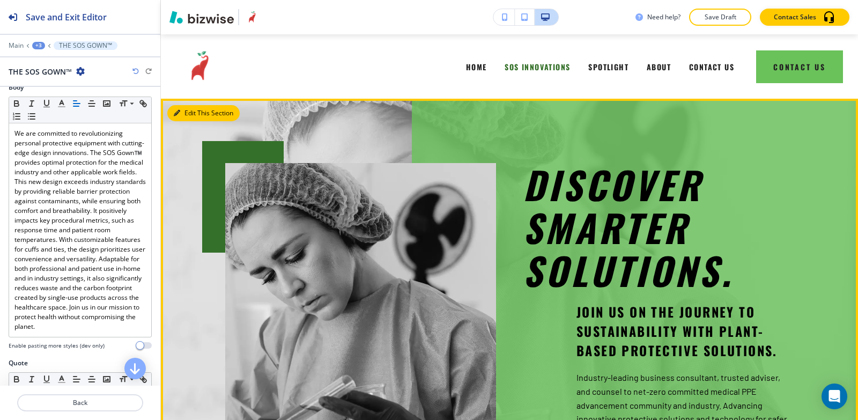
click at [187, 112] on button "Edit This Section" at bounding box center [203, 113] width 72 height 16
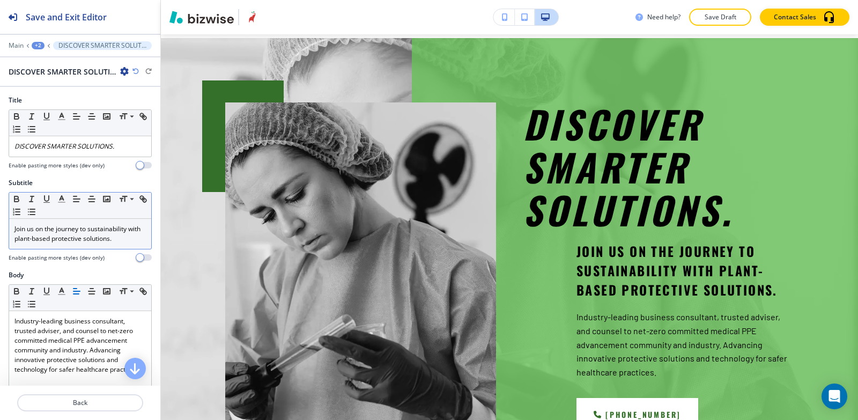
scroll to position [64, 0]
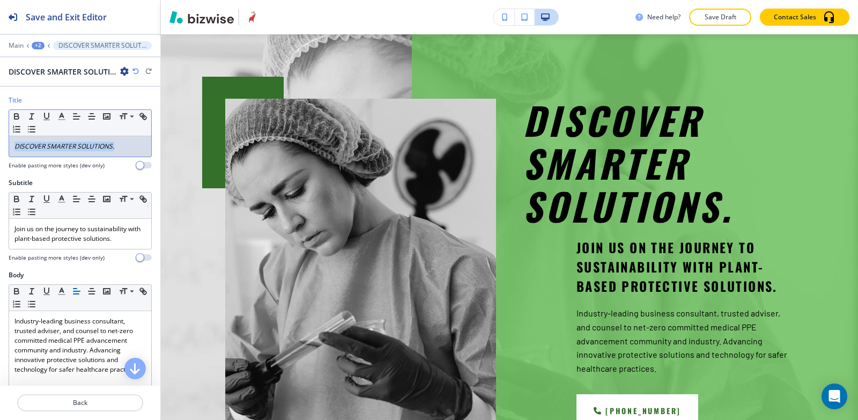
drag, startPoint x: 122, startPoint y: 146, endPoint x: 0, endPoint y: 162, distance: 123.4
click at [0, 162] on div "Title Small Normal Large Huge DISCOVER SMARTER SOLUTIONS. Enable pasting more s…" at bounding box center [80, 136] width 160 height 83
click at [62, 116] on line "button" at bounding box center [61, 116] width 3 height 0
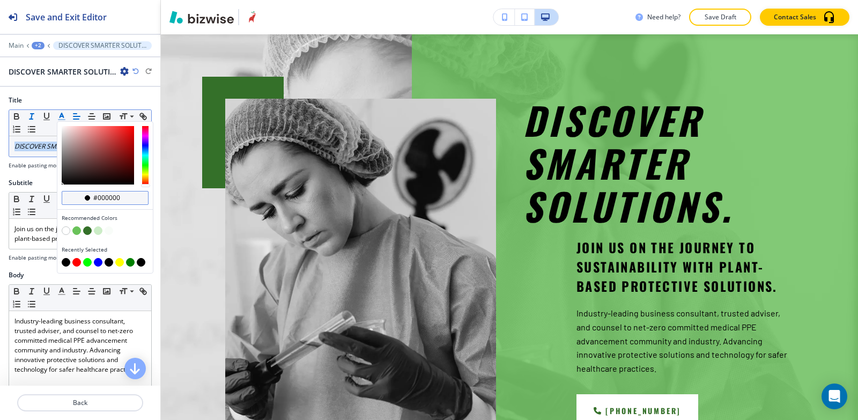
click at [133, 198] on div "#000000" at bounding box center [105, 198] width 87 height 14
click at [130, 198] on div "#000000" at bounding box center [105, 198] width 87 height 14
drag, startPoint x: 123, startPoint y: 194, endPoint x: 97, endPoint y: 196, distance: 26.4
click at [97, 196] on input "#000000" at bounding box center [111, 198] width 38 height 9
type input "#212121"
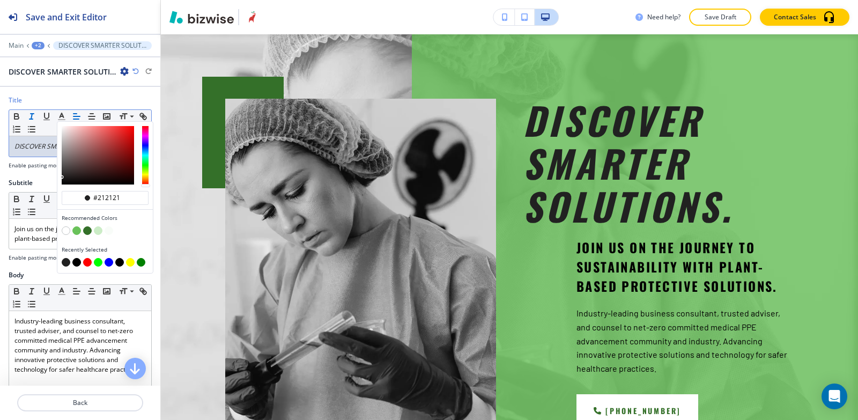
click at [38, 173] on div "Title #212121 Recommended Colors Recently Selected Small Normal Large Huge DISC…" at bounding box center [80, 136] width 160 height 83
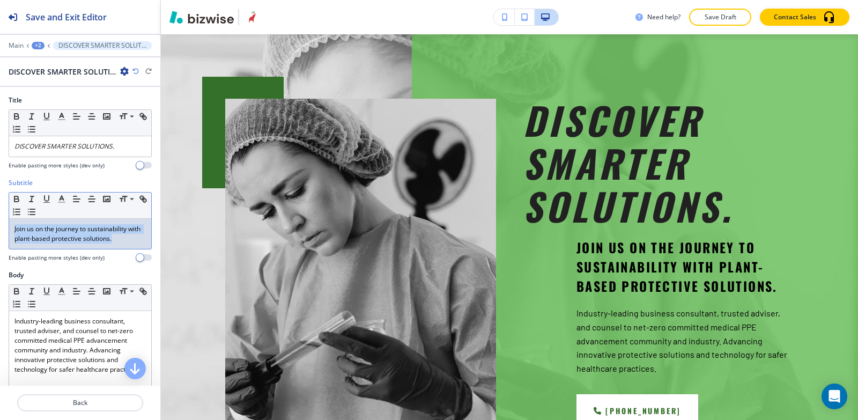
drag, startPoint x: 131, startPoint y: 240, endPoint x: 0, endPoint y: 219, distance: 132.9
click at [0, 219] on div "Subtitle Small Normal Large Huge Join us on the journey to sustainability with …" at bounding box center [80, 224] width 160 height 92
click at [58, 198] on icon "button" at bounding box center [62, 199] width 10 height 10
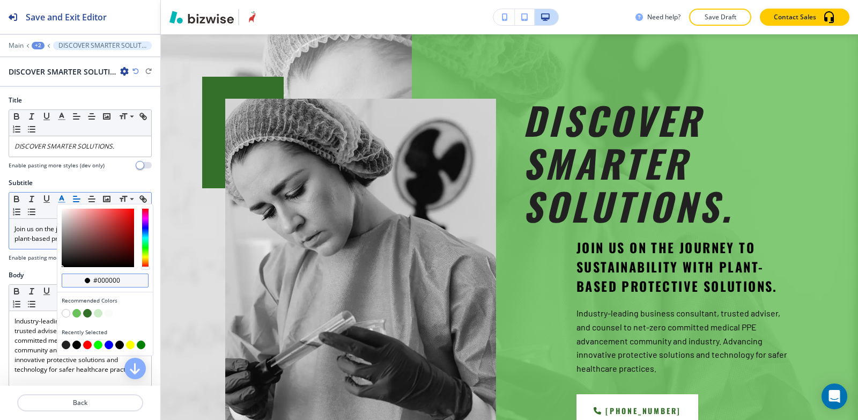
click at [129, 283] on input "#000000" at bounding box center [111, 280] width 38 height 9
type input "#212121"
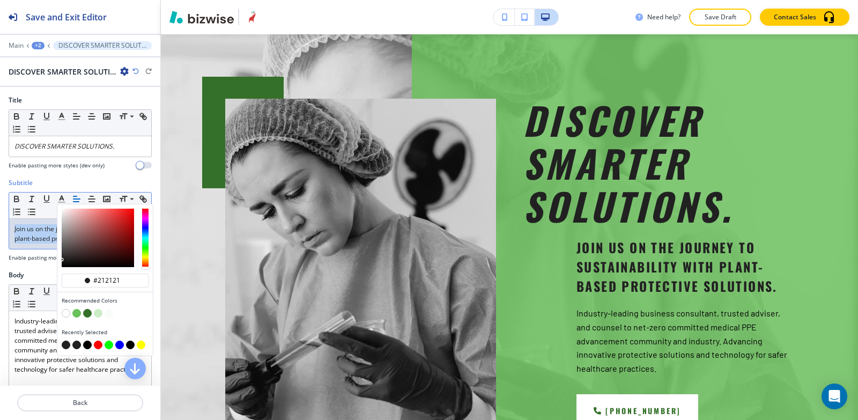
click at [147, 181] on div "Subtitle #212121 Recommended Colors Recently Selected Small Normal Large Huge J…" at bounding box center [80, 224] width 160 height 92
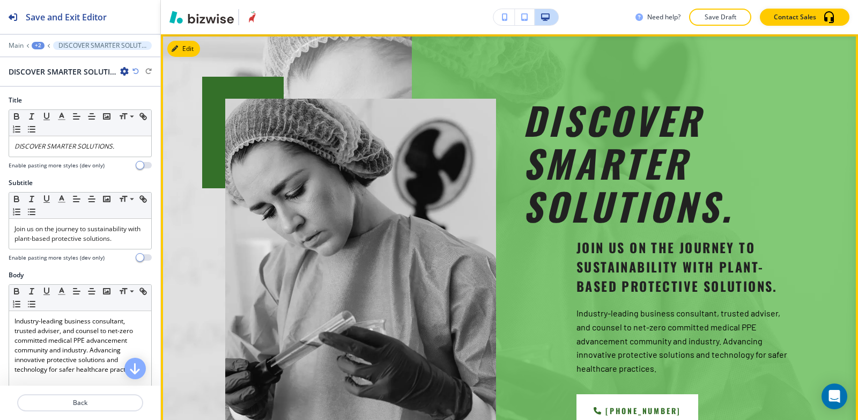
scroll to position [0, 0]
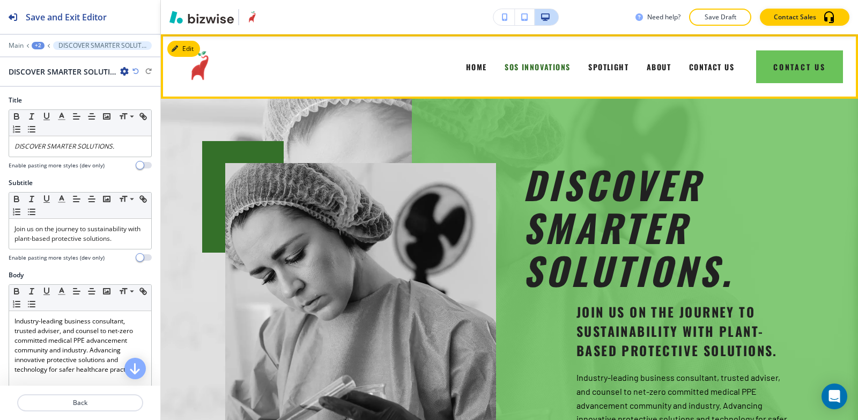
click at [475, 60] on div "HOME" at bounding box center [476, 66] width 39 height 43
click at [469, 69] on span "HOME" at bounding box center [476, 66] width 21 height 11
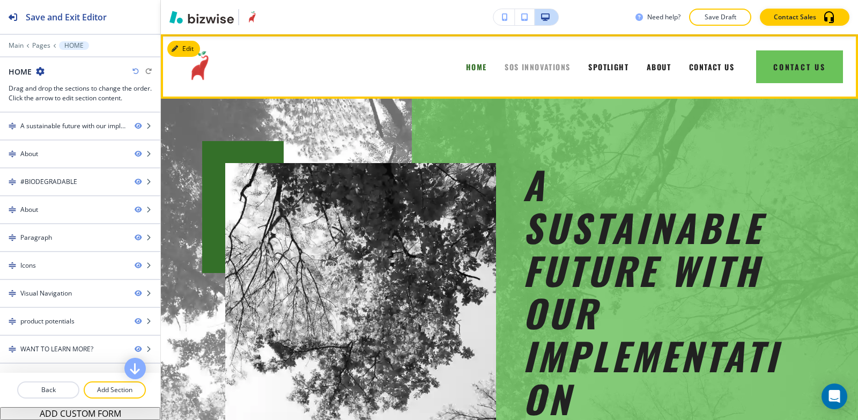
click at [526, 65] on span "SOS INNOVATIONS" at bounding box center [536, 66] width 65 height 11
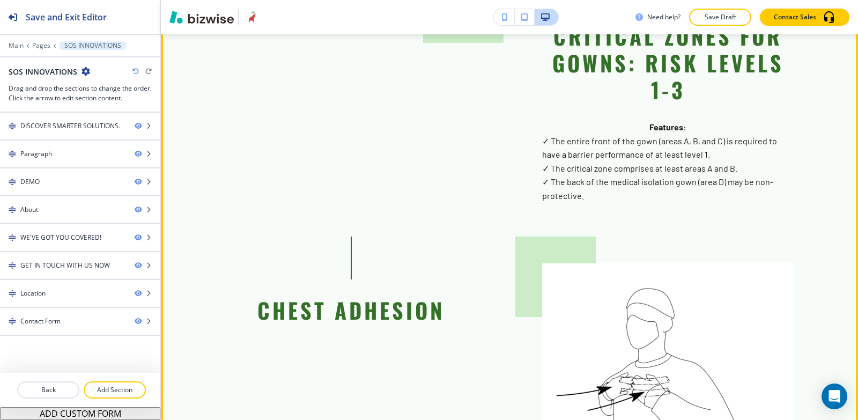
scroll to position [1340, 0]
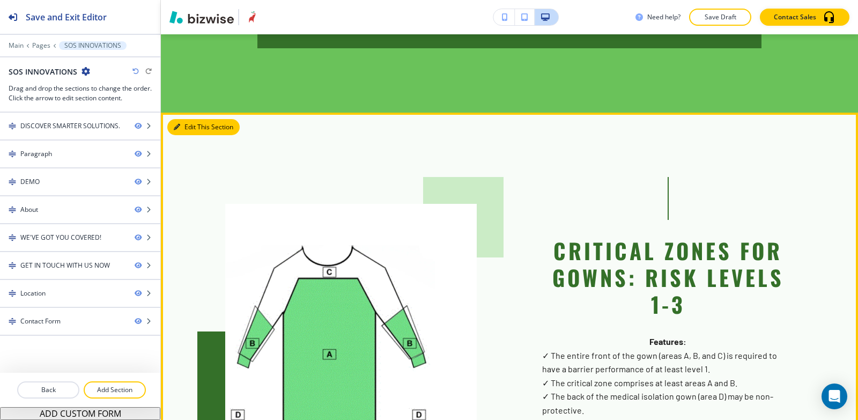
click at [181, 119] on button "Edit This Section" at bounding box center [203, 127] width 72 height 16
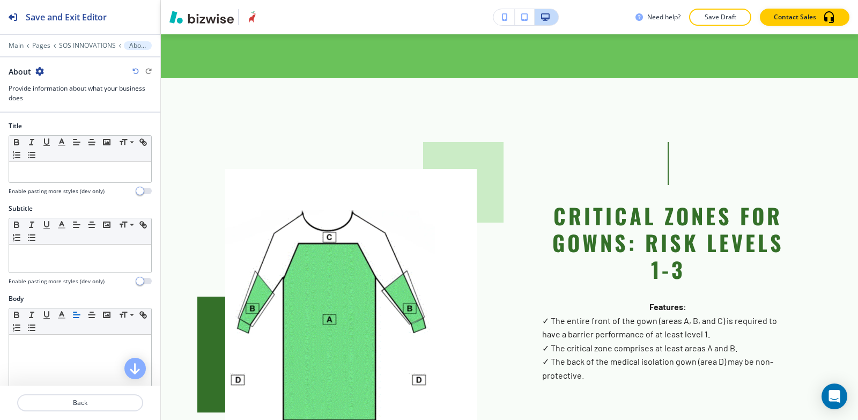
scroll to position [322, 0]
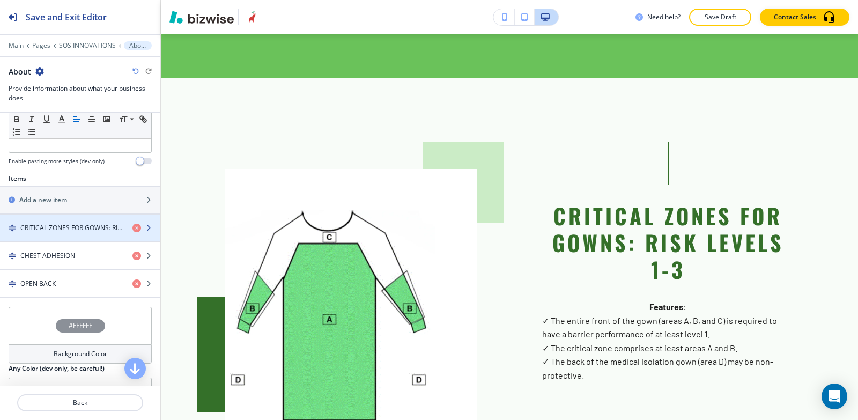
click at [46, 233] on div "button" at bounding box center [80, 237] width 160 height 9
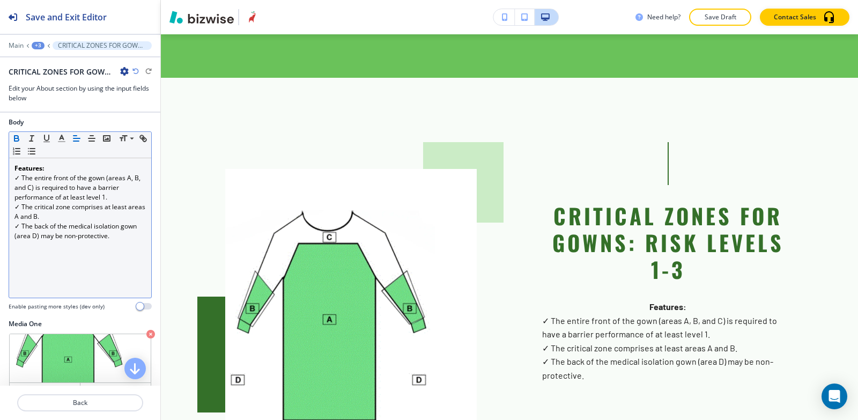
scroll to position [161, 0]
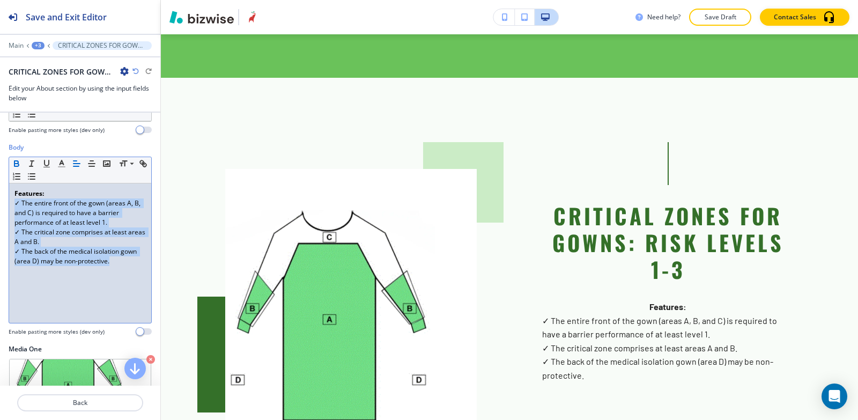
drag, startPoint x: 118, startPoint y: 264, endPoint x: 1, endPoint y: 206, distance: 131.1
click at [1, 206] on div "Body Small Normal Large Huge Features: ✓ The entire front of the gown (areas A,…" at bounding box center [80, 244] width 160 height 202
click at [66, 164] on icon "button" at bounding box center [62, 164] width 10 height 10
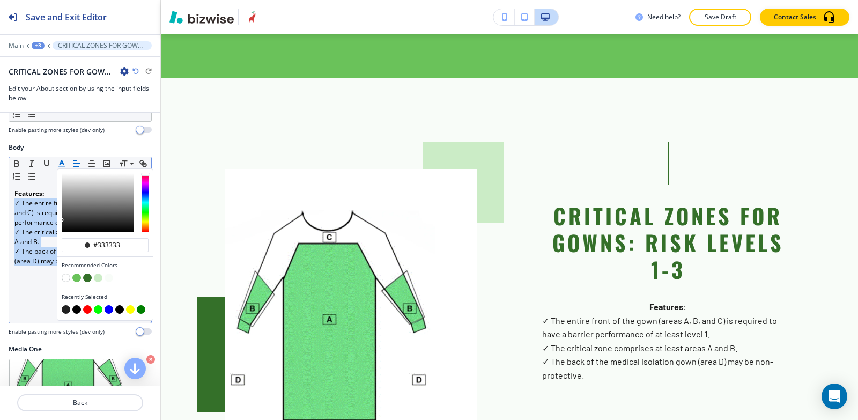
click at [74, 307] on button "button" at bounding box center [76, 309] width 9 height 9
type input "#000000"
click at [39, 286] on div "Features: ✓ The entire front of the gown (areas A, B, and C) is required to hav…" at bounding box center [80, 252] width 142 height 139
drag, startPoint x: 112, startPoint y: 259, endPoint x: 5, endPoint y: 198, distance: 123.2
click at [5, 198] on div "Body Small Normal Large Huge Features: ✓ The entire front of the gown (areas A,…" at bounding box center [80, 244] width 160 height 202
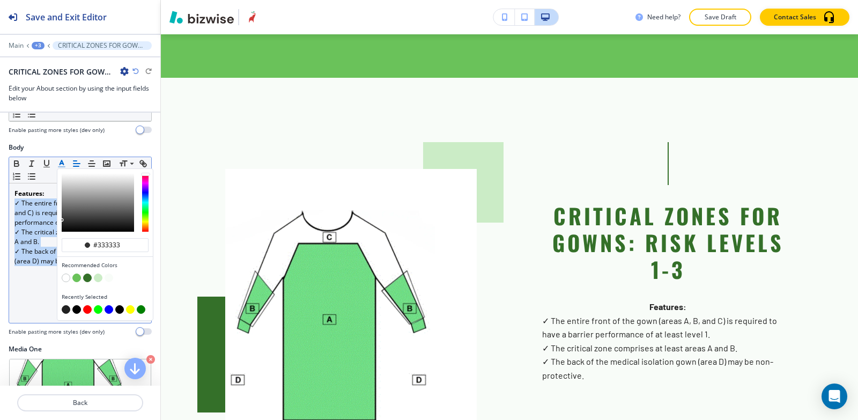
click at [75, 165] on icon "button" at bounding box center [77, 164] width 10 height 10
click at [88, 165] on icon "button" at bounding box center [92, 164] width 10 height 10
click at [80, 164] on line "button" at bounding box center [76, 164] width 6 height 0
click at [62, 189] on p "Features:" at bounding box center [79, 194] width 131 height 10
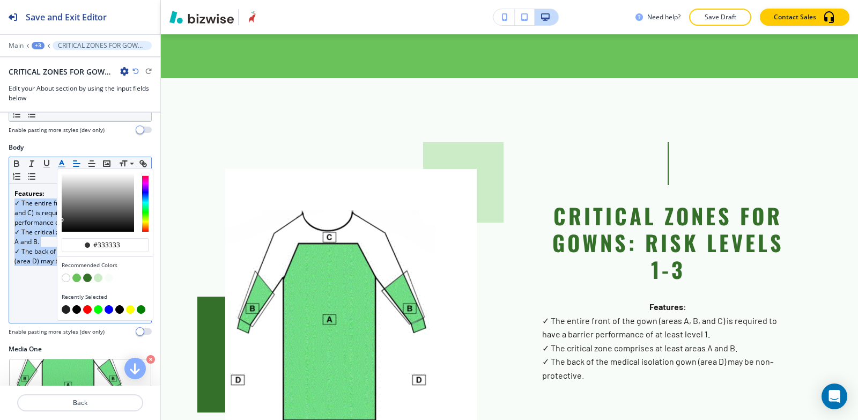
drag, startPoint x: 60, startPoint y: 190, endPoint x: 1, endPoint y: 187, distance: 58.5
click at [1, 187] on div "Body Small Normal Large Huge Features: ✓ The entire front of the gown (areas A,…" at bounding box center [80, 244] width 160 height 202
click at [92, 164] on line "button" at bounding box center [91, 164] width 6 height 0
click at [538, 295] on div "CRITICAL ZONES FOR GOWNS: RISK LEVELS 1-3 Features: ✓ The entire front of the g…" at bounding box center [509, 303] width 568 height 323
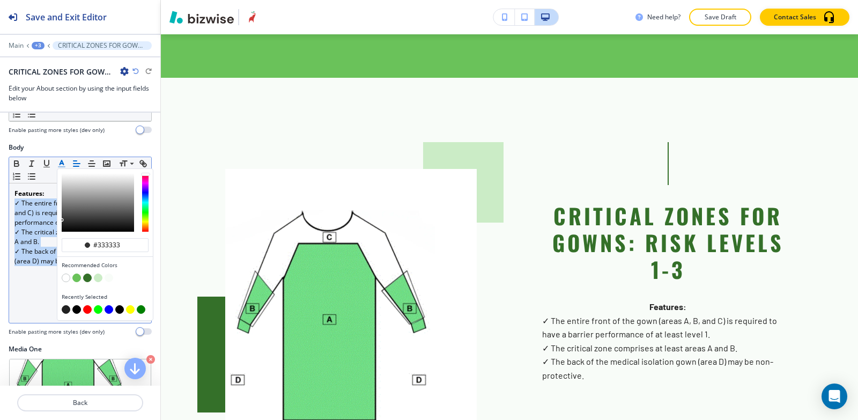
click at [0, 0] on icon "button" at bounding box center [0, 0] width 0 height 0
click div "button"
drag, startPoint x: 130, startPoint y: 296, endPoint x: 2, endPoint y: 183, distance: 170.9
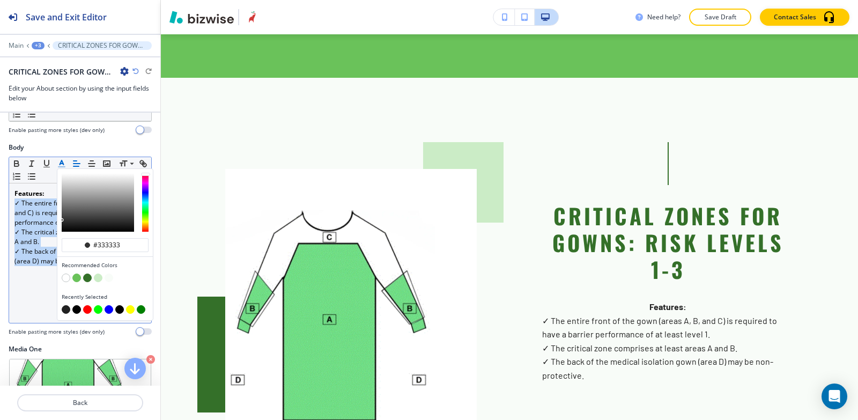
click at [2, 183] on div "Body Small Normal Large Huge ✓ Designed to meet FDA standards and is FDA approv…" at bounding box center [80, 244] width 160 height 202
click icon "button"
click button "button"
type input "#000000"
click icon "button"
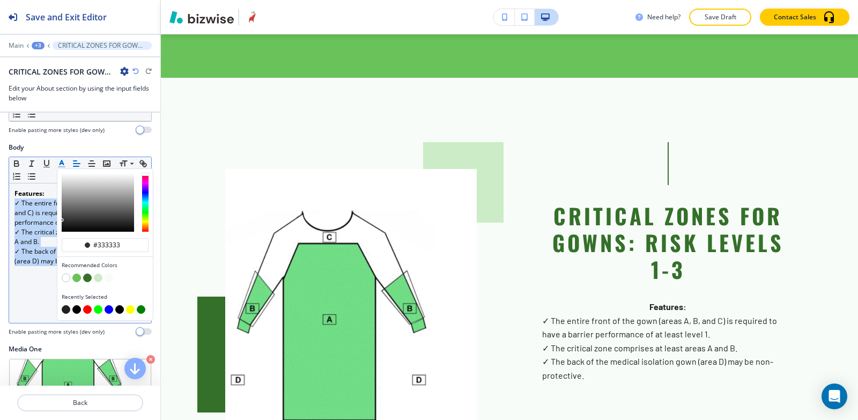
click p "✓ Decreases response time rates as the current gown donning process is reduced …"
drag, startPoint x: 130, startPoint y: 301, endPoint x: 2, endPoint y: 242, distance: 141.0
click at [2, 242] on div "Body Small Normal Large Huge ✓ Designed to meet FDA standards and is FDA approv…" at bounding box center [80, 244] width 160 height 202
click icon "button"
click at [68, 46] on p "About" at bounding box center [102, 46] width 88 height 8
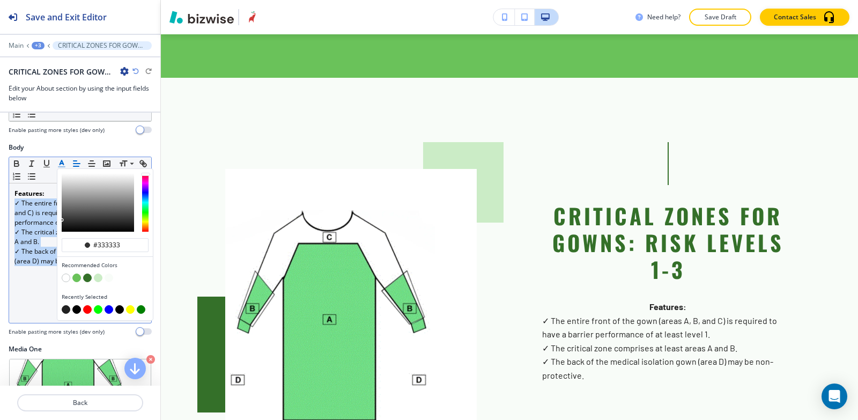
scroll to position [268, 0]
click div "button"
drag, startPoint x: 10, startPoint y: 176, endPoint x: 112, endPoint y: 233, distance: 117.1
click div "Highlights: ✓ Patent pending design ensures gown’s fit integrity for duration o…"
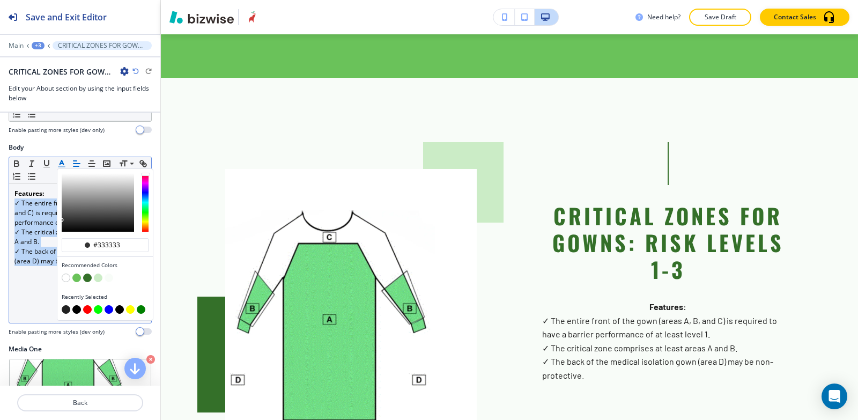
click line "button"
click button "button"
type input "#000000"
click div "Highlights: ✓ Patent pending design ensures gown’s fit integrity for duration o…"
drag, startPoint x: 11, startPoint y: 182, endPoint x: 62, endPoint y: 210, distance: 58.3
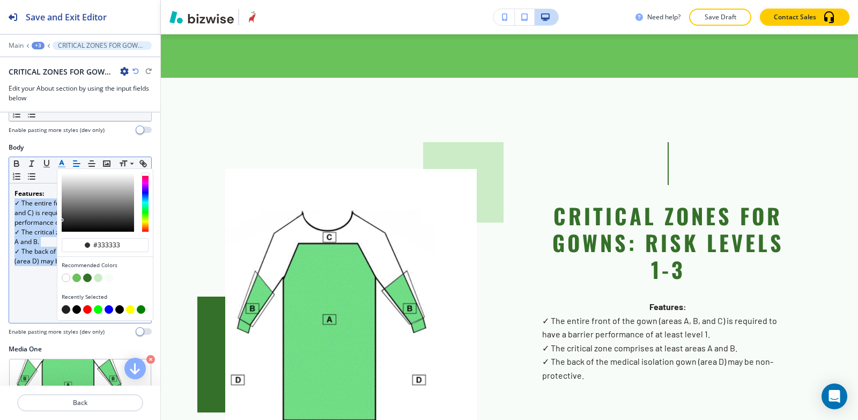
click div "Highlights: ✓ Patent pending design ensures gown’s fit integrity for duration o…"
click icon "button"
drag, startPoint x: 125, startPoint y: 227, endPoint x: 11, endPoint y: 224, distance: 114.2
click div "Highlights: ✓ Patent pending design ensures gown’s fit integrity for duration o…"
click button "button"
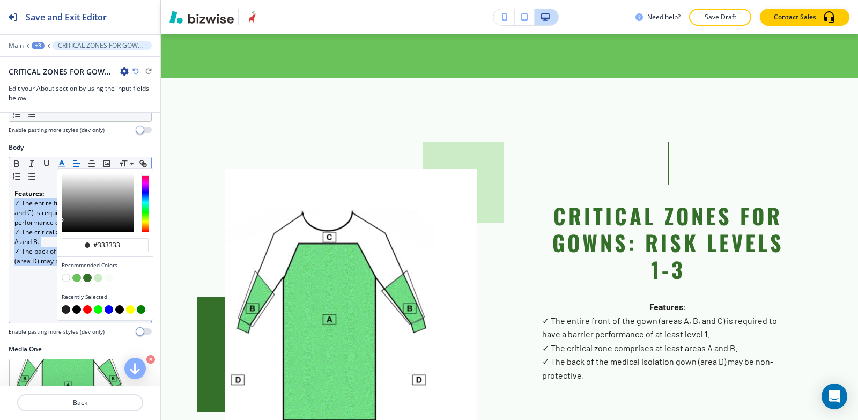
drag, startPoint x: 53, startPoint y: 211, endPoint x: 10, endPoint y: 193, distance: 46.6
click div "Highlights: ✓ Patent pending design ensures gown’s fit integrity for duration o…"
click icon "button"
click at [65, 47] on p "About" at bounding box center [102, 46] width 88 height 8
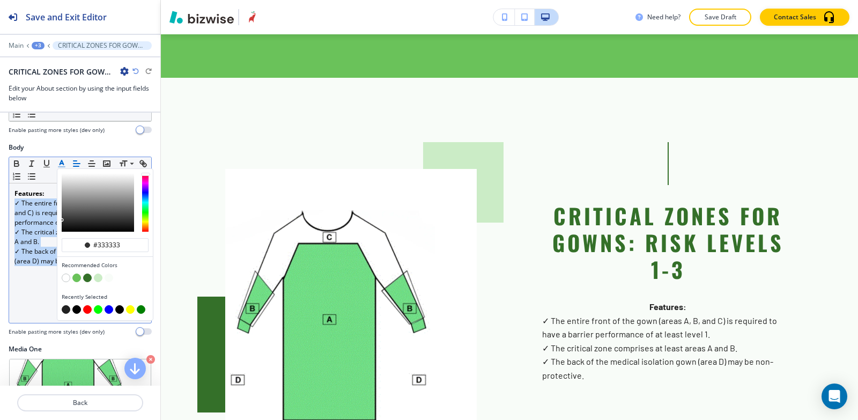
click h4 "CRITICAL ZONES FOR GOWNS: RISK LEVELS 1-3"
drag, startPoint x: 11, startPoint y: 194, endPoint x: 118, endPoint y: 220, distance: 109.9
click div "Features: ✓ The entire front of the gown (areas A, B, and C) is required to hav…"
click line "button"
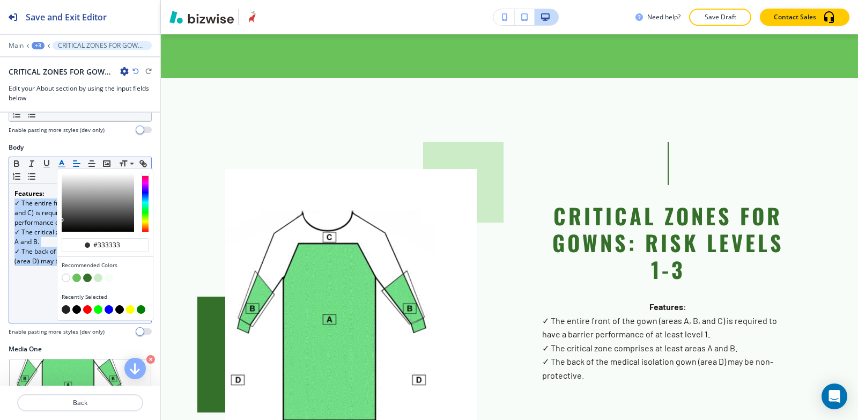
drag, startPoint x: 10, startPoint y: 232, endPoint x: 71, endPoint y: 241, distance: 61.9
click div "Features: ✓ The entire front of the gown (areas A, B, and C) is required to hav…"
click icon "button"
drag
click div "Features: ✓ The entire front of the gown (areas A, B, and C) is required to hav…"
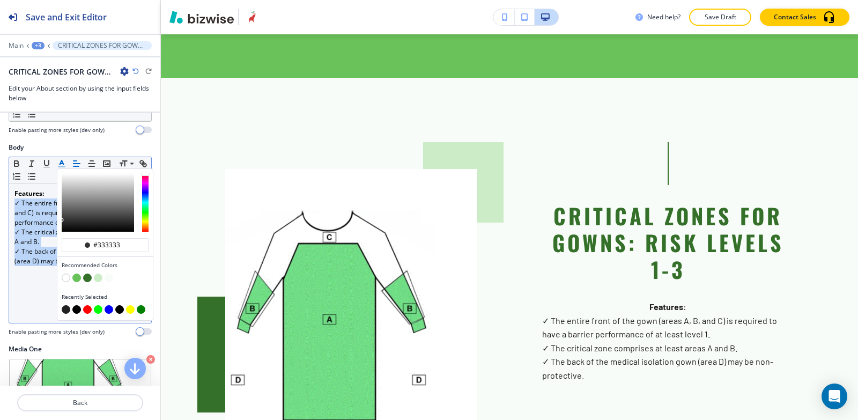
click line "button"
click div "Small Normal Large Huge Features: ✓ The entire front of the gown (areas A, B, a…"
click icon "button"
click at [0, 0] on button "Edit This Section" at bounding box center [0, 0] width 0 height 0
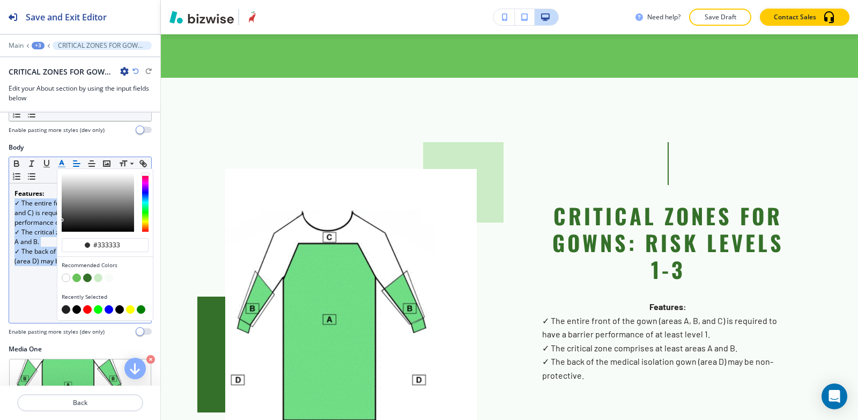
click at [58, 46] on p "Pages" at bounding box center [102, 46] width 88 height 8
click div "COPILOT"
click div "About"
click h4 "Ditat [DEMOGRAPHIC_DATA]"
click icon
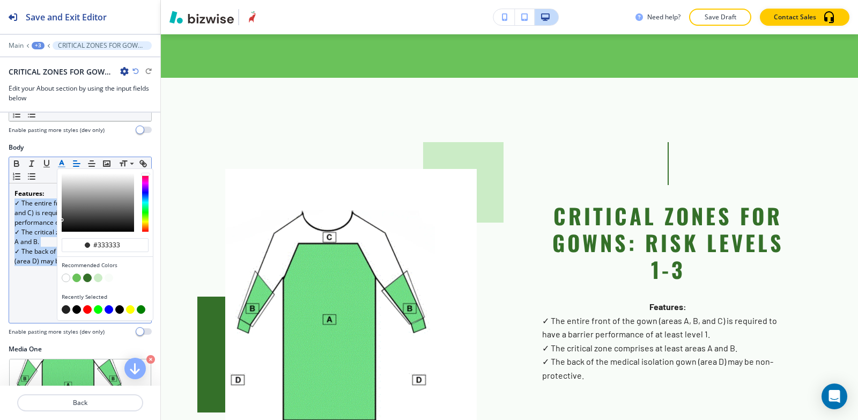
click span
click p "Select"
click at [727, 25] on div "Need help? Save Draft Contact Sales" at bounding box center [509, 17] width 697 height 34
click at [729, 21] on p "Save Draft" at bounding box center [720, 17] width 34 height 10
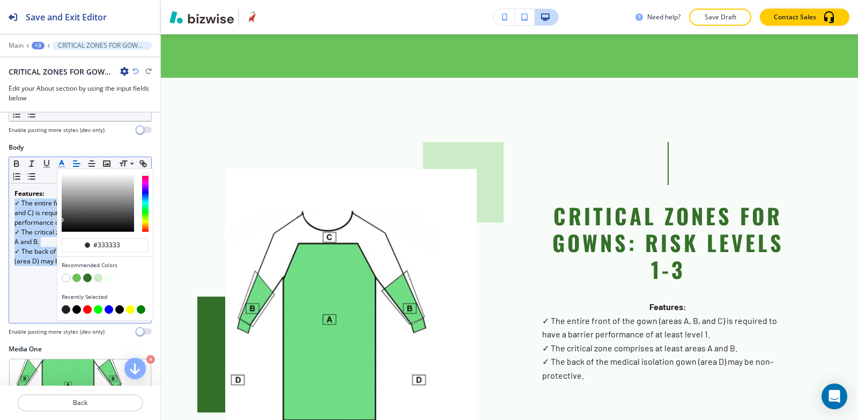
click button "Close"
click strong "Nursing Necessities"
